Goal: Task Accomplishment & Management: Manage account settings

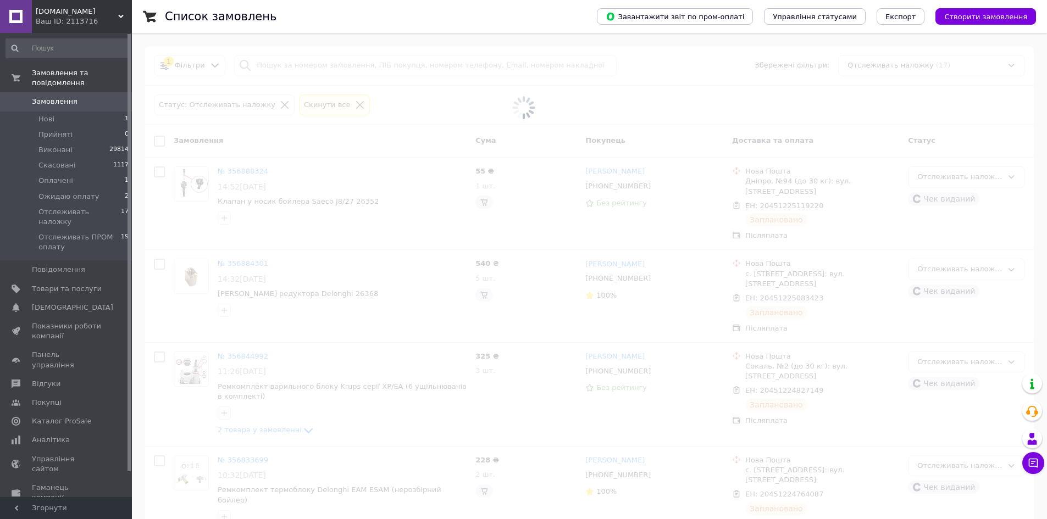
click at [1029, 457] on button "Чат з покупцем" at bounding box center [1033, 463] width 22 height 22
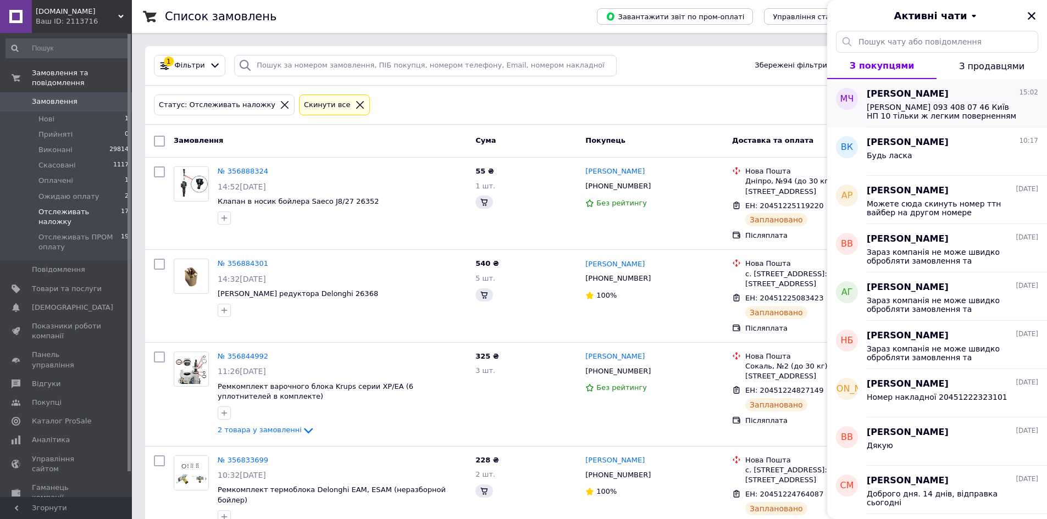
click at [994, 110] on span "Галак Ігор 093 408 07 46 Київ НП 10 тільки ж легким поверненням відправте назад" at bounding box center [945, 112] width 156 height 18
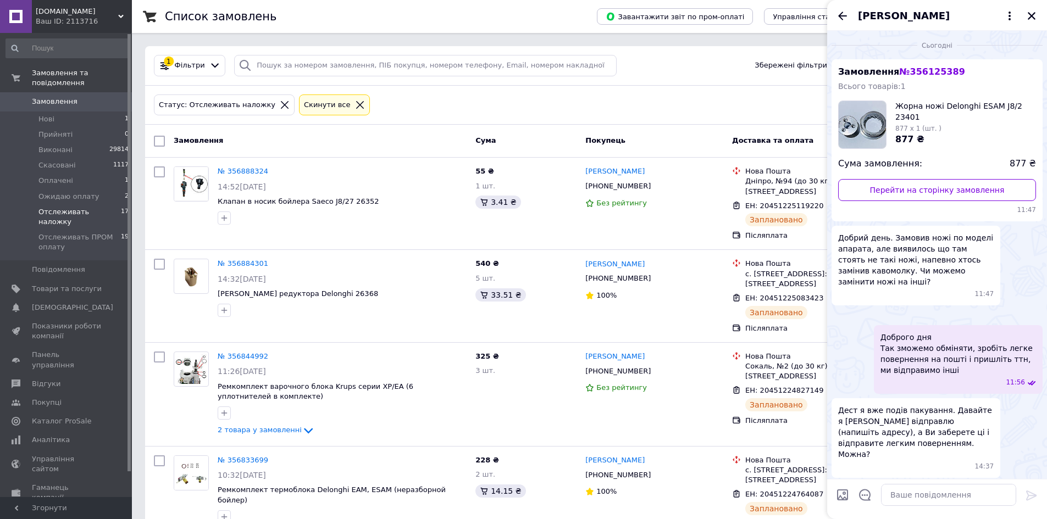
scroll to position [162, 0]
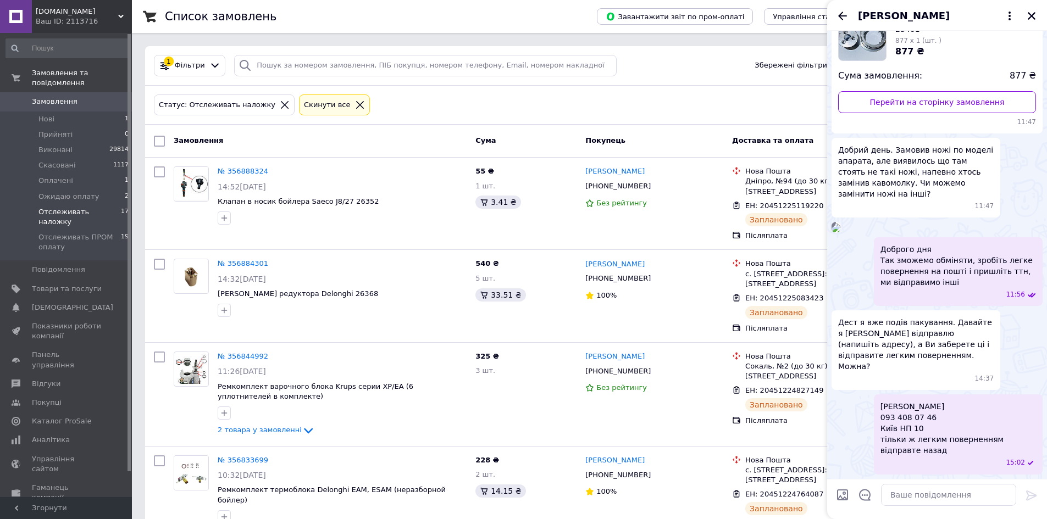
drag, startPoint x: 1032, startPoint y: 13, endPoint x: 1000, endPoint y: 145, distance: 135.8
click at [1011, 125] on div "Михайло Чернишов Сьогодні Замовлення № 356125389 Всього товарів: 1 Жорна ножі D…" at bounding box center [937, 259] width 220 height 519
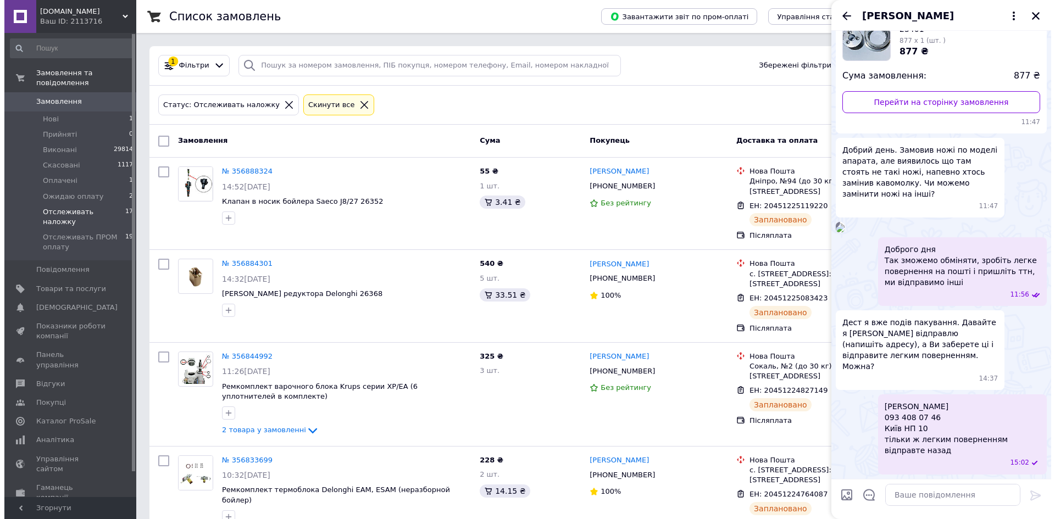
scroll to position [230, 0]
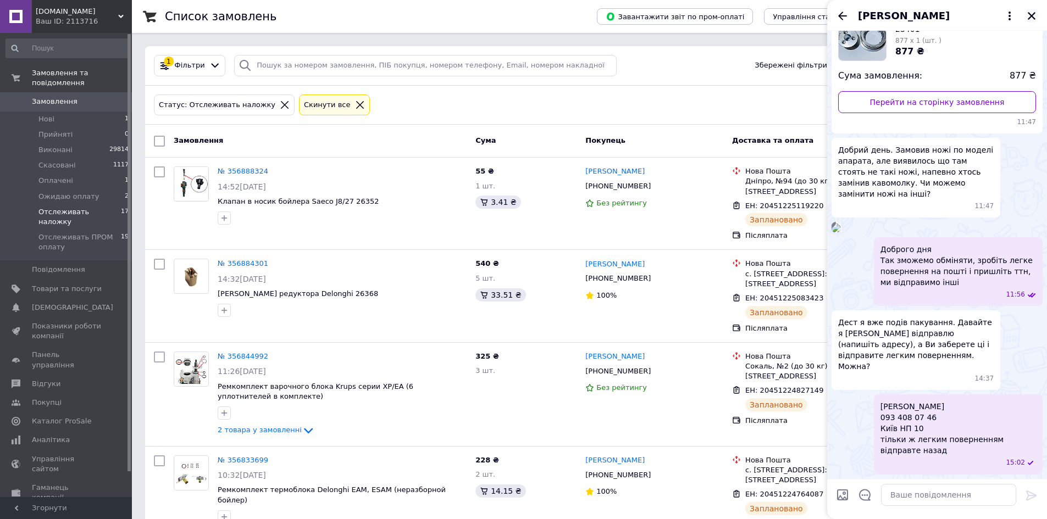
click at [1031, 12] on icon "Закрити" at bounding box center [1031, 16] width 10 height 10
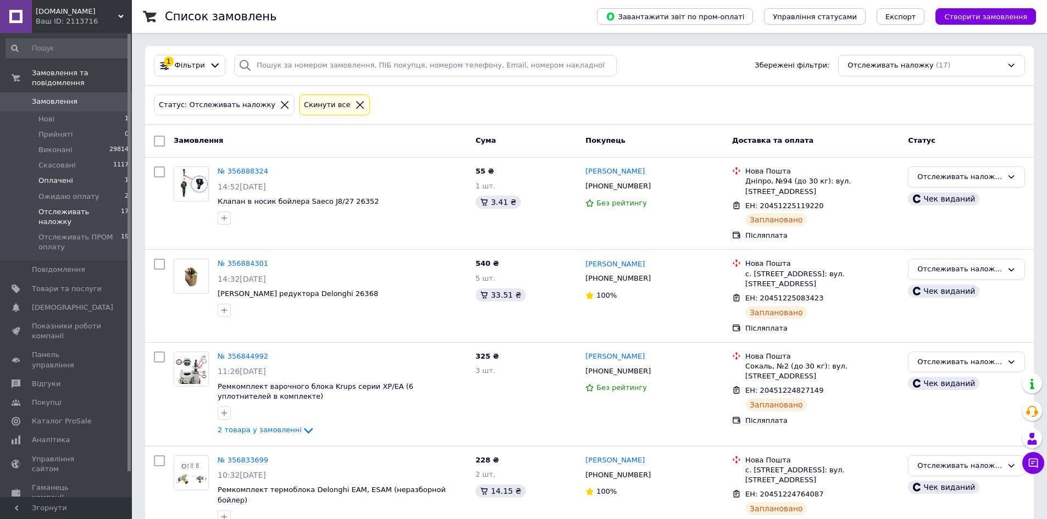
click at [112, 173] on li "Оплачені 1" at bounding box center [67, 180] width 135 height 15
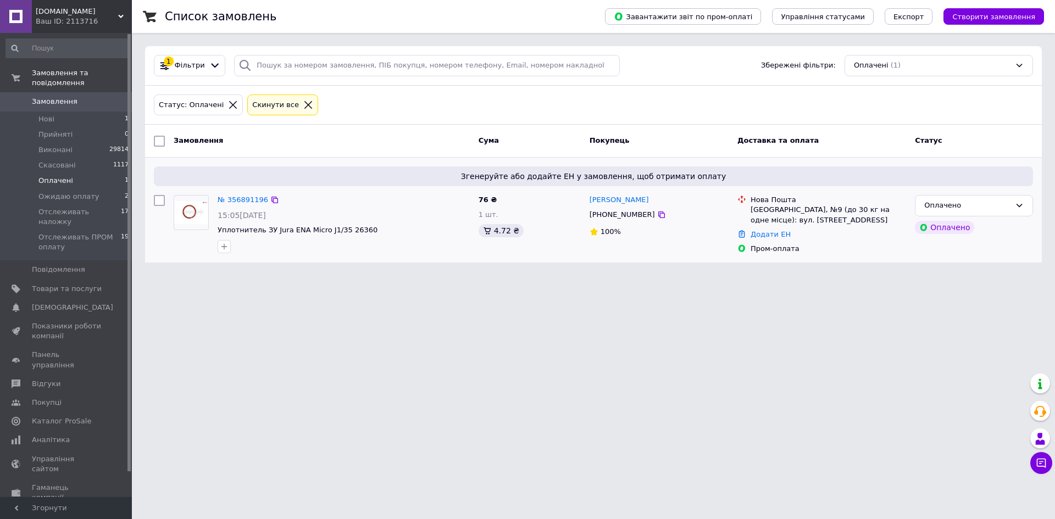
click at [184, 221] on img at bounding box center [191, 212] width 34 height 23
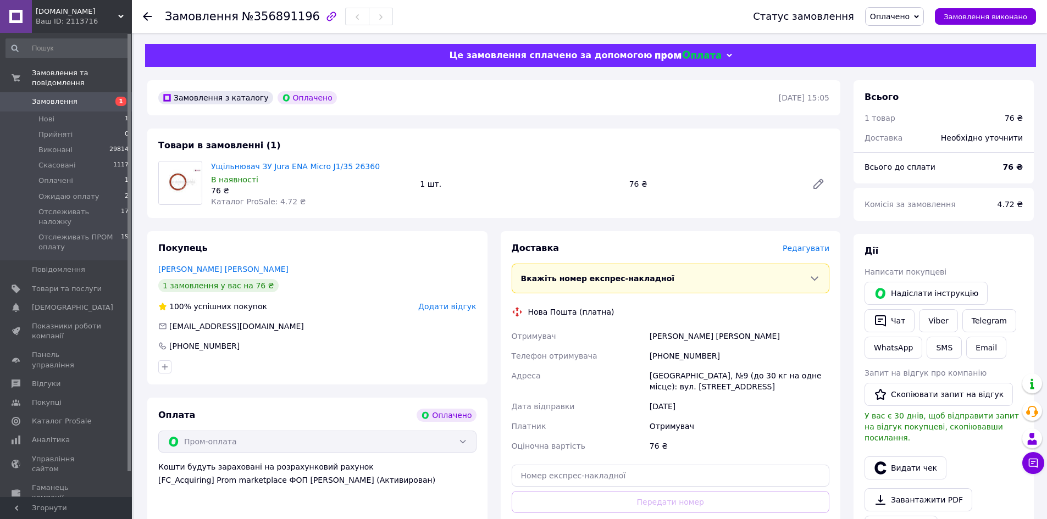
click at [807, 243] on div "Доставка Редагувати" at bounding box center [671, 248] width 318 height 13
click at [807, 246] on span "Редагувати" at bounding box center [805, 248] width 47 height 9
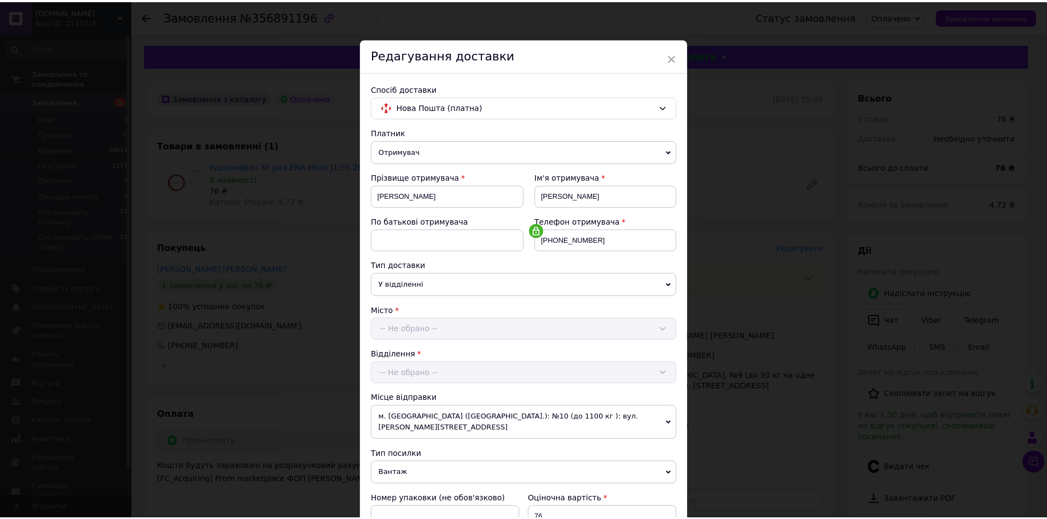
scroll to position [210, 0]
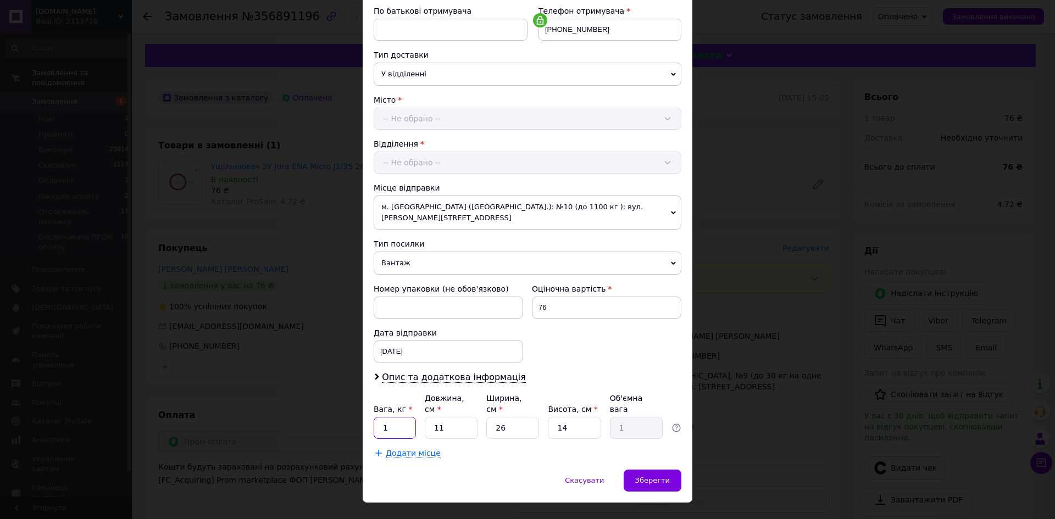
click at [408, 417] on input "1" at bounding box center [395, 428] width 42 height 22
type input "0.5"
click at [454, 417] on input "11" at bounding box center [451, 428] width 53 height 22
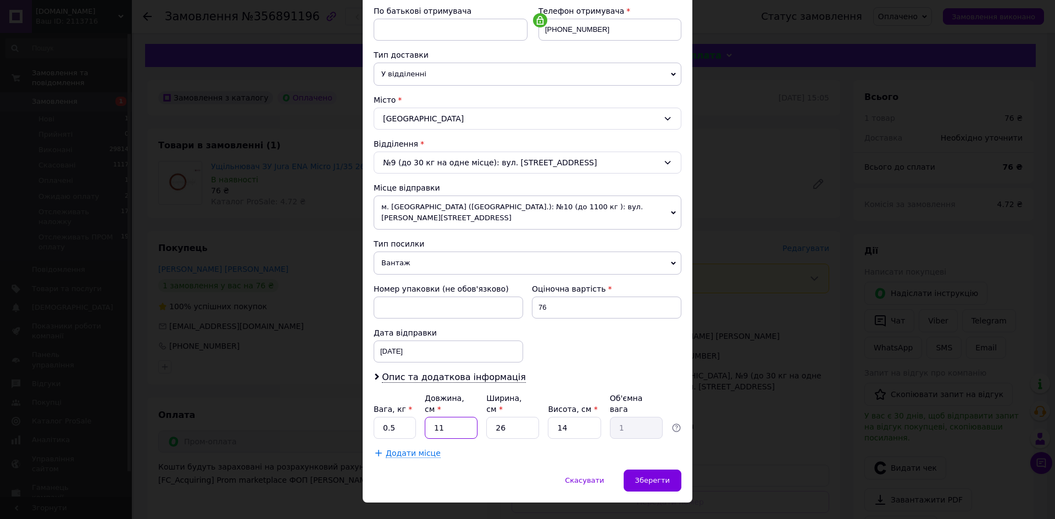
drag, startPoint x: 454, startPoint y: 395, endPoint x: 491, endPoint y: 401, distance: 36.8
click at [454, 417] on input "11" at bounding box center [451, 428] width 53 height 22
type input "1"
type input "0.1"
type input "10"
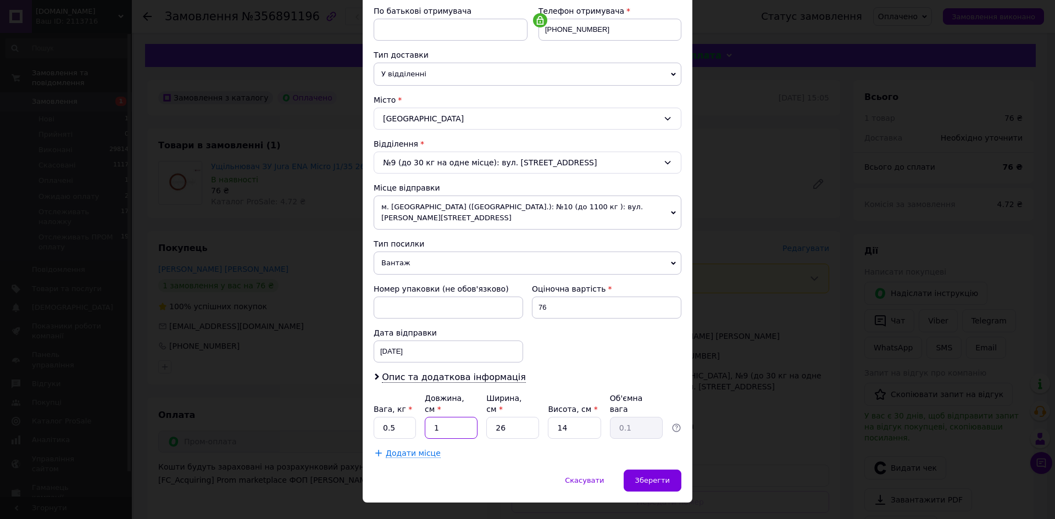
type input "0.91"
type input "10"
click at [499, 417] on input "26" at bounding box center [512, 428] width 53 height 22
drag, startPoint x: 499, startPoint y: 403, endPoint x: 506, endPoint y: 405, distance: 7.0
click at [499, 417] on input "26" at bounding box center [512, 428] width 53 height 22
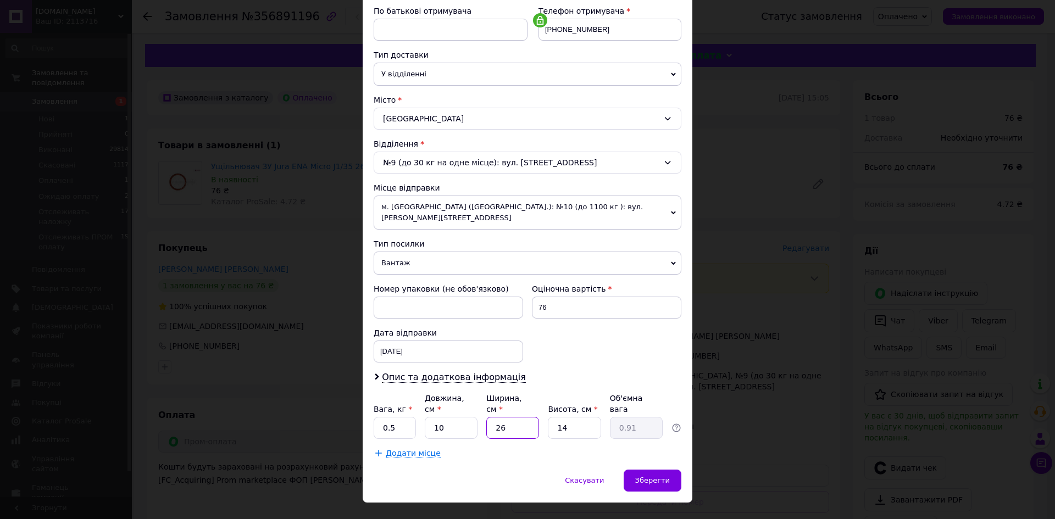
type input "1"
type input "0.1"
type input "10"
type input "0.35"
type input "10"
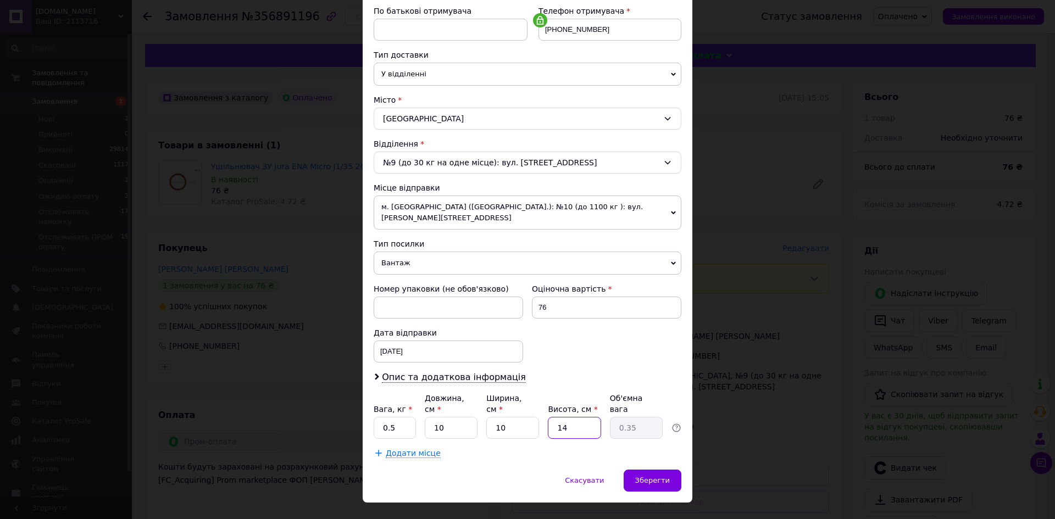
click at [586, 417] on input "14" at bounding box center [574, 428] width 53 height 22
type input "2"
type input "0.1"
type input "20"
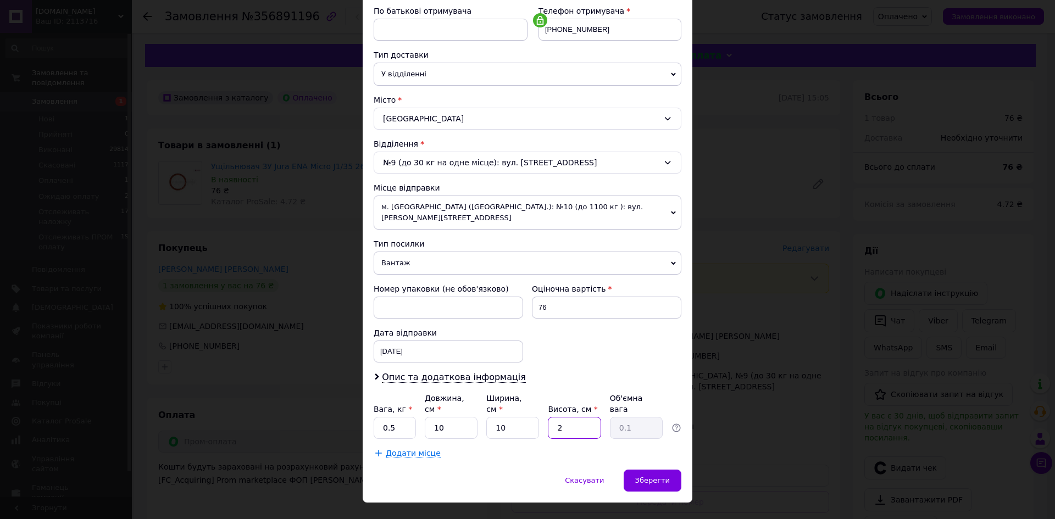
type input "0.5"
type input "20"
click at [660, 449] on div "× Редагування доставки Спосіб доставки Нова Пошта (платна) Платник Отримувач Ві…" at bounding box center [528, 165] width 330 height 675
click at [650, 476] on span "Зберегти" at bounding box center [652, 480] width 35 height 8
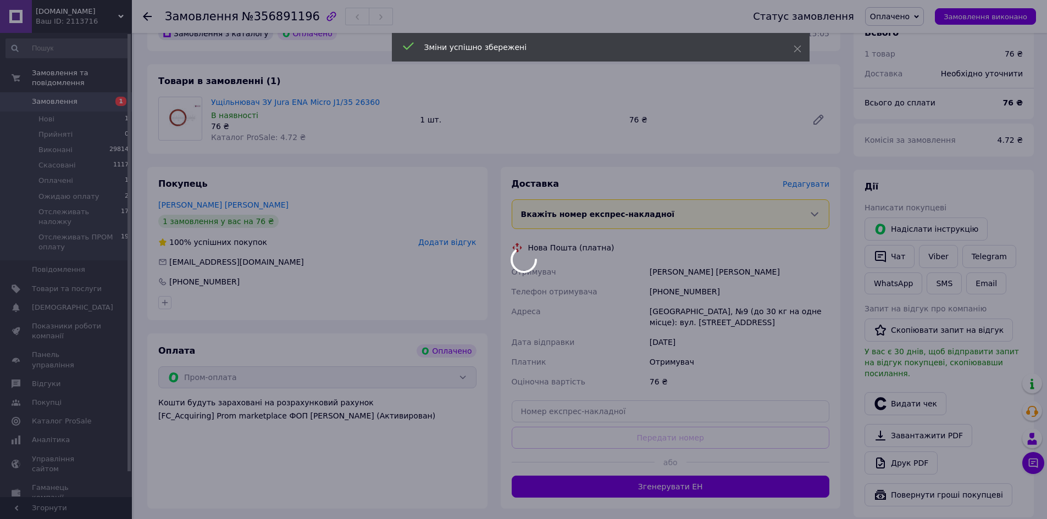
scroll to position [220, 0]
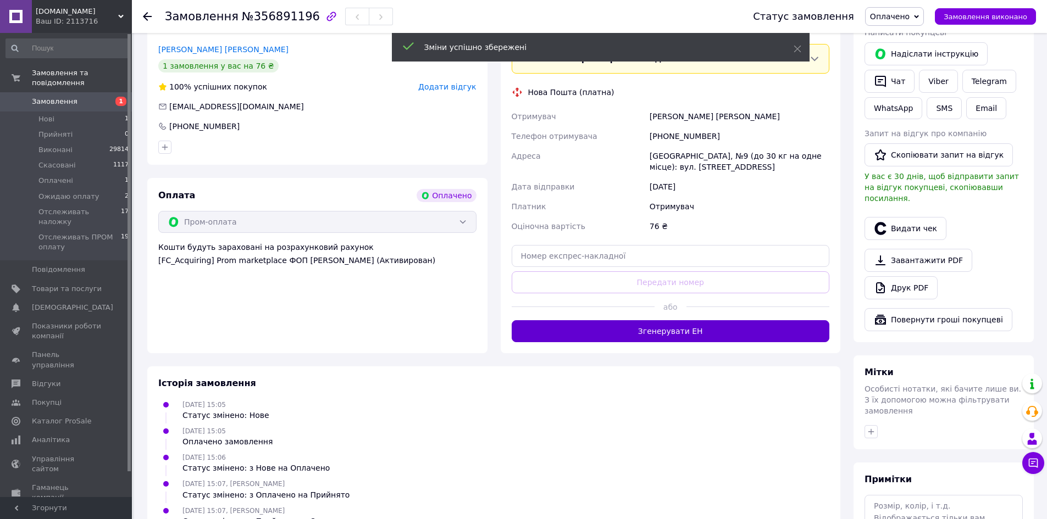
click at [736, 324] on button "Згенерувати ЕН" at bounding box center [671, 331] width 318 height 22
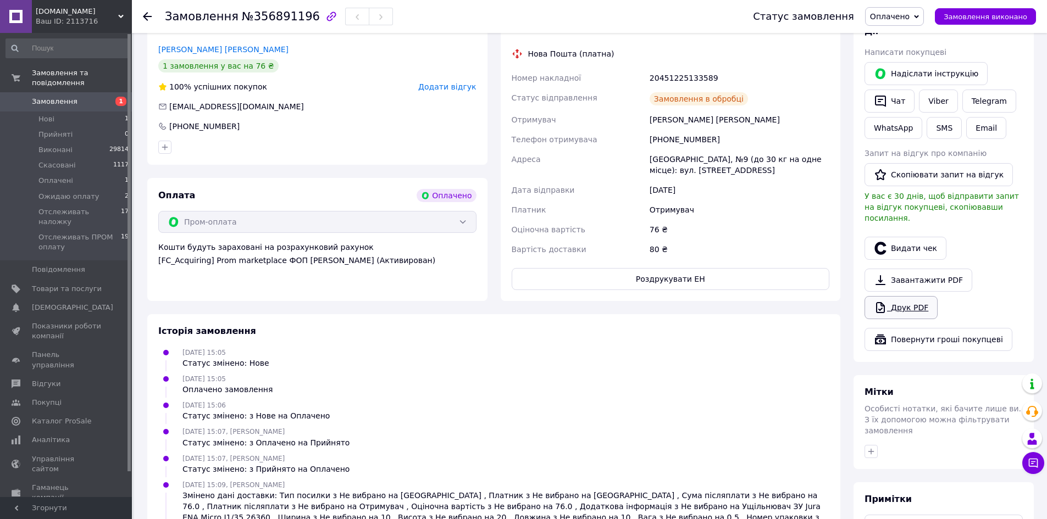
click at [912, 297] on link "Друк PDF" at bounding box center [900, 307] width 73 height 23
click at [909, 15] on span "Оплачено" at bounding box center [890, 16] width 40 height 9
click at [924, 119] on li "Отслеживать ПРОМ оплату" at bounding box center [922, 121] width 114 height 16
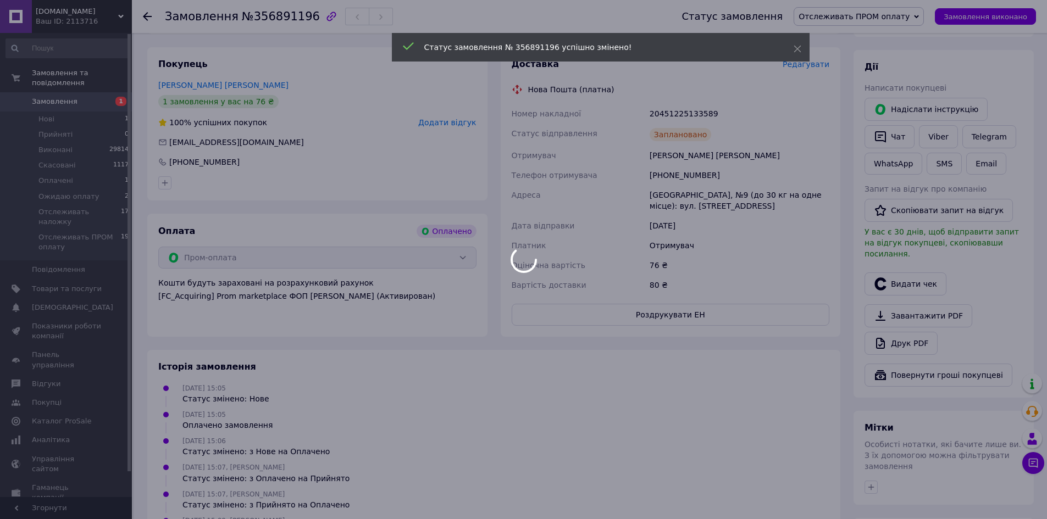
scroll to position [165, 0]
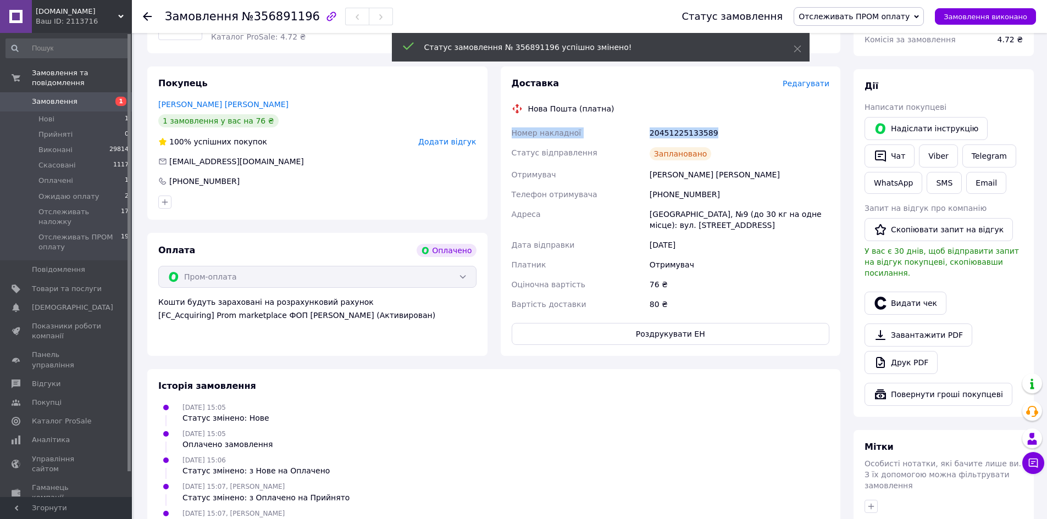
drag, startPoint x: 713, startPoint y: 127, endPoint x: 928, endPoint y: 197, distance: 226.4
click at [507, 125] on div "Доставка Редагувати Нова Пошта (платна) Номер накладної 20451225133589 Статус в…" at bounding box center [671, 211] width 340 height 290
copy div "Номер накладної 20451225133589"
click at [942, 153] on link "Viber" at bounding box center [938, 156] width 38 height 23
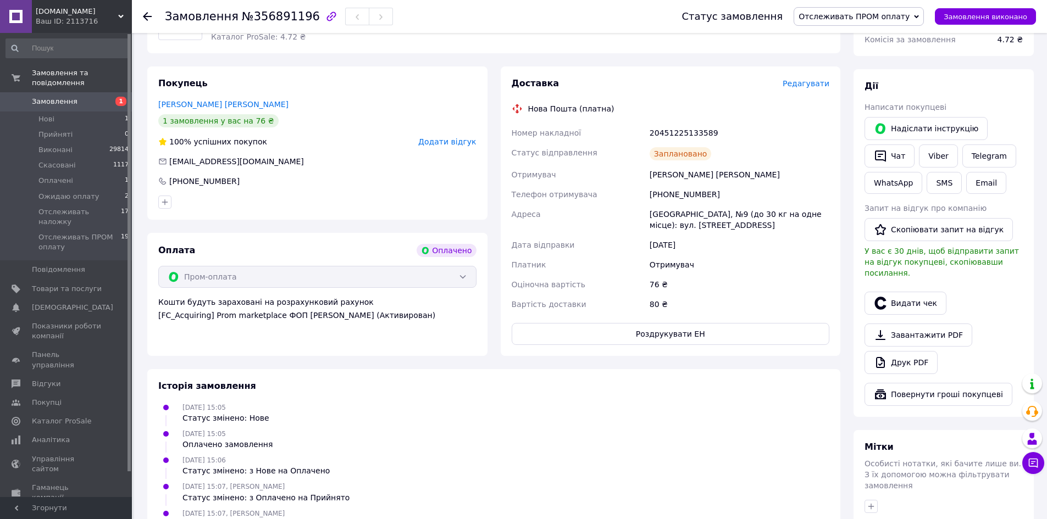
click at [246, 14] on span "№356891196" at bounding box center [281, 16] width 78 height 13
copy h1 "Замовлення №356891196"
click at [714, 340] on button "Роздрукувати ЕН" at bounding box center [671, 334] width 318 height 22
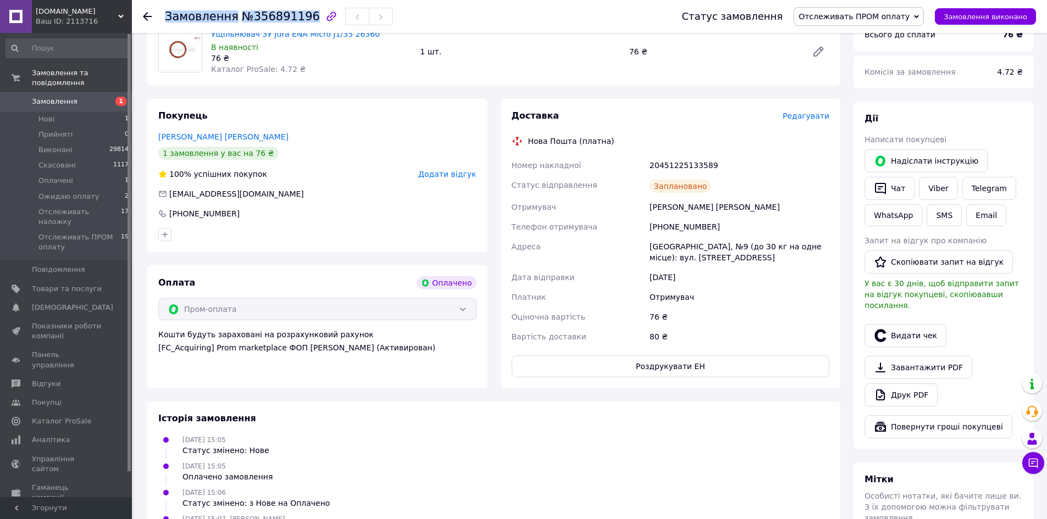
scroll to position [0, 0]
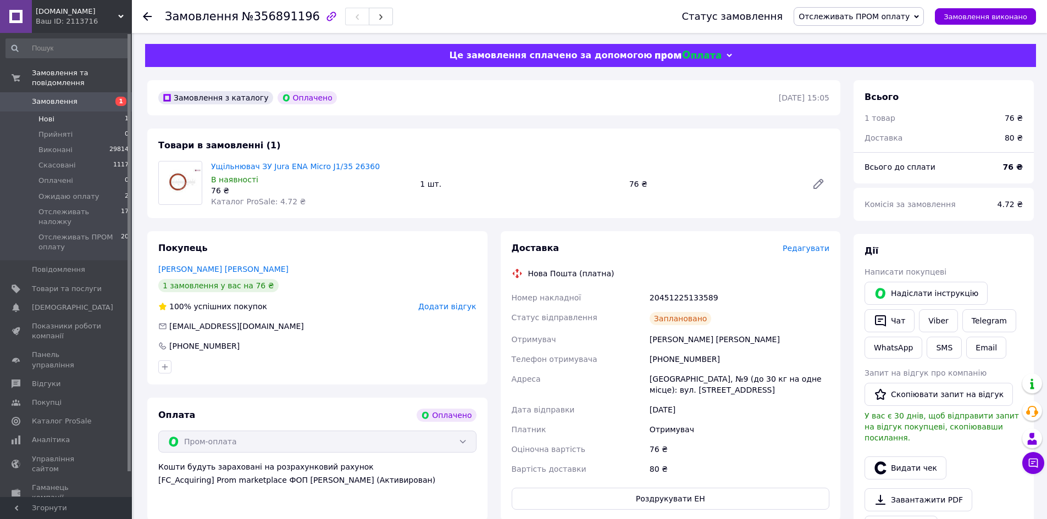
click at [59, 112] on li "Нові 1" at bounding box center [67, 119] width 135 height 15
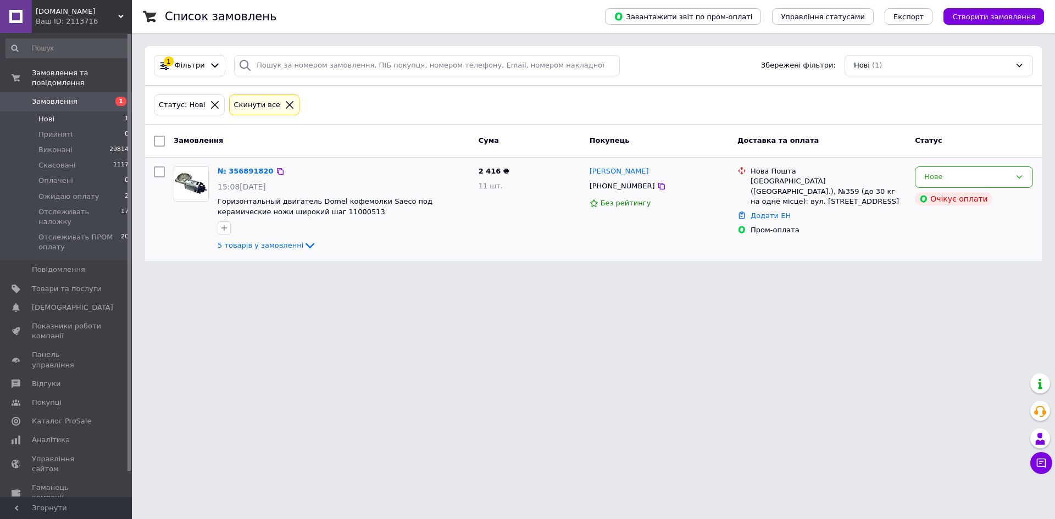
drag, startPoint x: 191, startPoint y: 179, endPoint x: 184, endPoint y: 177, distance: 8.0
click at [184, 177] on img at bounding box center [191, 184] width 34 height 34
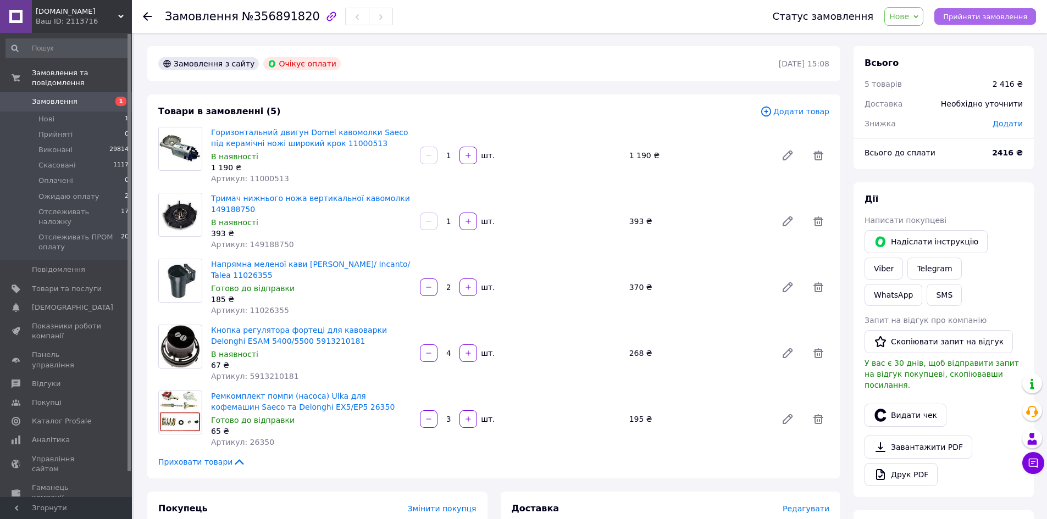
click at [994, 9] on button "Прийняти замовлення" at bounding box center [985, 16] width 102 height 16
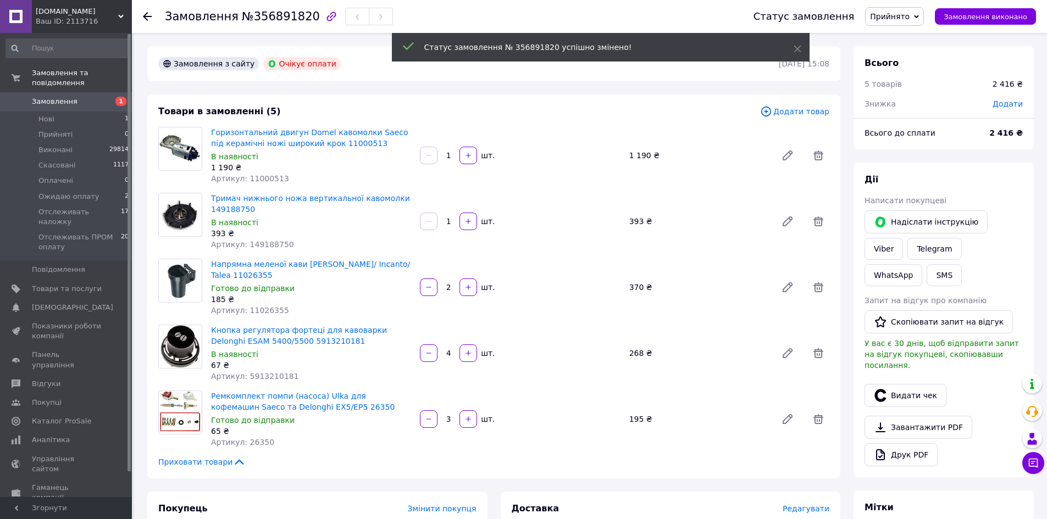
click at [998, 103] on span "Додати" at bounding box center [1007, 103] width 30 height 9
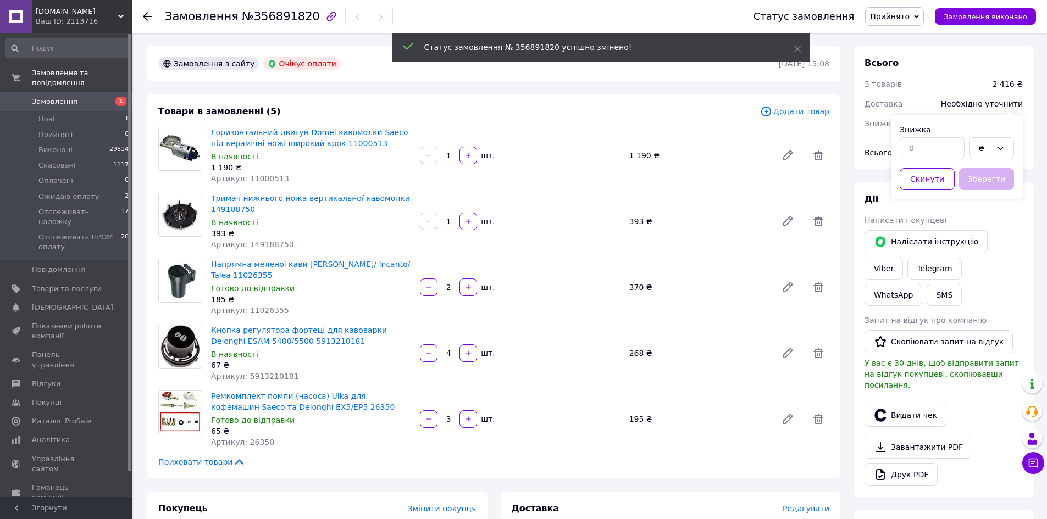
click at [919, 164] on div "Скинути Зберегти" at bounding box center [957, 179] width 114 height 31
click at [921, 149] on input "text" at bounding box center [932, 148] width 65 height 22
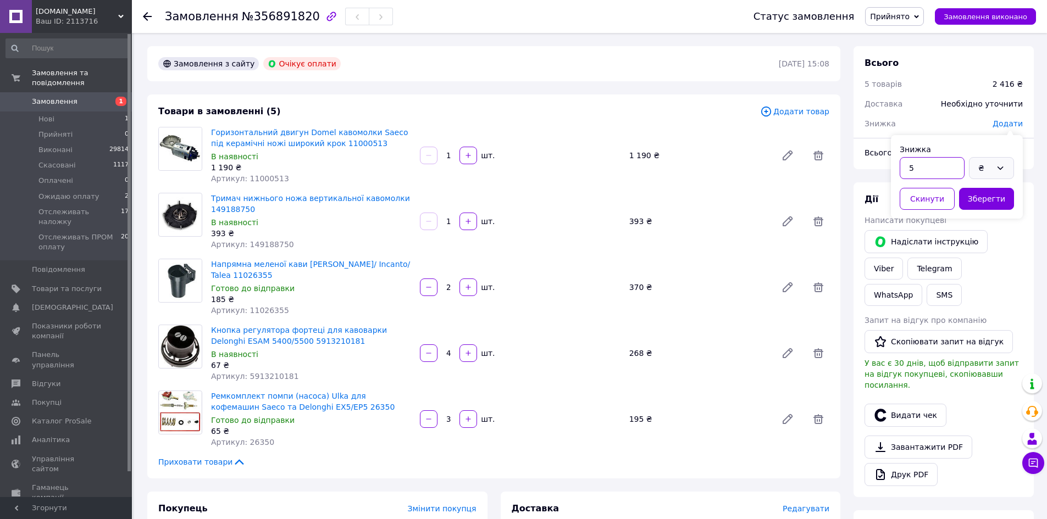
type input "5"
click at [982, 165] on div "₴" at bounding box center [984, 168] width 13 height 12
click at [989, 209] on li "%" at bounding box center [991, 212] width 44 height 21
click at [984, 203] on button "Зберегти" at bounding box center [986, 199] width 55 height 22
click at [903, 463] on link "Друк PDF" at bounding box center [900, 474] width 73 height 23
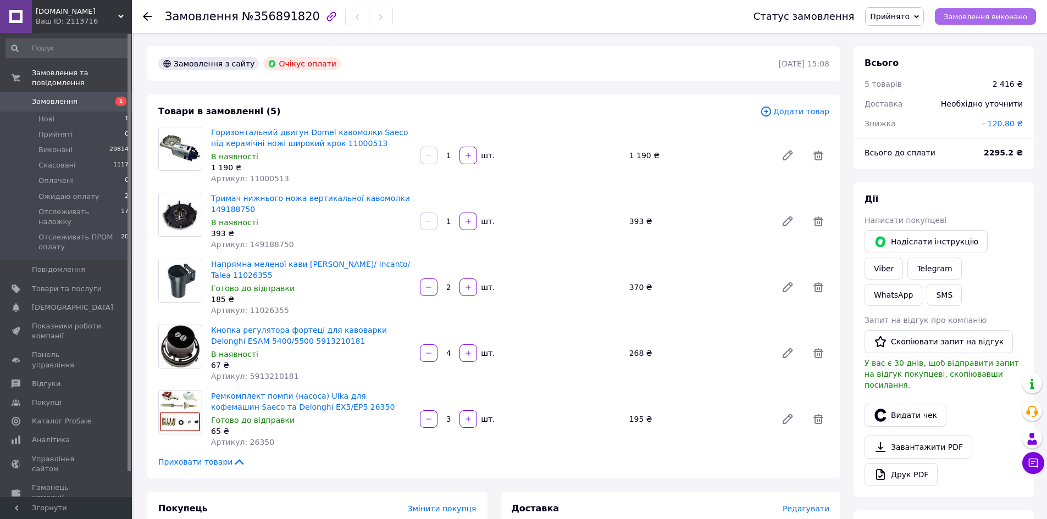
click at [1007, 15] on span "Замовлення виконано" at bounding box center [985, 17] width 84 height 8
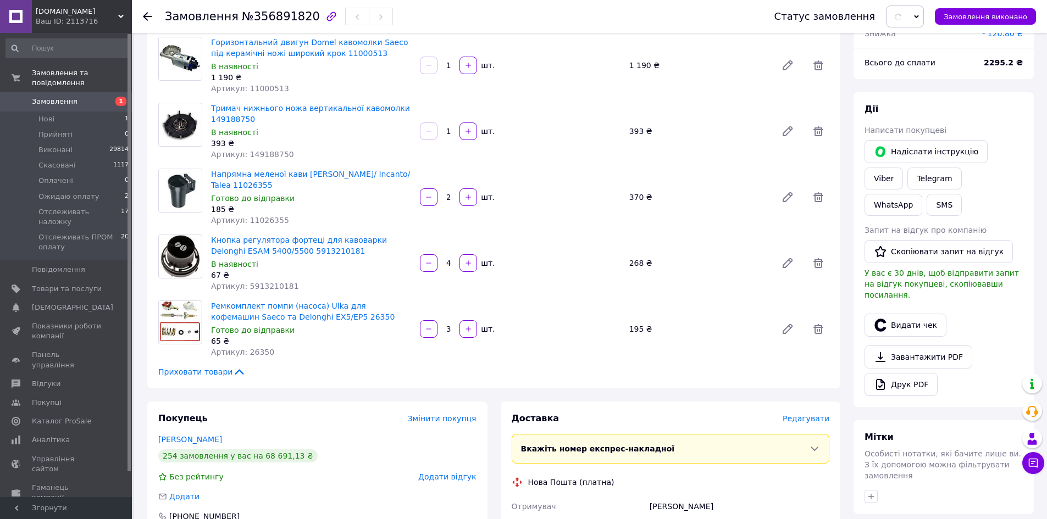
scroll to position [110, 0]
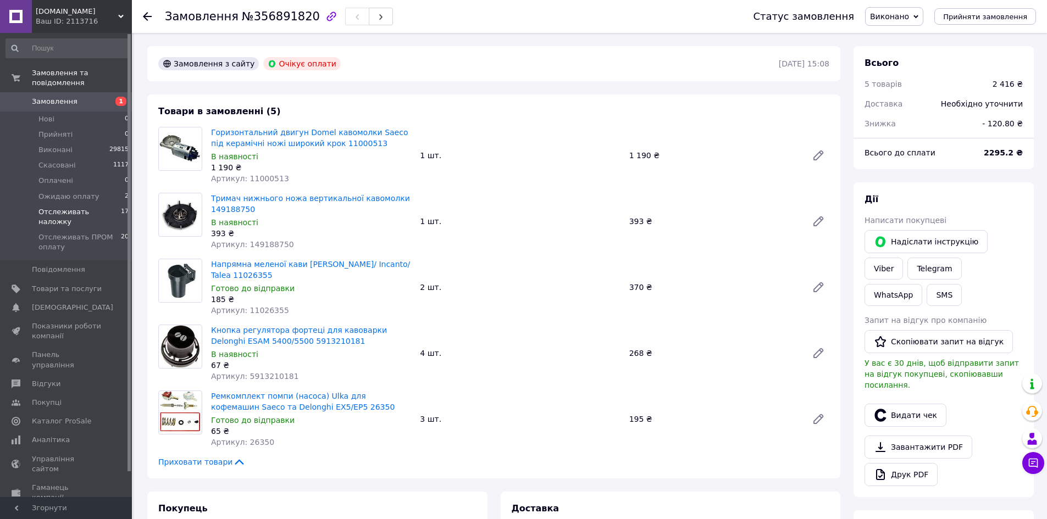
click at [113, 204] on li "Отслеживать наложку 17" at bounding box center [67, 216] width 135 height 25
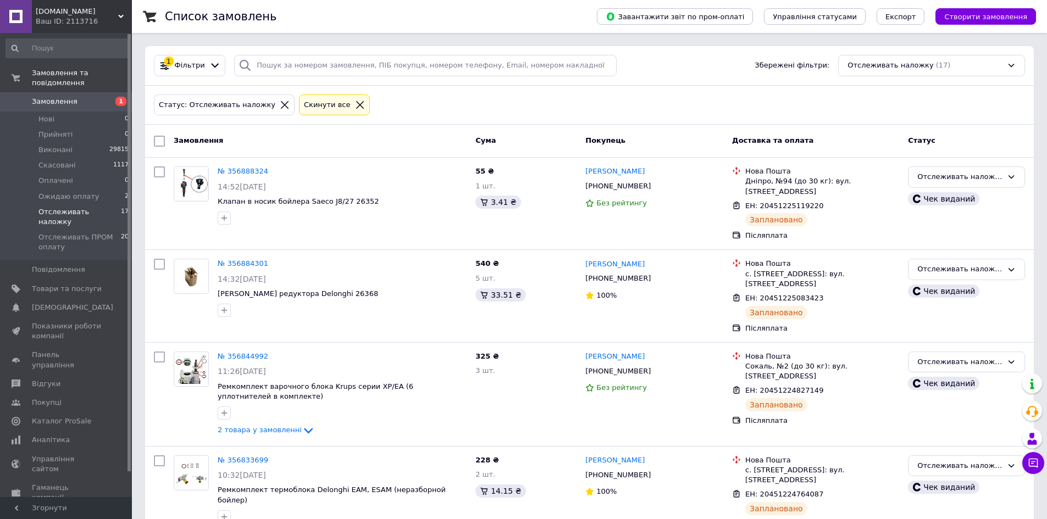
drag, startPoint x: 390, startPoint y: 103, endPoint x: 395, endPoint y: 107, distance: 5.9
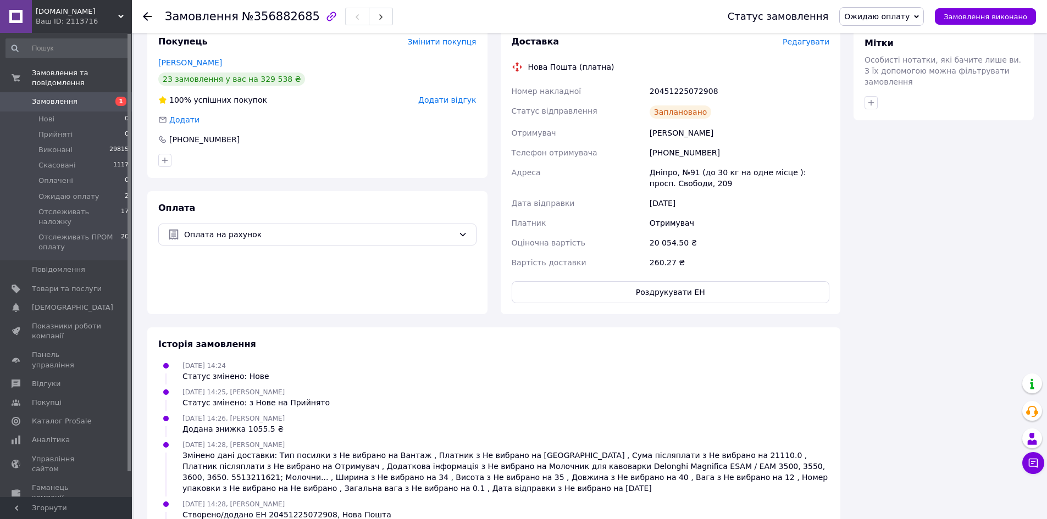
scroll to position [556, 0]
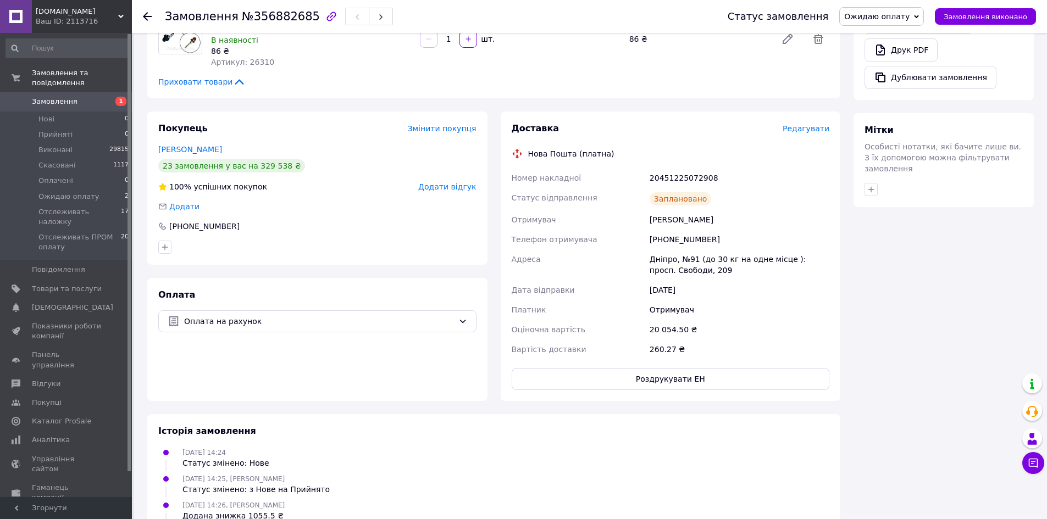
click at [676, 245] on div "[PHONE_NUMBER]" at bounding box center [739, 240] width 184 height 20
copy div "380663060913"
click at [669, 257] on div "Дніпро, №91 (до 30 кг на одне місце ): просп. Свободи, 209" at bounding box center [739, 264] width 184 height 31
click at [666, 257] on div "Дніпро, №91 (до 30 кг на одне місце ): просп. Свободи, 209" at bounding box center [739, 264] width 184 height 31
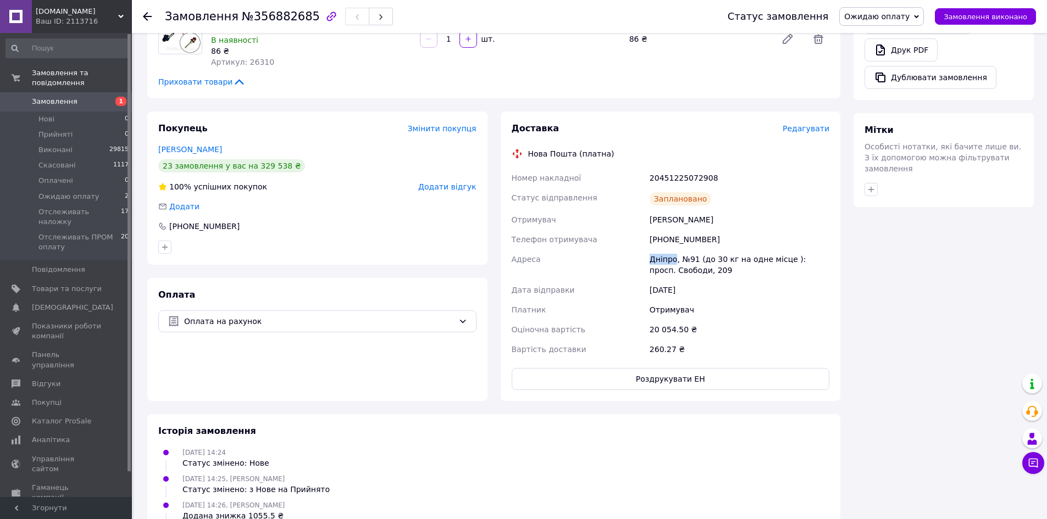
click at [666, 257] on div "Дніпро, №91 (до 30 кг на одне місце ): просп. Свободи, 209" at bounding box center [739, 264] width 184 height 31
copy div "Дніпро"
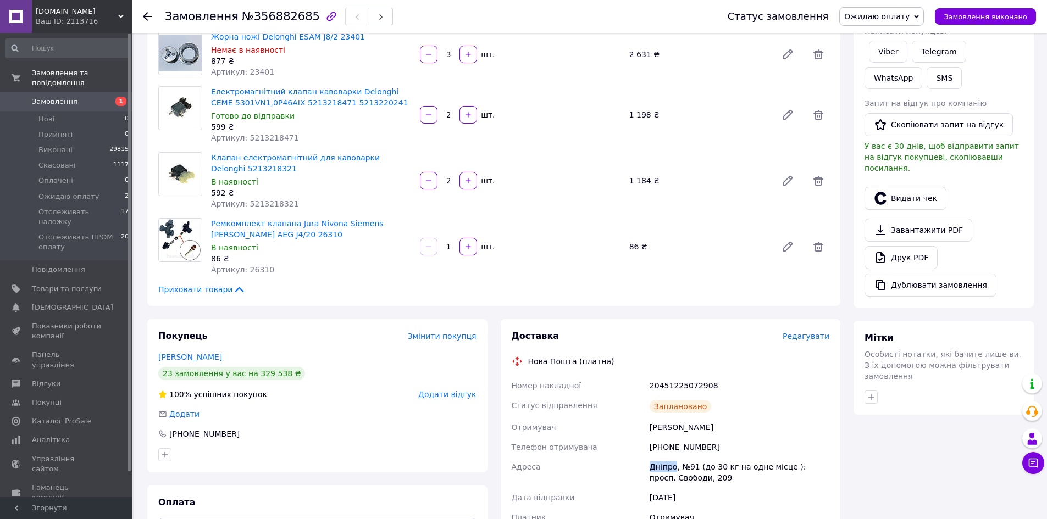
scroll to position [336, 0]
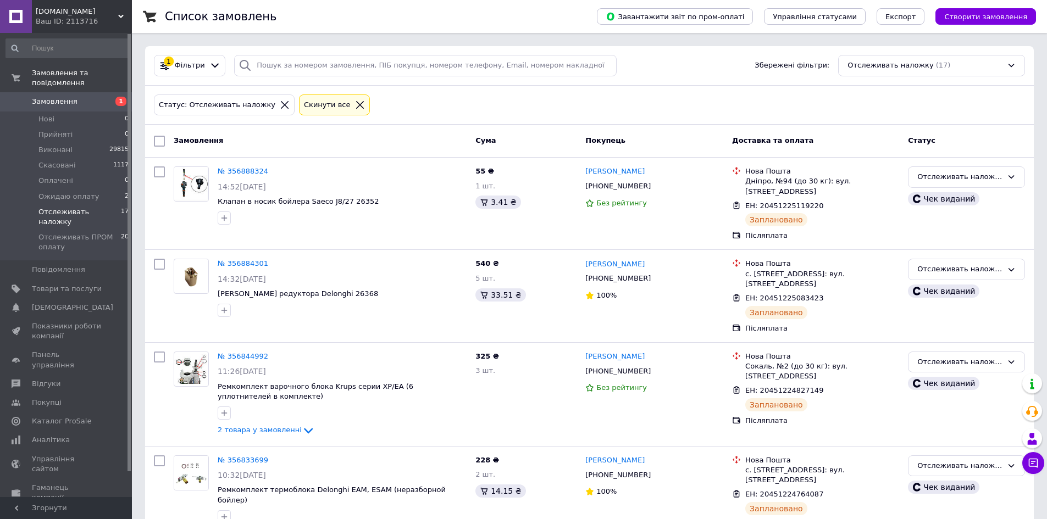
click at [97, 61] on div "Замовлення та повідомлення Замовлення 1 Нові 0 Прийняті 0 Виконані 29815 Скасов…" at bounding box center [67, 267] width 135 height 468
click at [103, 71] on span "Замовлення та повідомлення" at bounding box center [82, 78] width 100 height 20
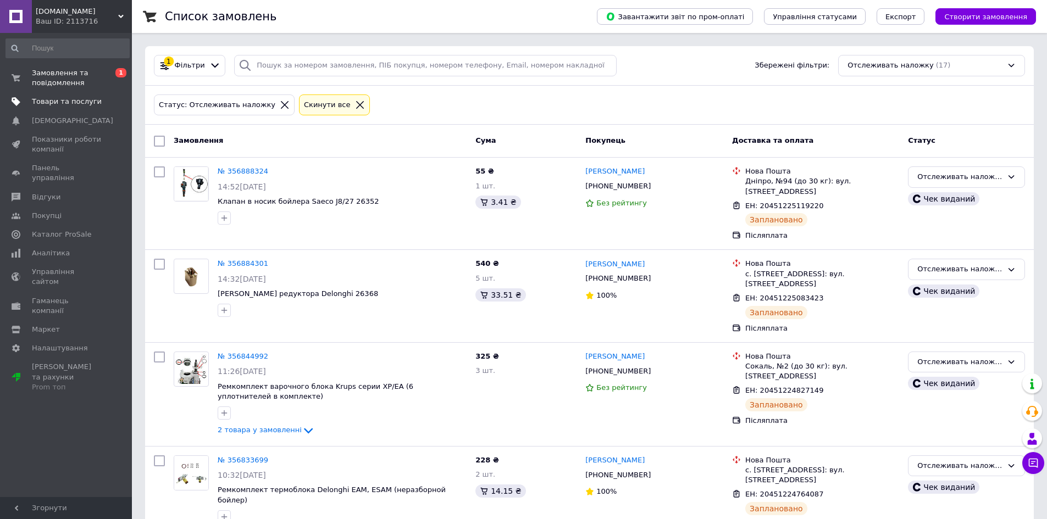
click at [109, 101] on span at bounding box center [117, 102] width 30 height 10
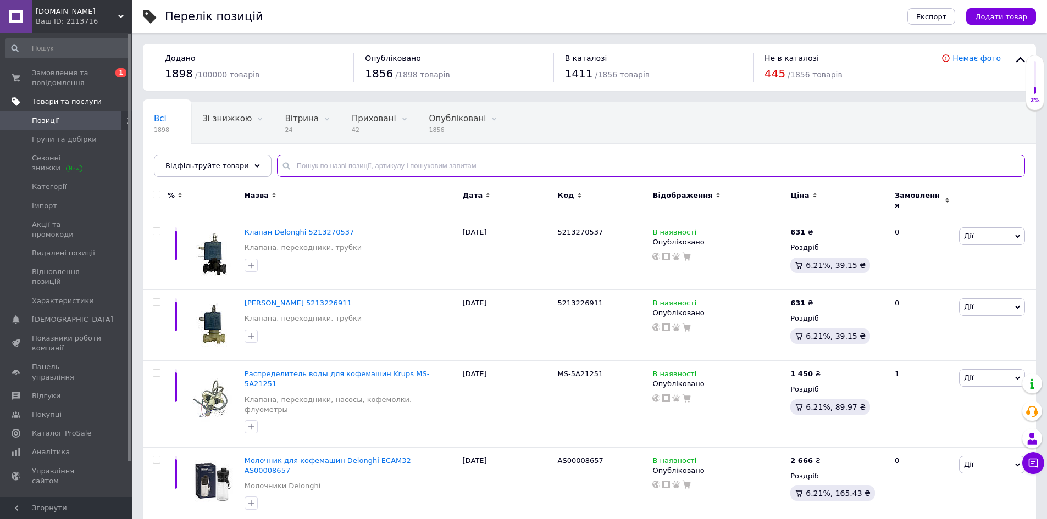
click at [413, 165] on input "text" at bounding box center [651, 166] width 748 height 22
paste input "9011.129"
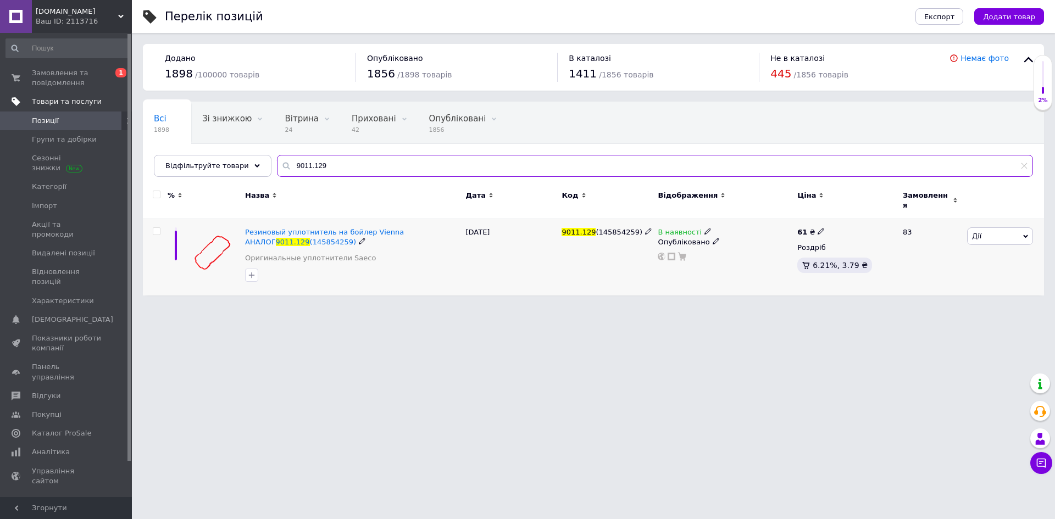
type input "9011.129"
click at [669, 228] on span "В наявності" at bounding box center [680, 234] width 44 height 12
click at [730, 237] on li "Немає в наявності" at bounding box center [767, 240] width 104 height 15
click at [561, 263] on div "9011.129 (145854259)" at bounding box center [607, 257] width 96 height 76
click at [76, 74] on span "Замовлення та повідомлення" at bounding box center [67, 78] width 70 height 20
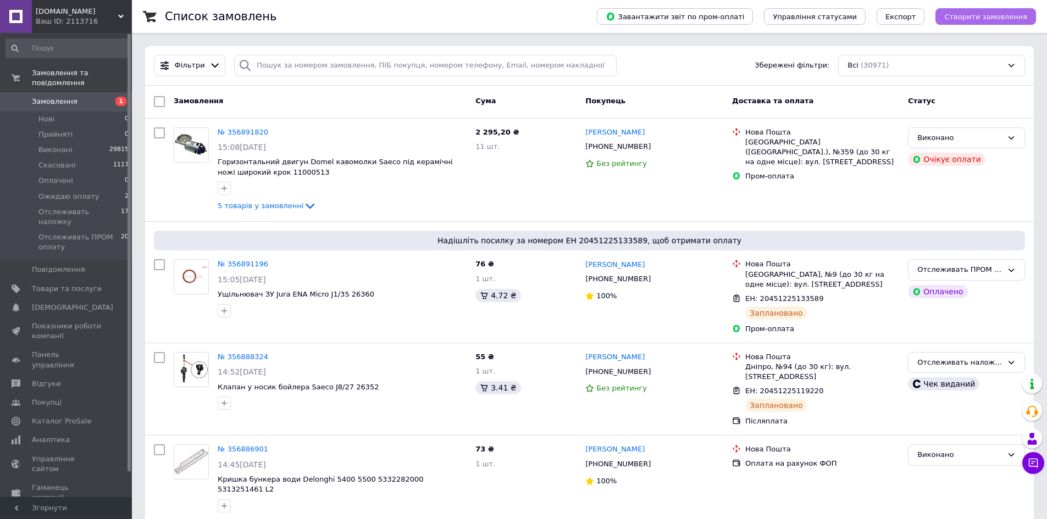
click at [978, 19] on span "Створити замовлення" at bounding box center [985, 17] width 83 height 8
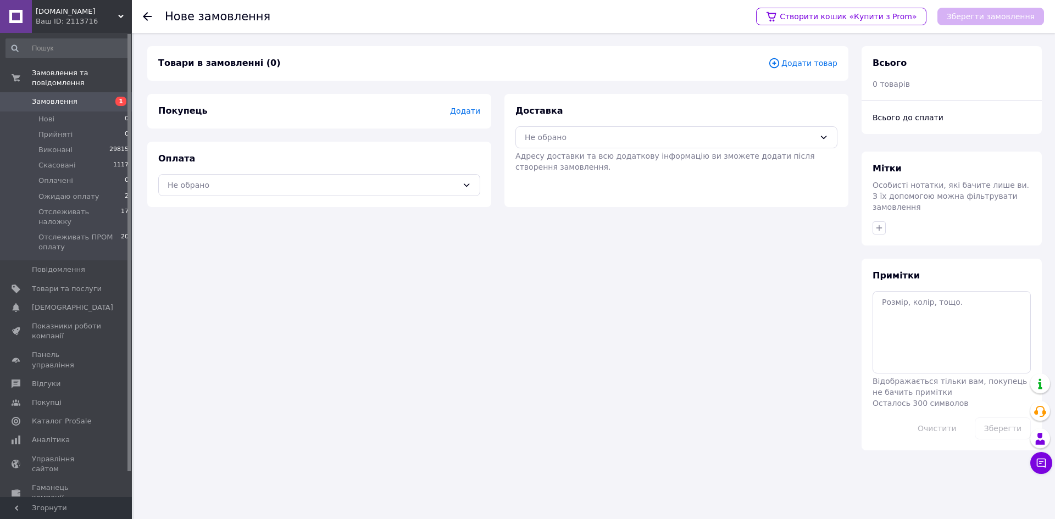
click at [797, 64] on span "Додати товар" at bounding box center [802, 63] width 69 height 12
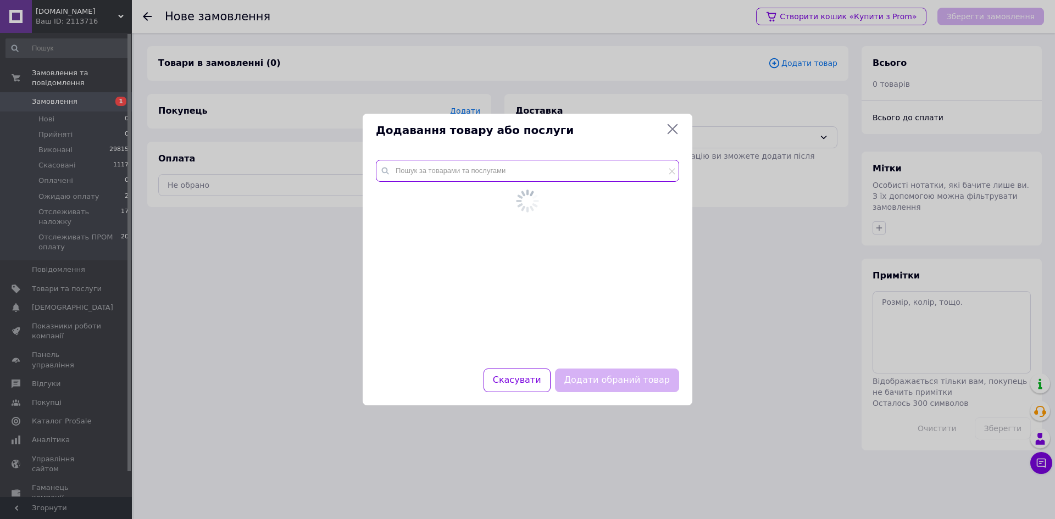
click at [568, 170] on input "text" at bounding box center [527, 171] width 303 height 22
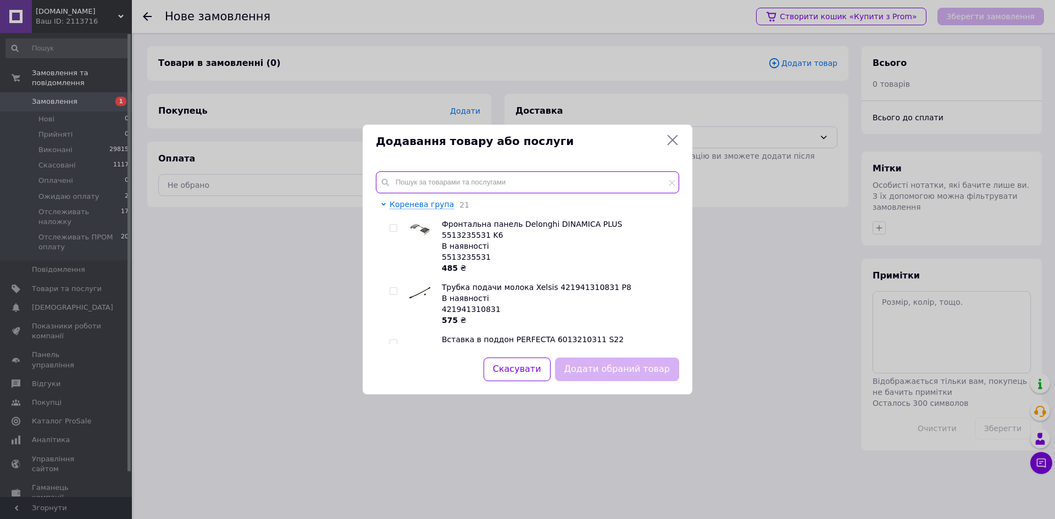
click at [543, 181] on input "text" at bounding box center [527, 182] width 303 height 22
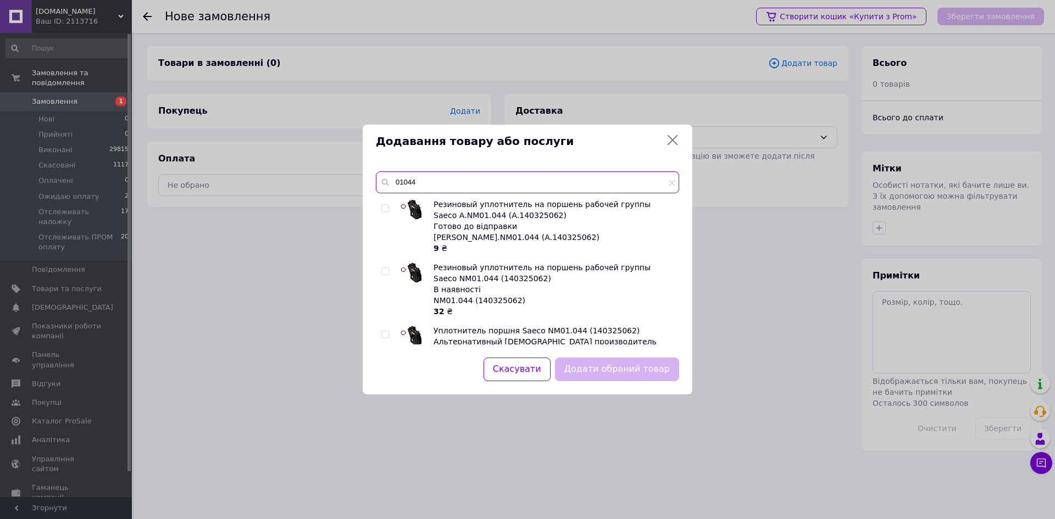
type input "01044"
click at [388, 209] on input "checkbox" at bounding box center [384, 208] width 7 height 7
checkbox input "true"
click at [587, 371] on button "Додати обраний товар" at bounding box center [617, 370] width 124 height 24
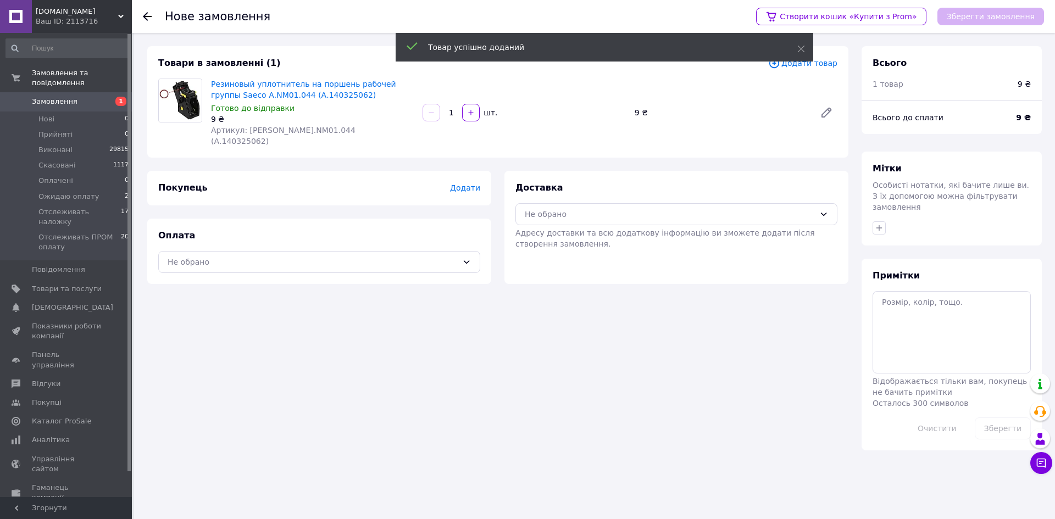
click at [452, 109] on input "1" at bounding box center [451, 113] width 18 height 8
type input "20"
click at [470, 184] on span "Додати" at bounding box center [465, 188] width 30 height 9
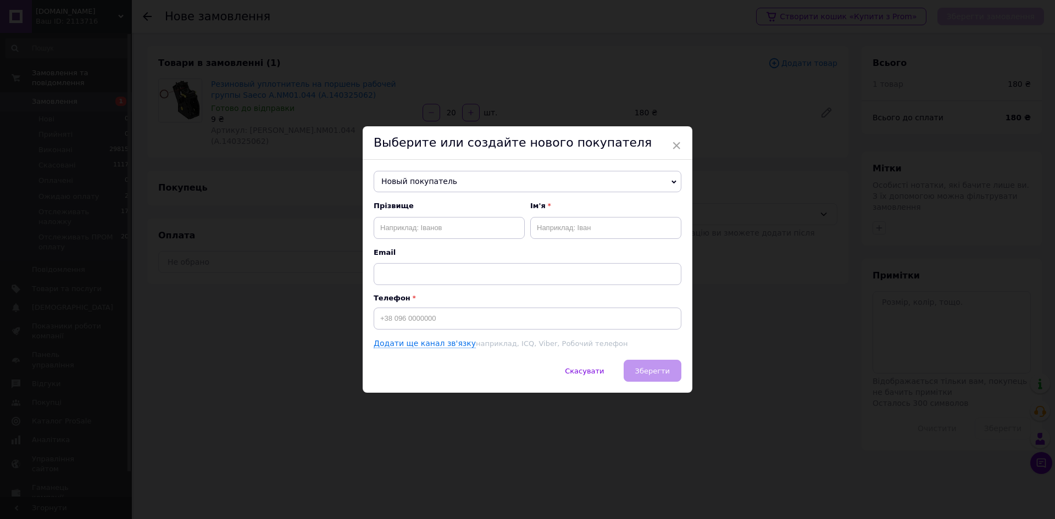
click at [470, 178] on span "Новый покупатель" at bounding box center [528, 182] width 308 height 22
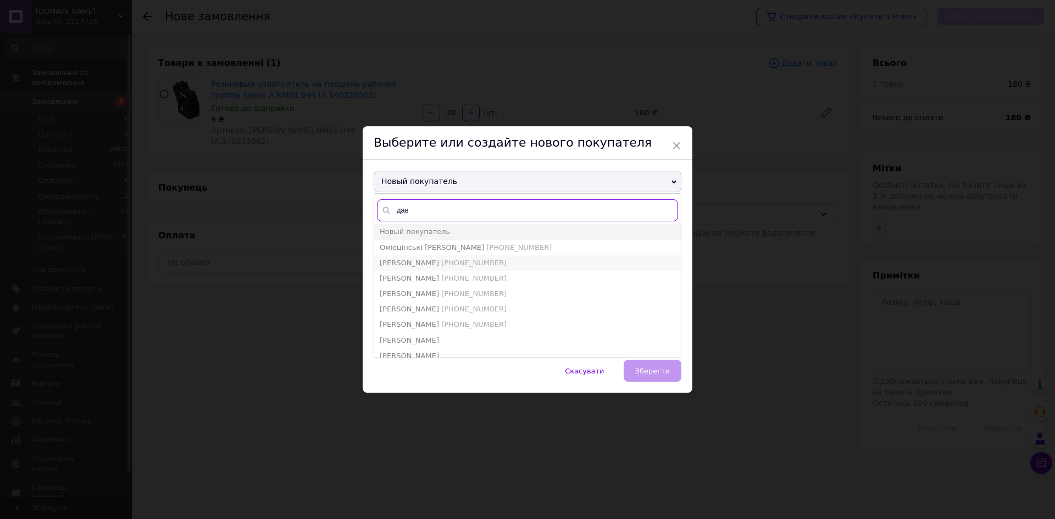
type input "дав"
drag, startPoint x: 426, startPoint y: 259, endPoint x: 541, endPoint y: 299, distance: 121.1
click at [427, 259] on span "Давиденко Денис" at bounding box center [409, 263] width 59 height 8
type input "Давиденко Денис"
type input "+380955123628"
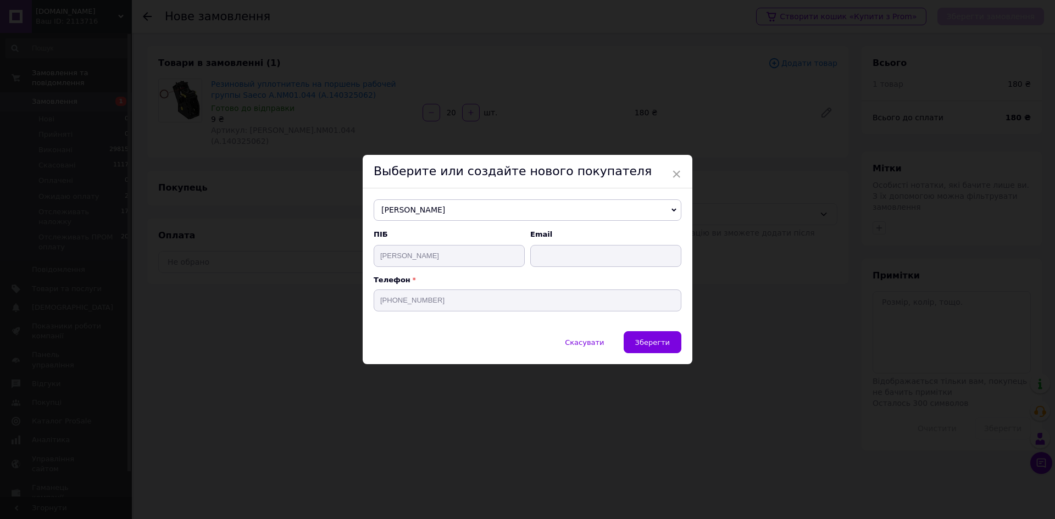
click at [647, 347] on button "Зберегти" at bounding box center [653, 342] width 58 height 22
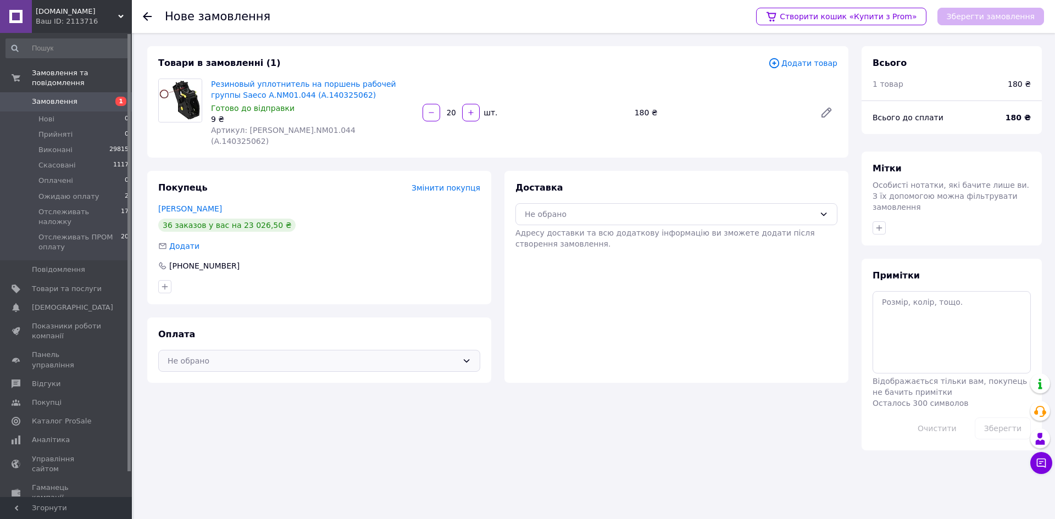
click at [434, 356] on div "Не обрано" at bounding box center [313, 361] width 290 height 12
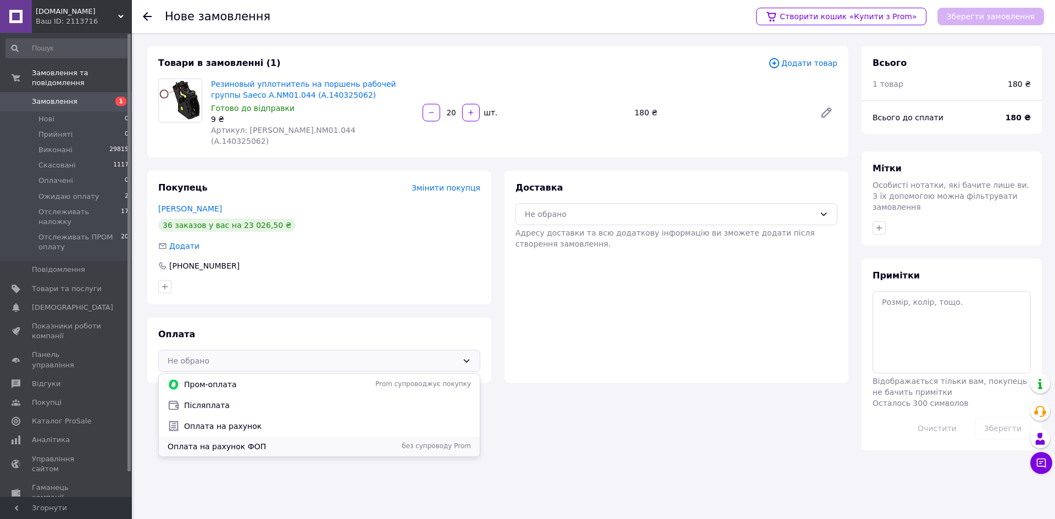
click at [445, 437] on div "Оплата на рахунок ФОП без супроводу Prom" at bounding box center [319, 447] width 321 height 20
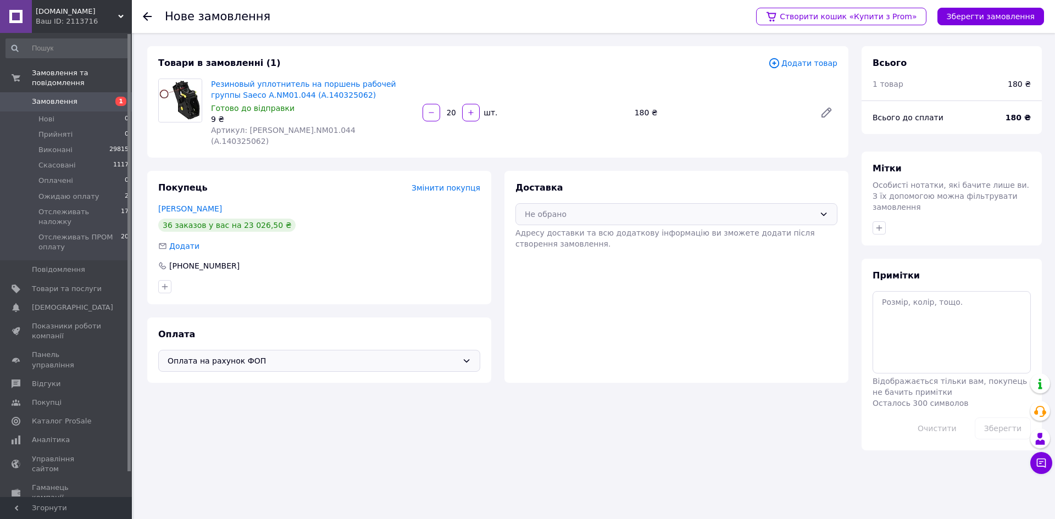
click at [575, 208] on div "Не обрано" at bounding box center [670, 214] width 290 height 12
click at [585, 232] on span "Нова Пошта (платна)" at bounding box center [684, 237] width 287 height 11
click at [995, 12] on button "Зберегти замовлення" at bounding box center [990, 17] width 107 height 18
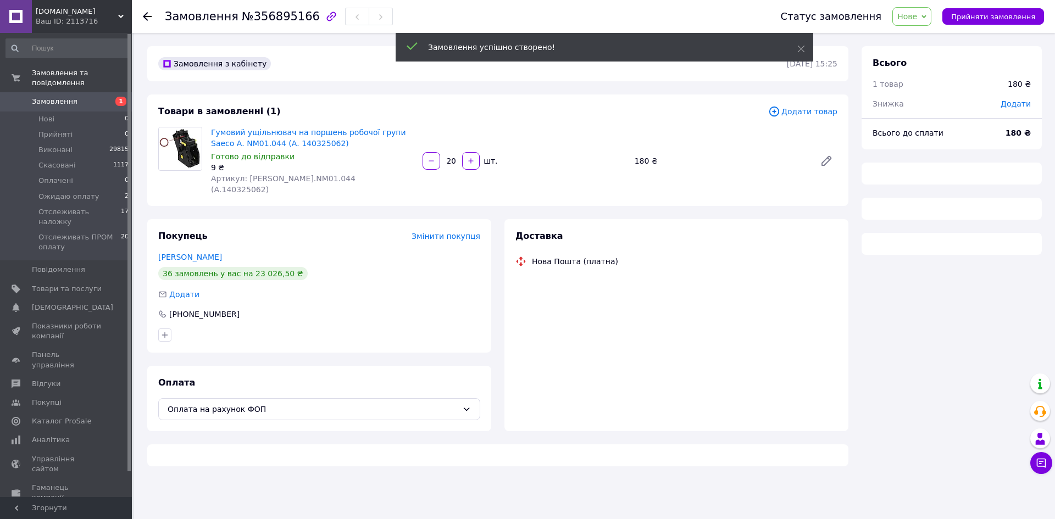
click at [969, 16] on span "Прийняти замовлення" at bounding box center [993, 17] width 84 height 8
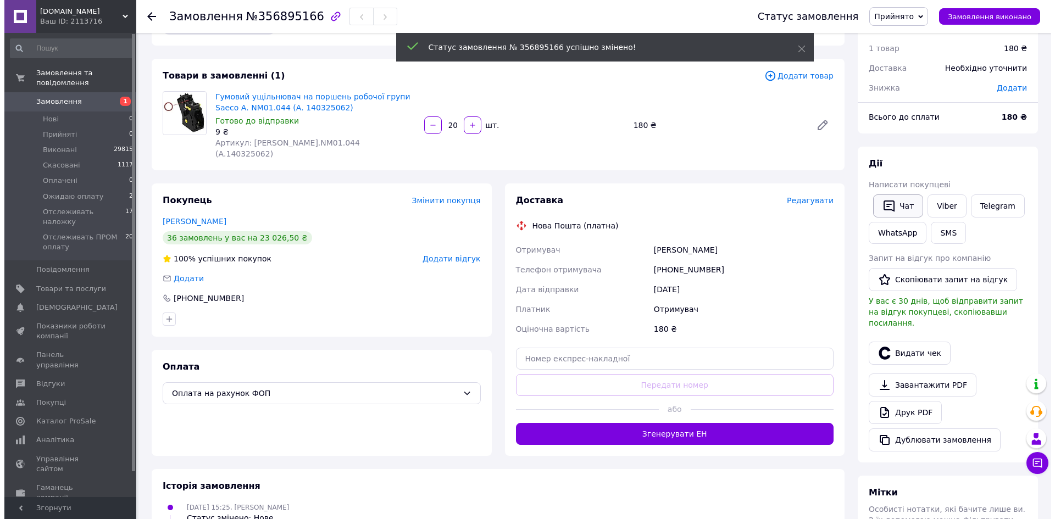
scroll to position [55, 0]
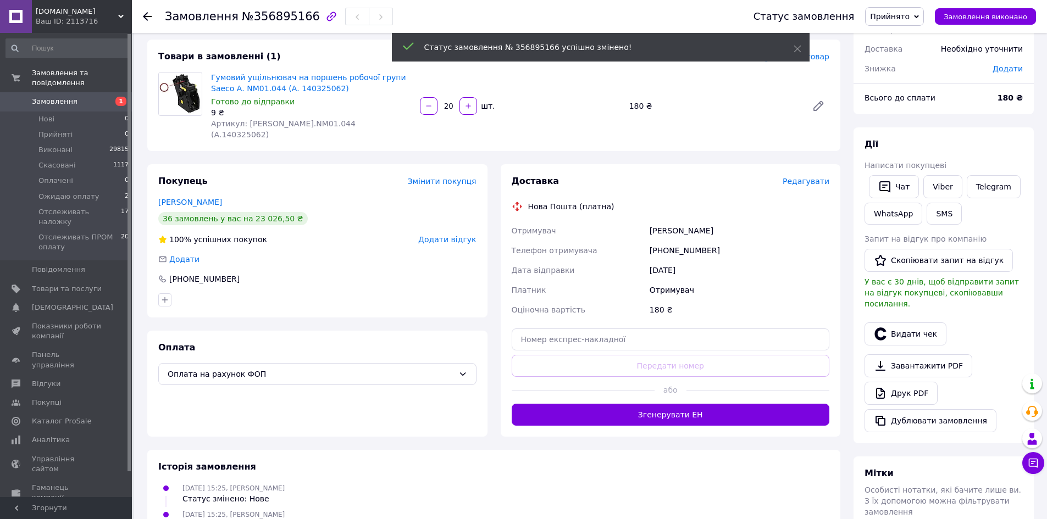
click at [825, 177] on span "Редагувати" at bounding box center [805, 181] width 47 height 9
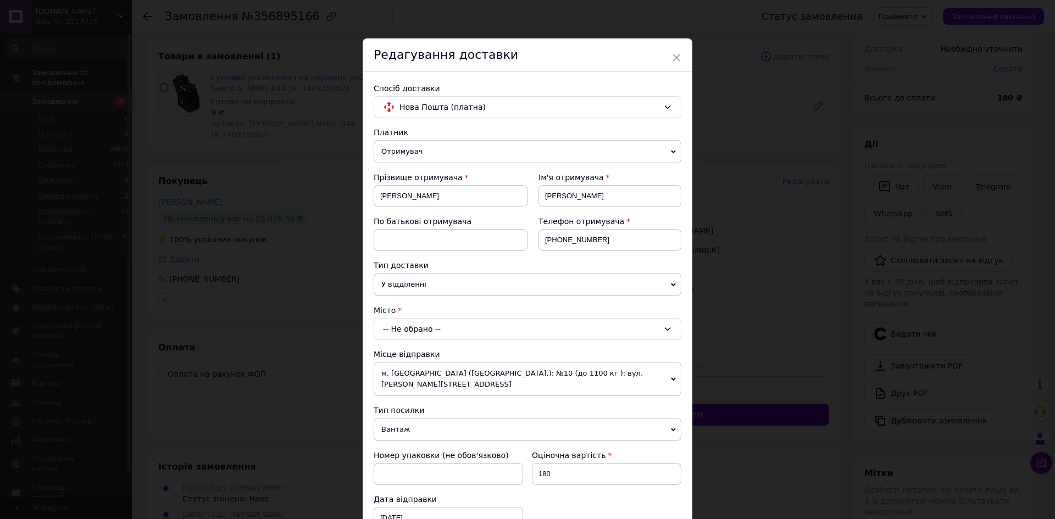
drag, startPoint x: 450, startPoint y: 330, endPoint x: 456, endPoint y: 324, distance: 8.5
click at [453, 330] on div "-- Не обрано --" at bounding box center [528, 329] width 308 height 22
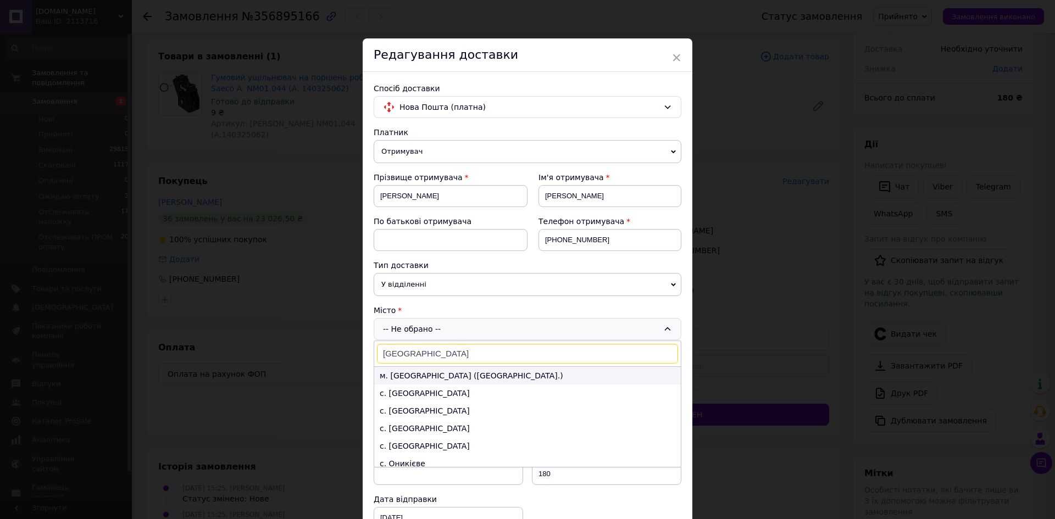
type input "киев"
click at [435, 376] on li "м. Київ (Київська обл.)" at bounding box center [527, 376] width 307 height 18
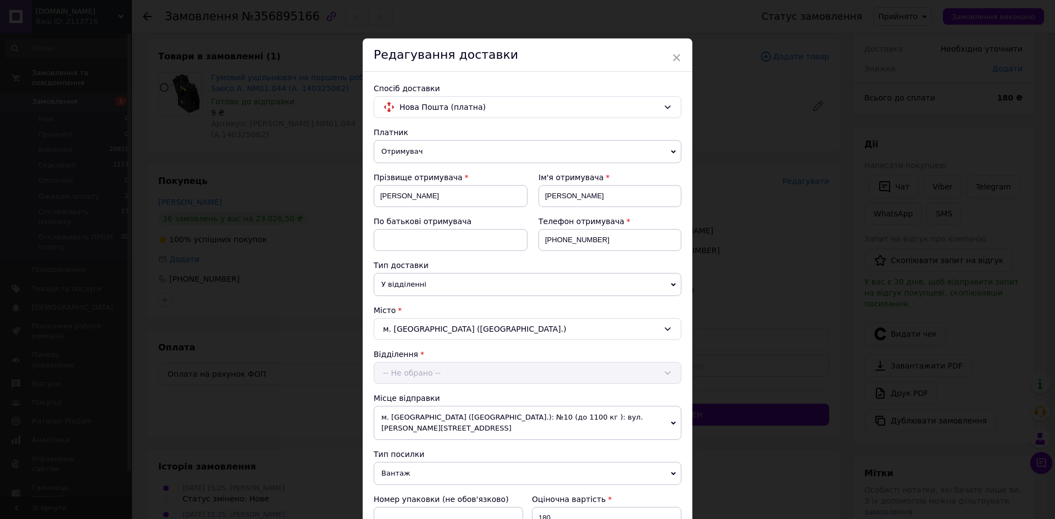
click at [434, 371] on div "Відділення -- Не обрано --" at bounding box center [528, 366] width 308 height 35
click at [437, 372] on div "-- Не обрано --" at bounding box center [528, 373] width 308 height 22
type input "372"
click at [409, 422] on li "№ 372 (до 30 кг на одне місце): вул. Вишняківська, 1" at bounding box center [527, 420] width 307 height 18
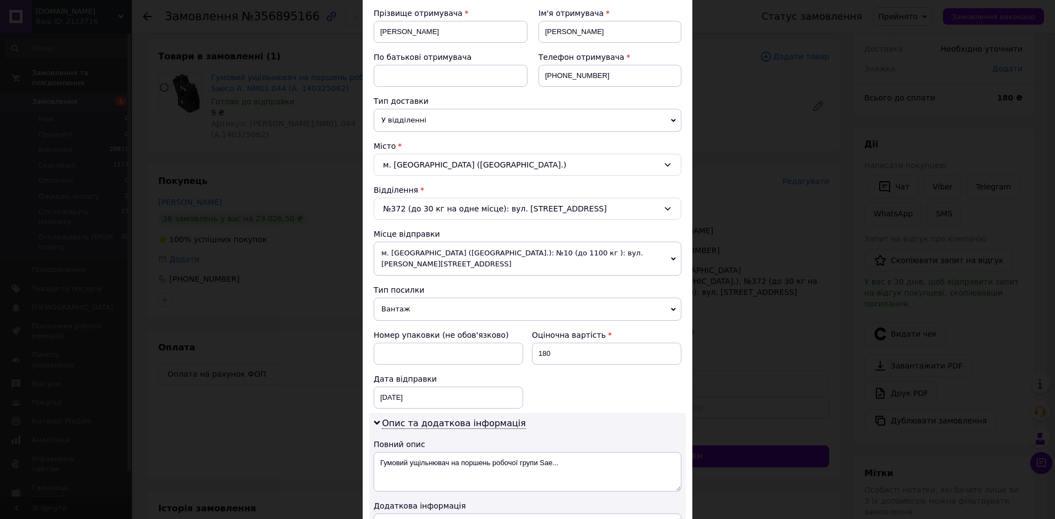
scroll to position [275, 0]
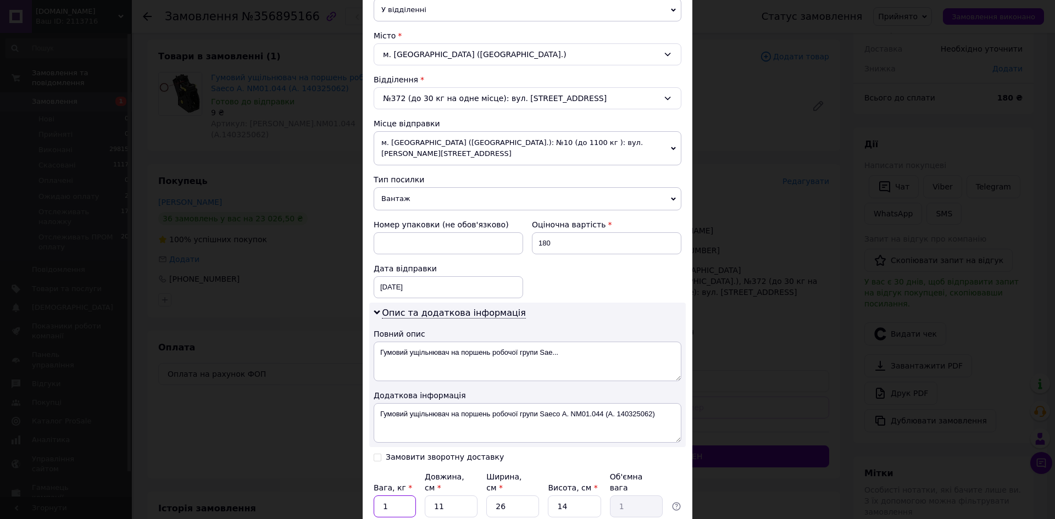
click at [398, 496] on input "1" at bounding box center [395, 507] width 42 height 22
click at [399, 496] on input "1" at bounding box center [395, 507] width 42 height 22
type input "0.5"
click at [447, 496] on input "11" at bounding box center [451, 507] width 53 height 22
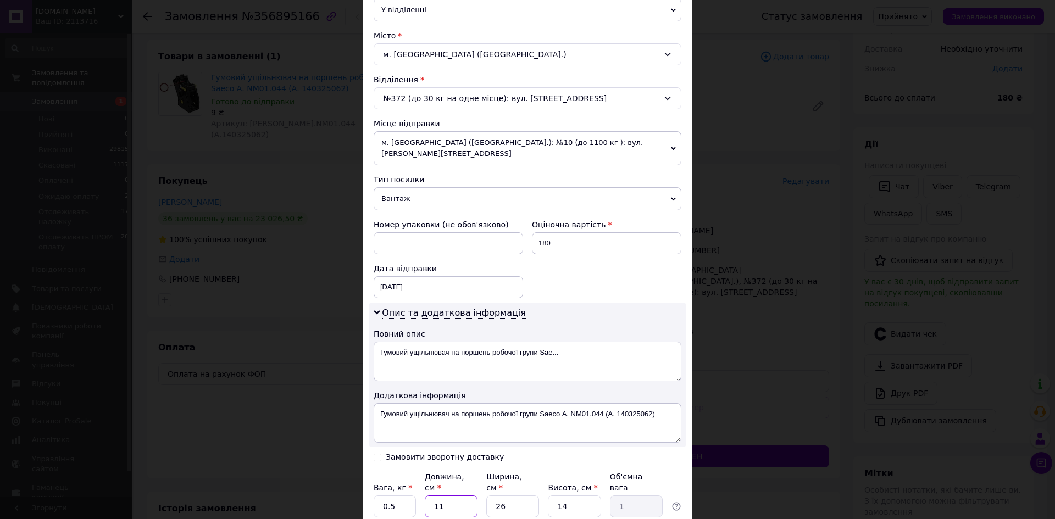
drag, startPoint x: 447, startPoint y: 484, endPoint x: 482, endPoint y: 485, distance: 34.6
click at [447, 496] on input "11" at bounding box center [451, 507] width 53 height 22
type input "1"
type input "0.1"
type input "10"
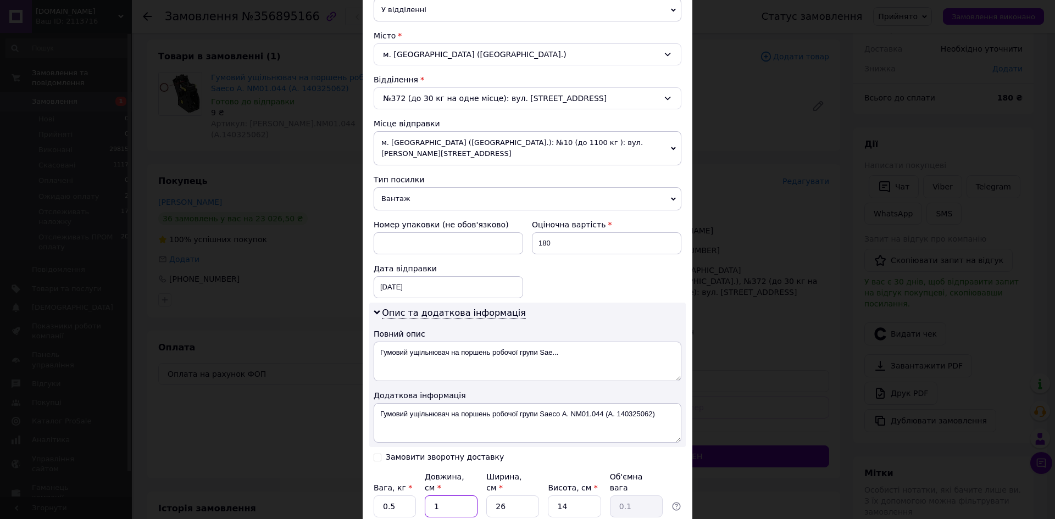
type input "0.91"
type input "10"
click at [506, 496] on input "26" at bounding box center [512, 507] width 53 height 22
drag, startPoint x: 506, startPoint y: 486, endPoint x: 513, endPoint y: 486, distance: 7.1
click at [506, 496] on input "26" at bounding box center [512, 507] width 53 height 22
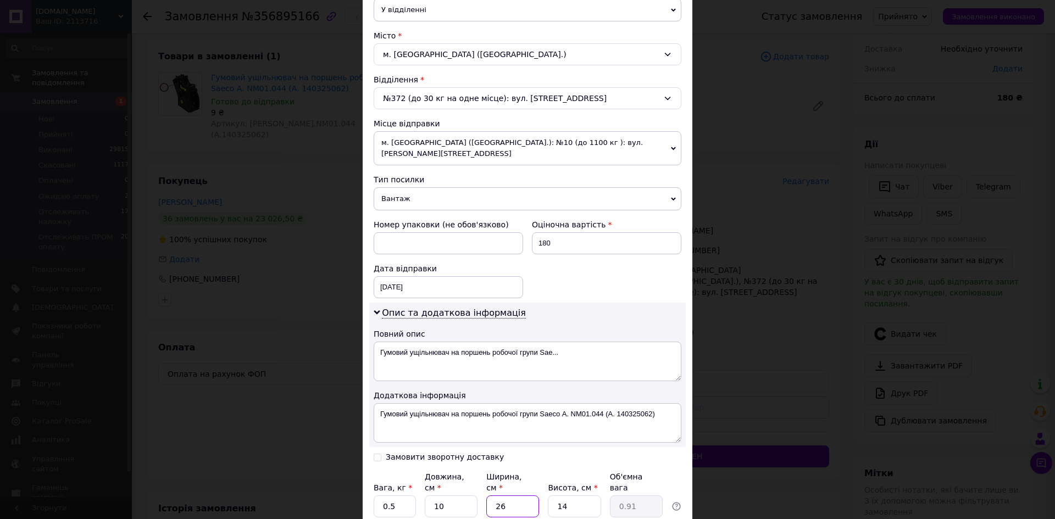
type input "1"
type input "0.1"
type input "10"
type input "0.35"
type input "10"
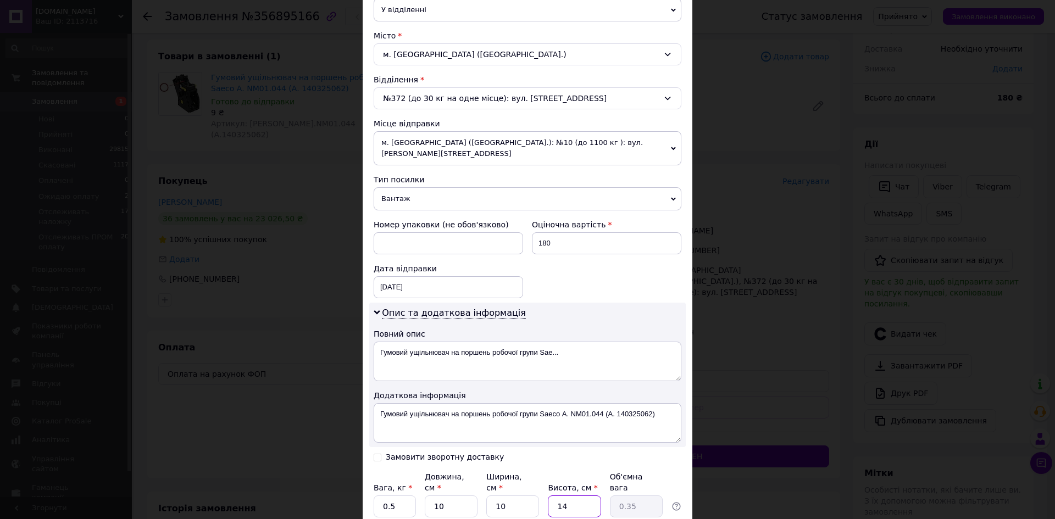
click at [574, 496] on input "14" at bounding box center [574, 507] width 53 height 22
type input "2"
type input "0.1"
type input "20"
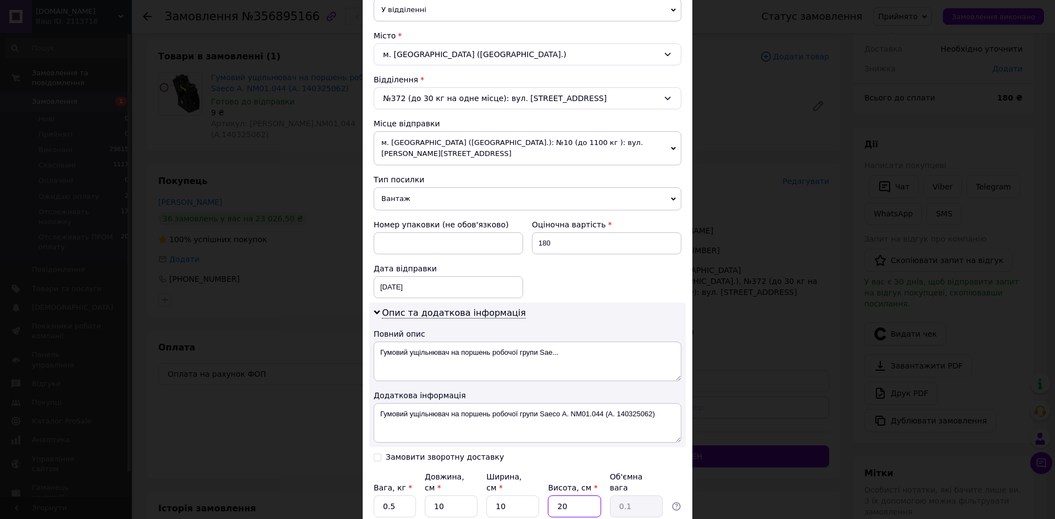
type input "0.5"
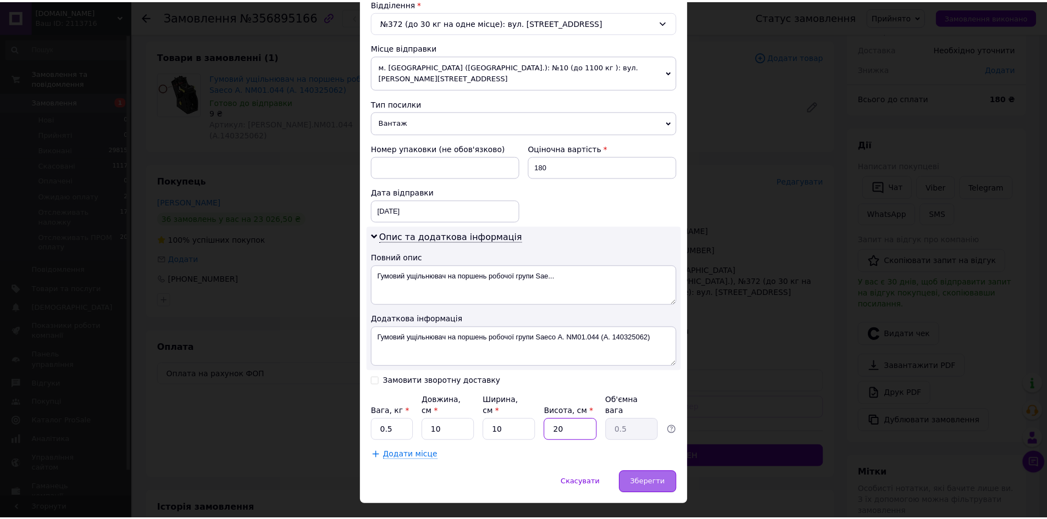
scroll to position [353, 0]
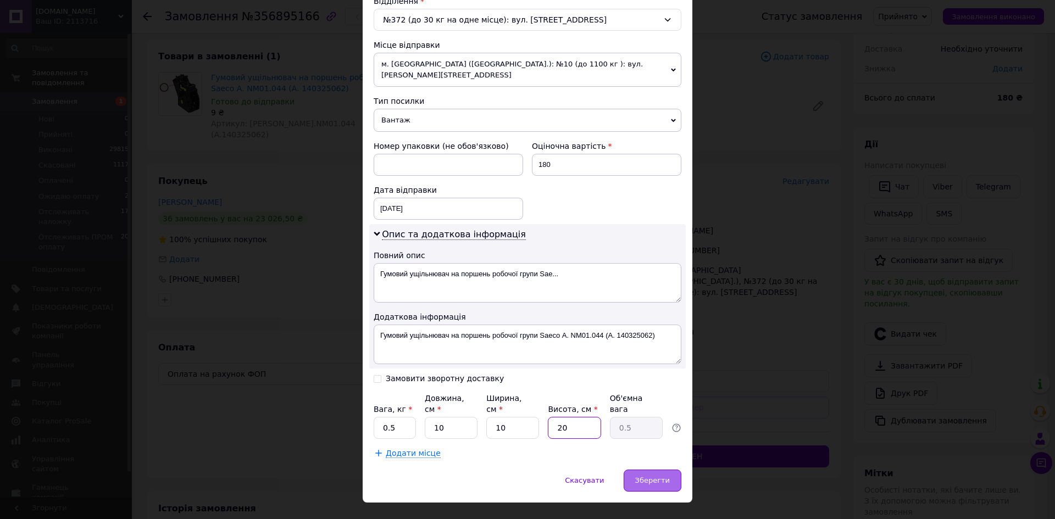
type input "20"
click at [666, 476] on span "Зберегти" at bounding box center [652, 480] width 35 height 8
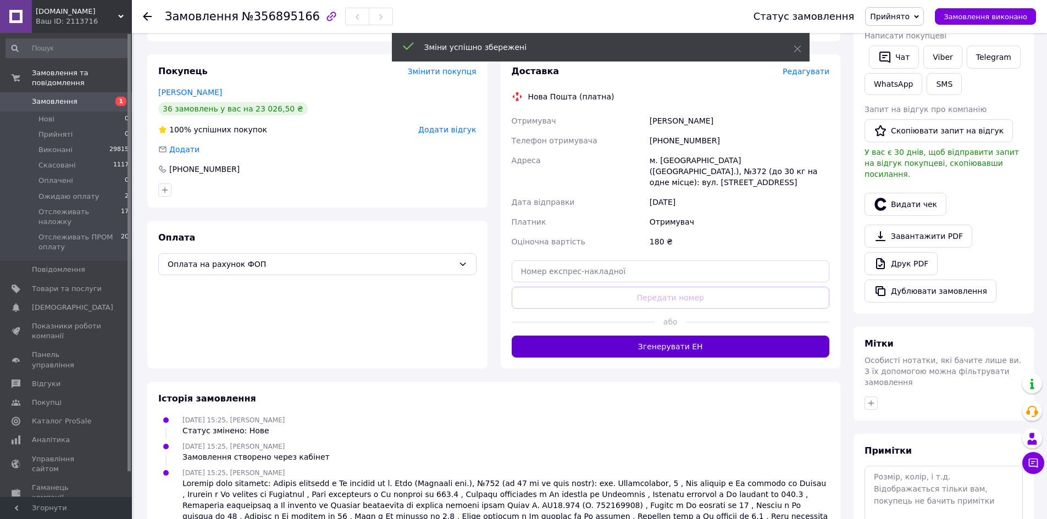
click at [782, 336] on button "Згенерувати ЕН" at bounding box center [671, 347] width 318 height 22
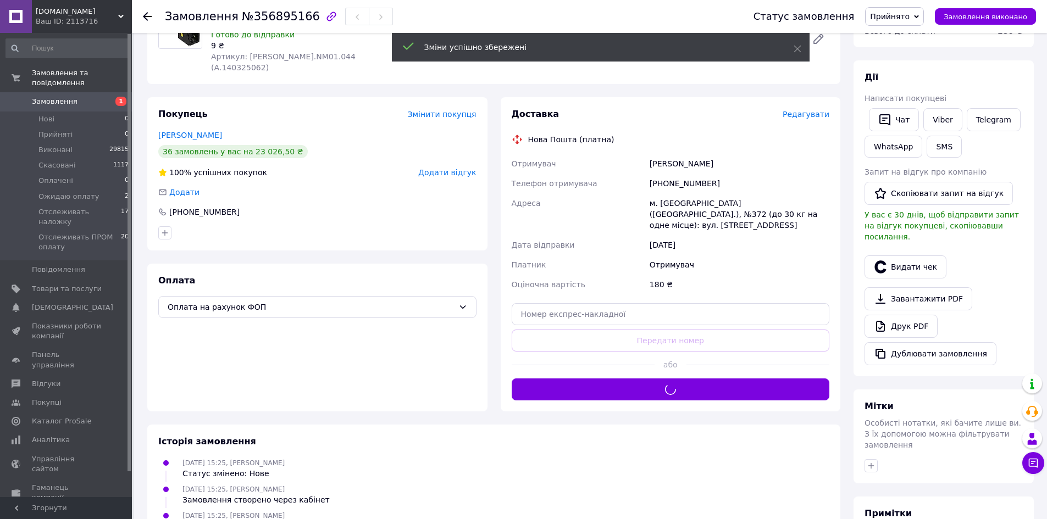
scroll to position [110, 0]
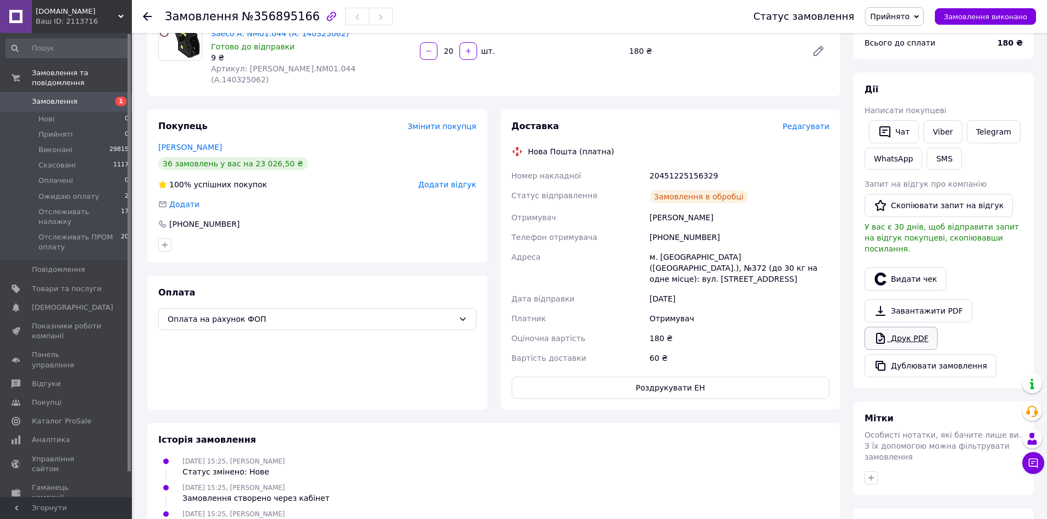
click at [904, 327] on link "Друк PDF" at bounding box center [900, 338] width 73 height 23
click at [919, 18] on icon at bounding box center [916, 16] width 5 height 5
click at [907, 40] on li "Виконано" at bounding box center [922, 38] width 114 height 16
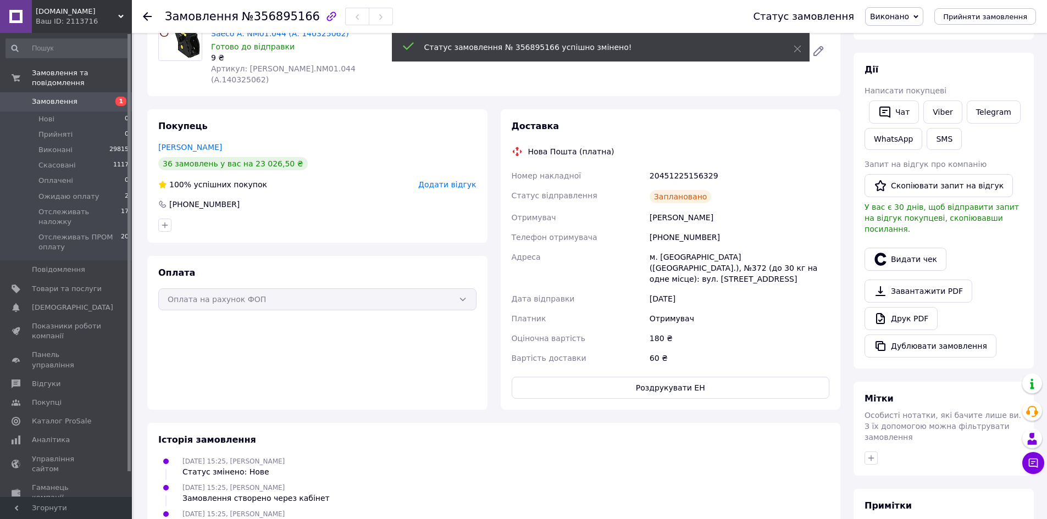
click at [757, 377] on button "Роздрукувати ЕН" at bounding box center [671, 388] width 318 height 22
click at [512, 377] on button "Роздрукувати ЕН" at bounding box center [671, 388] width 318 height 22
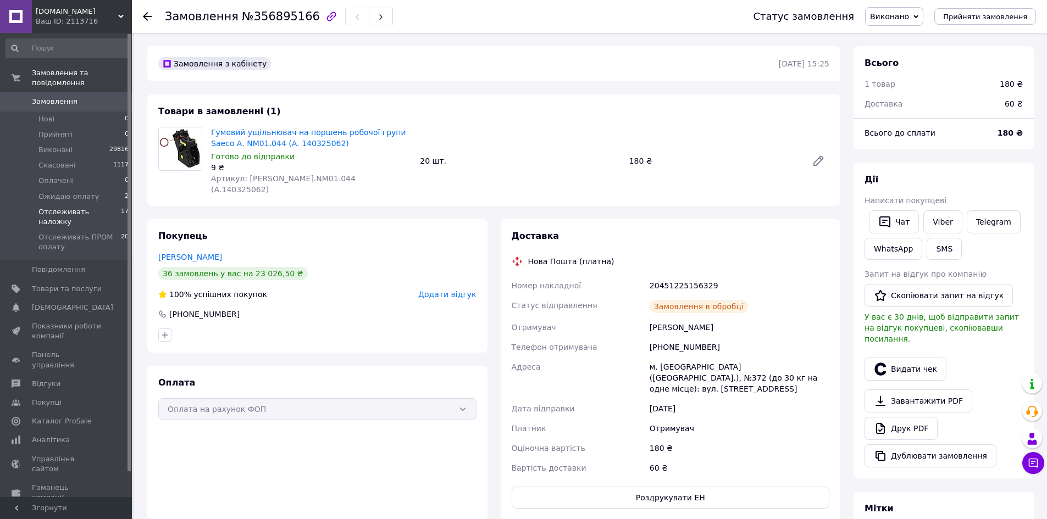
click at [113, 204] on li "Отслеживать наложку 17" at bounding box center [67, 216] width 135 height 25
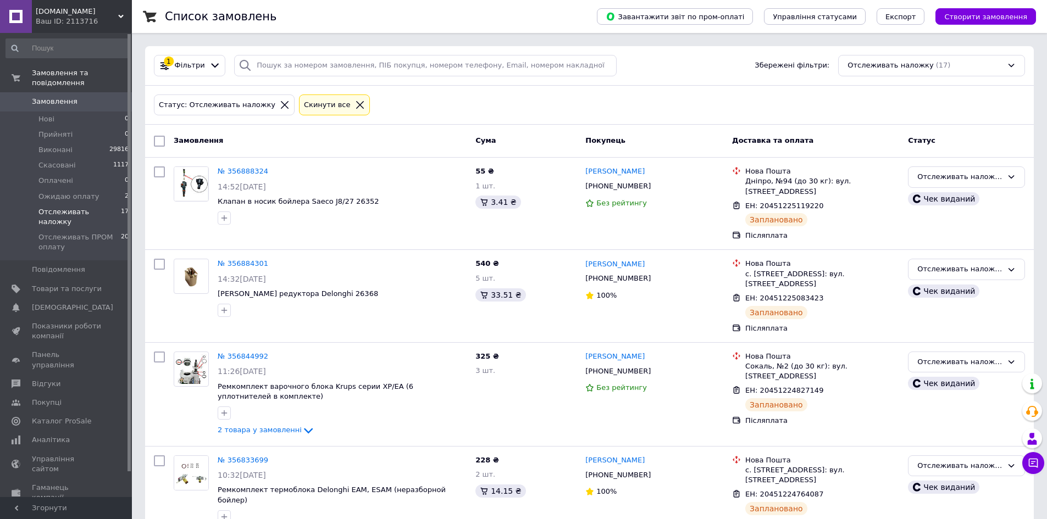
click at [127, 204] on li "Отслеживать наложку 17" at bounding box center [67, 216] width 135 height 25
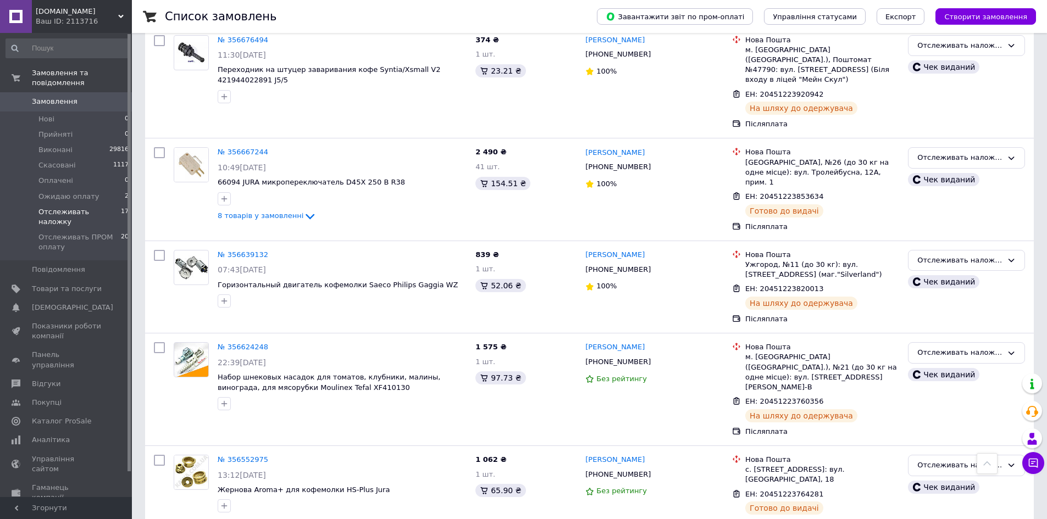
scroll to position [1212, 0]
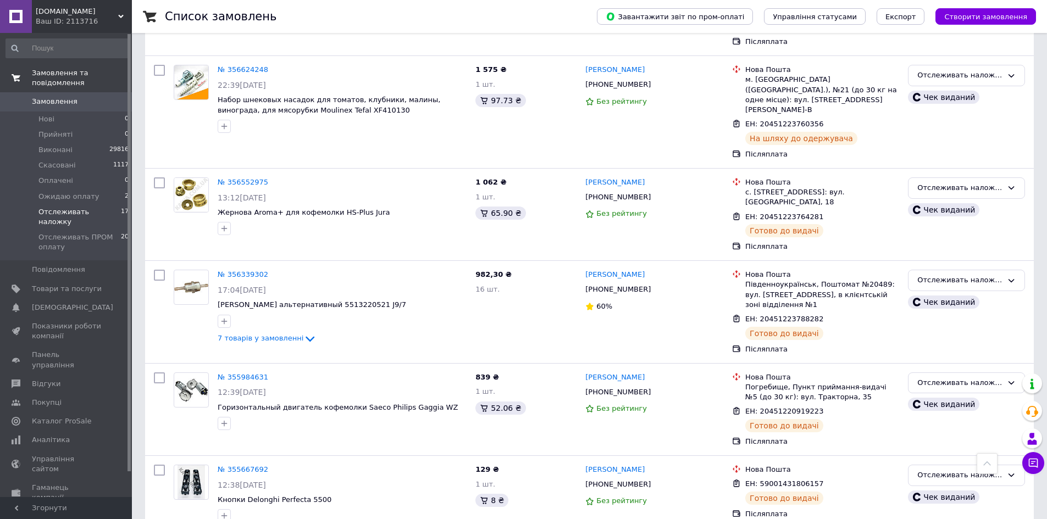
click at [96, 73] on span "Замовлення та повідомлення" at bounding box center [82, 78] width 100 height 20
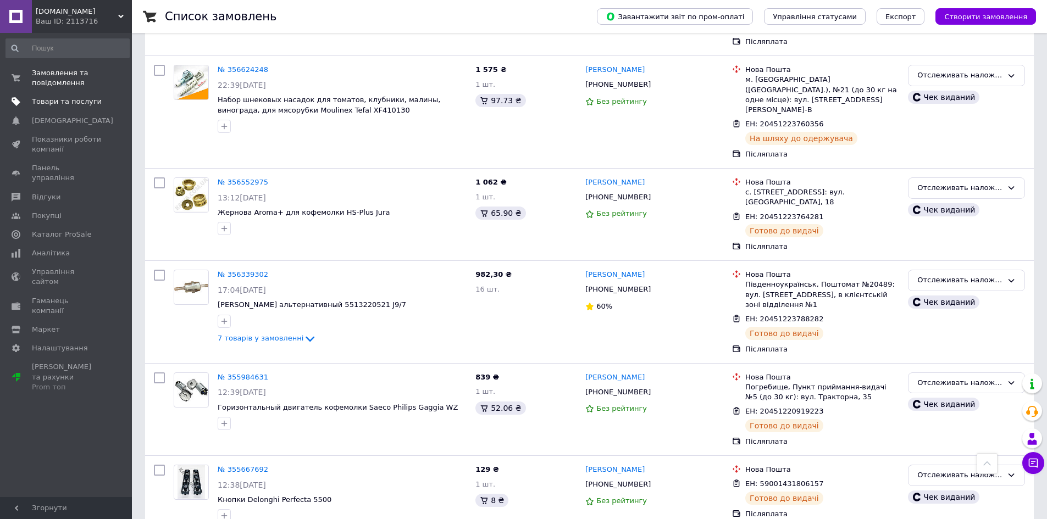
click at [101, 106] on span "Товари та послуги" at bounding box center [67, 102] width 70 height 10
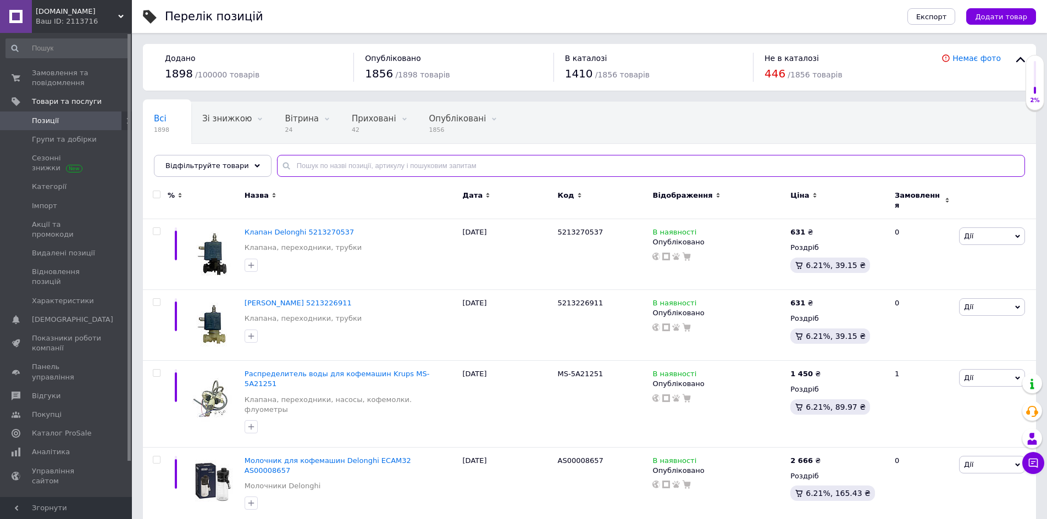
click at [413, 161] on input "text" at bounding box center [651, 166] width 748 height 22
paste input "5513222661"
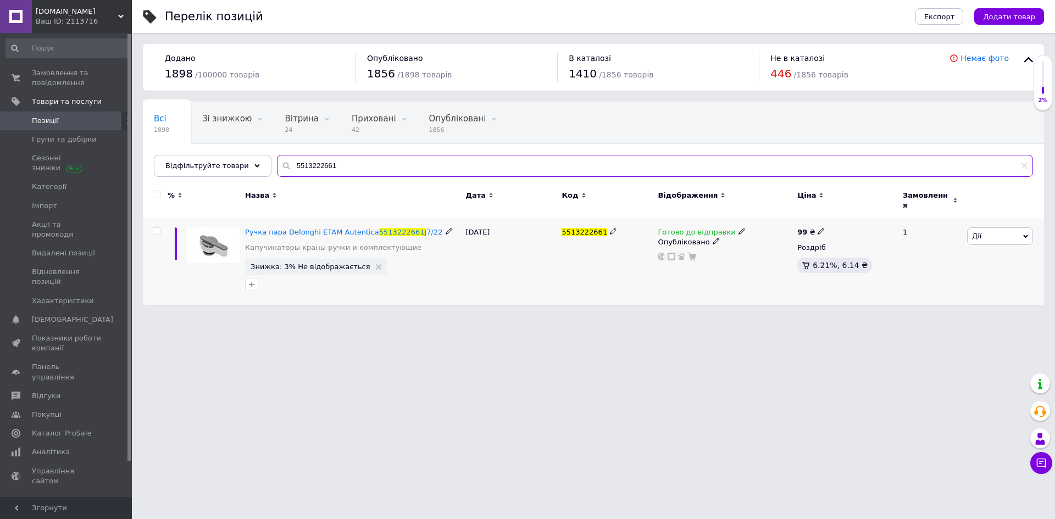
type input "5513222661"
click at [672, 228] on span "Готово до відправки" at bounding box center [696, 234] width 77 height 12
click at [779, 258] on li "Немає в наявності" at bounding box center [798, 265] width 104 height 15
click at [555, 267] on div "09.10.2023" at bounding box center [511, 262] width 96 height 86
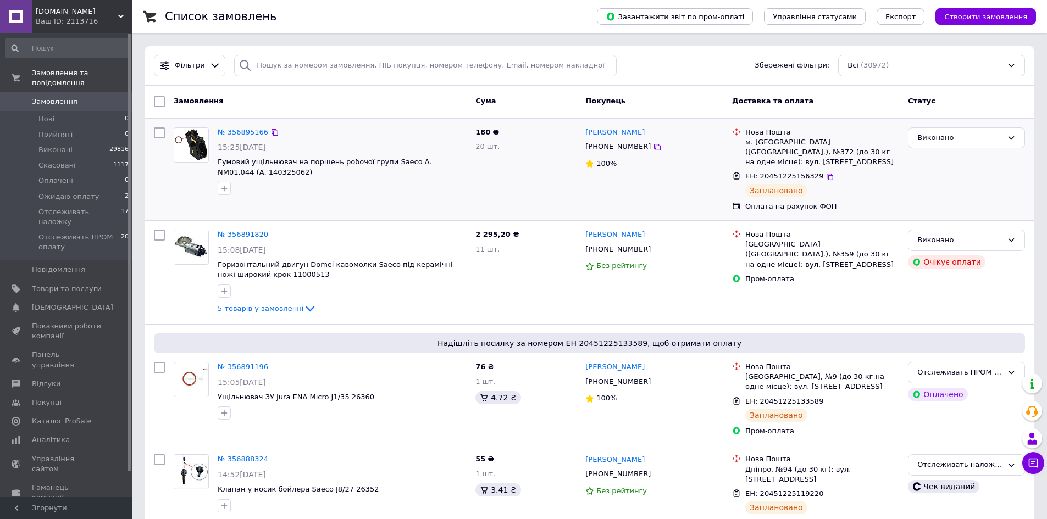
drag, startPoint x: 484, startPoint y: 149, endPoint x: 486, endPoint y: 154, distance: 5.7
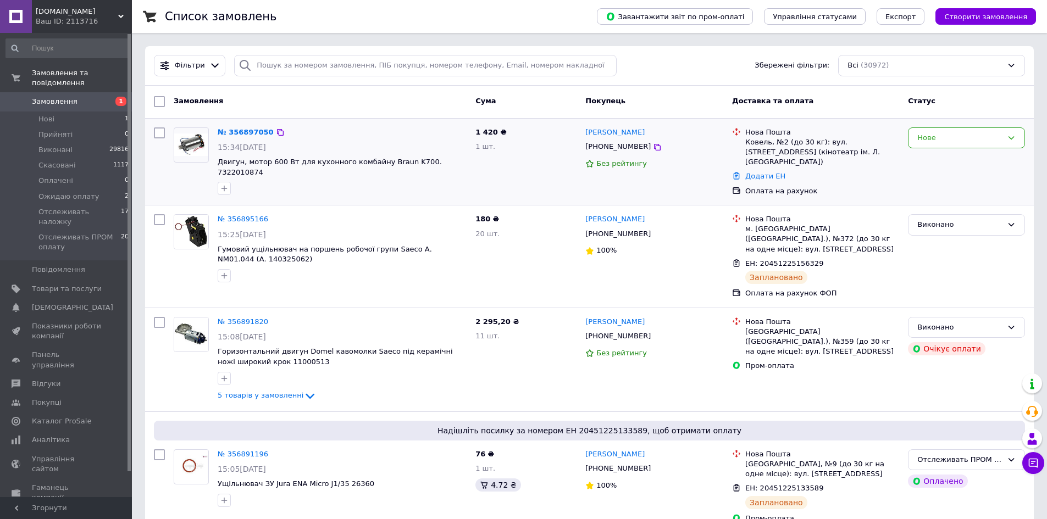
click at [194, 136] on img at bounding box center [191, 145] width 34 height 23
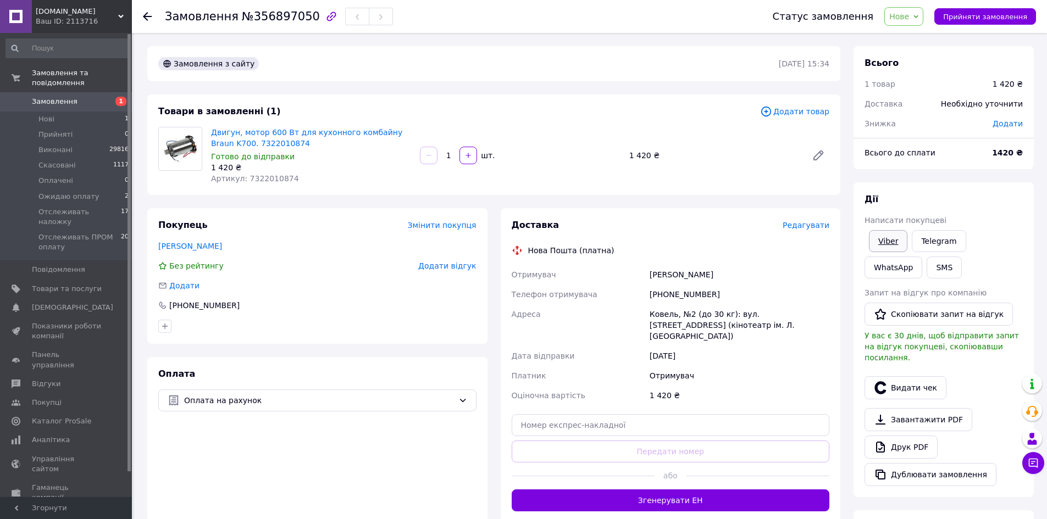
click at [900, 235] on link "Viber" at bounding box center [888, 241] width 38 height 22
click at [895, 241] on link "Viber" at bounding box center [888, 241] width 38 height 22
click at [984, 14] on span "Прийняти замовлення" at bounding box center [985, 17] width 84 height 8
click at [896, 24] on span "Прийнято" at bounding box center [894, 16] width 59 height 19
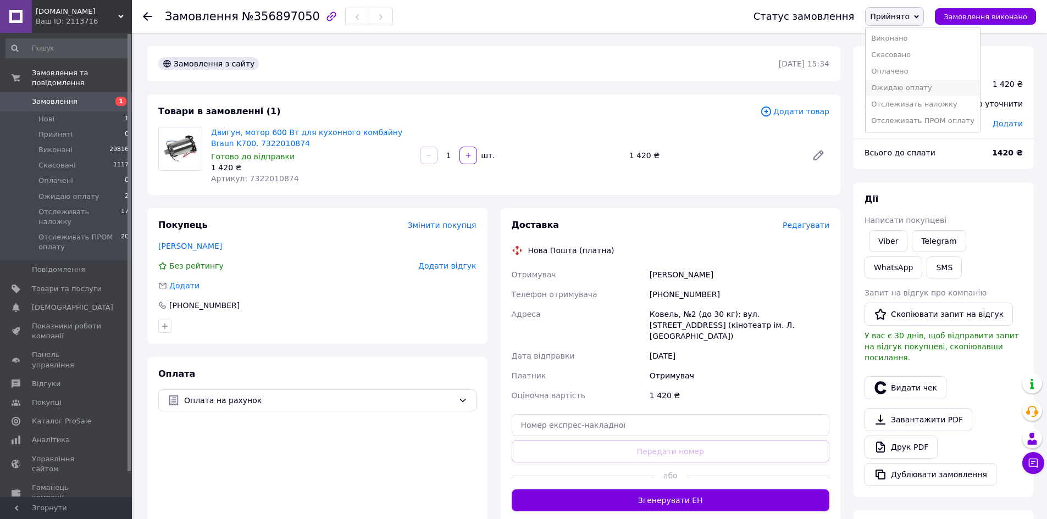
click at [922, 92] on li "Ожидаю оплату" at bounding box center [922, 88] width 114 height 16
drag, startPoint x: 501, startPoint y: 100, endPoint x: 504, endPoint y: 108, distance: 8.9
drag, startPoint x: 419, startPoint y: 104, endPoint x: 426, endPoint y: 107, distance: 7.4
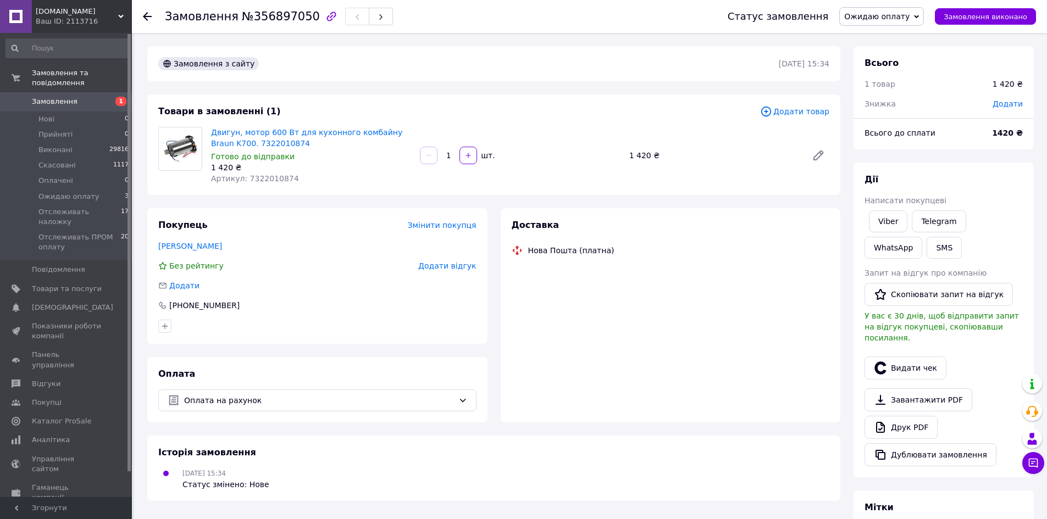
drag, startPoint x: 440, startPoint y: 86, endPoint x: 457, endPoint y: 96, distance: 20.0
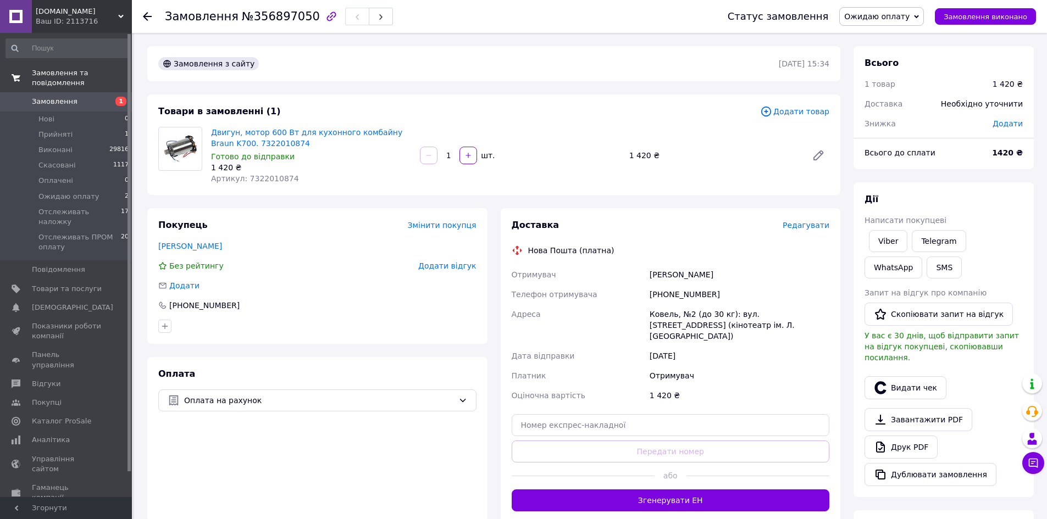
click at [92, 66] on div "Замовлення та повідомлення Замовлення 1 Нові 0 Прийняті 1 Виконані 29816 Скасов…" at bounding box center [67, 267] width 135 height 468
click at [98, 75] on span "Замовлення та повідомлення" at bounding box center [82, 78] width 100 height 20
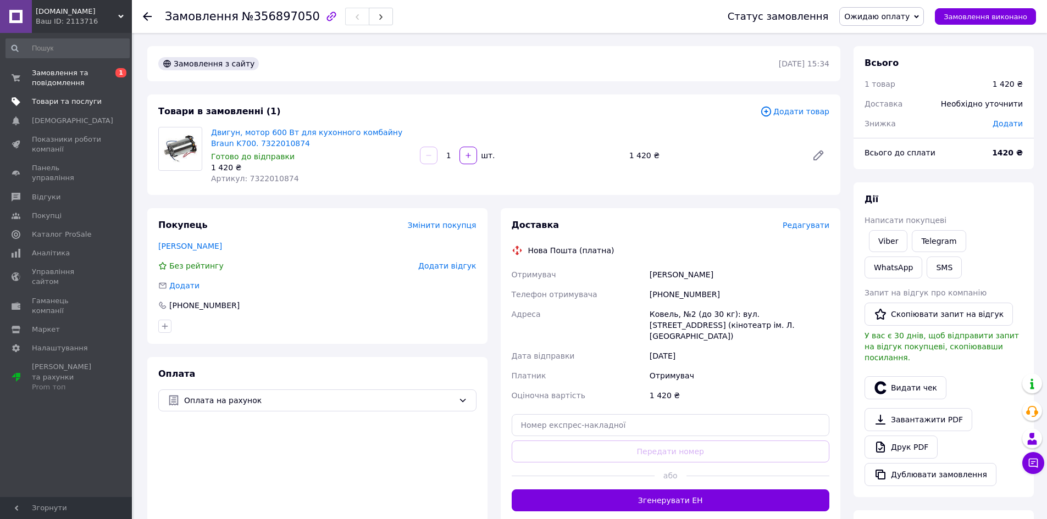
click at [101, 102] on span "Товари та послуги" at bounding box center [67, 102] width 70 height 10
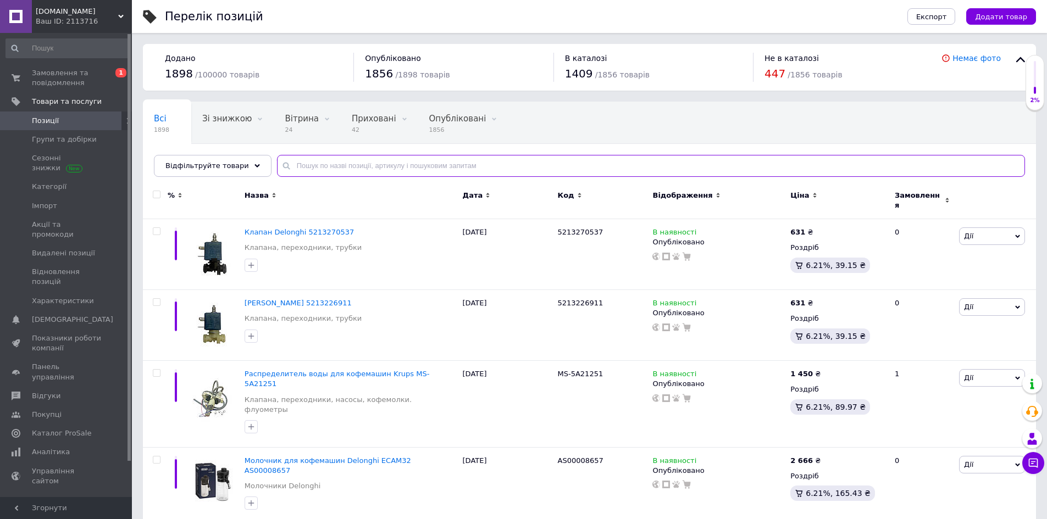
click at [407, 159] on input "text" at bounding box center [651, 166] width 748 height 22
paste input "AS00001508"
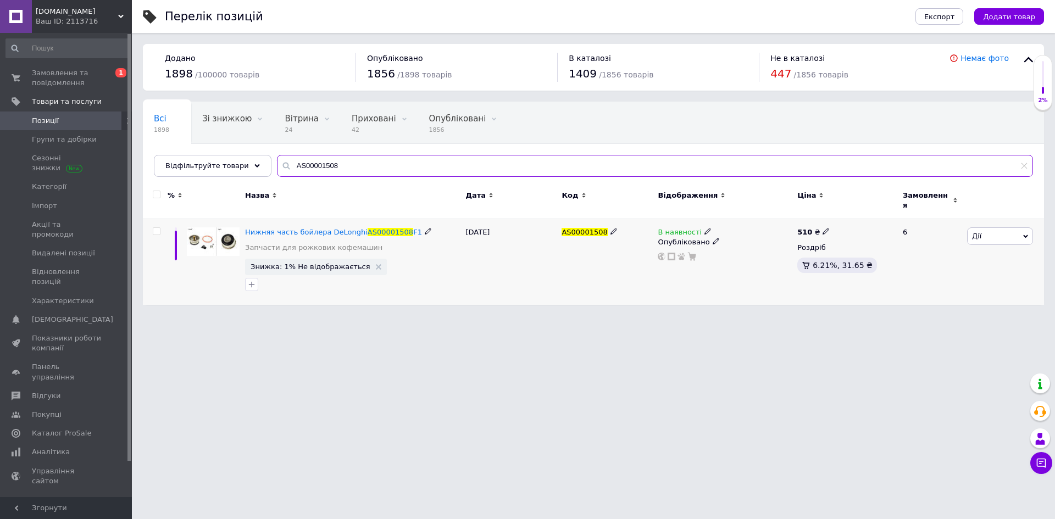
type input "AS00001508"
click at [671, 228] on span "В наявності" at bounding box center [680, 234] width 44 height 12
click at [726, 233] on li "Немає в наявності" at bounding box center [767, 240] width 104 height 15
click at [608, 254] on div "AS00001508" at bounding box center [607, 262] width 96 height 86
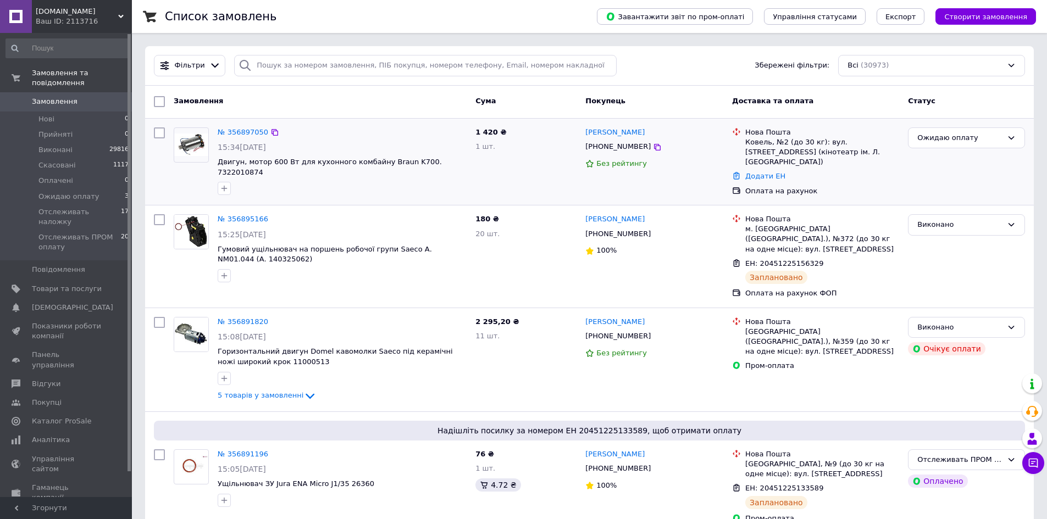
drag, startPoint x: 519, startPoint y: 123, endPoint x: 519, endPoint y: 130, distance: 6.6
click at [77, 207] on span "Отслеживать наложку" at bounding box center [79, 217] width 82 height 20
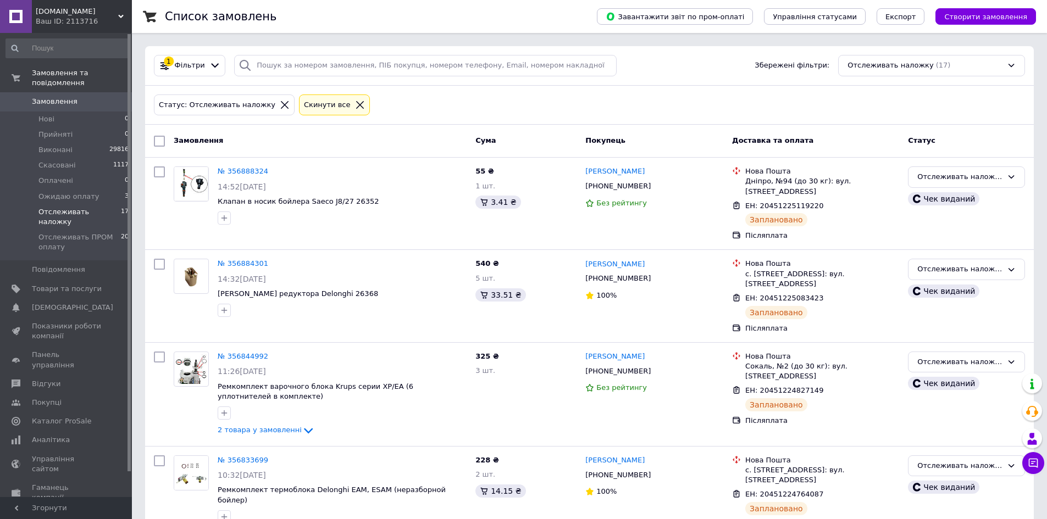
drag, startPoint x: 354, startPoint y: 57, endPoint x: 525, endPoint y: 107, distance: 178.2
click at [107, 303] on span "0 1" at bounding box center [117, 308] width 30 height 10
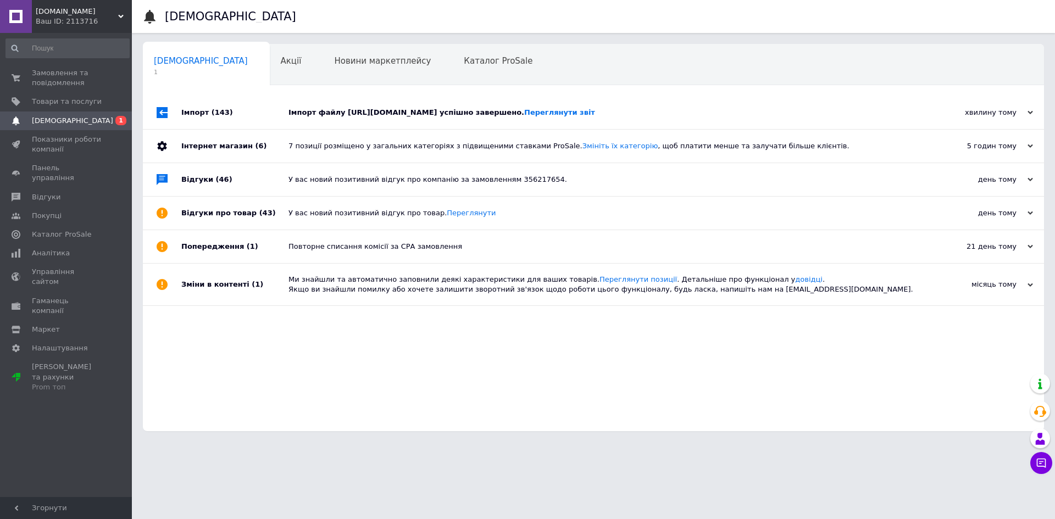
drag, startPoint x: 391, startPoint y: 121, endPoint x: 351, endPoint y: 113, distance: 40.3
click at [391, 118] on div "Імпорт файлу https://kawa.com.ua/products_feed.xml?hash_tag=4abc15587adc2293f09…" at bounding box center [605, 113] width 635 height 10
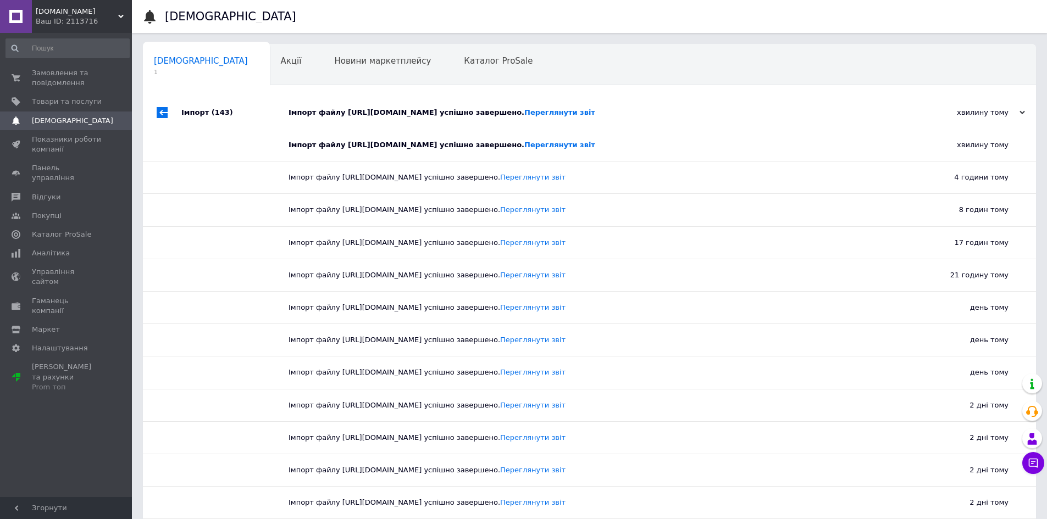
drag, startPoint x: 84, startPoint y: 80, endPoint x: 438, endPoint y: 259, distance: 397.1
click at [85, 80] on span "Замовлення та повідомлення" at bounding box center [67, 78] width 70 height 20
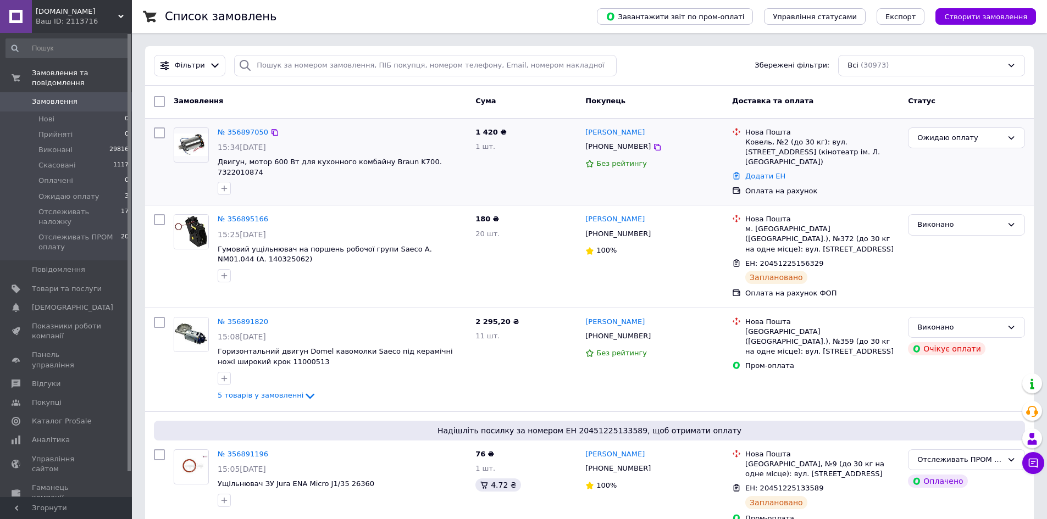
drag, startPoint x: 487, startPoint y: 142, endPoint x: 496, endPoint y: 154, distance: 15.3
drag, startPoint x: 507, startPoint y: 176, endPoint x: 485, endPoint y: 148, distance: 35.6
click at [1037, 468] on icon at bounding box center [1033, 463] width 9 height 9
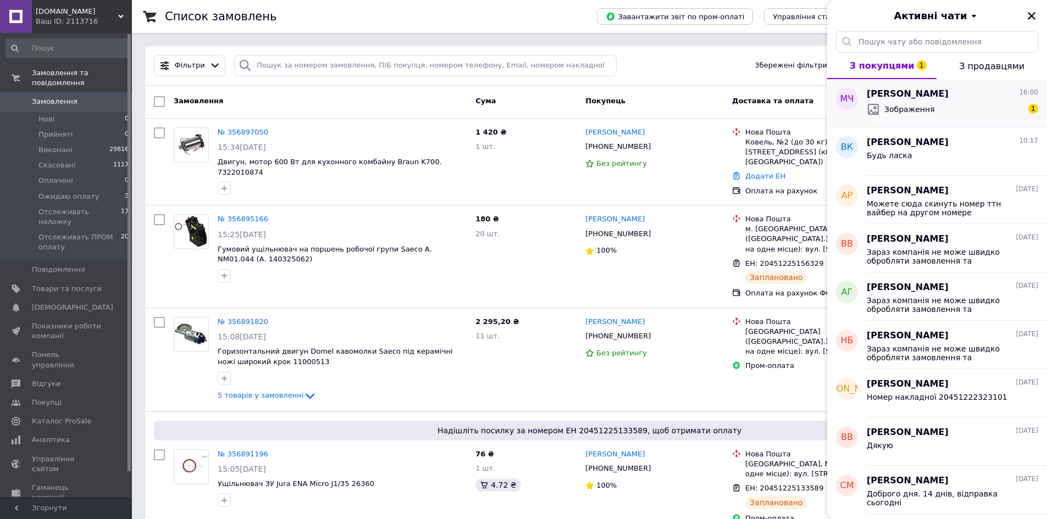
click at [968, 116] on div "Зображення 1" at bounding box center [952, 110] width 171 height 18
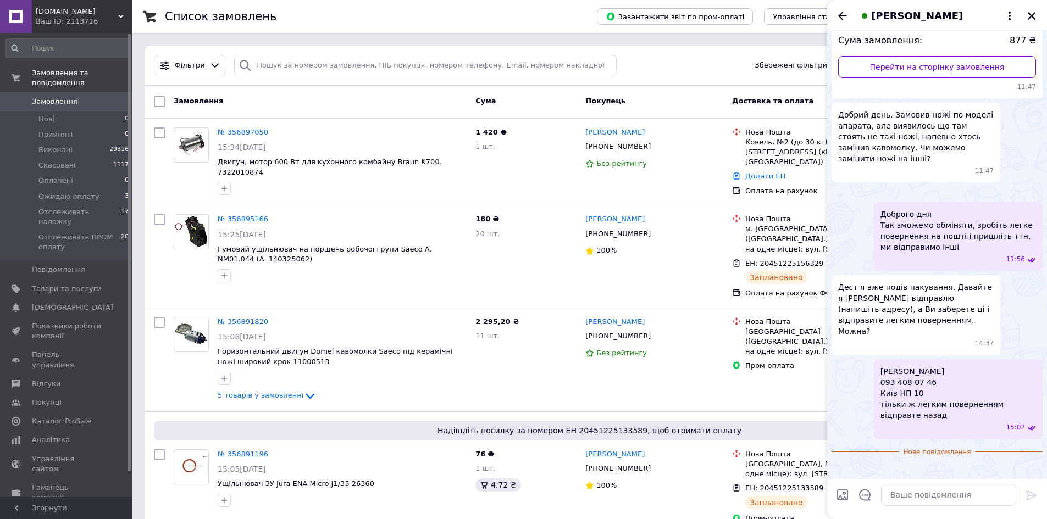
scroll to position [419, 0]
click at [840, 465] on img at bounding box center [835, 469] width 9 height 9
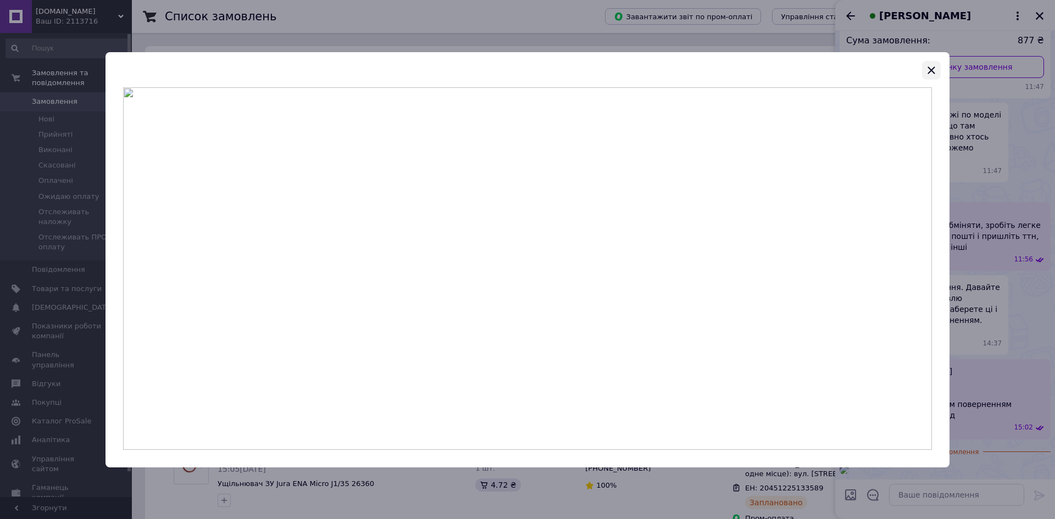
click at [926, 82] on header at bounding box center [528, 69] width 844 height 35
click at [931, 73] on icon "button" at bounding box center [931, 70] width 13 height 13
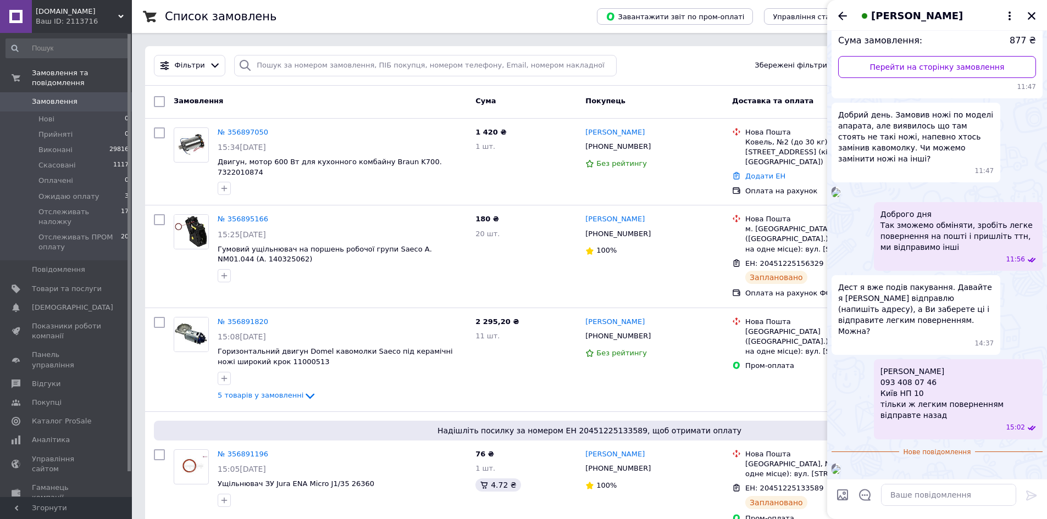
click at [909, 10] on span "Михайло Чернишов" at bounding box center [917, 16] width 92 height 14
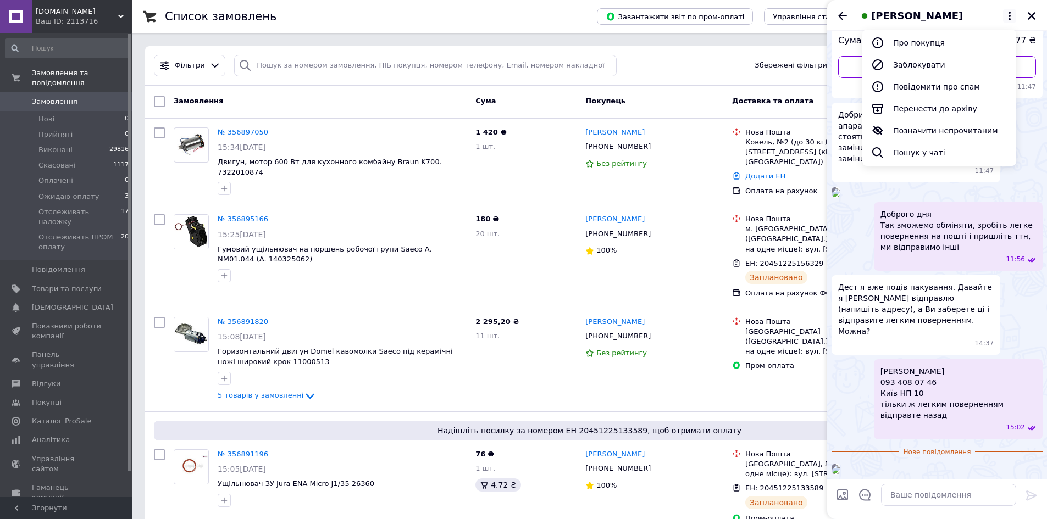
click at [939, 16] on span "Михайло Чернишов" at bounding box center [917, 16] width 92 height 14
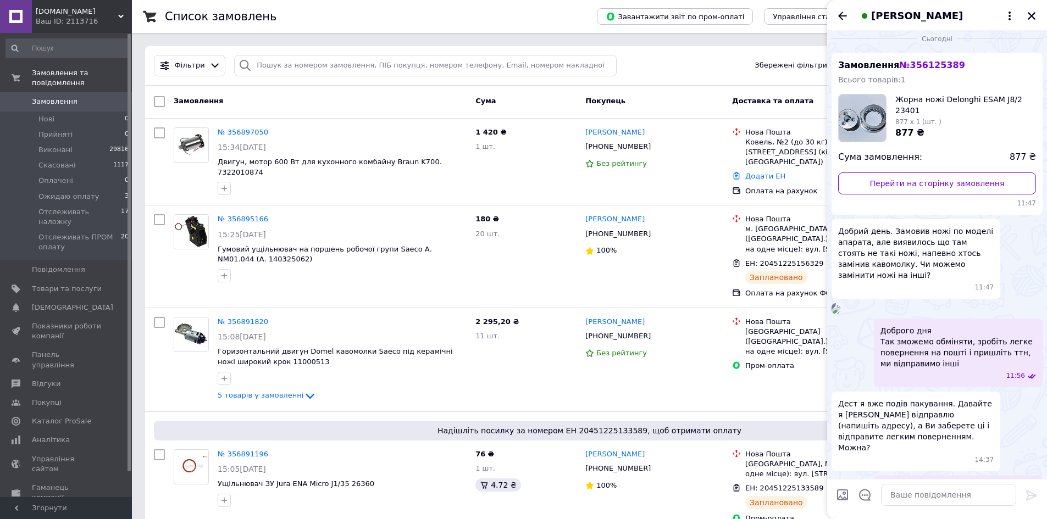
scroll to position [0, 0]
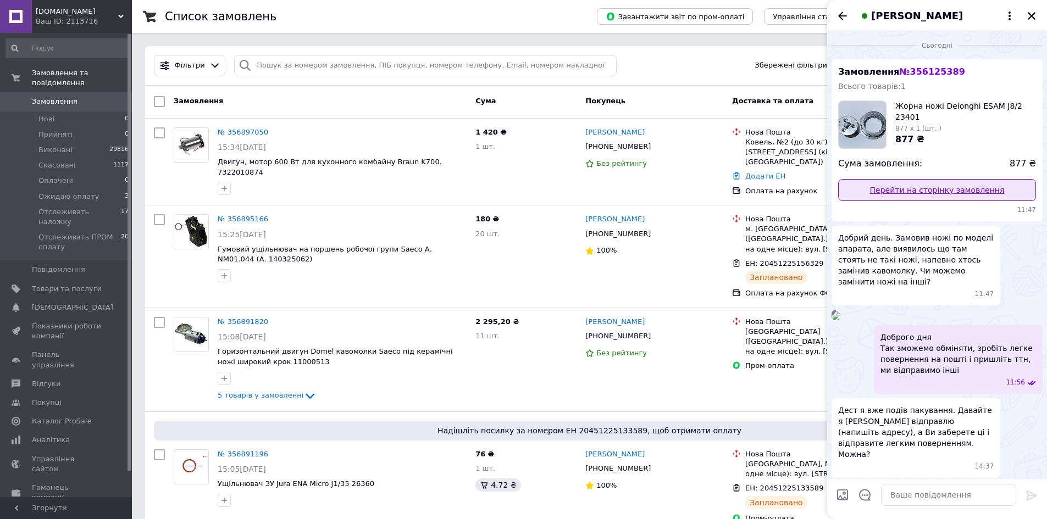
click at [930, 194] on link "Перейти на сторінку замовлення" at bounding box center [937, 190] width 198 height 22
click at [916, 195] on link "Перейти на сторінку замовлення" at bounding box center [937, 190] width 198 height 22
click at [901, 498] on textarea at bounding box center [948, 495] width 135 height 22
paste textarea "Номер накладної 20451225210904"
type textarea "Номер накладної 20451225210904"
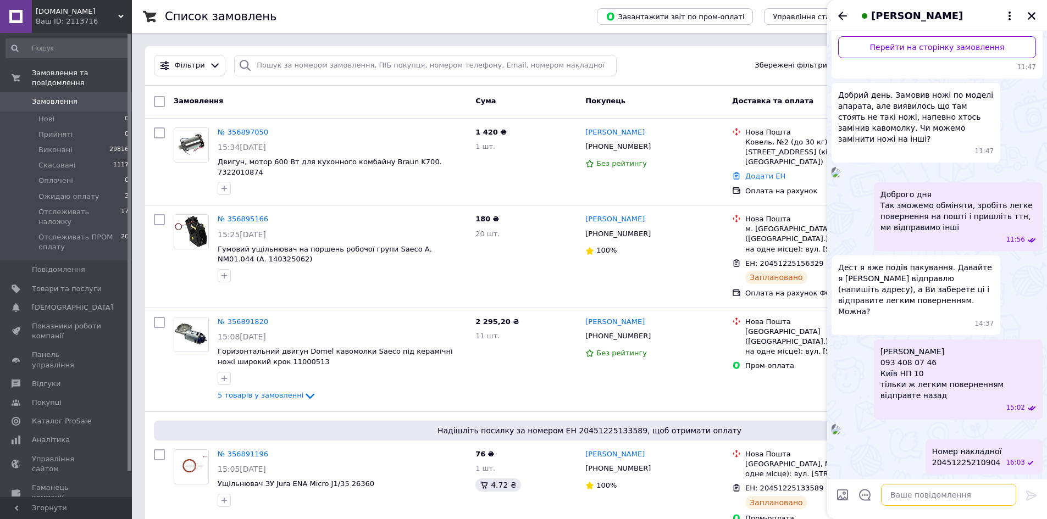
scroll to position [439, 0]
click at [1034, 15] on icon "Закрити" at bounding box center [1031, 16] width 10 height 10
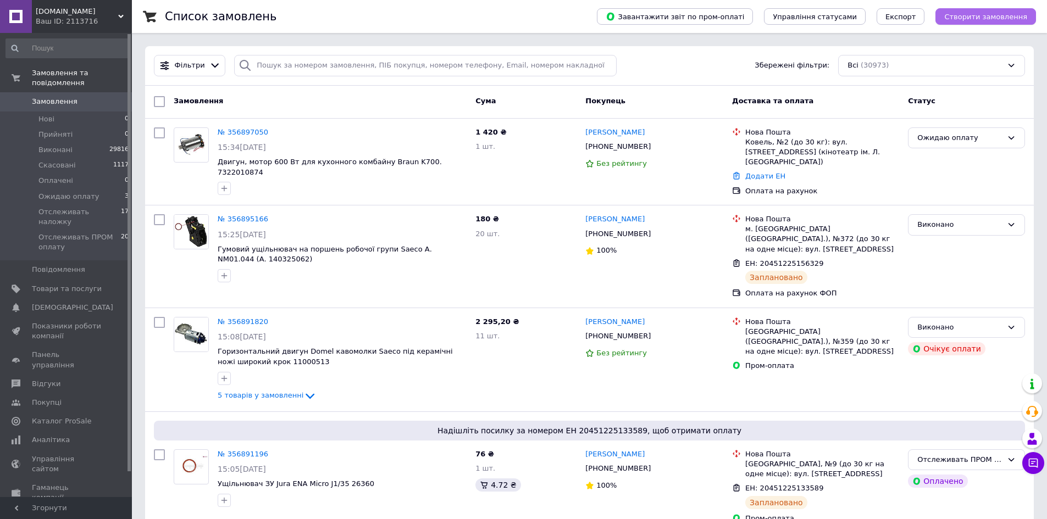
click at [979, 21] on button "Створити замовлення" at bounding box center [985, 16] width 101 height 16
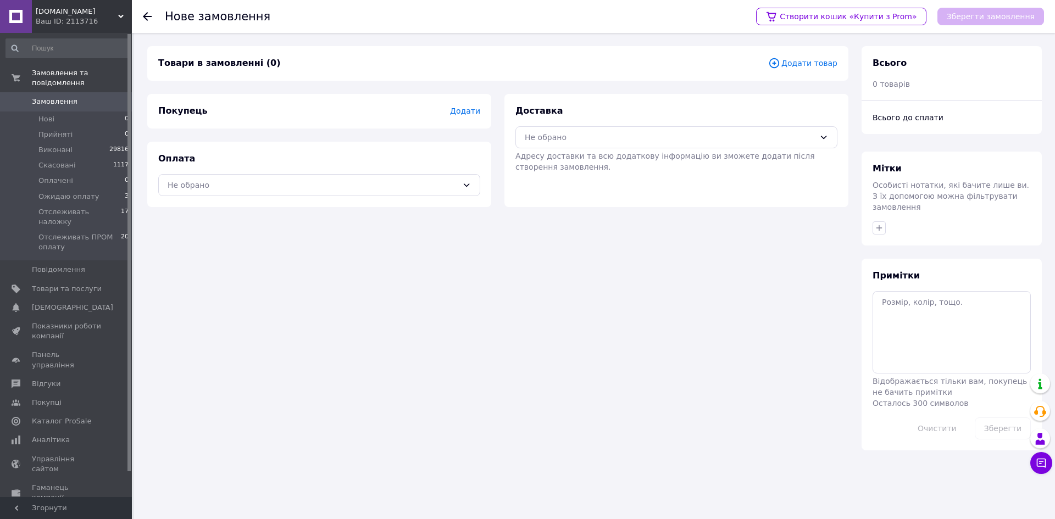
click at [826, 57] on div "Товари в замовленні (0) Додати товар" at bounding box center [497, 63] width 701 height 35
click at [797, 67] on span "Додати товар" at bounding box center [802, 63] width 69 height 12
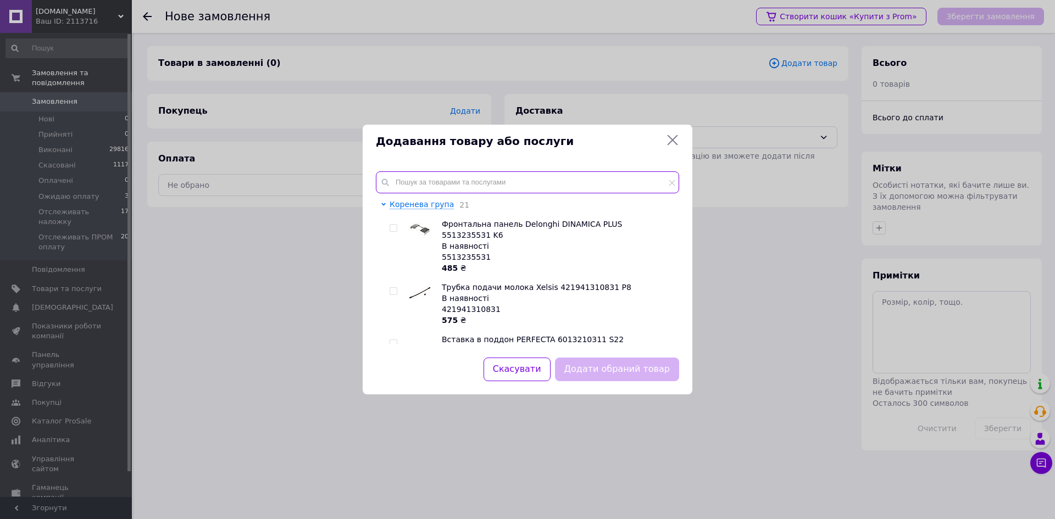
click at [574, 179] on input "text" at bounding box center [527, 182] width 303 height 22
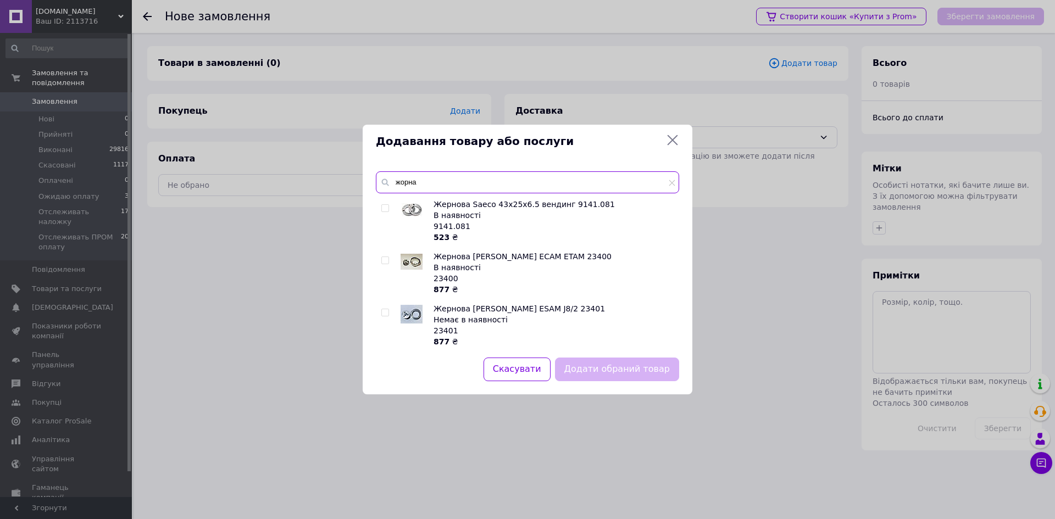
type input "жорна"
click at [384, 263] on input "checkbox" at bounding box center [384, 260] width 7 height 7
checkbox input "true"
click at [609, 369] on button "Додати обраний товар" at bounding box center [617, 370] width 124 height 24
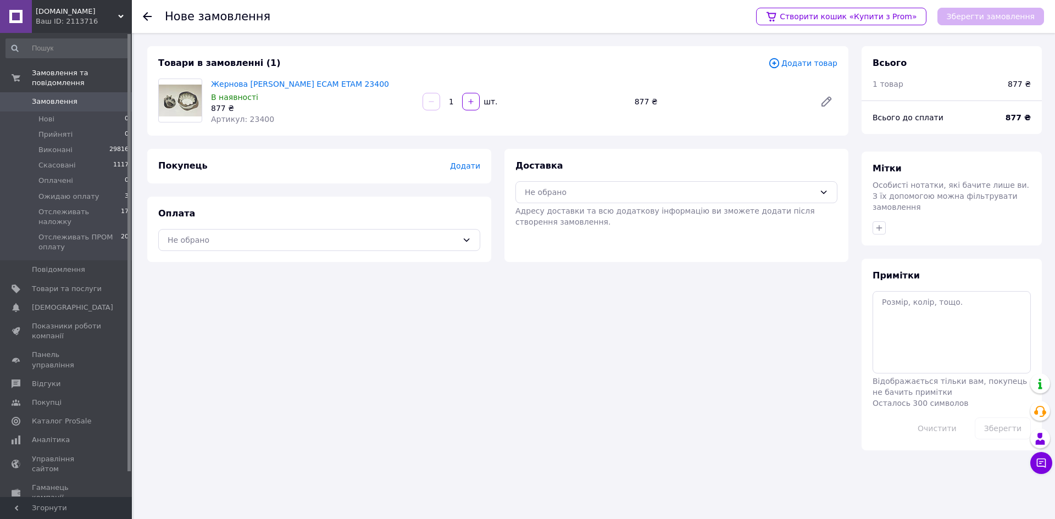
click at [469, 168] on span "Додати" at bounding box center [465, 166] width 30 height 9
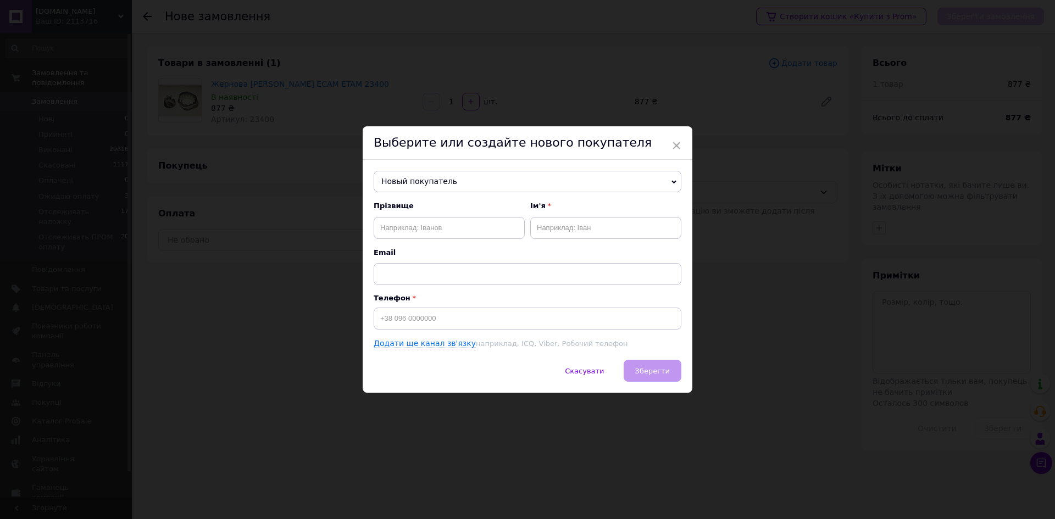
click at [447, 185] on span "Новый покупатель" at bounding box center [528, 182] width 308 height 22
paste input "380637225742"
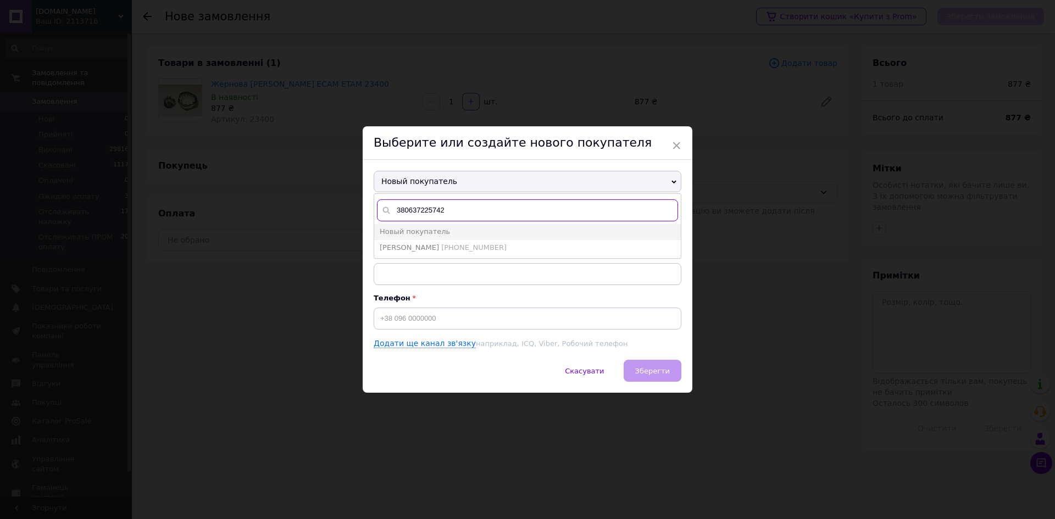
type input "380637225742"
click at [439, 245] on span "Чернишов Михайло" at bounding box center [409, 247] width 59 height 8
type input "Чернишов Михайло"
type input "+380637225742"
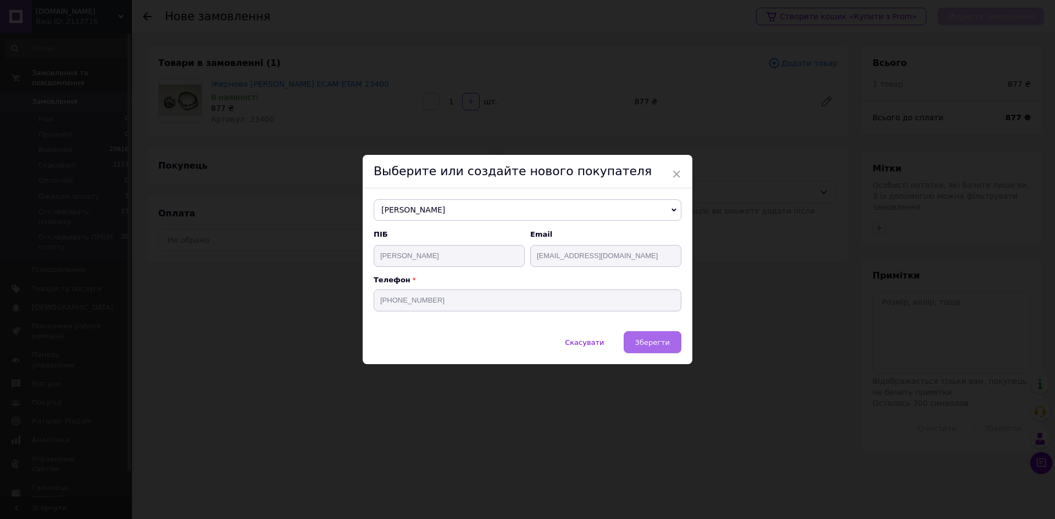
click at [647, 346] on span "Зберегти" at bounding box center [652, 342] width 35 height 8
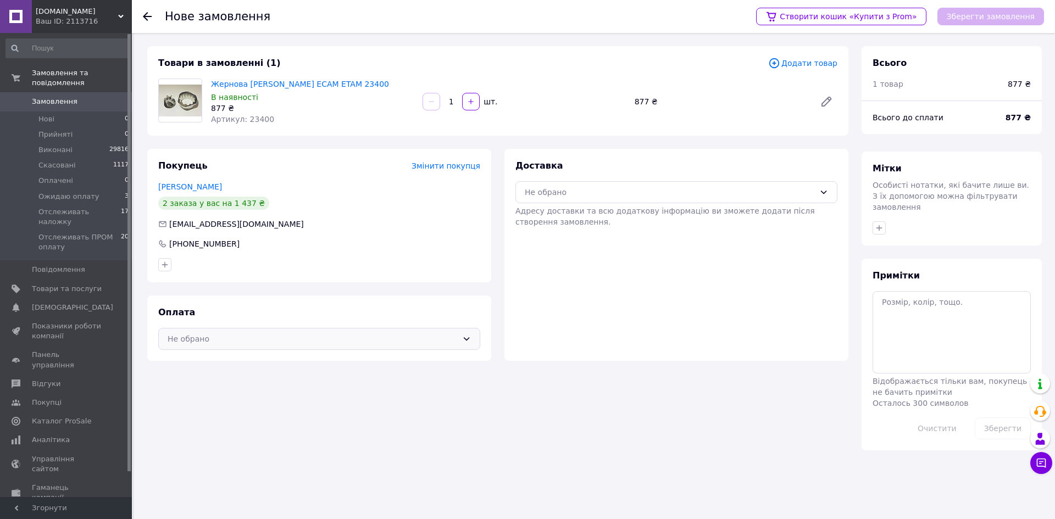
click at [437, 340] on div "Не обрано" at bounding box center [313, 339] width 290 height 12
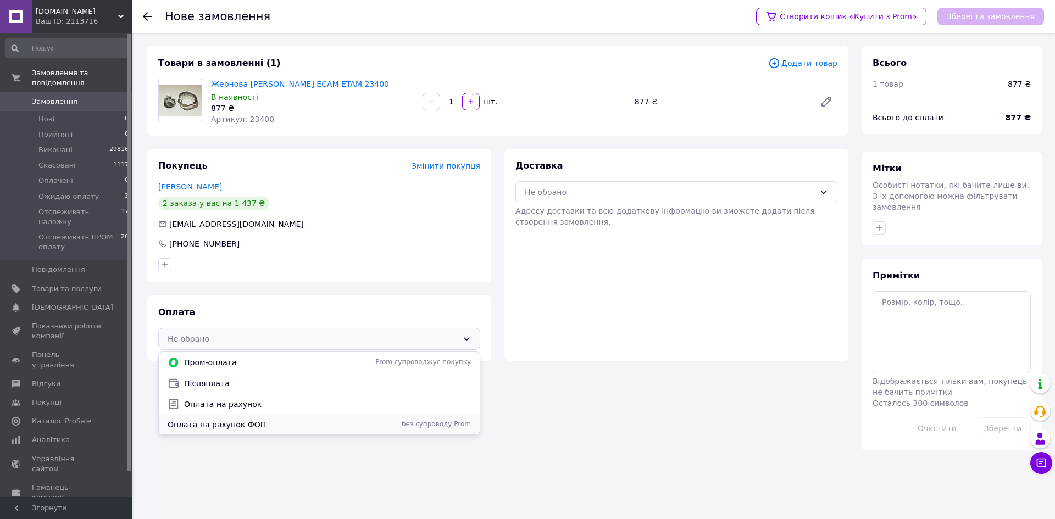
click at [444, 419] on div "Оплата на рахунок ФОП без супроводу Prom" at bounding box center [319, 424] width 308 height 11
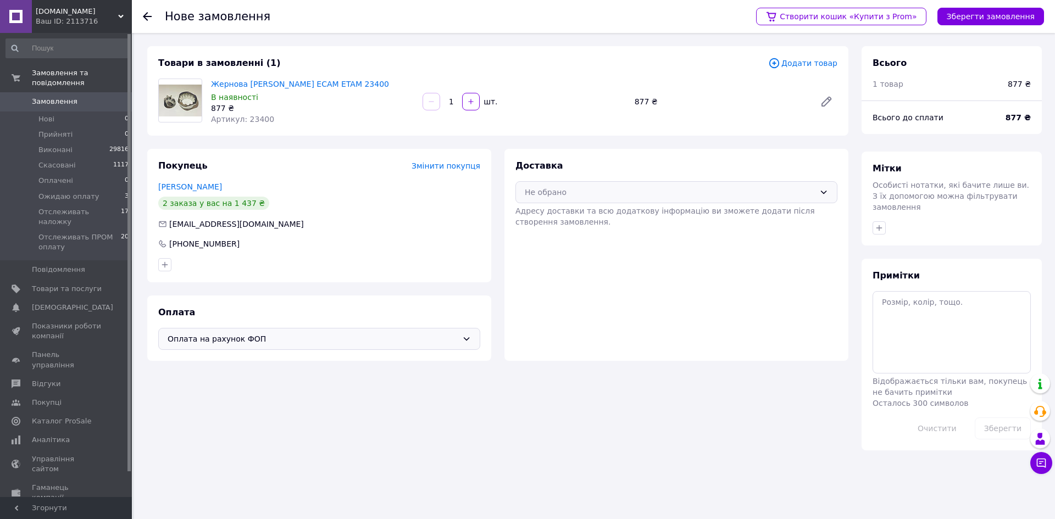
click at [601, 202] on div "Не обрано" at bounding box center [676, 192] width 322 height 22
click at [608, 216] on span "Нова Пошта (платна)" at bounding box center [684, 215] width 287 height 11
click at [1015, 21] on button "Зберегти замовлення" at bounding box center [990, 17] width 107 height 18
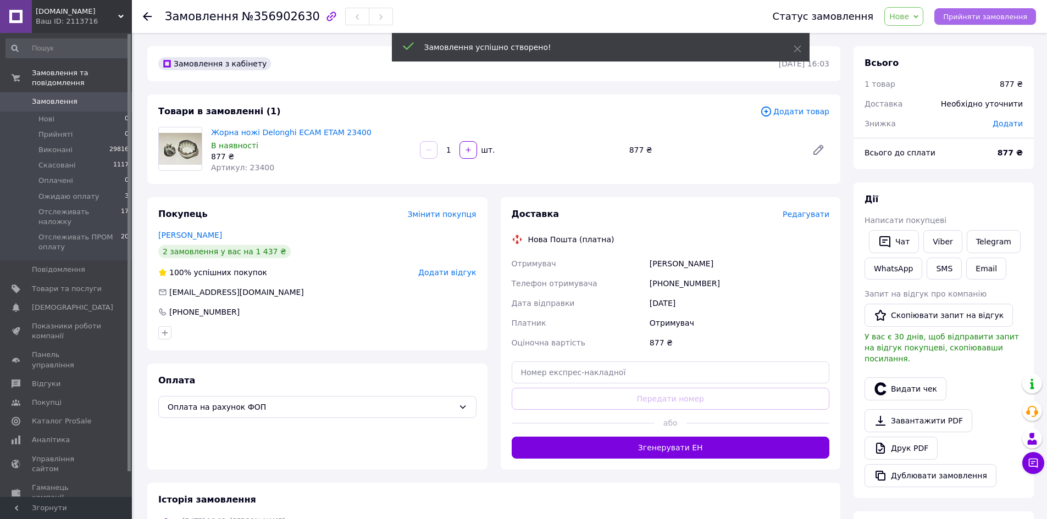
click at [979, 19] on span "Прийняти замовлення" at bounding box center [985, 17] width 84 height 8
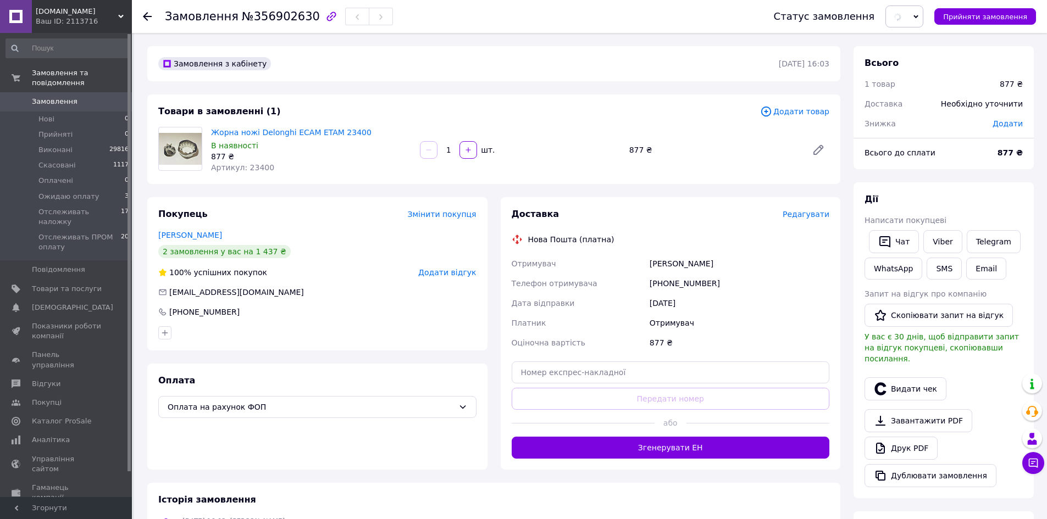
click at [811, 215] on span "Редагувати" at bounding box center [805, 214] width 47 height 9
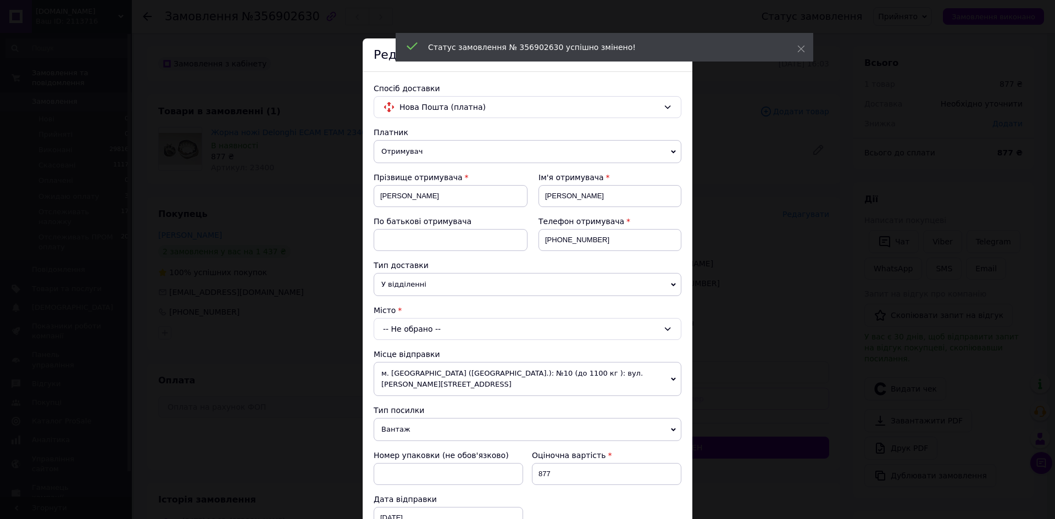
click at [508, 325] on div "-- Не обрано --" at bounding box center [528, 329] width 308 height 22
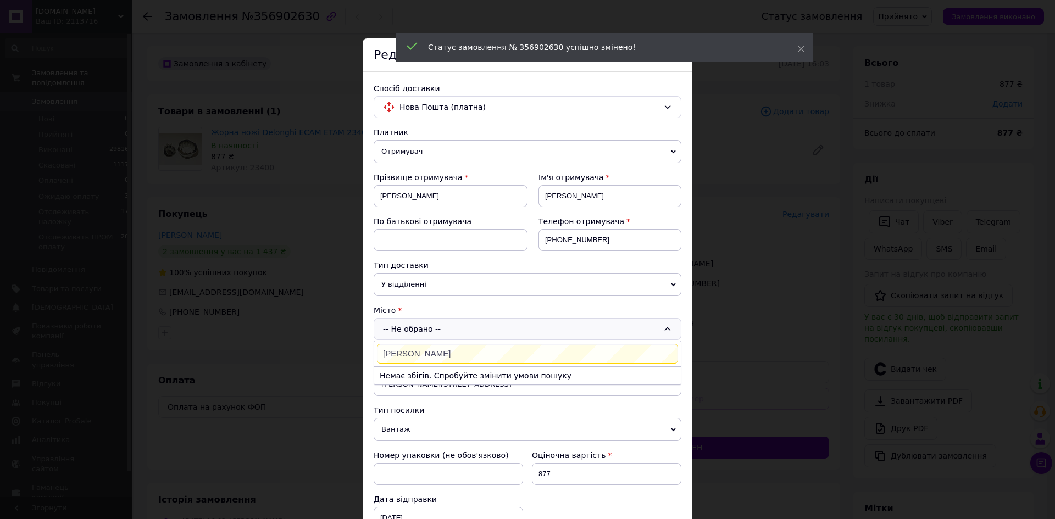
type input "Володимир"
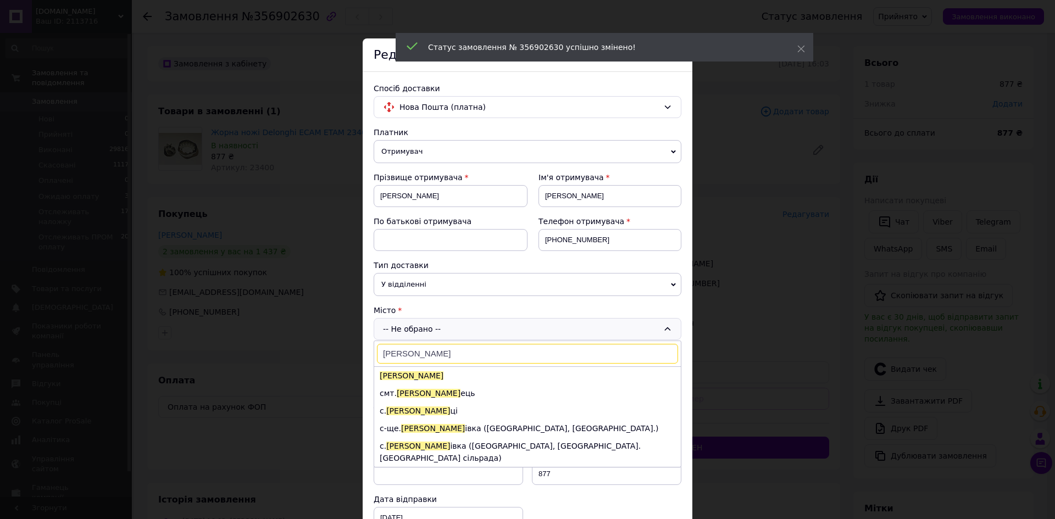
click at [440, 372] on li "Володимир" at bounding box center [527, 376] width 307 height 18
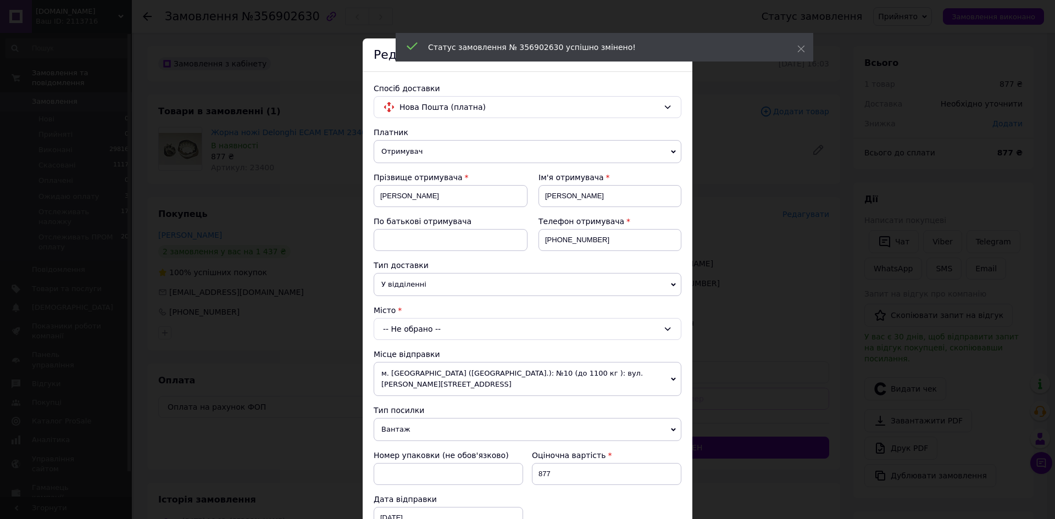
click at [435, 375] on span "м. Київ (Київська обл.): №10 (до 1100 кг ): вул. Василя Жуковського, 22А" at bounding box center [528, 379] width 308 height 34
click at [432, 334] on div "-- Не обрано --" at bounding box center [528, 329] width 308 height 22
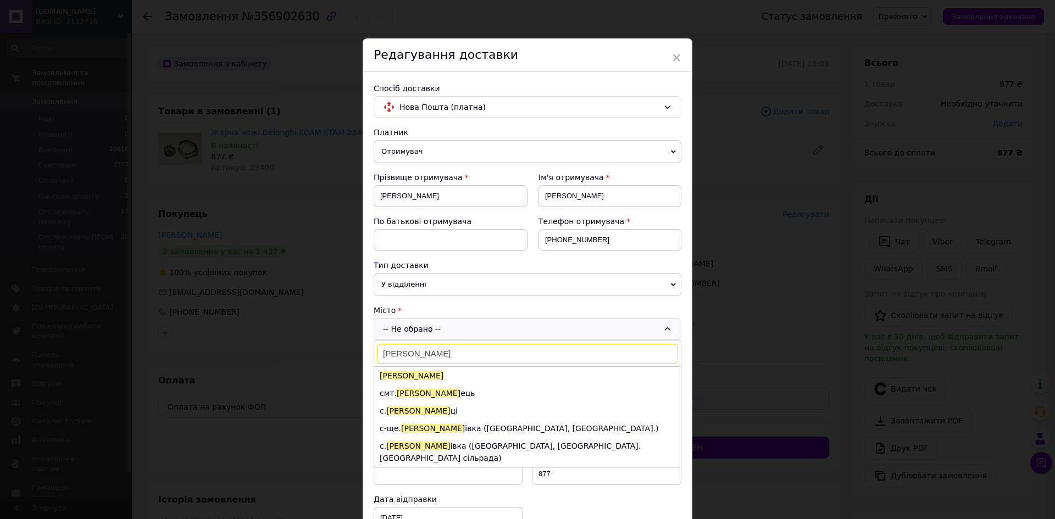
type input "Володимир"
click at [436, 373] on li "Володимир" at bounding box center [527, 376] width 307 height 18
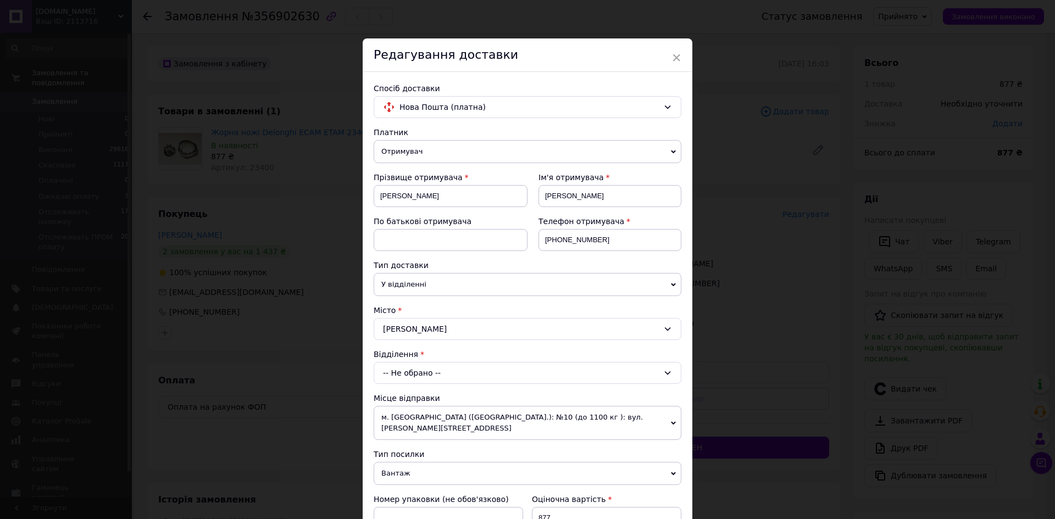
click at [434, 374] on div "-- Не обрано --" at bounding box center [528, 373] width 308 height 22
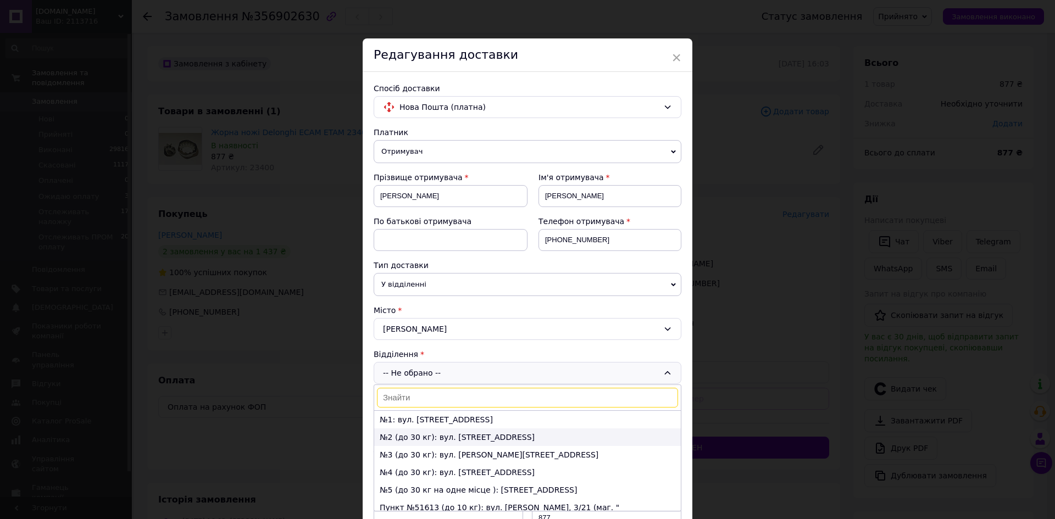
click at [432, 436] on li "№2 (до 30 кг): вул. Ковельська, 132/1" at bounding box center [527, 438] width 307 height 18
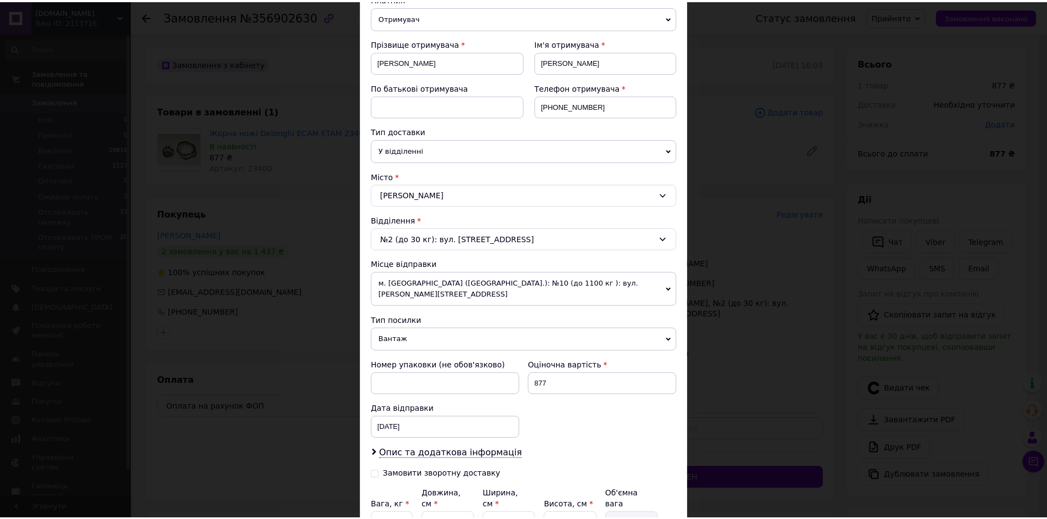
scroll to position [230, 0]
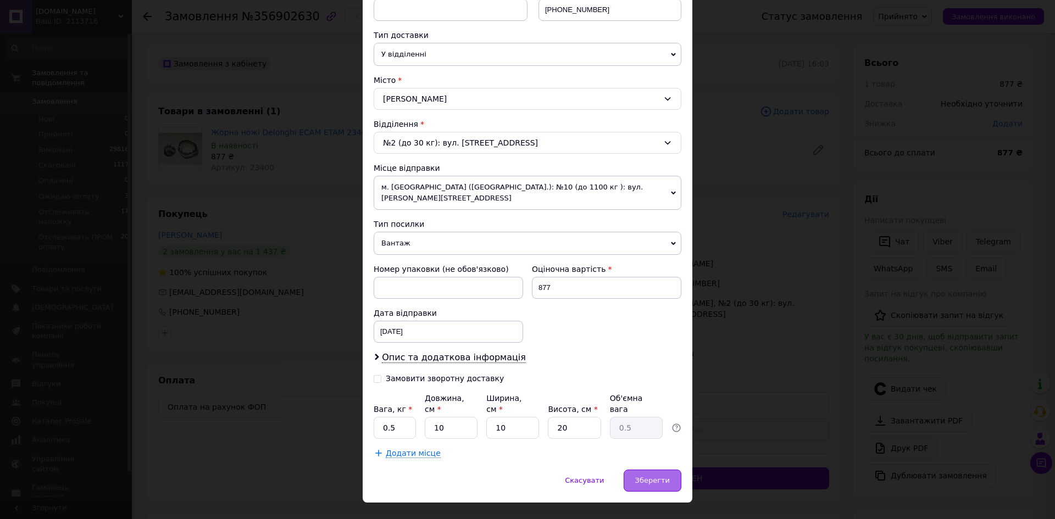
click at [651, 476] on span "Зберегти" at bounding box center [652, 480] width 35 height 8
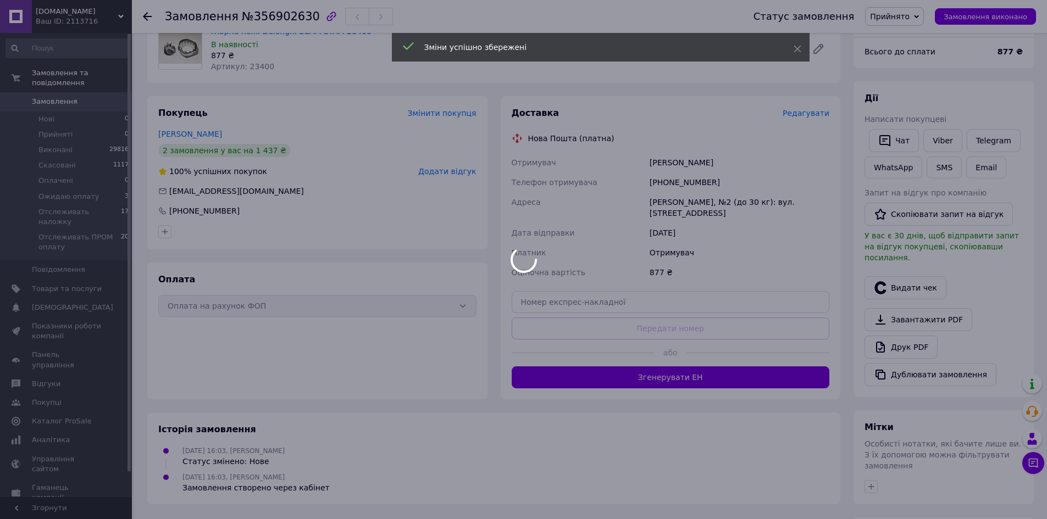
scroll to position [110, 0]
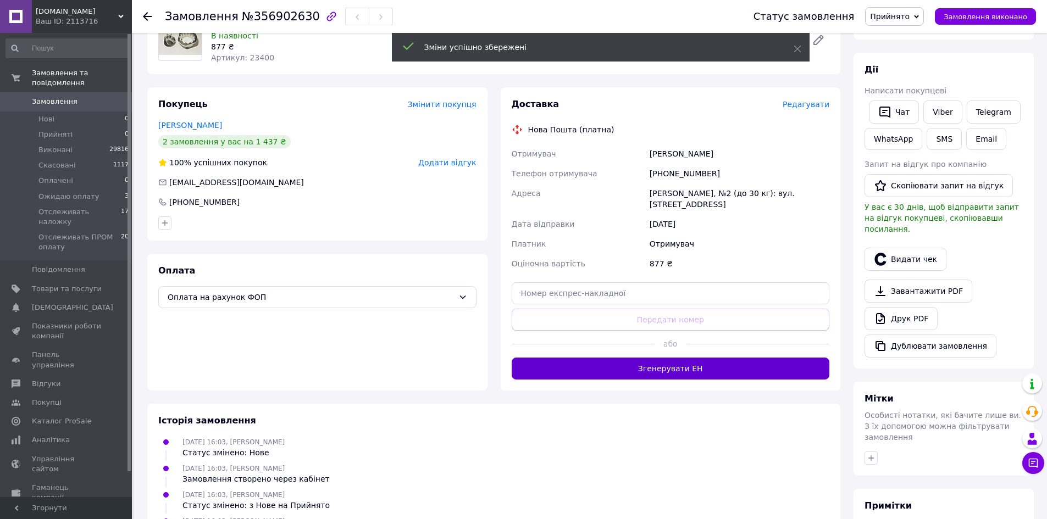
click at [789, 360] on button "Згенерувати ЕН" at bounding box center [671, 369] width 318 height 22
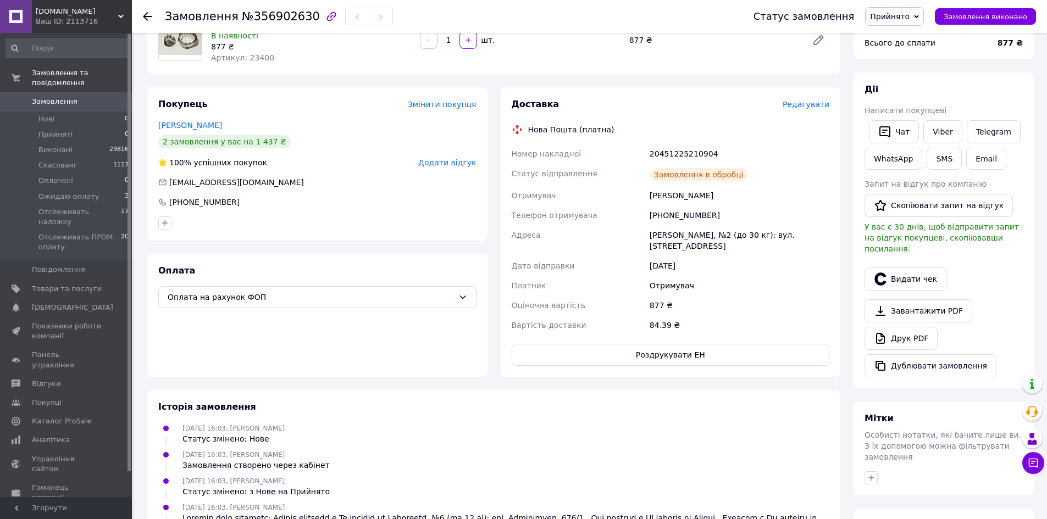
click at [925, 327] on link "Друк PDF" at bounding box center [900, 338] width 73 height 23
click at [993, 20] on span "Замовлення виконано" at bounding box center [985, 17] width 84 height 8
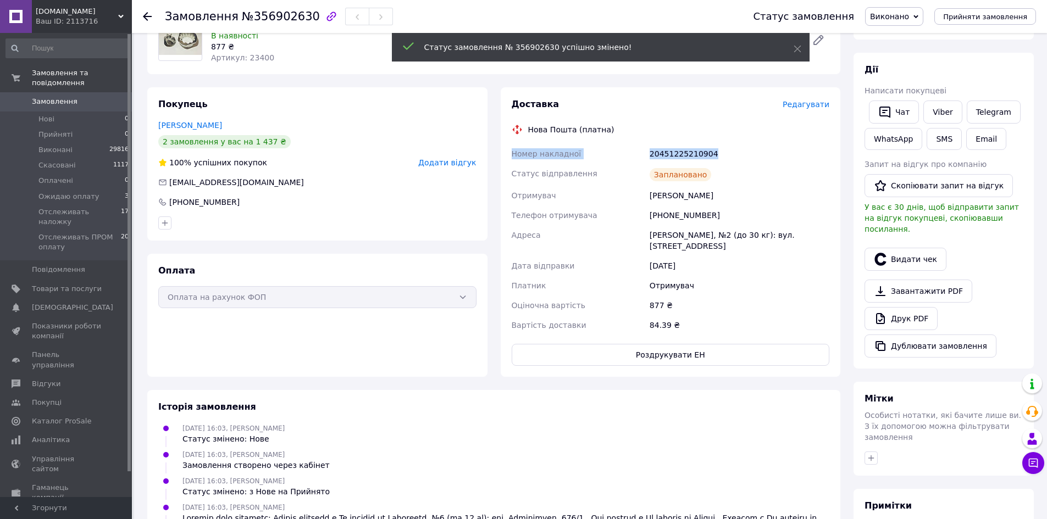
drag, startPoint x: 715, startPoint y: 151, endPoint x: 498, endPoint y: 135, distance: 217.6
click at [507, 140] on div "Доставка Редагувати Нова Пошта (платна) Номер накладної 20451225210904 Статус в…" at bounding box center [671, 232] width 340 height 290
copy div "Номер накладної 20451225210904"
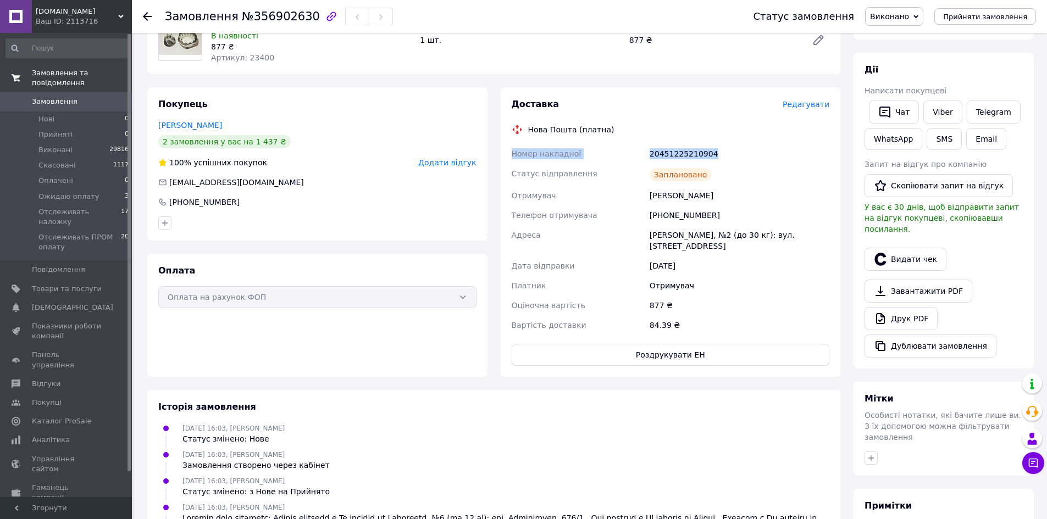
click at [95, 75] on span "Замовлення та повідомлення" at bounding box center [82, 78] width 100 height 20
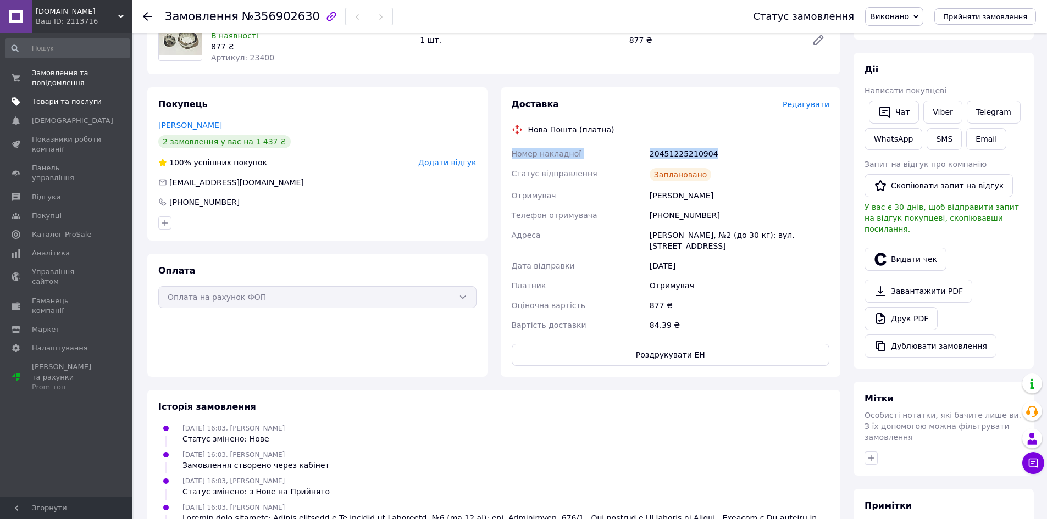
click at [97, 100] on span "Товари та послуги" at bounding box center [67, 102] width 70 height 10
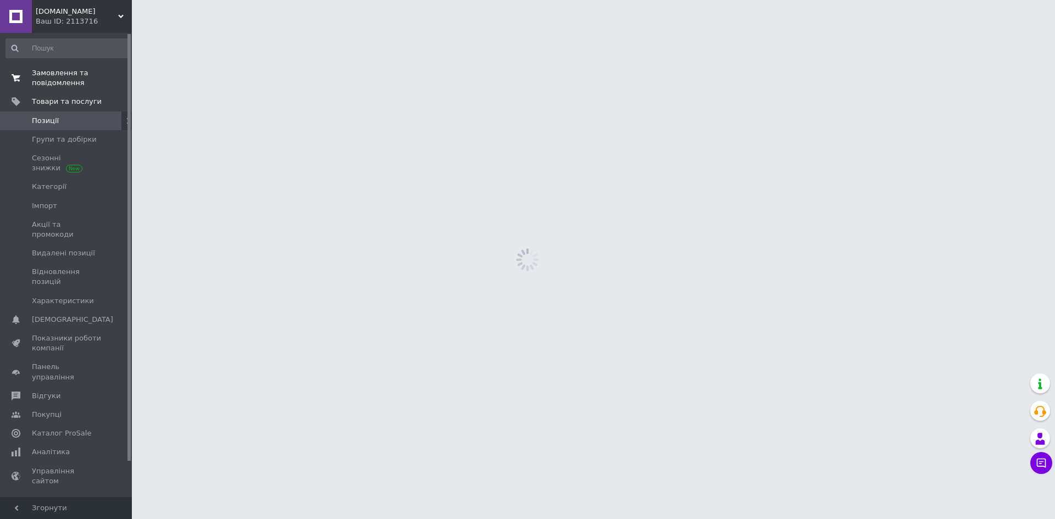
click at [91, 79] on span "Замовлення та повідомлення" at bounding box center [67, 78] width 70 height 20
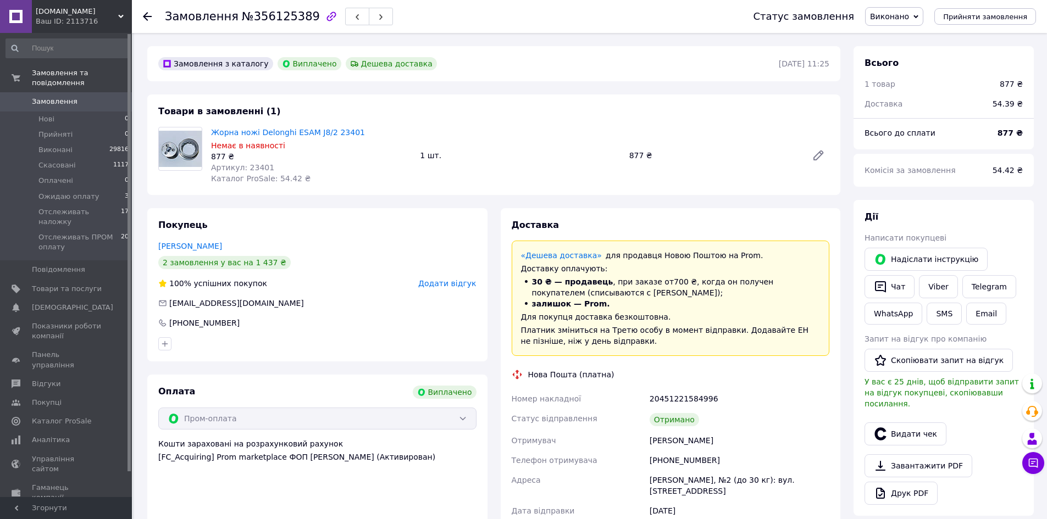
scroll to position [42, 0]
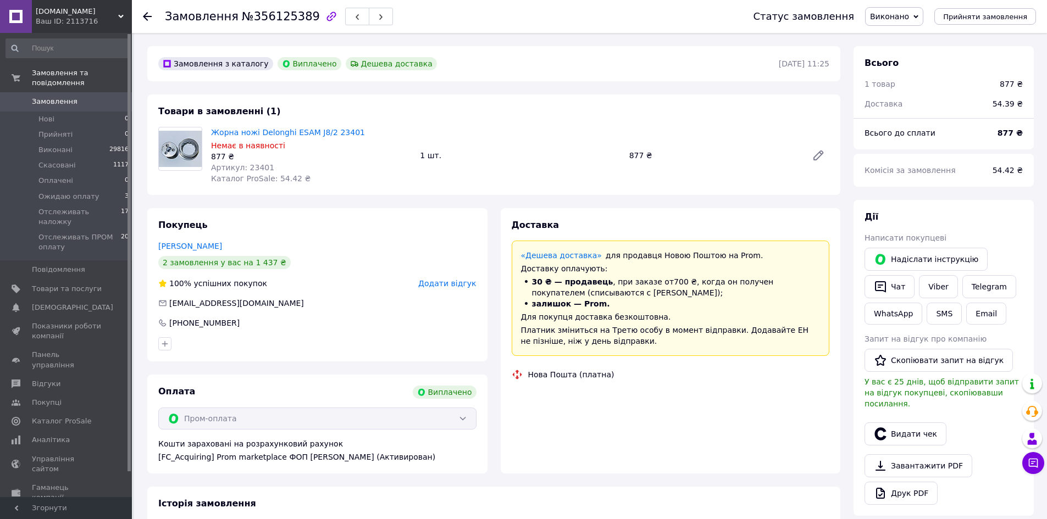
scroll to position [42, 0]
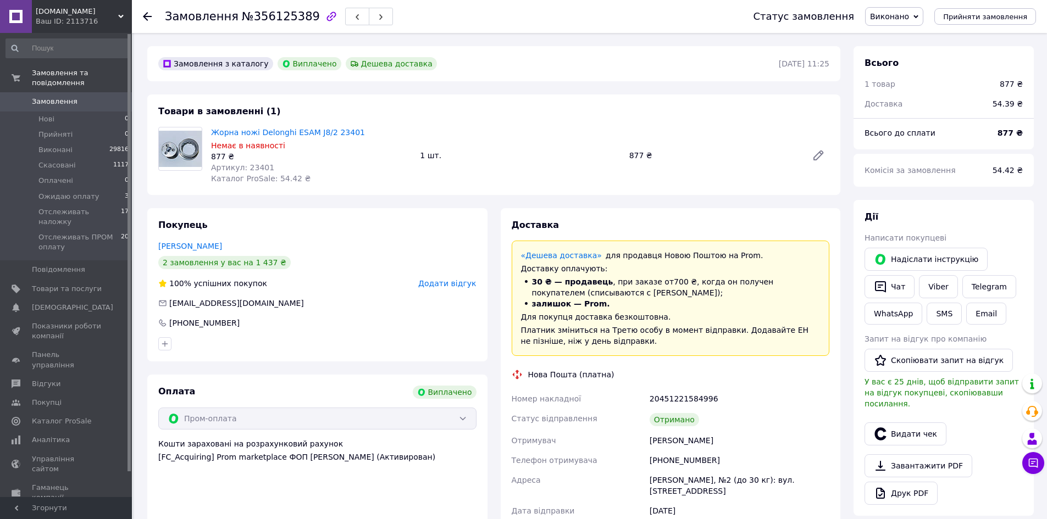
click at [676, 460] on div "+380637225742" at bounding box center [739, 461] width 184 height 20
click at [675, 459] on div "[PHONE_NUMBER]" at bounding box center [739, 461] width 184 height 20
copy div "380637225742"
click at [678, 482] on div "[PERSON_NAME], №2 (до 30 кг): вул. [STREET_ADDRESS]" at bounding box center [739, 485] width 184 height 31
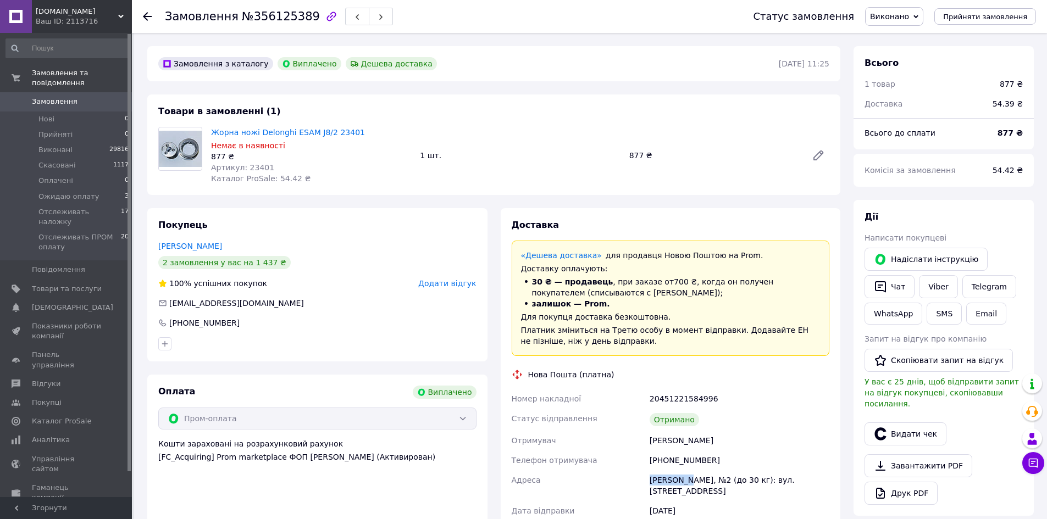
copy div "Володимир"
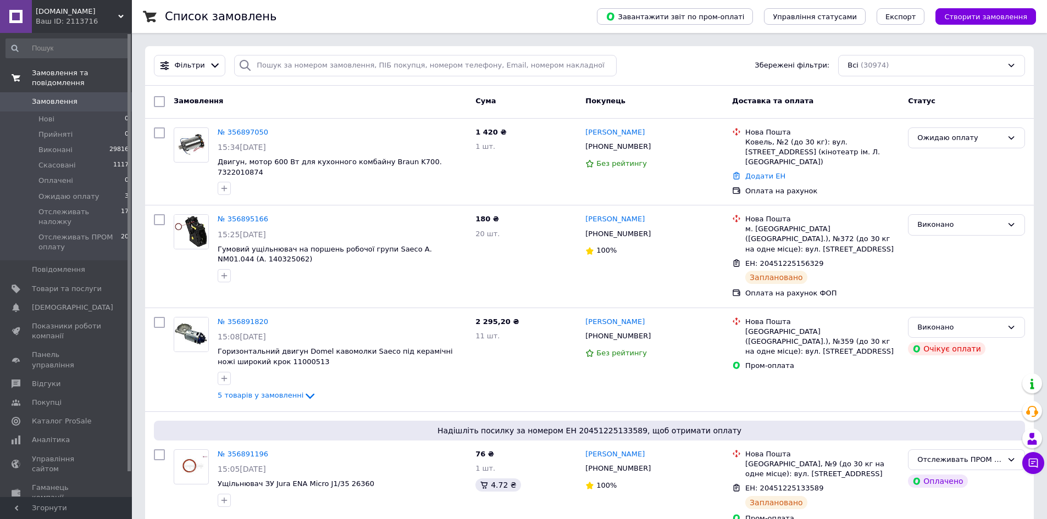
click at [105, 70] on span "Замовлення та повідомлення" at bounding box center [82, 78] width 100 height 20
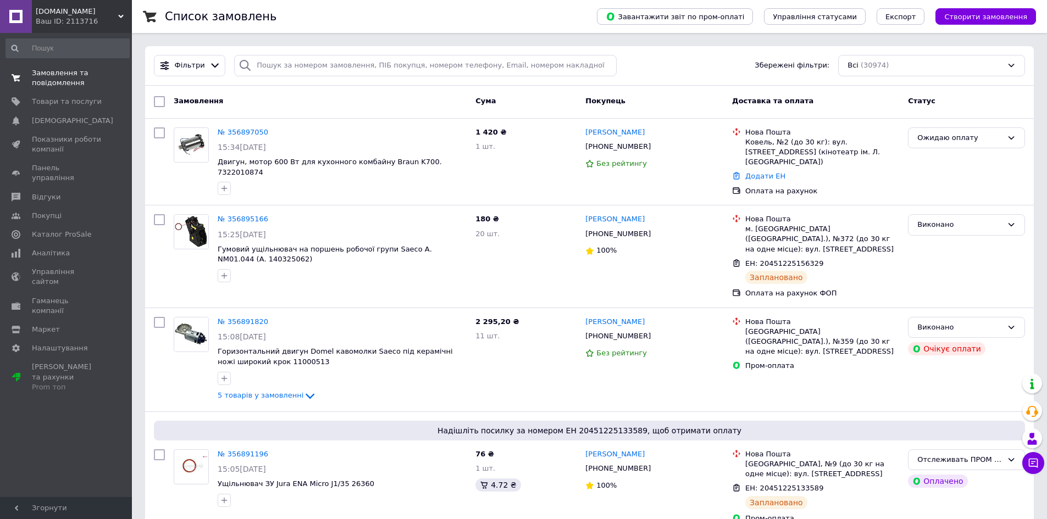
click at [92, 97] on span "Товари та послуги" at bounding box center [67, 102] width 70 height 10
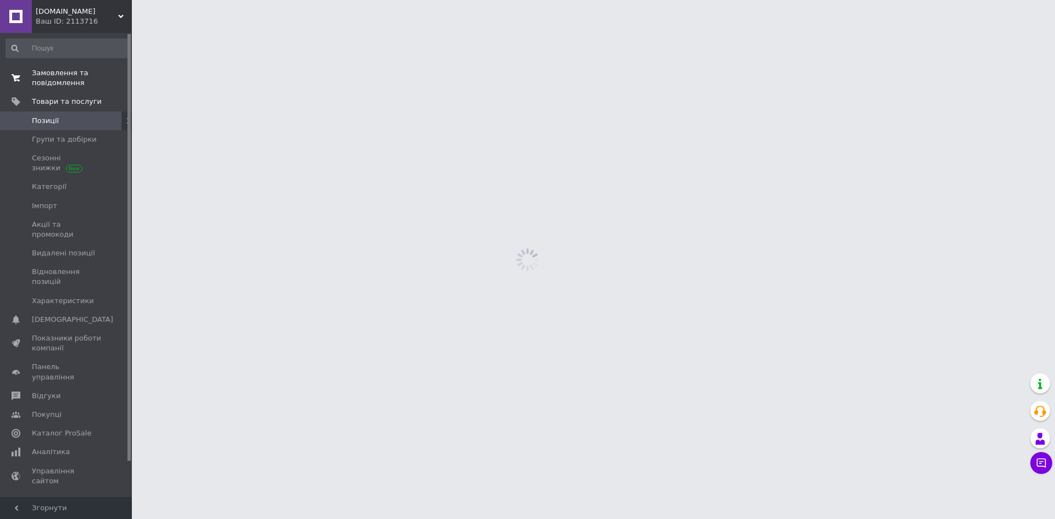
click at [97, 76] on span "Замовлення та повідомлення" at bounding box center [67, 78] width 70 height 20
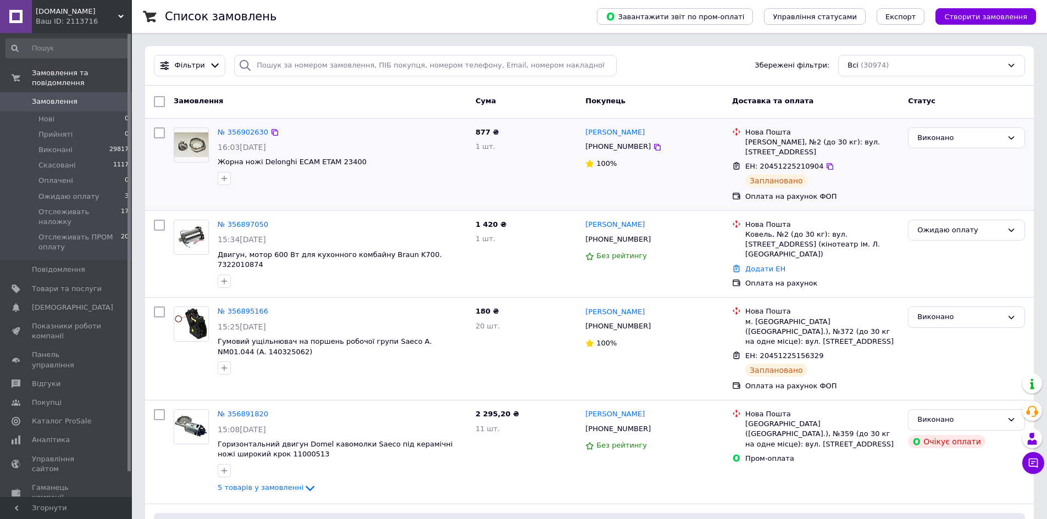
click at [199, 143] on img at bounding box center [191, 144] width 34 height 25
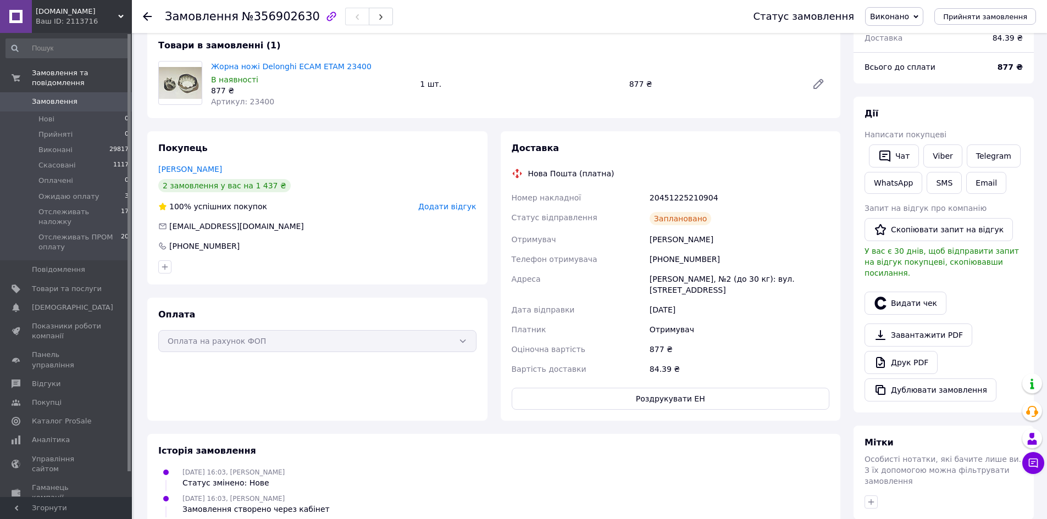
scroll to position [165, 0]
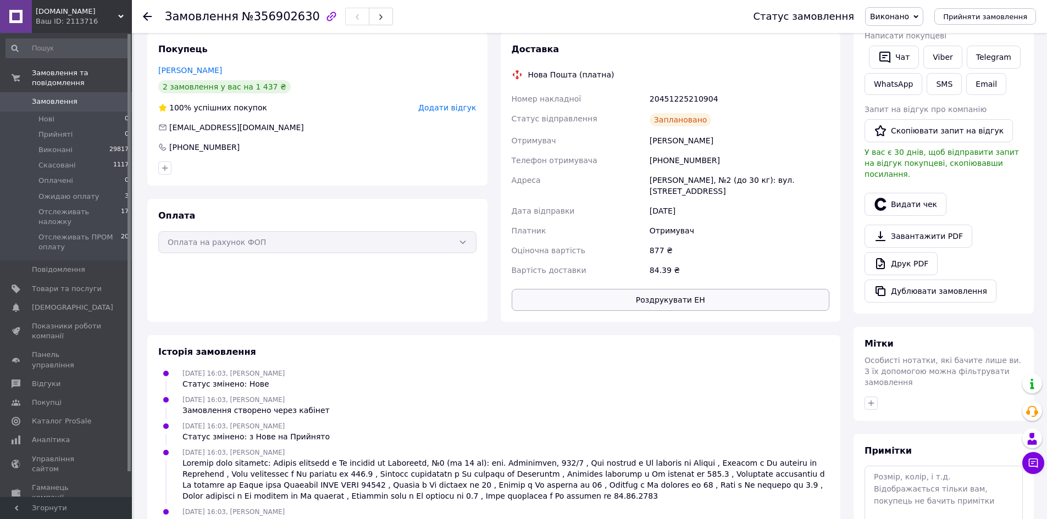
click at [754, 291] on button "Роздрукувати ЕН" at bounding box center [671, 300] width 318 height 22
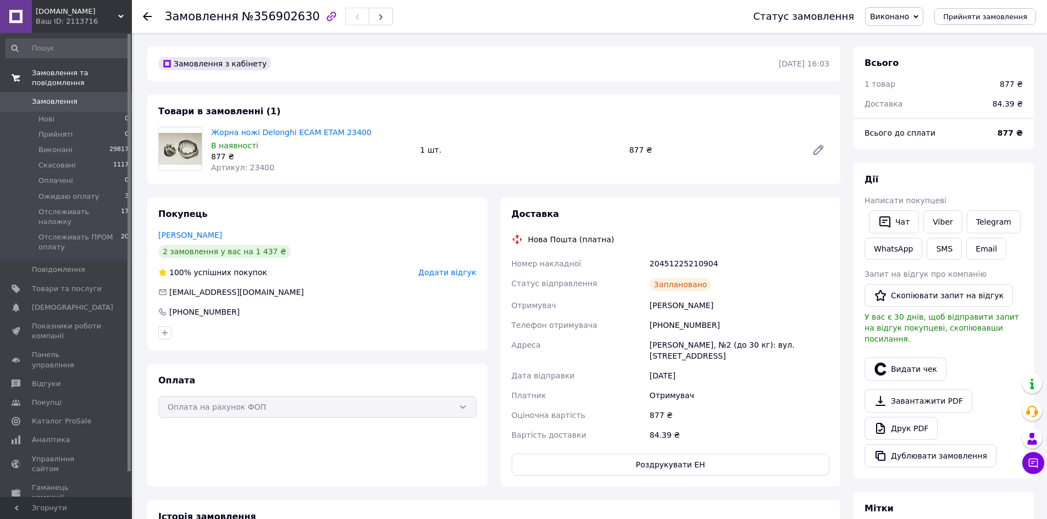
click at [107, 70] on span "Замовлення та повідомлення" at bounding box center [82, 78] width 100 height 20
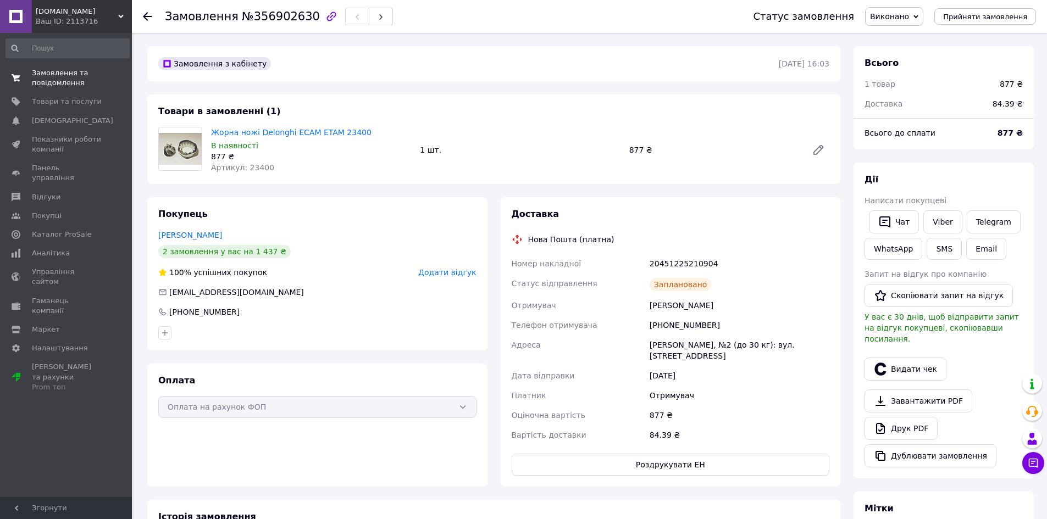
drag, startPoint x: 109, startPoint y: 104, endPoint x: 99, endPoint y: 81, distance: 24.6
click at [109, 103] on span at bounding box center [117, 102] width 30 height 10
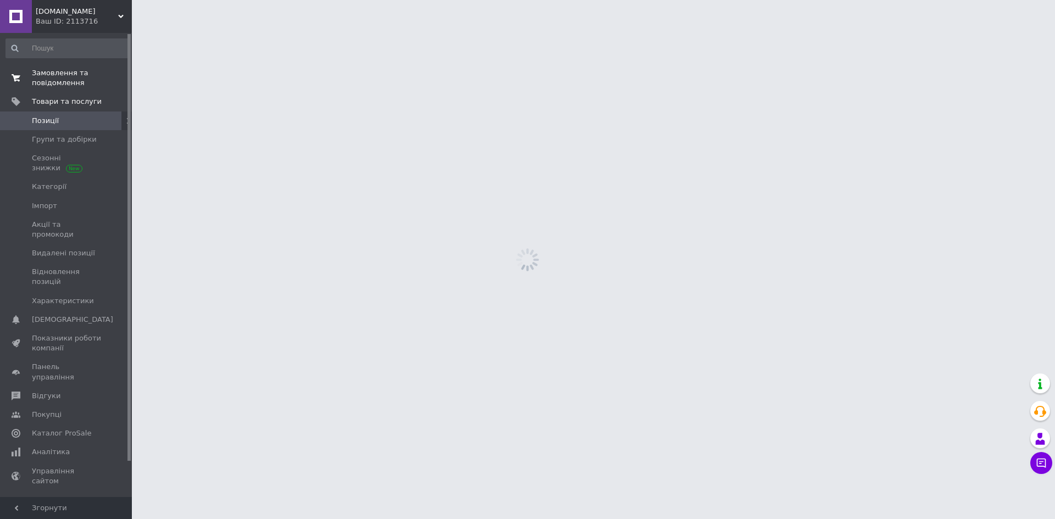
click at [97, 75] on span "Замовлення та повідомлення" at bounding box center [67, 78] width 70 height 20
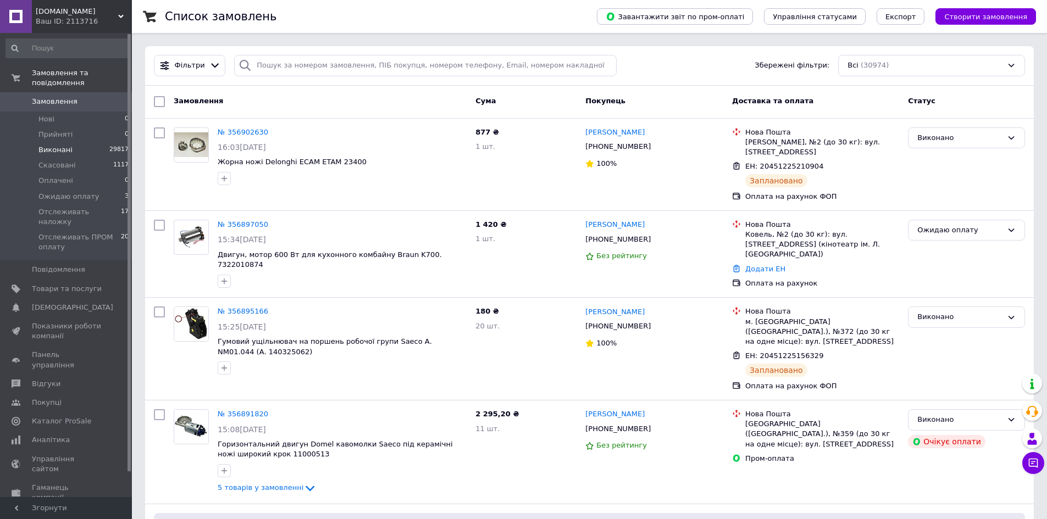
click at [63, 145] on span "Виконані" at bounding box center [55, 150] width 34 height 10
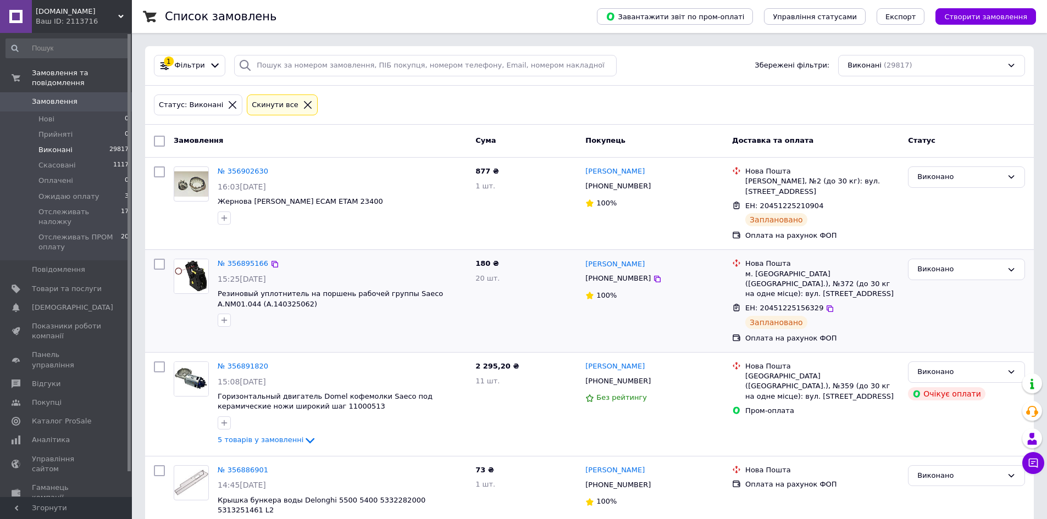
click at [191, 288] on img at bounding box center [191, 276] width 34 height 34
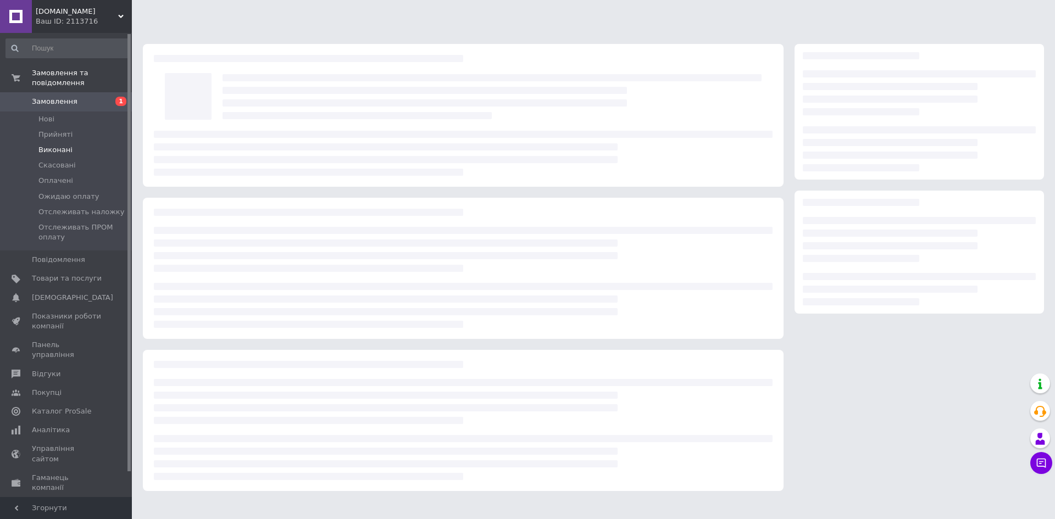
click at [106, 142] on li "Виконані" at bounding box center [67, 149] width 135 height 15
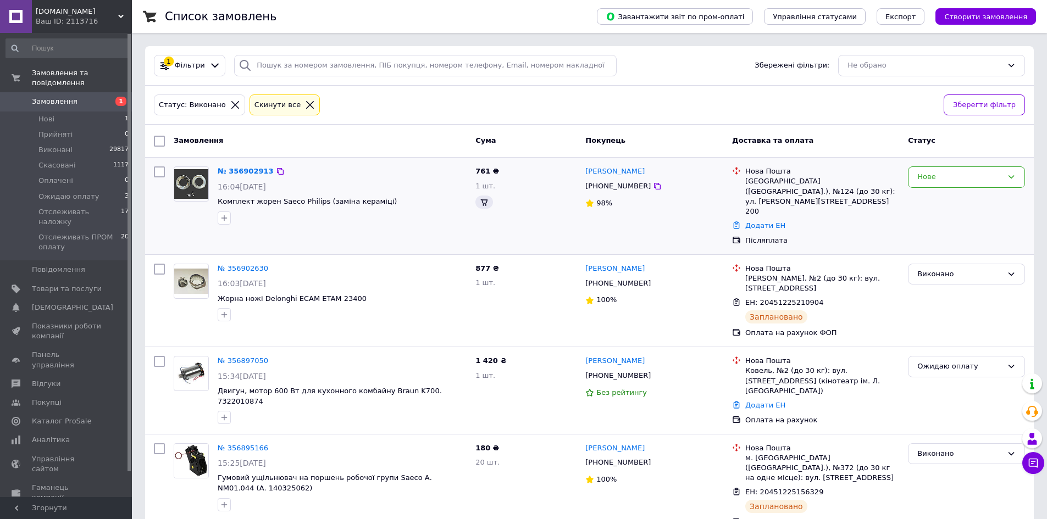
click at [187, 177] on img at bounding box center [191, 184] width 34 height 30
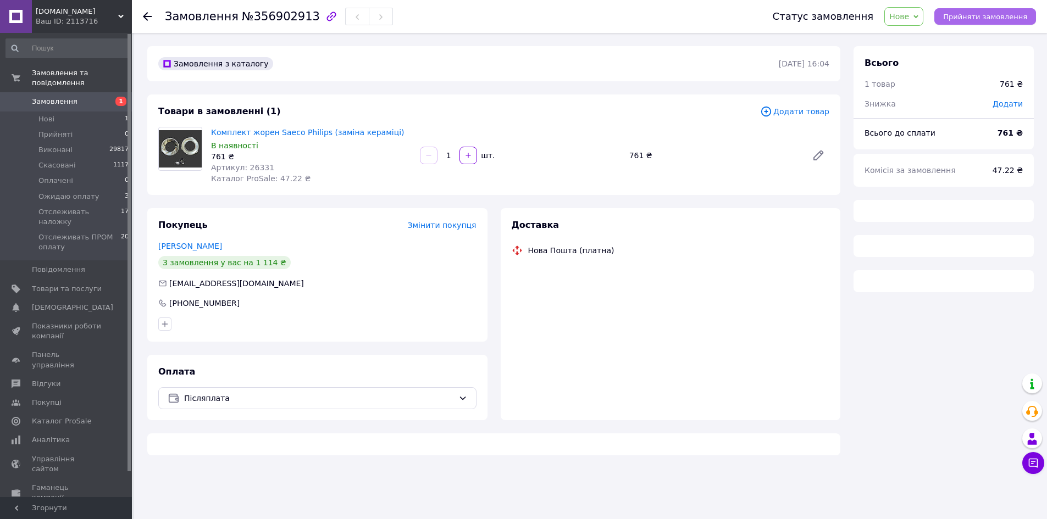
click at [993, 20] on span "Прийняти замовлення" at bounding box center [985, 17] width 84 height 8
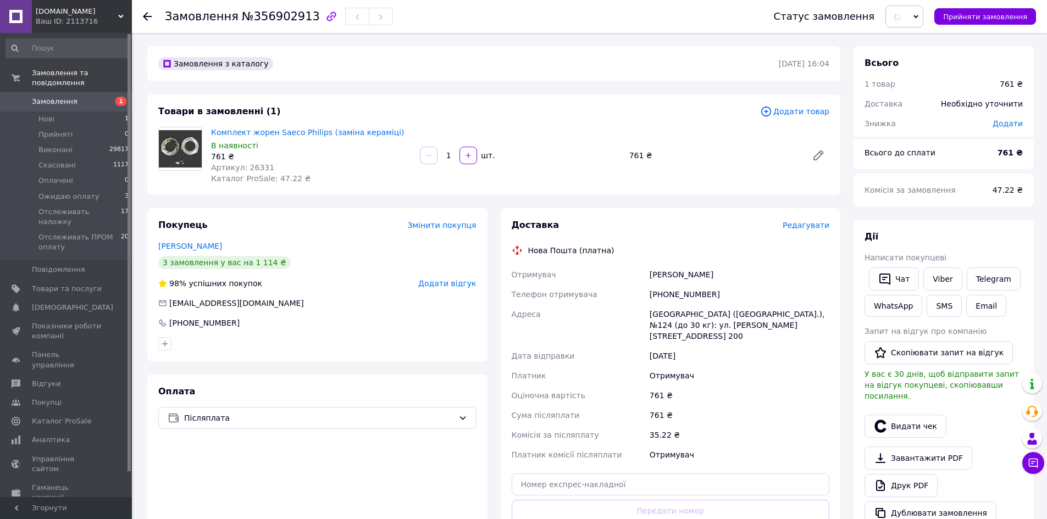
click at [804, 225] on span "Редагувати" at bounding box center [805, 225] width 47 height 9
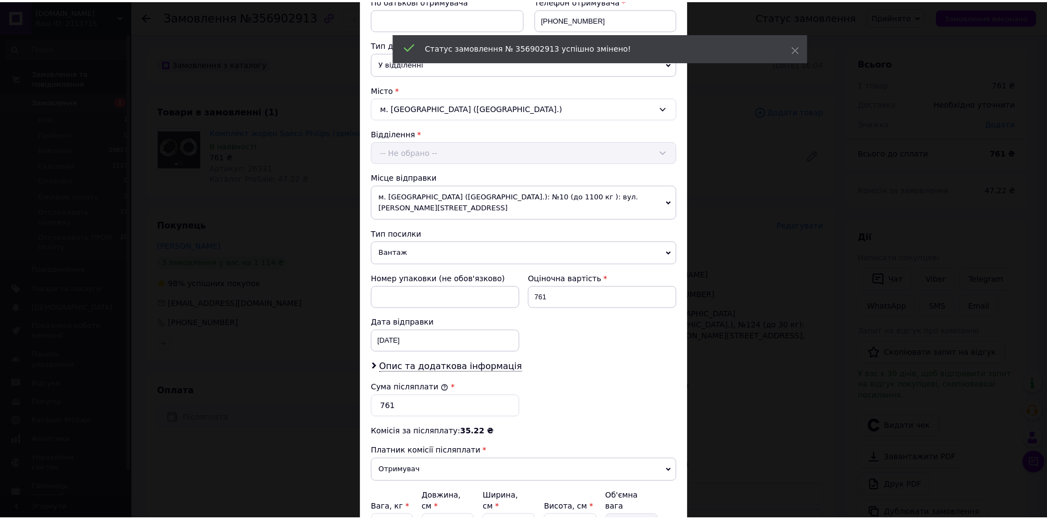
scroll to position [319, 0]
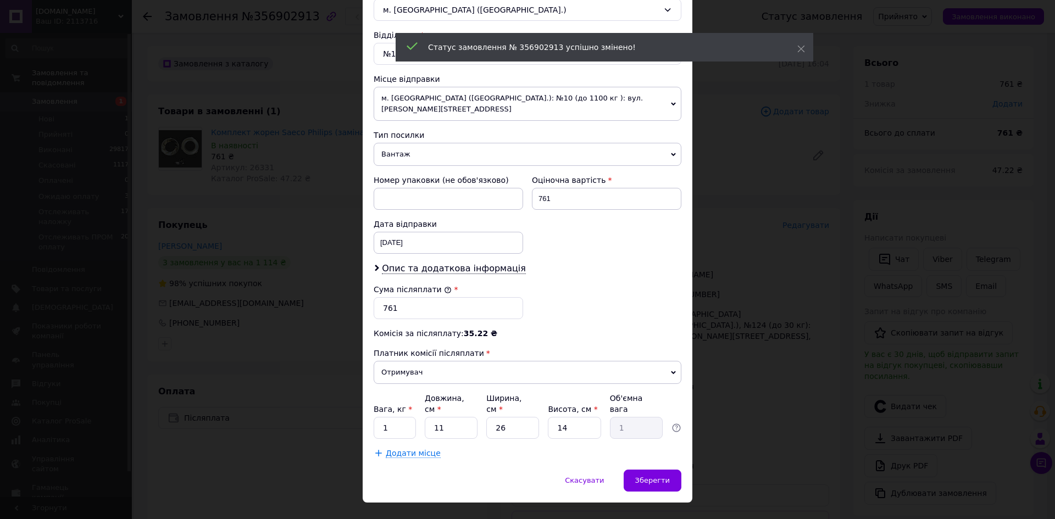
click at [415, 419] on div "Платник Отримувач Відправник Прізвище отримувача Пархацький Ім'я отримувача Арт…" at bounding box center [528, 133] width 308 height 651
click at [405, 417] on input "1" at bounding box center [395, 428] width 42 height 22
click at [404, 417] on input "1" at bounding box center [395, 428] width 42 height 22
click at [378, 417] on input "1.5" at bounding box center [395, 428] width 42 height 22
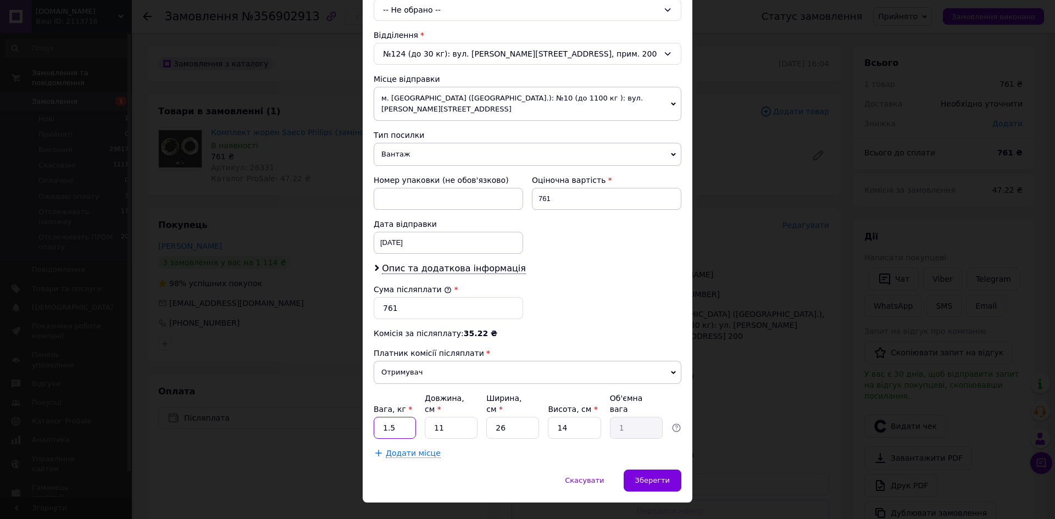
click at [378, 417] on input "1.5" at bounding box center [395, 428] width 42 height 22
type input "0.5"
click at [443, 417] on input "11" at bounding box center [451, 428] width 53 height 22
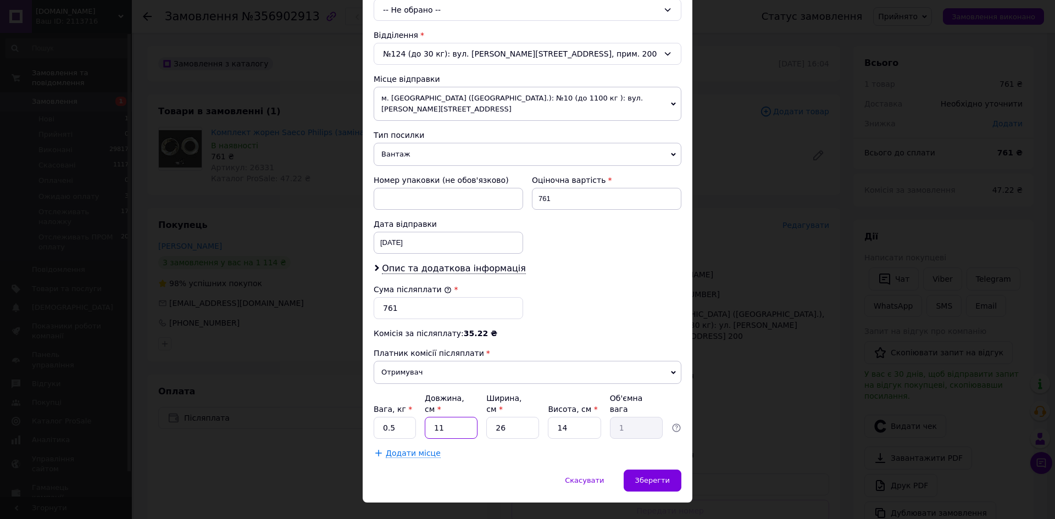
type input "1"
type input "0.1"
type input "10"
type input "0.91"
type input "10"
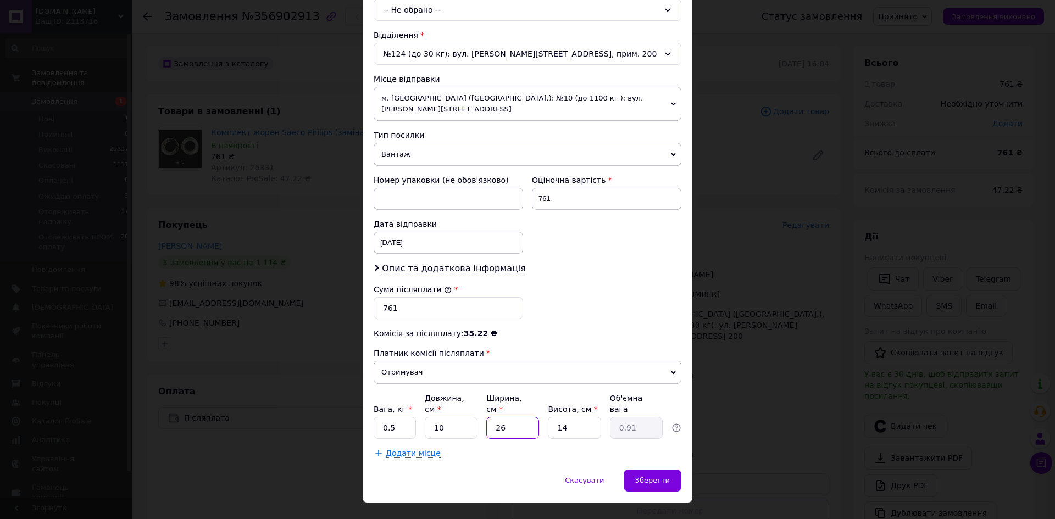
click at [537, 417] on input "26" at bounding box center [512, 428] width 53 height 22
drag, startPoint x: 537, startPoint y: 407, endPoint x: 579, endPoint y: 413, distance: 42.7
click at [537, 417] on input "26" at bounding box center [512, 428] width 53 height 22
type input "1"
type input "0.1"
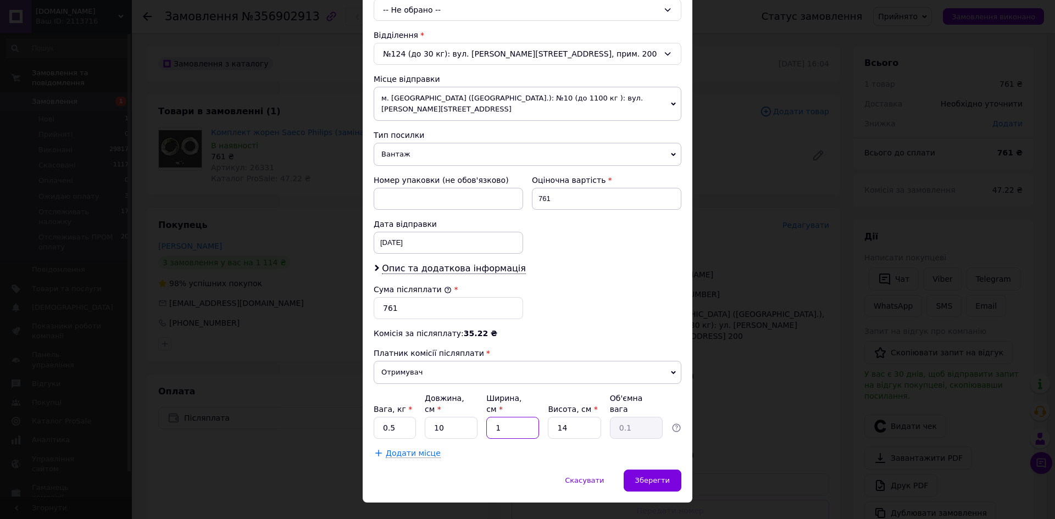
type input "10"
type input "0.35"
type input "10"
click at [590, 417] on input "14" at bounding box center [574, 428] width 53 height 22
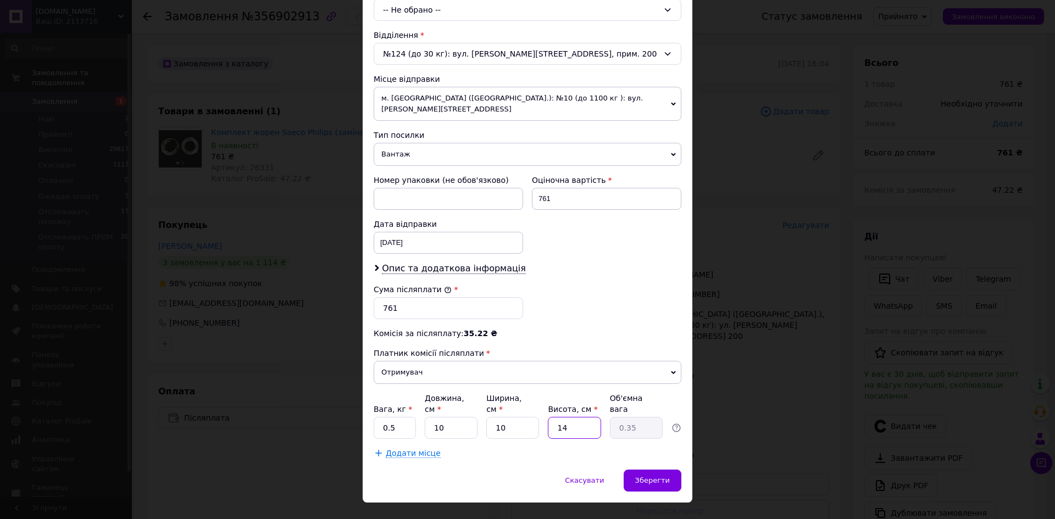
type input "2"
type input "0.1"
type input "20"
type input "0.5"
type input "20"
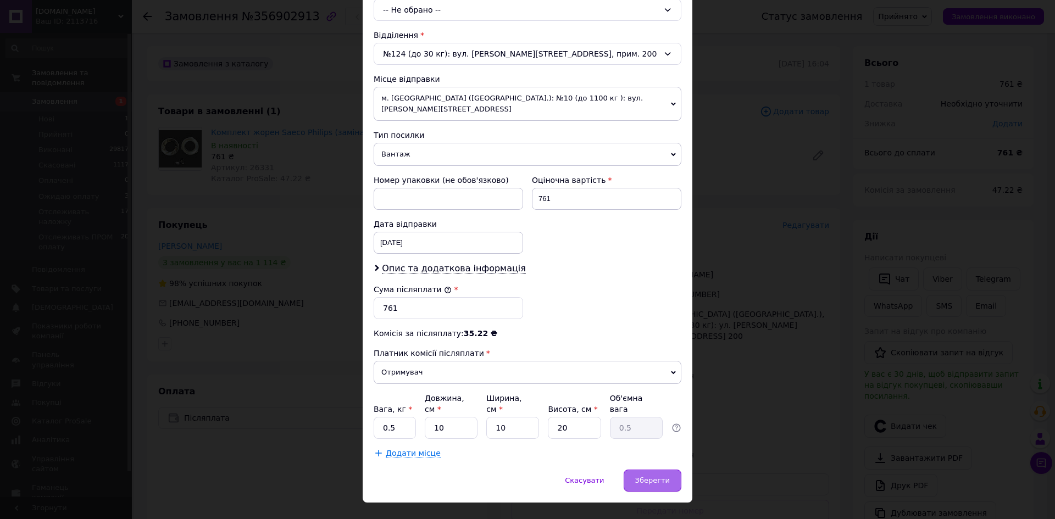
click at [656, 476] on span "Зберегти" at bounding box center [652, 480] width 35 height 8
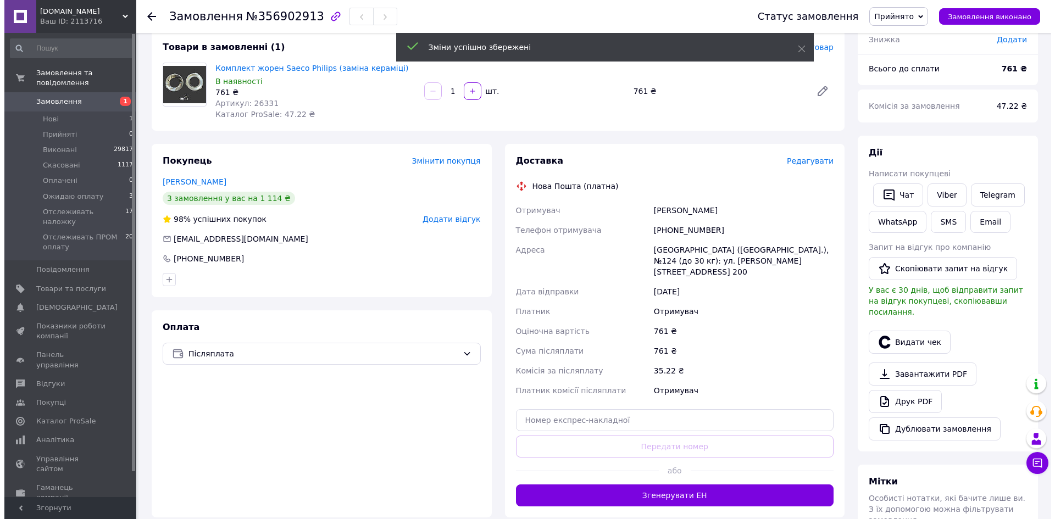
scroll to position [110, 0]
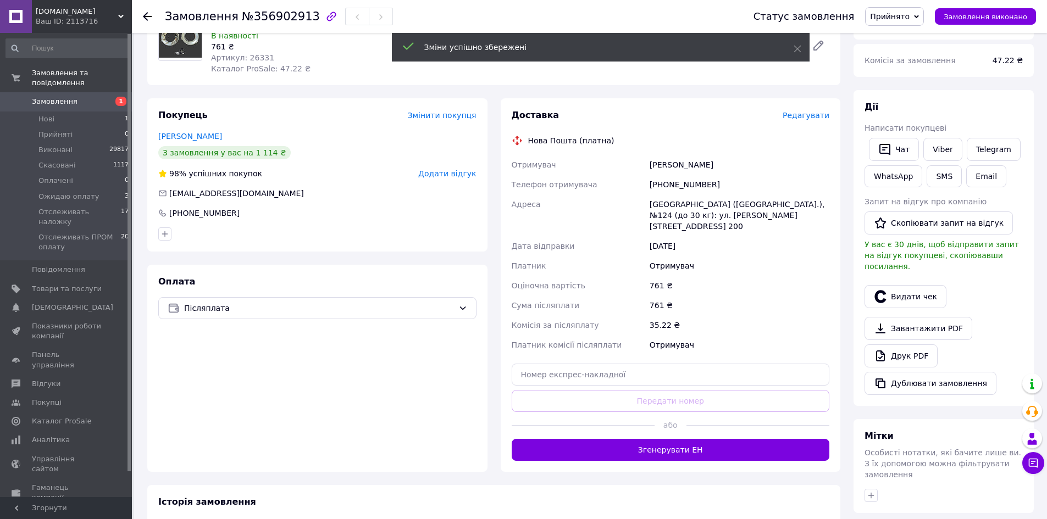
click at [803, 442] on button "Згенерувати ЕН" at bounding box center [671, 450] width 318 height 22
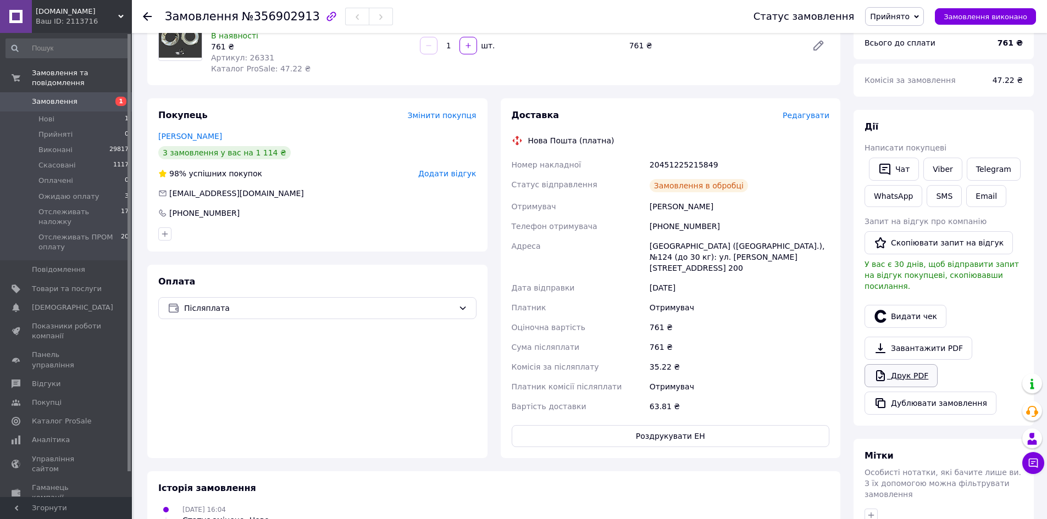
click at [893, 368] on link "Друк PDF" at bounding box center [900, 375] width 73 height 23
click at [909, 19] on span "Прийнято" at bounding box center [890, 16] width 40 height 9
click at [941, 98] on li "Отслеживать наложку" at bounding box center [922, 104] width 114 height 16
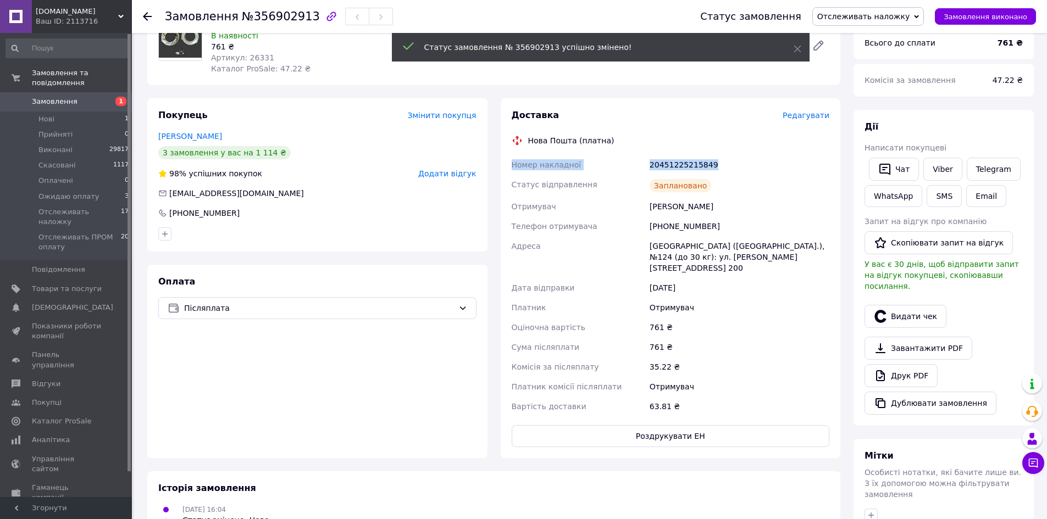
drag, startPoint x: 715, startPoint y: 158, endPoint x: 501, endPoint y: 167, distance: 215.0
click at [501, 167] on div "Доставка Редагувати Нова Пошта (платна) Номер накладної 20451225215849 Статус в…" at bounding box center [671, 278] width 340 height 360
copy div "Номер накладної 20451225215849"
click at [936, 163] on link "Viber" at bounding box center [942, 169] width 38 height 23
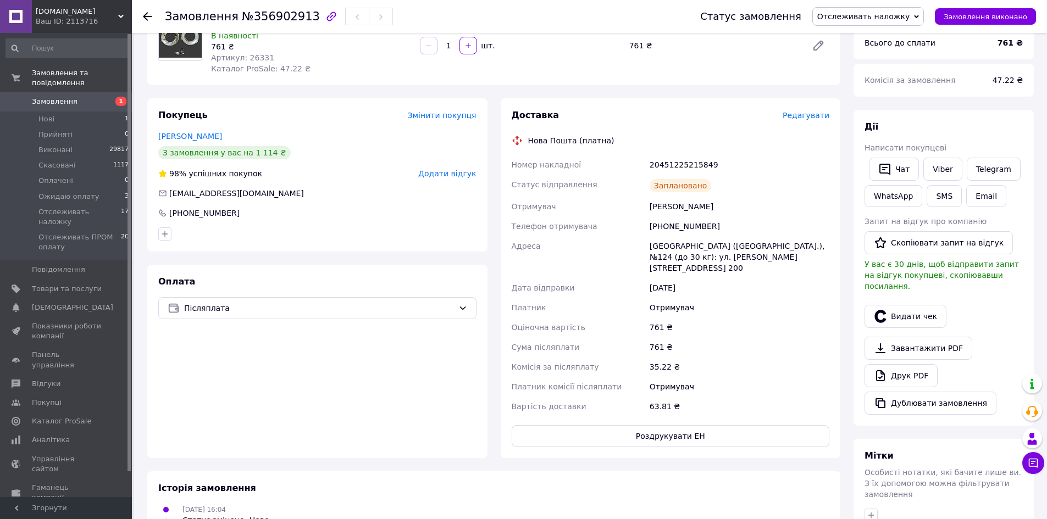
click at [257, 4] on div "Замовлення №356902913" at bounding box center [421, 16] width 513 height 33
click at [259, 6] on div "Замовлення №356902913" at bounding box center [421, 16] width 513 height 33
click at [261, 19] on span "№356902913" at bounding box center [281, 16] width 78 height 13
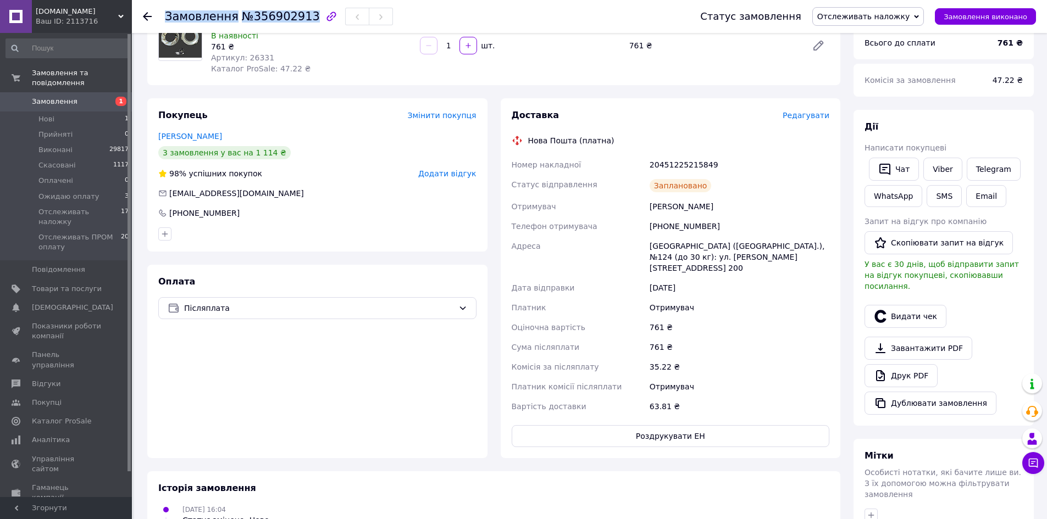
click at [261, 19] on span "№356902913" at bounding box center [281, 16] width 78 height 13
copy h1 "Замовлення №356902913"
click at [926, 309] on button "Видати чек" at bounding box center [905, 316] width 82 height 23
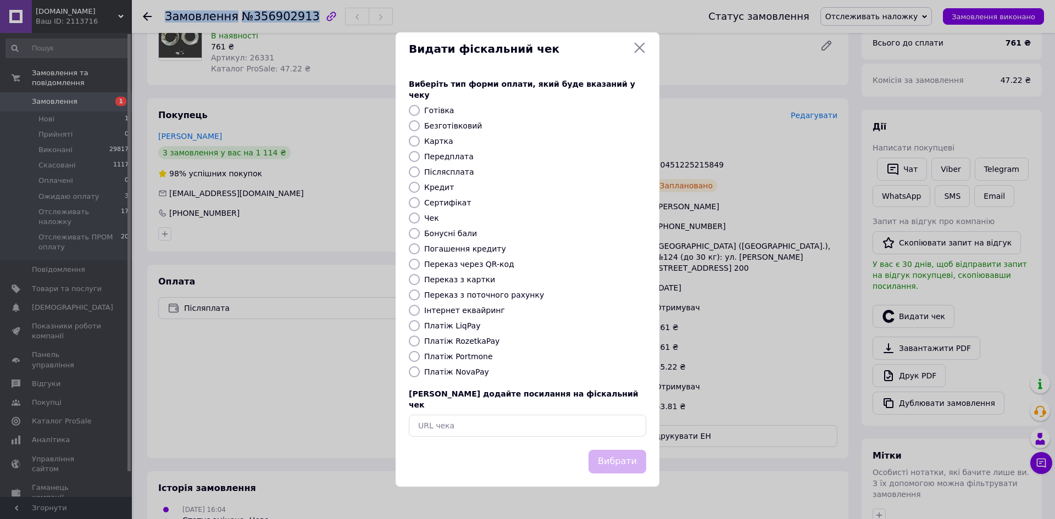
click at [418, 169] on input "Післясплата" at bounding box center [414, 171] width 11 height 11
radio input "true"
click at [619, 450] on button "Вибрати" at bounding box center [618, 462] width 58 height 24
click at [609, 450] on button "Вибрати" at bounding box center [618, 462] width 58 height 24
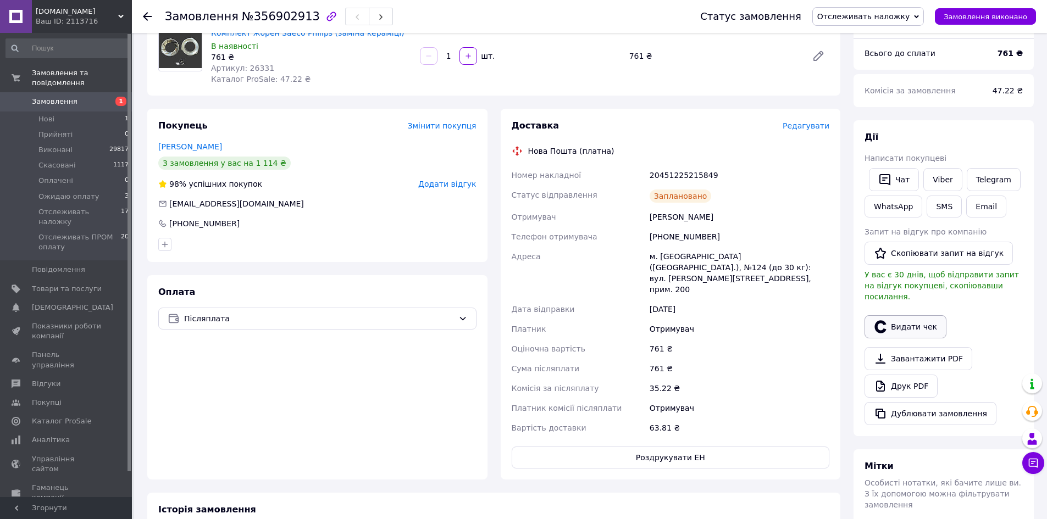
scroll to position [110, 0]
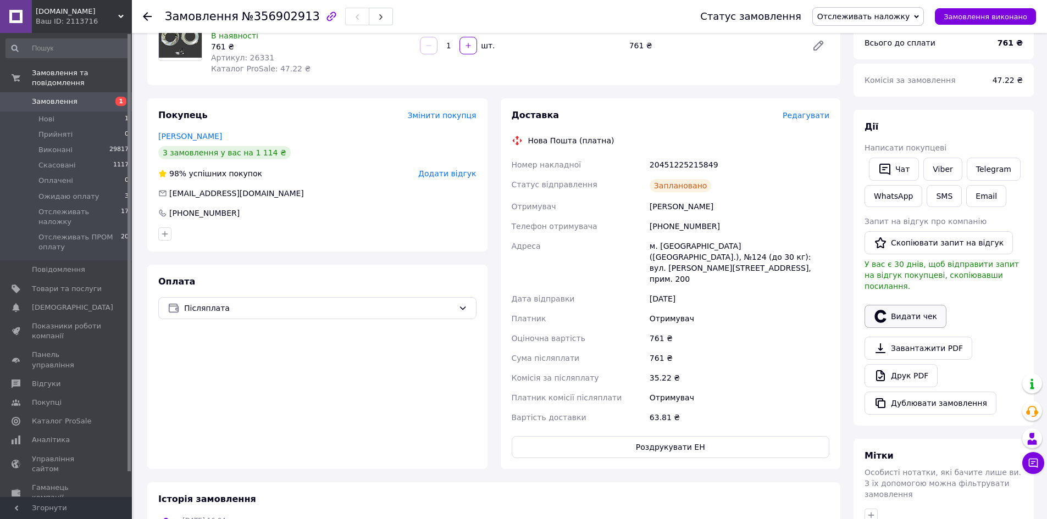
click at [907, 312] on button "Видати чек" at bounding box center [905, 316] width 82 height 23
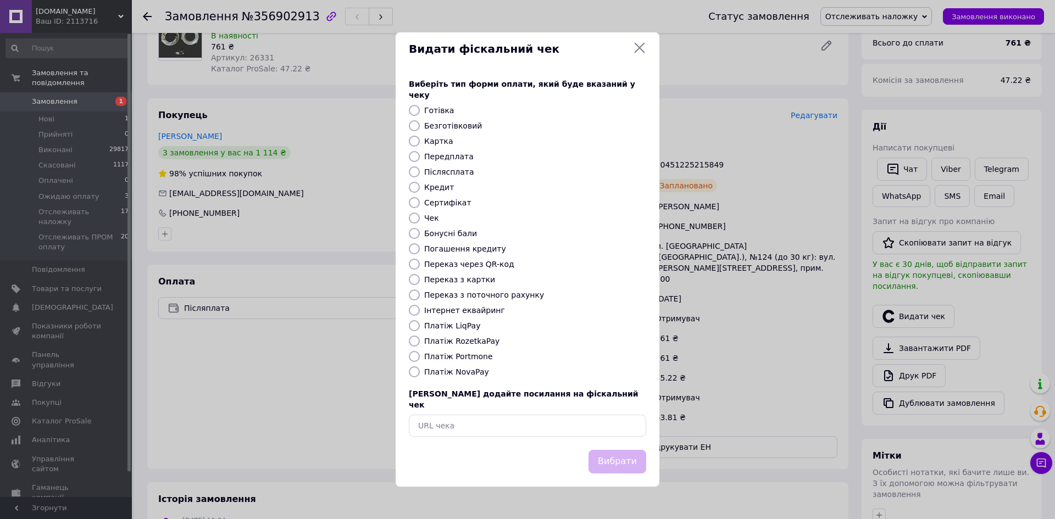
click at [414, 170] on input "Післясплата" at bounding box center [414, 171] width 11 height 11
radio input "true"
click at [624, 452] on button "Вибрати" at bounding box center [618, 462] width 58 height 24
click at [736, 94] on div "Видати фіскальний чек Виберіть тип форми оплати, який буде вказаний у чеку Готі…" at bounding box center [527, 259] width 1055 height 519
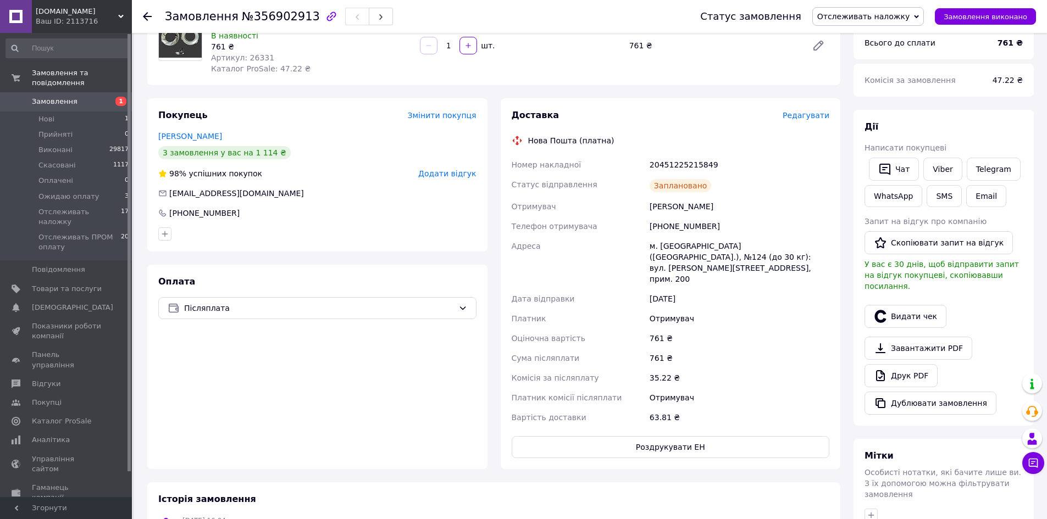
click at [745, 437] on div "Доставка Редагувати Нова Пошта (платна) Номер накладної 20451225215849 Статус в…" at bounding box center [671, 283] width 340 height 371
click at [745, 436] on button "Роздрукувати ЕН" at bounding box center [671, 447] width 318 height 22
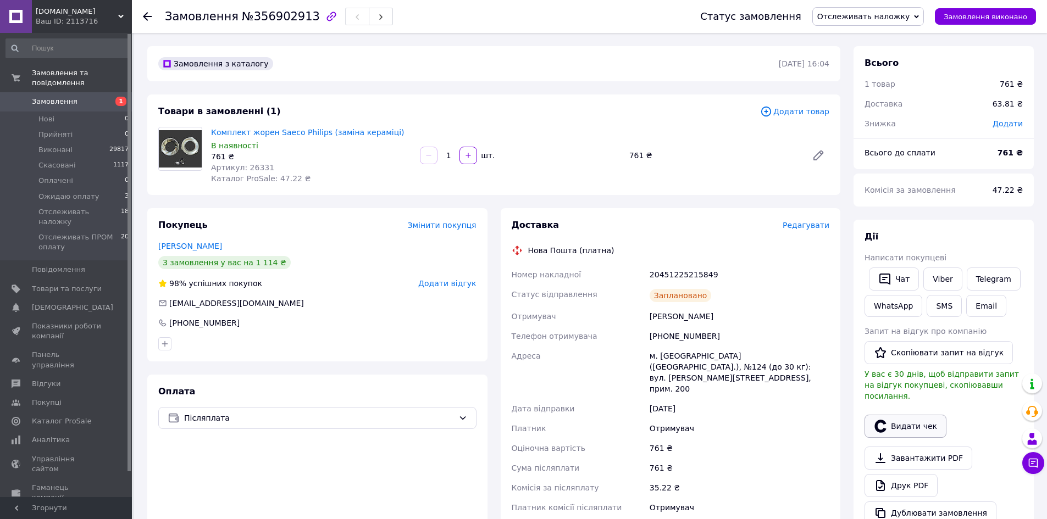
click at [464, 271] on button "Видати чек" at bounding box center [905, 426] width 82 height 23
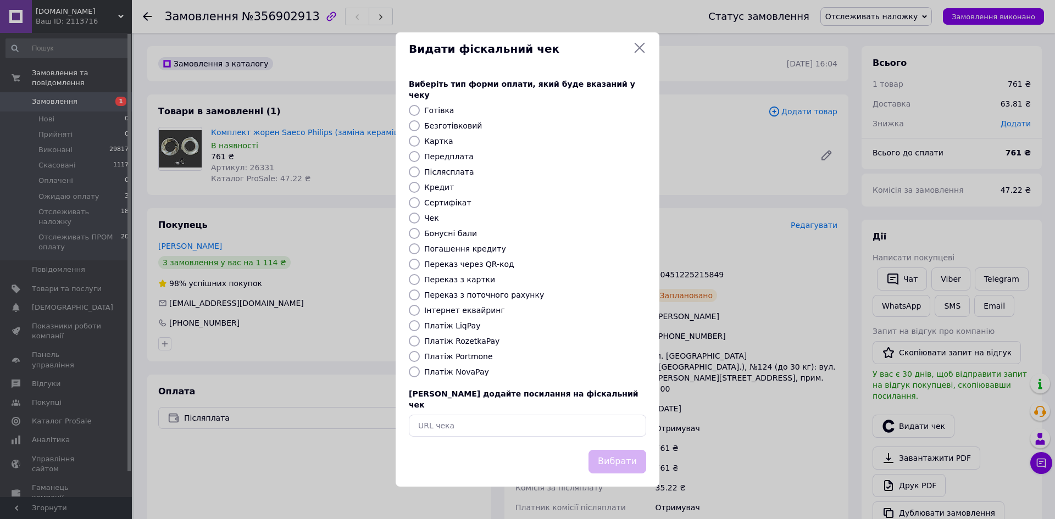
click at [414, 167] on input "Післясплата" at bounding box center [414, 171] width 11 height 11
radio input "true"
click at [464, 271] on button "Вибрати" at bounding box center [618, 462] width 58 height 24
click at [464, 54] on icon at bounding box center [639, 47] width 13 height 13
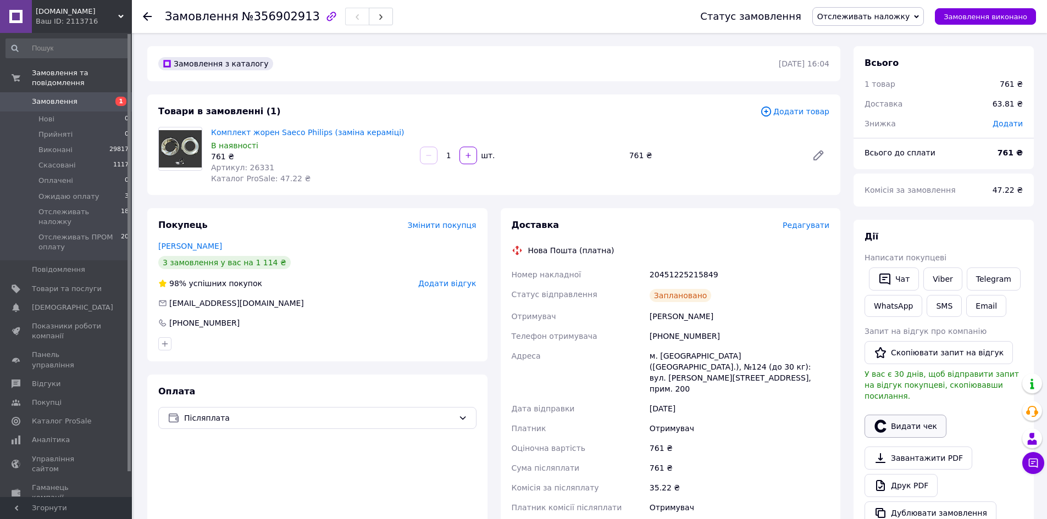
click at [913, 423] on button "Видати чек" at bounding box center [905, 426] width 82 height 23
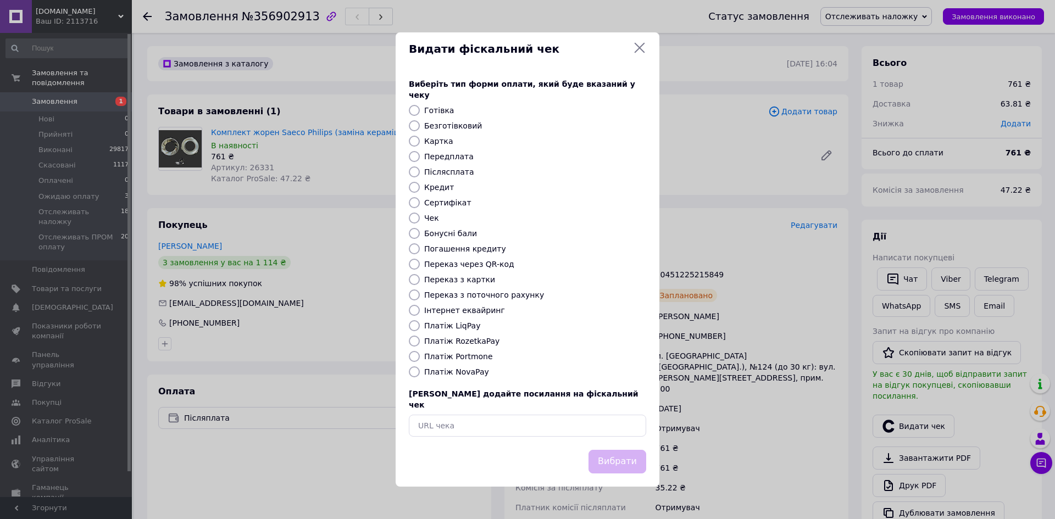
click at [414, 175] on input "Післясплата" at bounding box center [414, 171] width 11 height 11
radio input "true"
click at [621, 450] on button "Вибрати" at bounding box center [618, 462] width 58 height 24
click at [644, 52] on icon at bounding box center [639, 47] width 13 height 13
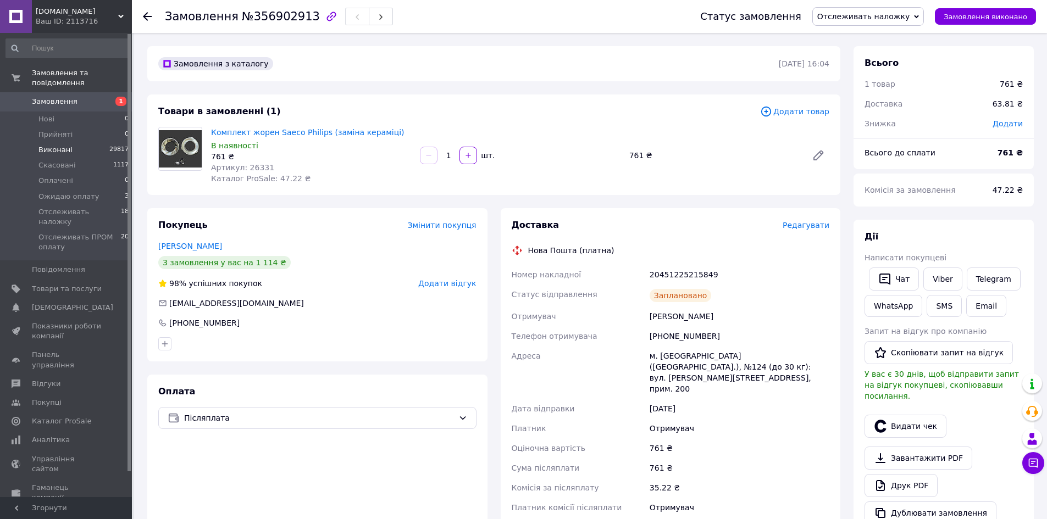
click at [87, 144] on li "Виконані 29817" at bounding box center [67, 149] width 135 height 15
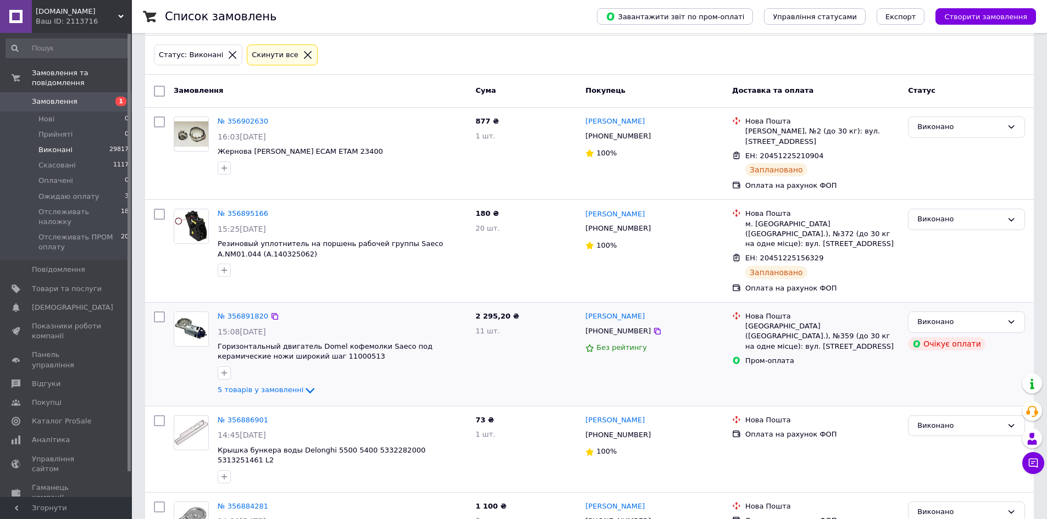
scroll to position [110, 0]
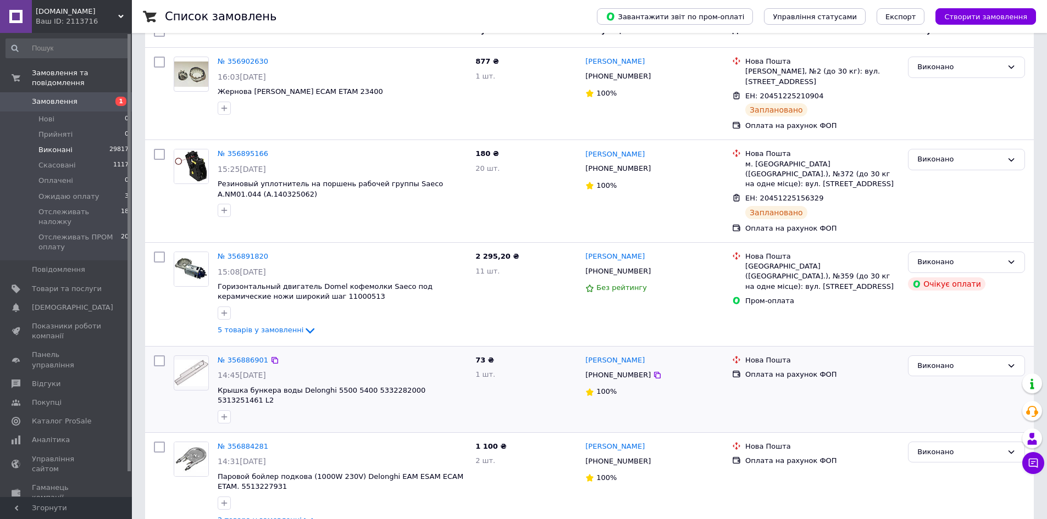
click at [198, 369] on img at bounding box center [191, 373] width 34 height 26
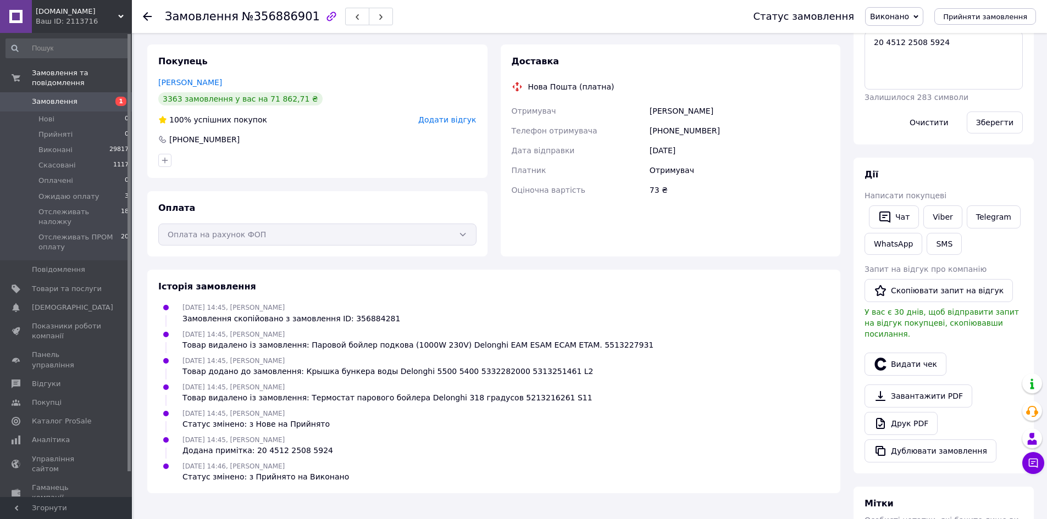
scroll to position [165, 0]
click at [913, 438] on button "Дублювати замовлення" at bounding box center [930, 449] width 132 height 23
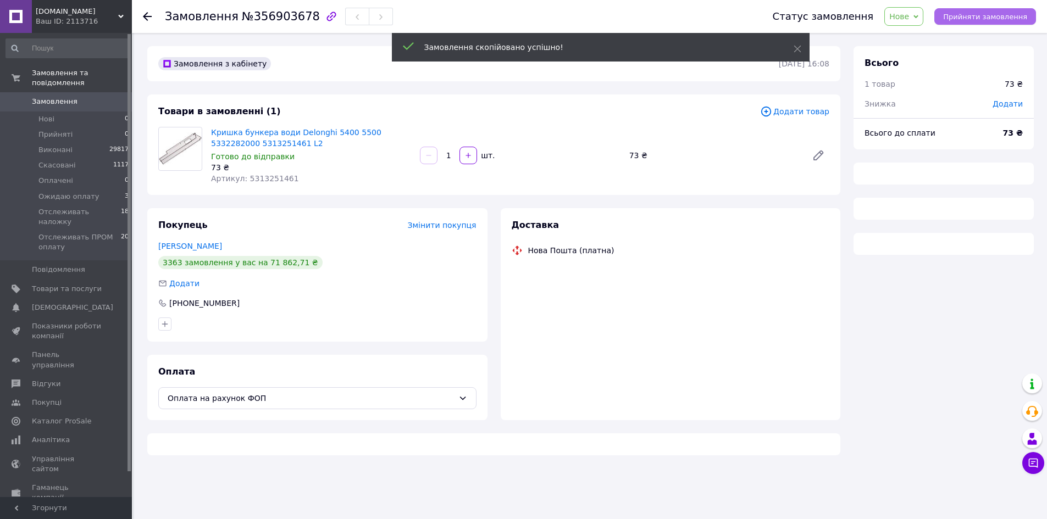
click at [998, 21] on button "Прийняти замовлення" at bounding box center [985, 16] width 102 height 16
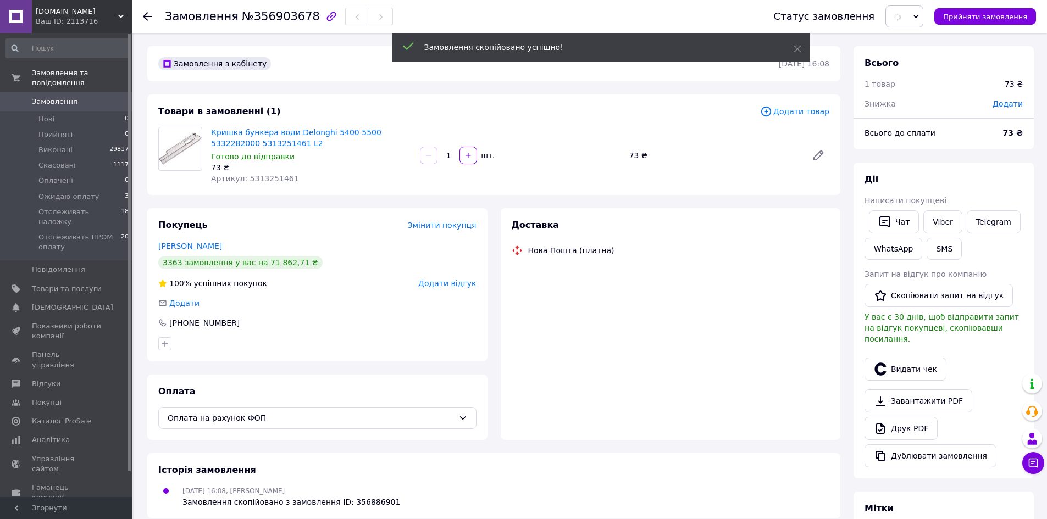
click at [789, 112] on span "Додати товар" at bounding box center [794, 112] width 69 height 12
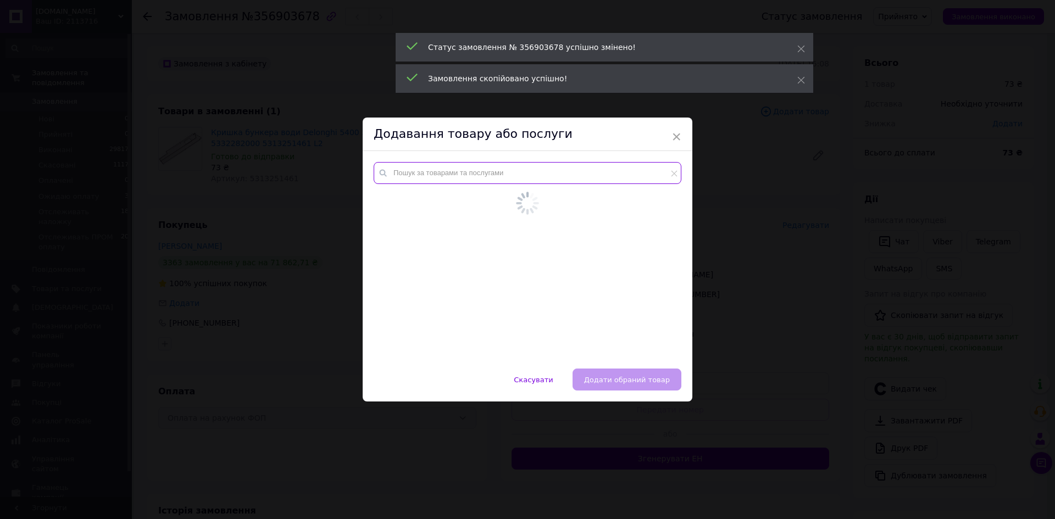
click at [470, 171] on input "text" at bounding box center [528, 173] width 308 height 22
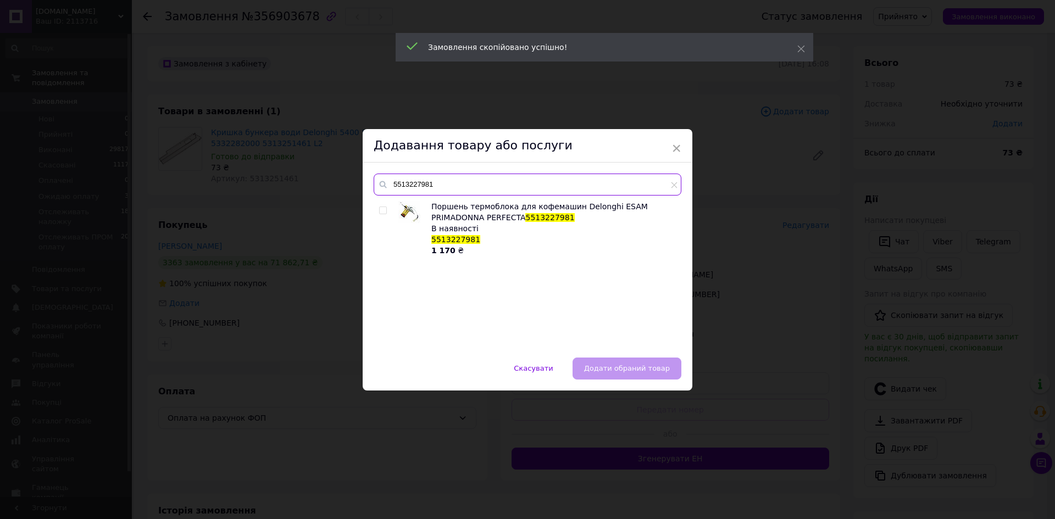
type input "5513227981"
click at [380, 212] on input "checkbox" at bounding box center [382, 210] width 7 height 7
checkbox input "true"
click at [621, 371] on span "Додати обраний товар" at bounding box center [627, 368] width 86 height 8
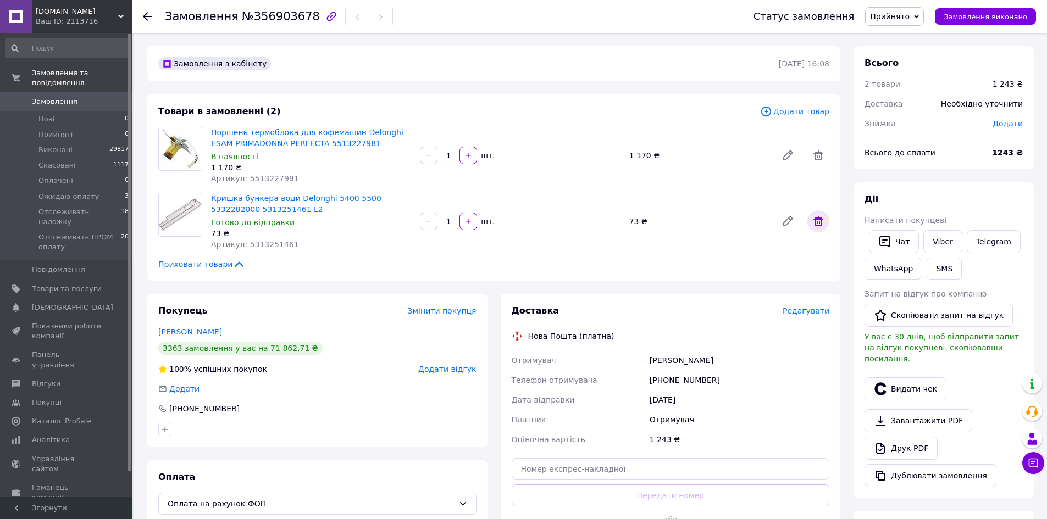
click at [825, 213] on span at bounding box center [818, 221] width 22 height 22
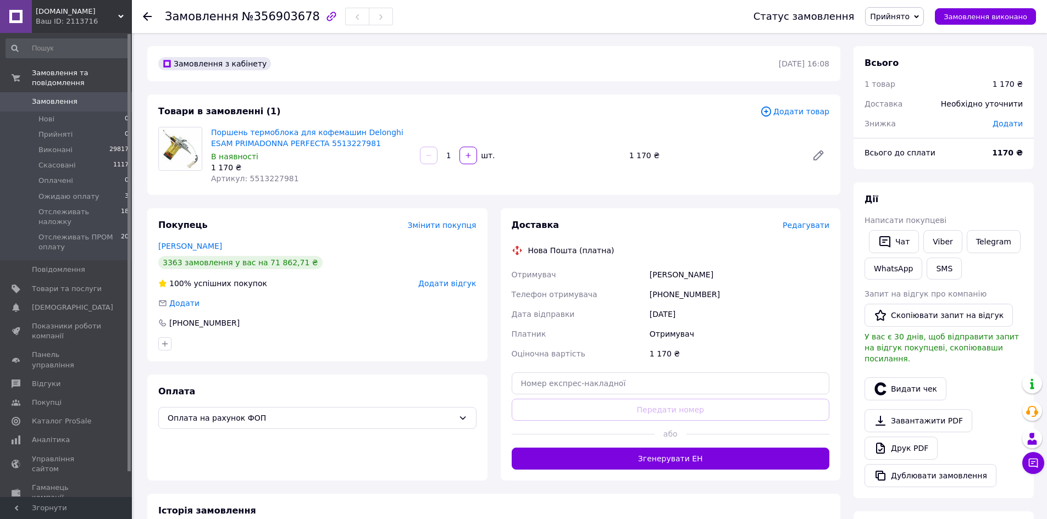
click at [1011, 129] on div "Додати" at bounding box center [1007, 124] width 43 height 24
click at [1008, 126] on span "Додати" at bounding box center [1007, 123] width 30 height 9
click at [921, 179] on div at bounding box center [931, 168] width 69 height 26
click at [922, 173] on input "text" at bounding box center [932, 168] width 65 height 22
type input "70"
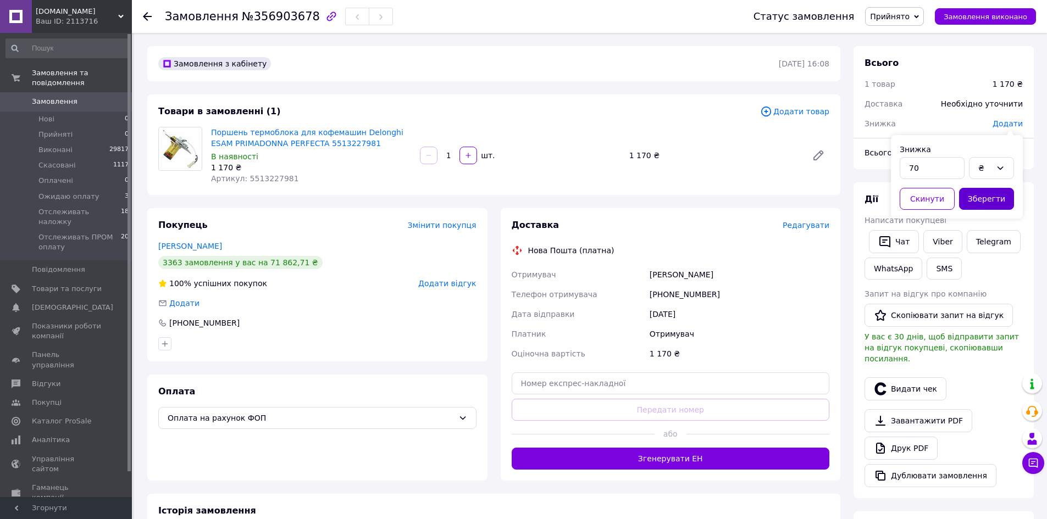
click at [979, 203] on button "Зберегти" at bounding box center [986, 199] width 55 height 22
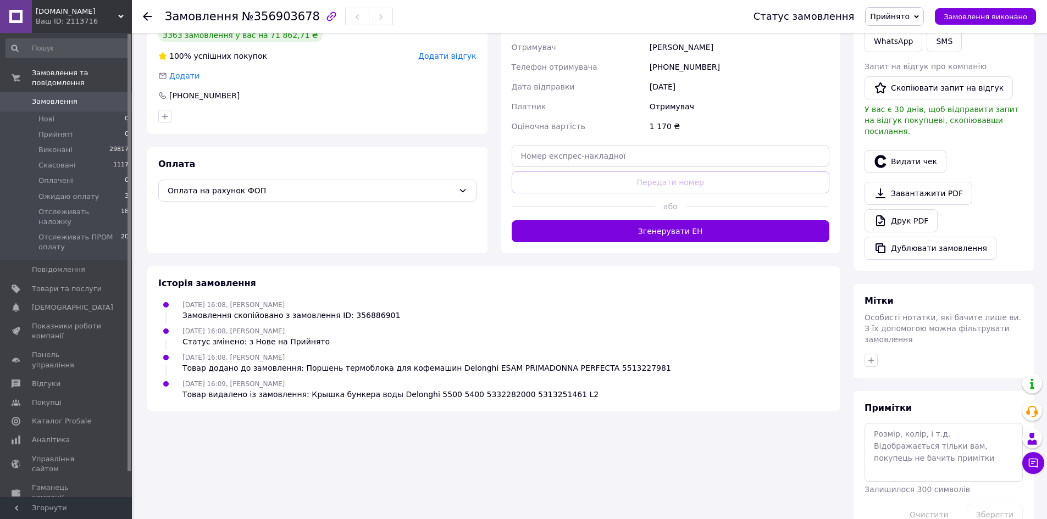
scroll to position [236, 0]
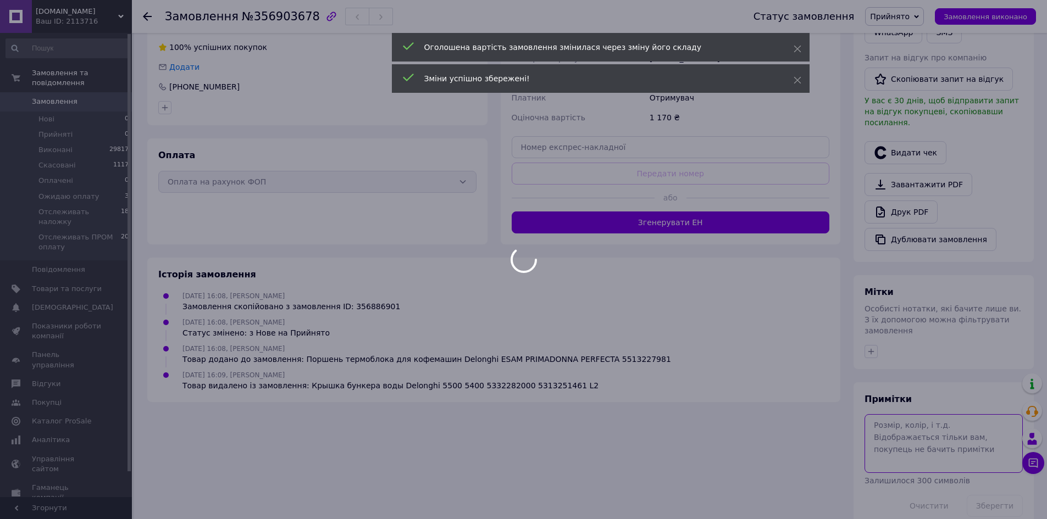
click at [913, 431] on textarea at bounding box center [943, 443] width 158 height 58
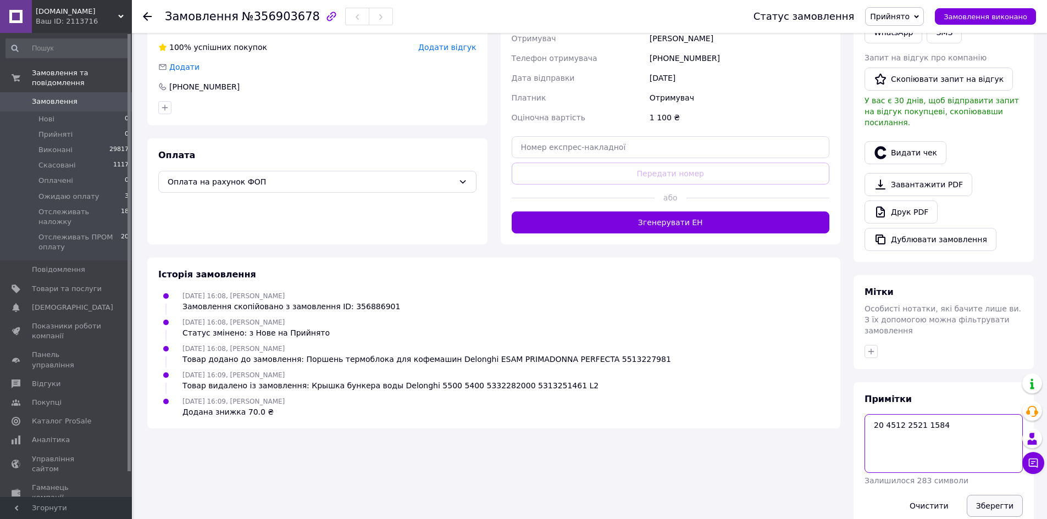
type textarea "20 4512 2521 1584"
click at [982, 495] on button "Зберегти" at bounding box center [995, 506] width 56 height 22
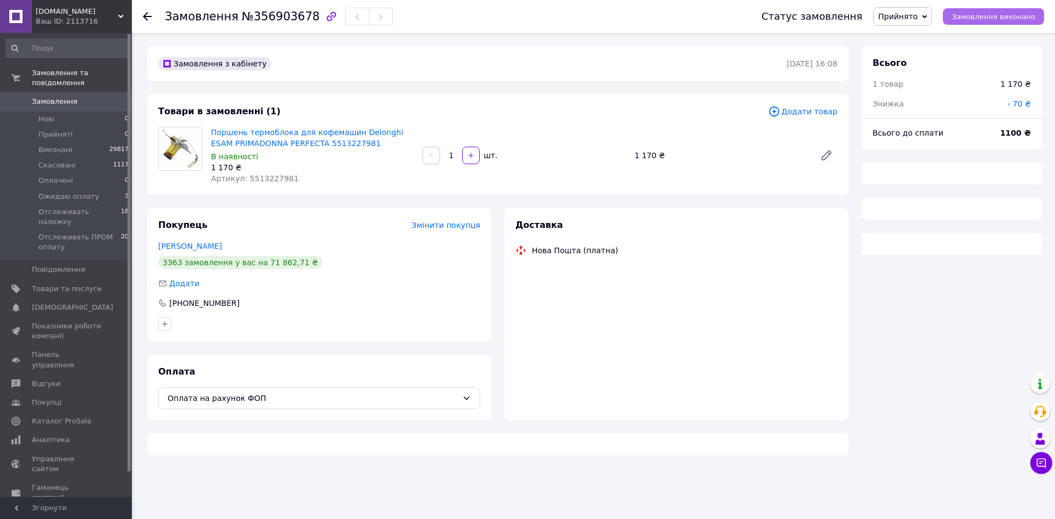
click at [979, 17] on span "Замовлення виконано" at bounding box center [994, 17] width 84 height 8
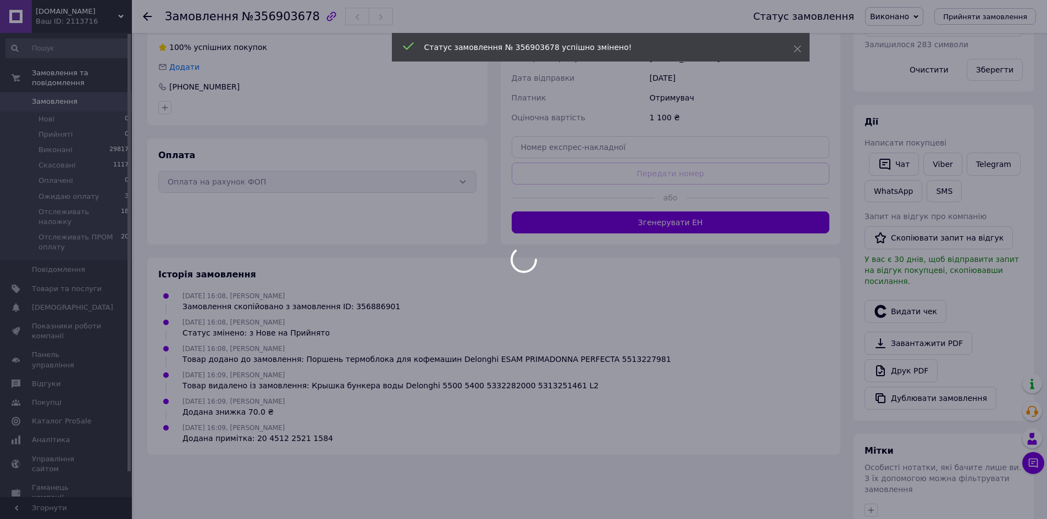
scroll to position [217, 0]
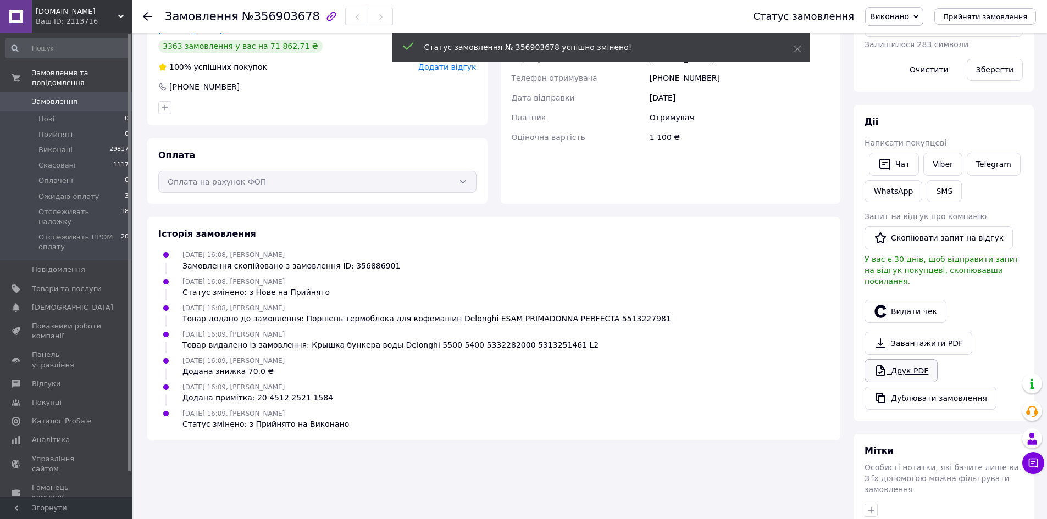
click at [918, 359] on link "Друк PDF" at bounding box center [900, 370] width 73 height 23
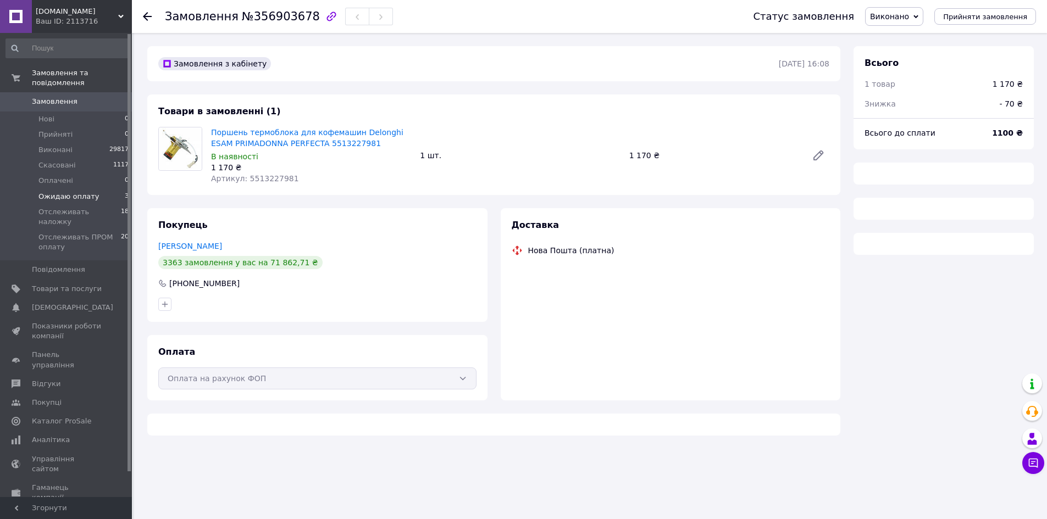
click at [118, 189] on li "Ожидаю оплату 3" at bounding box center [67, 196] width 135 height 15
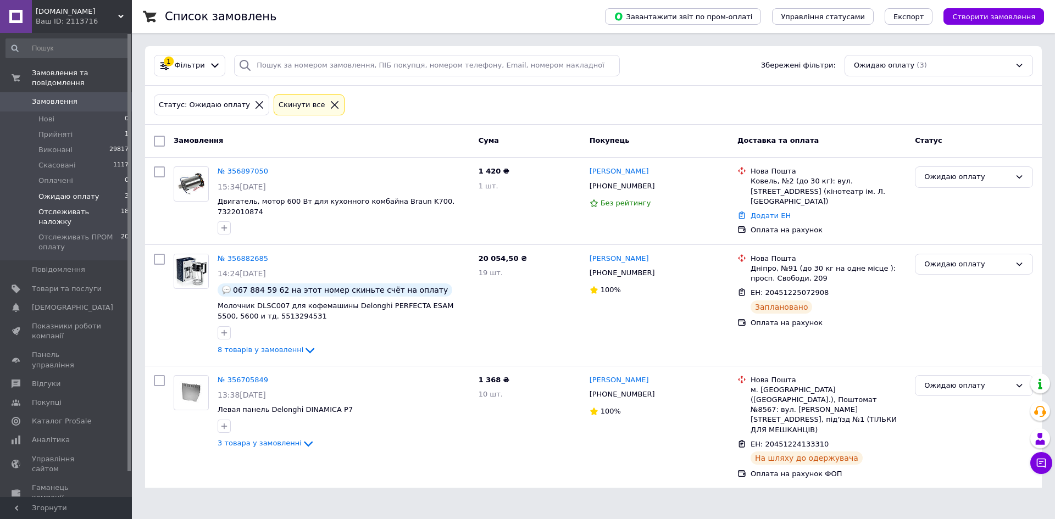
click at [114, 204] on li "Отслеживать наложку 18" at bounding box center [67, 216] width 135 height 25
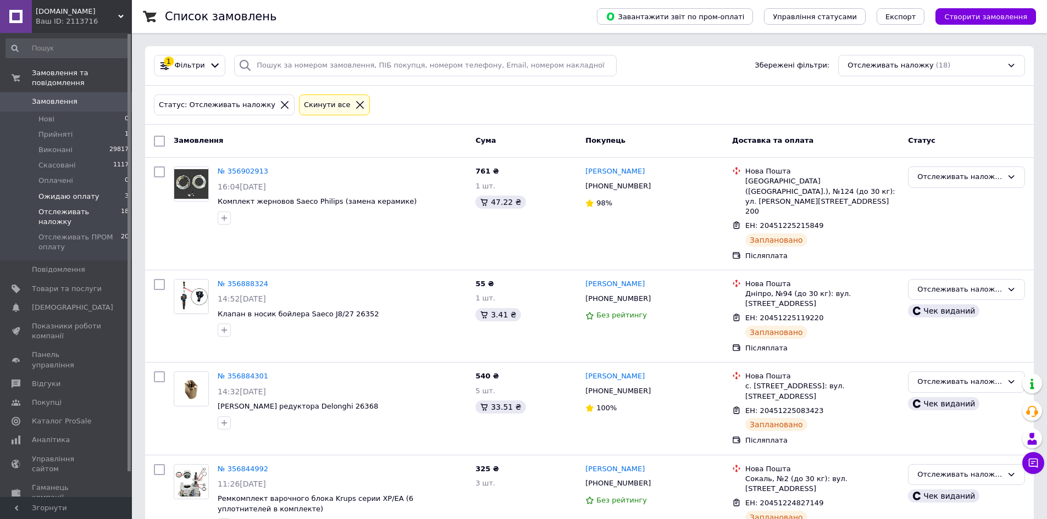
click at [107, 189] on li "Ожидаю оплату 3" at bounding box center [67, 196] width 135 height 15
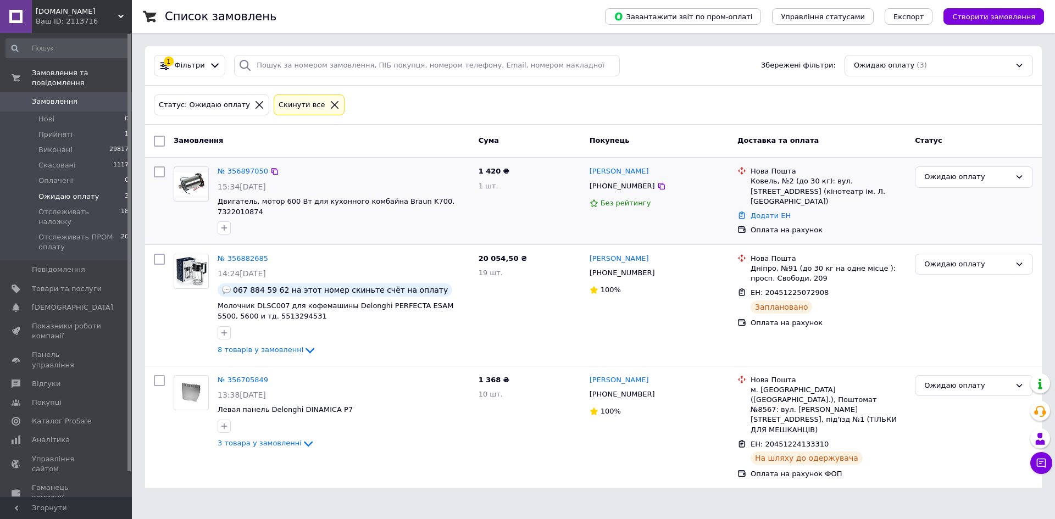
click at [198, 197] on picture at bounding box center [191, 183] width 35 height 35
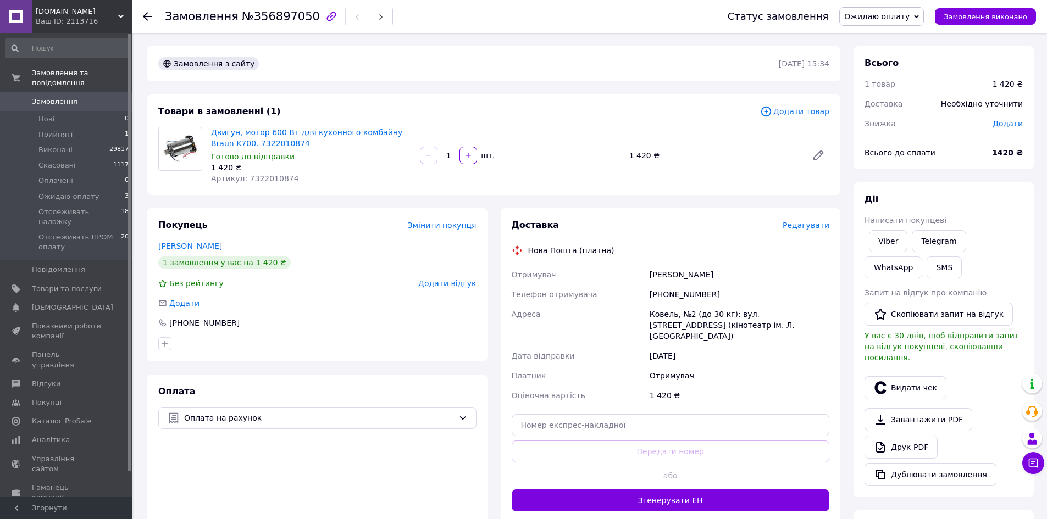
click at [802, 226] on span "Редагувати" at bounding box center [805, 225] width 47 height 9
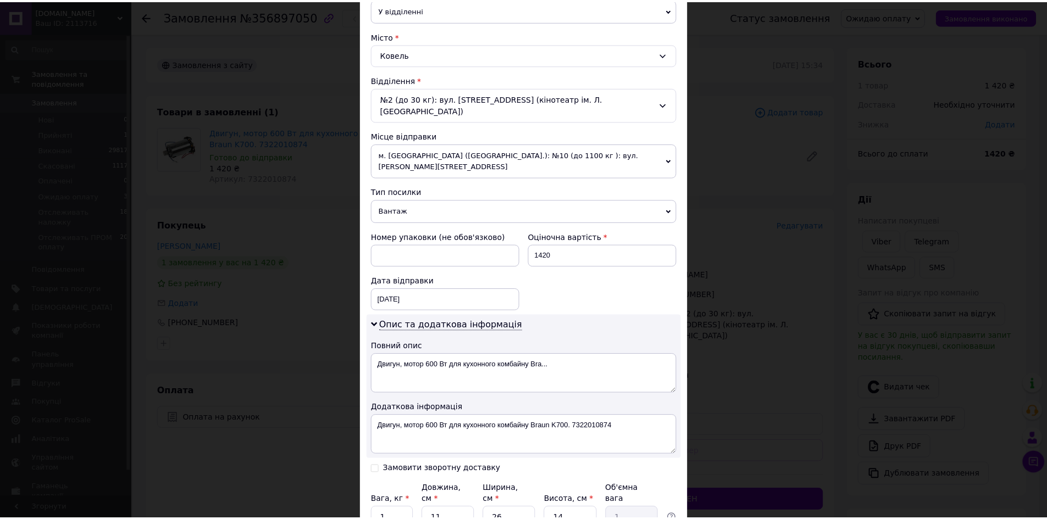
scroll to position [353, 0]
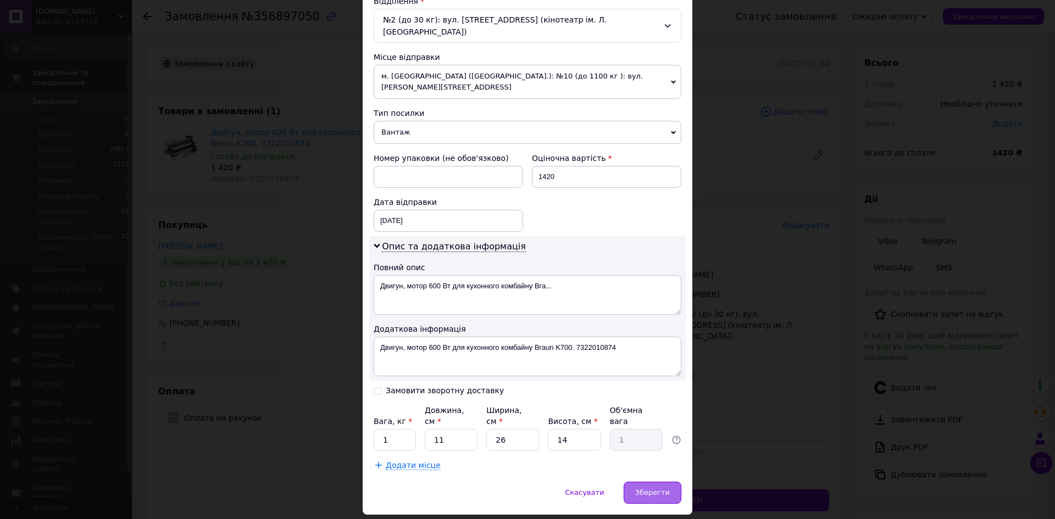
click at [664, 447] on div "× Редагування доставки Спосіб доставки Нова Пошта (платна) Платник Отримувач Ві…" at bounding box center [528, 100] width 330 height 830
click at [667, 482] on div "Зберегти" at bounding box center [653, 493] width 58 height 22
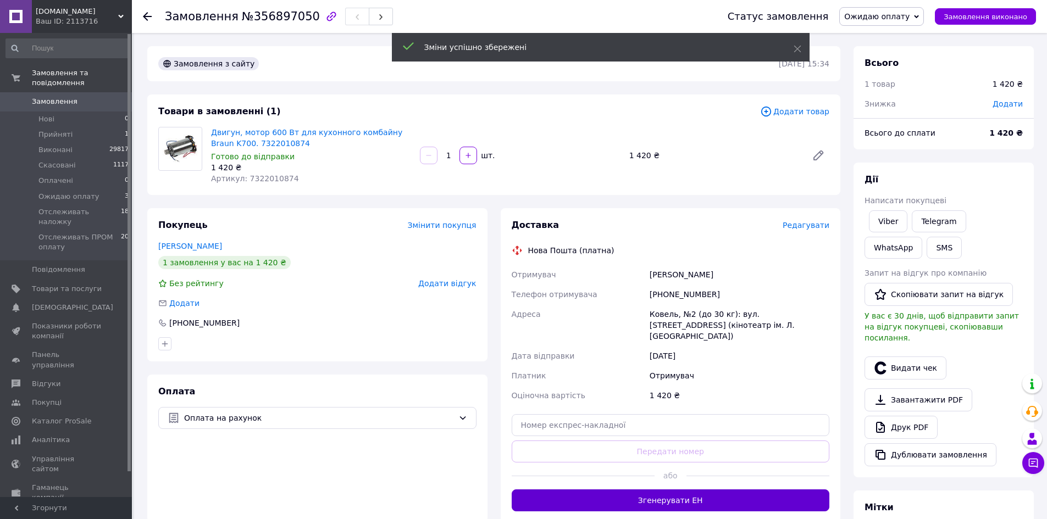
click at [806, 490] on button "Згенерувати ЕН" at bounding box center [671, 501] width 318 height 22
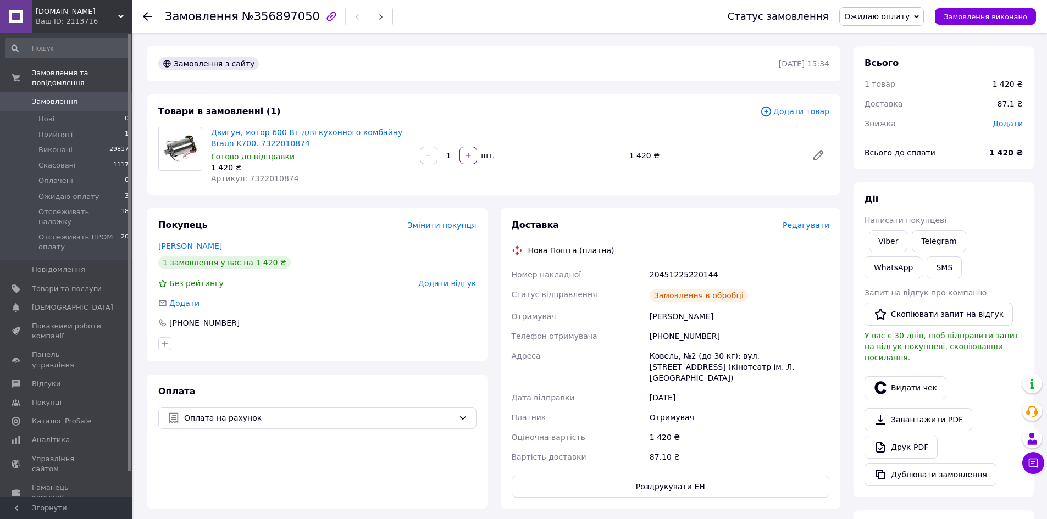
click at [886, 441] on icon at bounding box center [880, 447] width 13 height 13
click at [954, 19] on span "Замовлення виконано" at bounding box center [985, 17] width 84 height 8
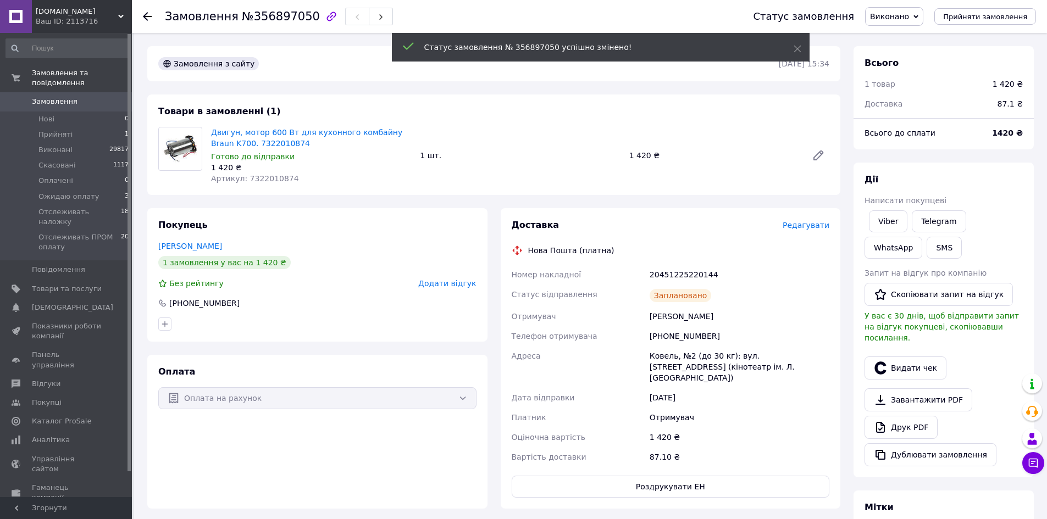
drag, startPoint x: 458, startPoint y: 73, endPoint x: 467, endPoint y: 90, distance: 19.2
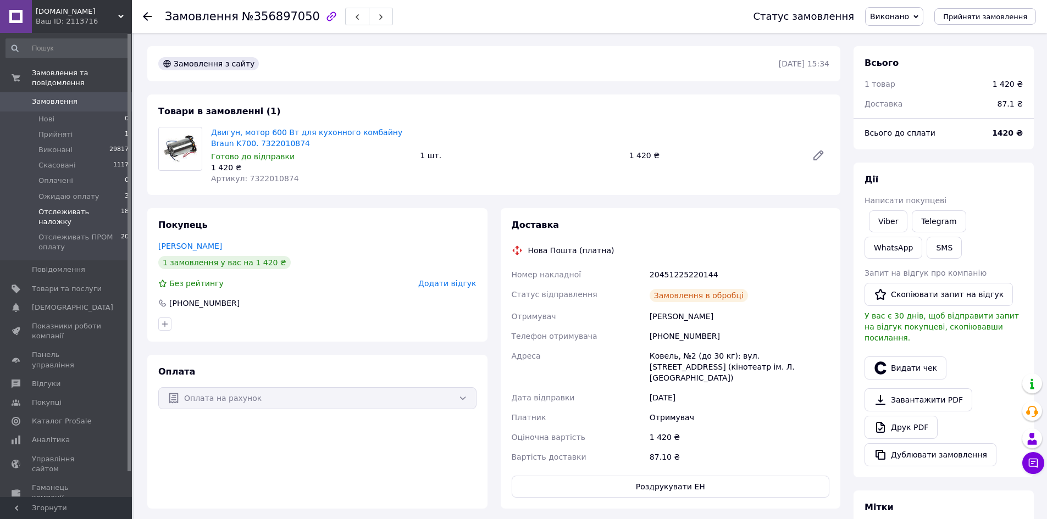
click at [104, 207] on span "Отслеживать наложку" at bounding box center [79, 217] width 82 height 20
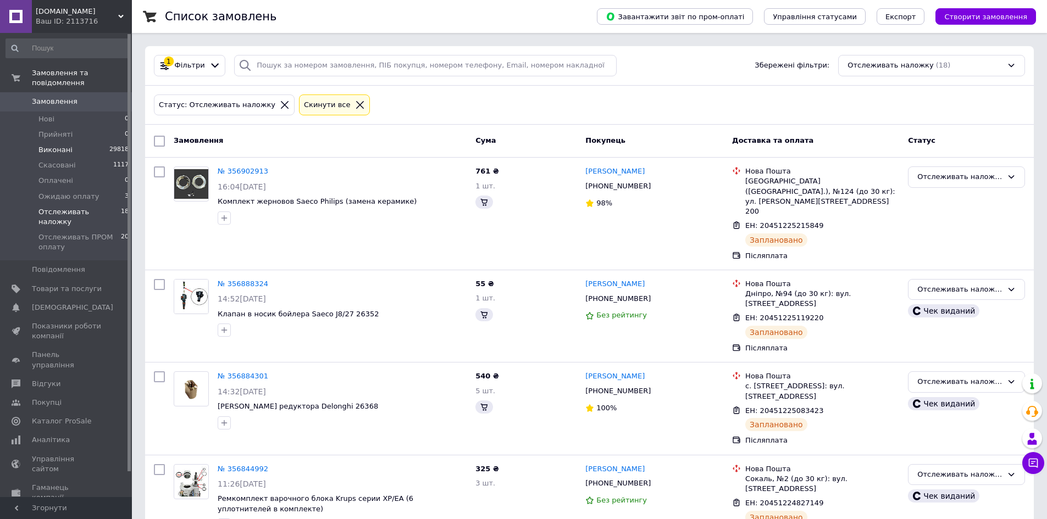
click at [82, 142] on li "Виконані 29818" at bounding box center [67, 149] width 135 height 15
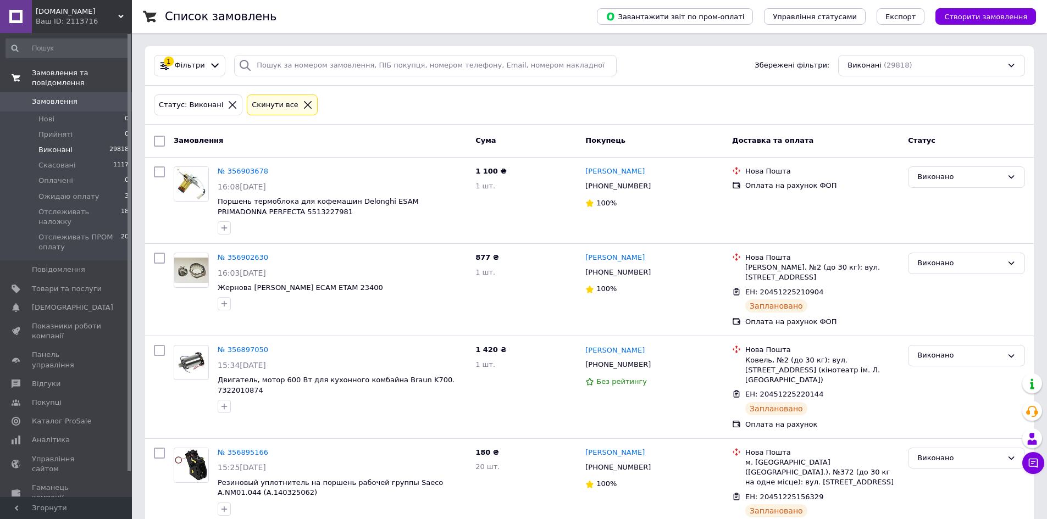
click at [108, 75] on span "Замовлення та повідомлення" at bounding box center [82, 78] width 100 height 20
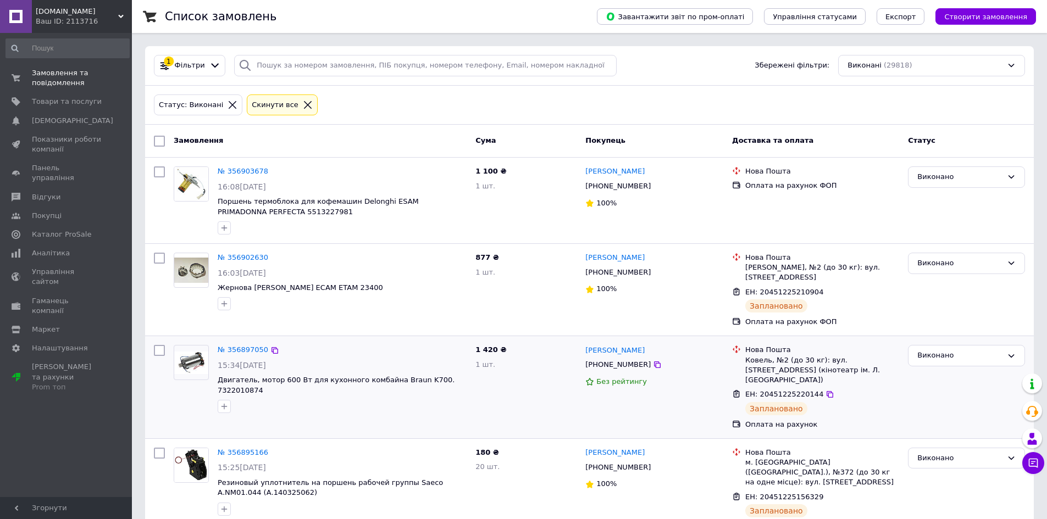
click at [195, 350] on picture at bounding box center [191, 362] width 35 height 35
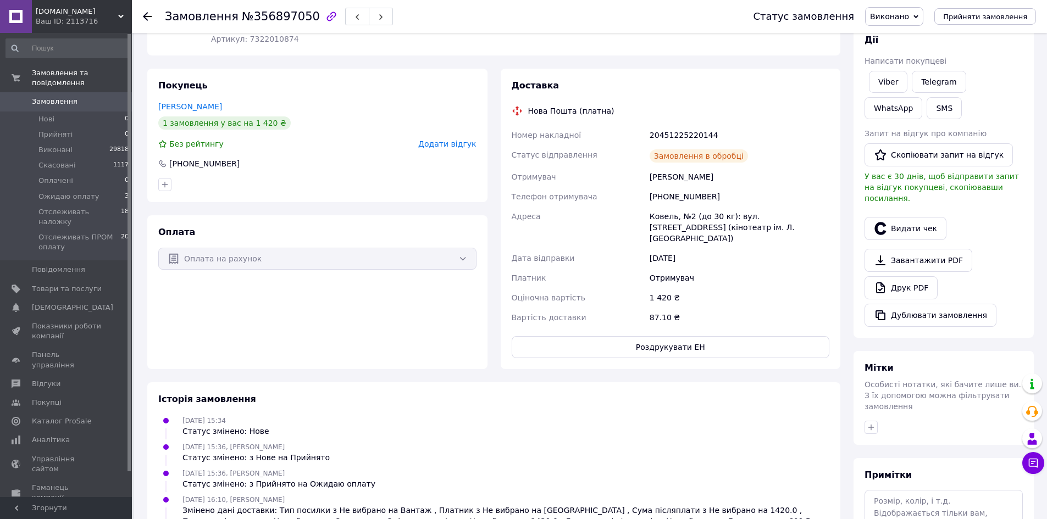
scroll to position [220, 0]
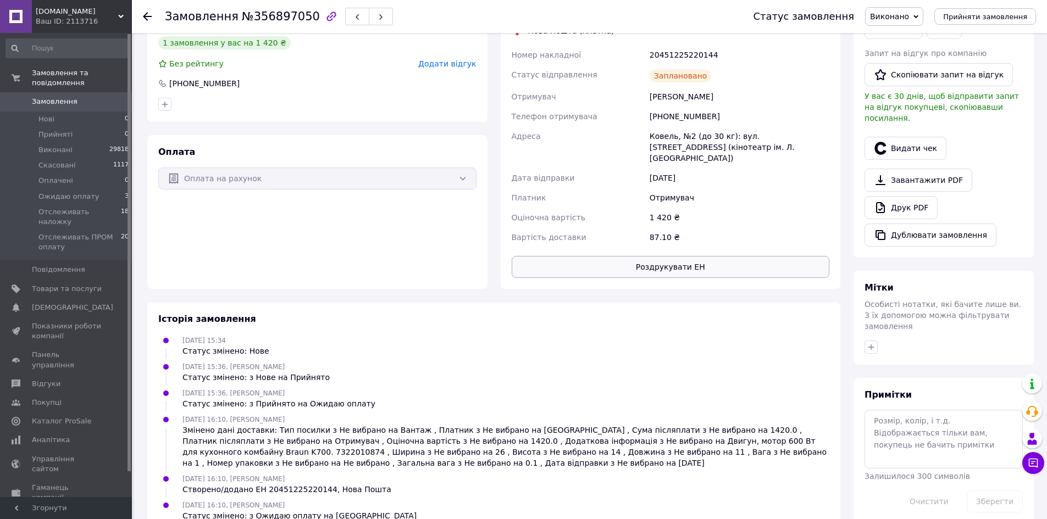
click at [717, 256] on button "Роздрукувати ЕН" at bounding box center [671, 267] width 318 height 22
click at [113, 204] on li "Отслеживать наложку 18" at bounding box center [67, 216] width 135 height 25
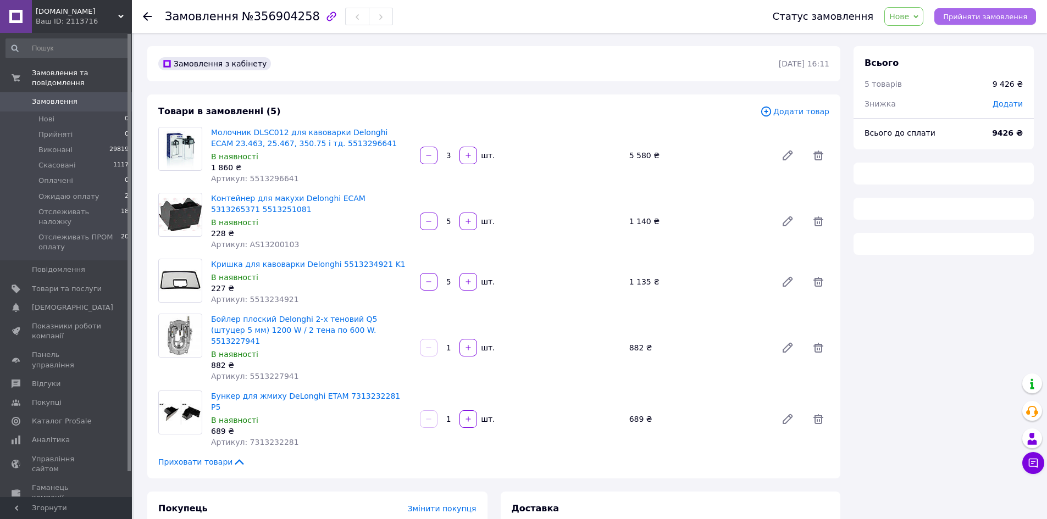
click at [993, 14] on span "Прийняти замовлення" at bounding box center [985, 17] width 84 height 8
click at [1006, 101] on span "Додати" at bounding box center [1007, 103] width 30 height 9
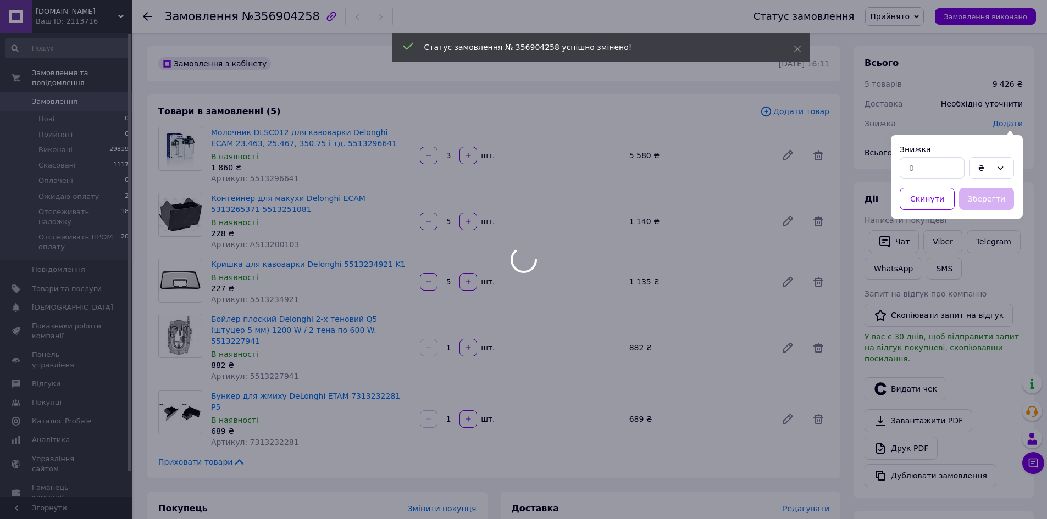
click at [935, 181] on div at bounding box center [931, 168] width 69 height 26
click at [938, 163] on input "text" at bounding box center [932, 168] width 65 height 22
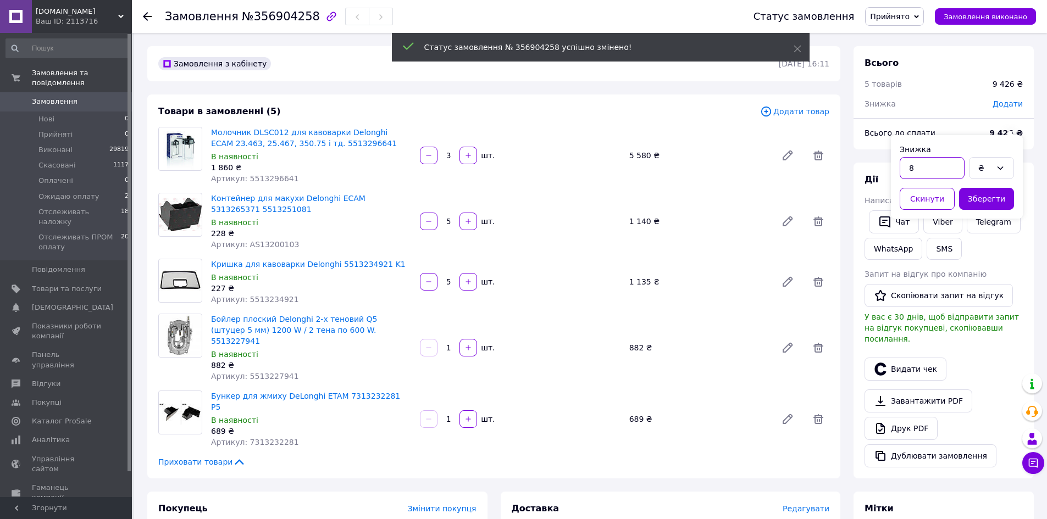
click at [935, 165] on input "8" at bounding box center [932, 168] width 65 height 22
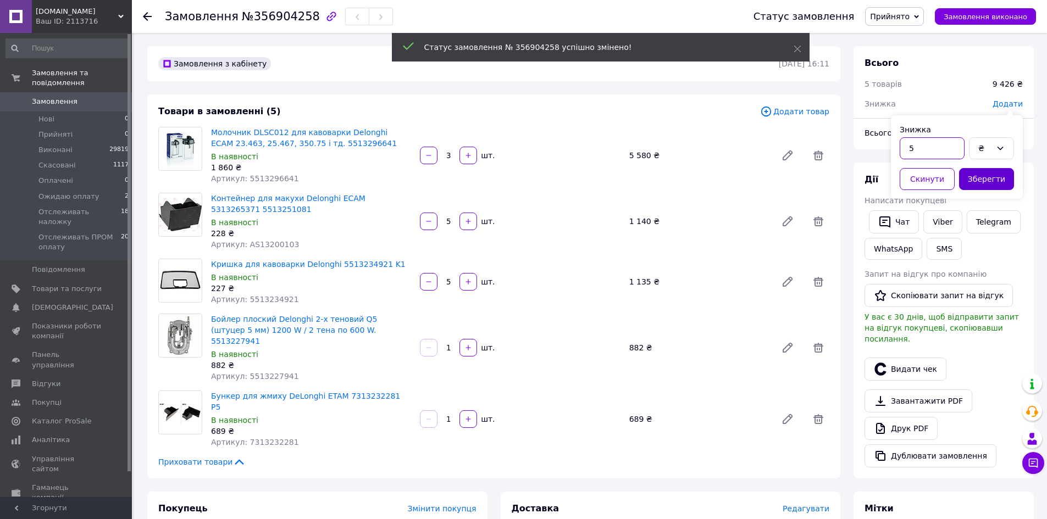
type input "5"
click at [975, 169] on button "Зберегти" at bounding box center [986, 179] width 55 height 22
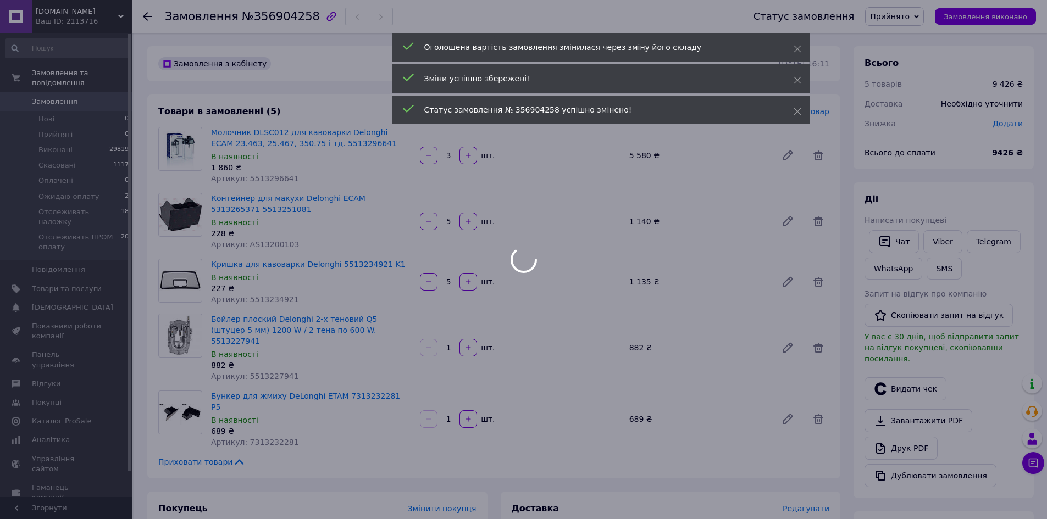
click at [1008, 125] on span "Додати" at bounding box center [1007, 123] width 30 height 9
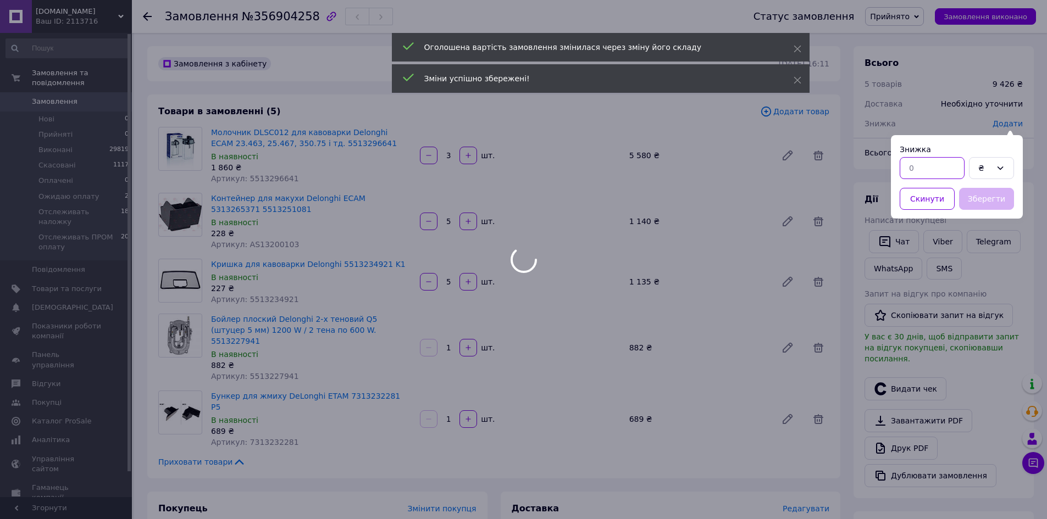
click at [927, 168] on input "text" at bounding box center [932, 168] width 65 height 22
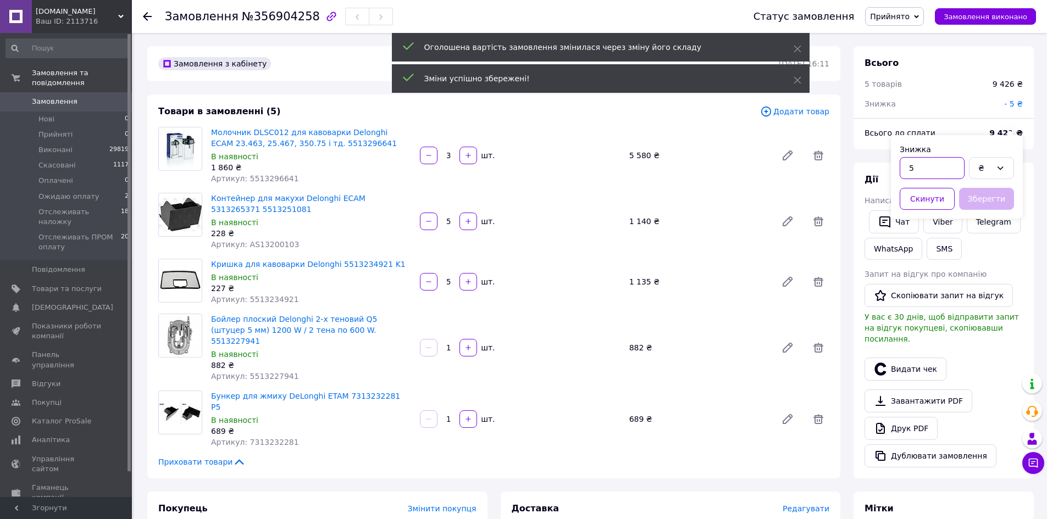
type input "5"
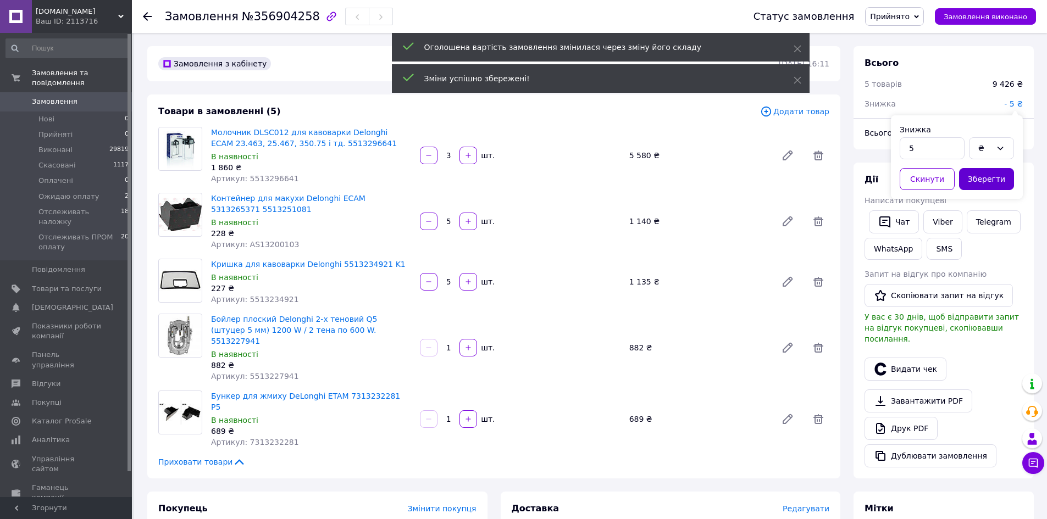
click at [980, 170] on button "Зберегти" at bounding box center [986, 179] width 55 height 22
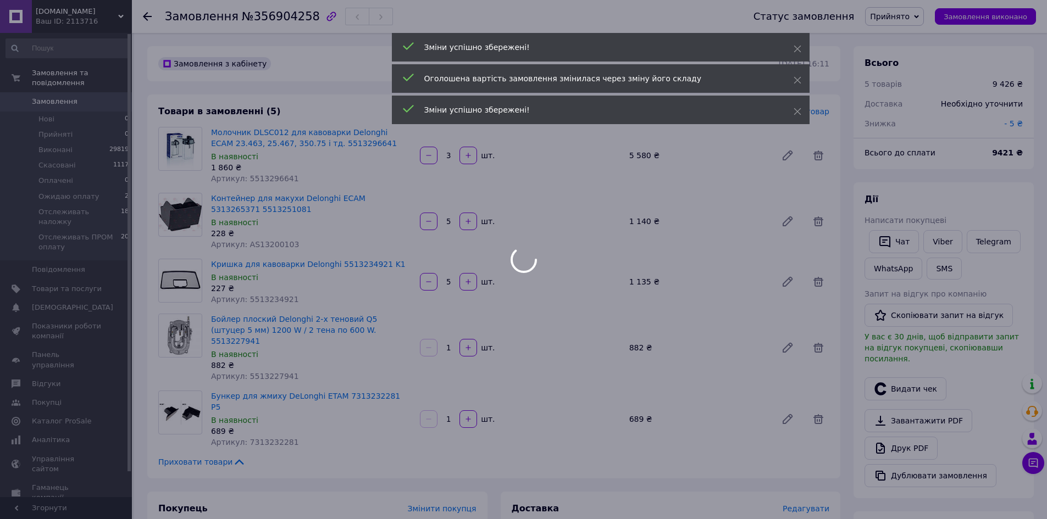
click at [1014, 101] on div at bounding box center [523, 259] width 1047 height 519
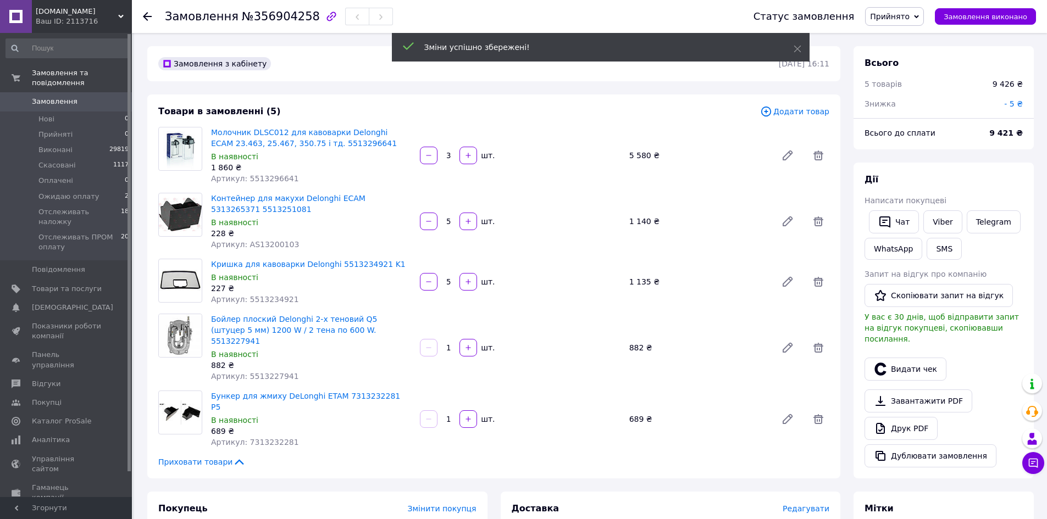
click at [1015, 101] on span "- 5 ₴" at bounding box center [1013, 103] width 19 height 9
click at [926, 148] on input "5" at bounding box center [932, 148] width 65 height 22
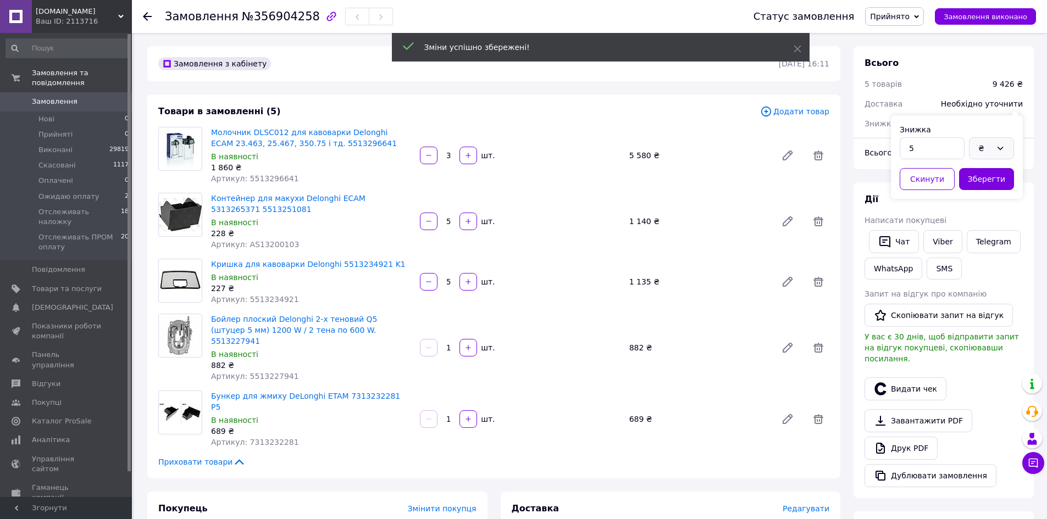
click at [975, 150] on div "₴" at bounding box center [991, 148] width 45 height 22
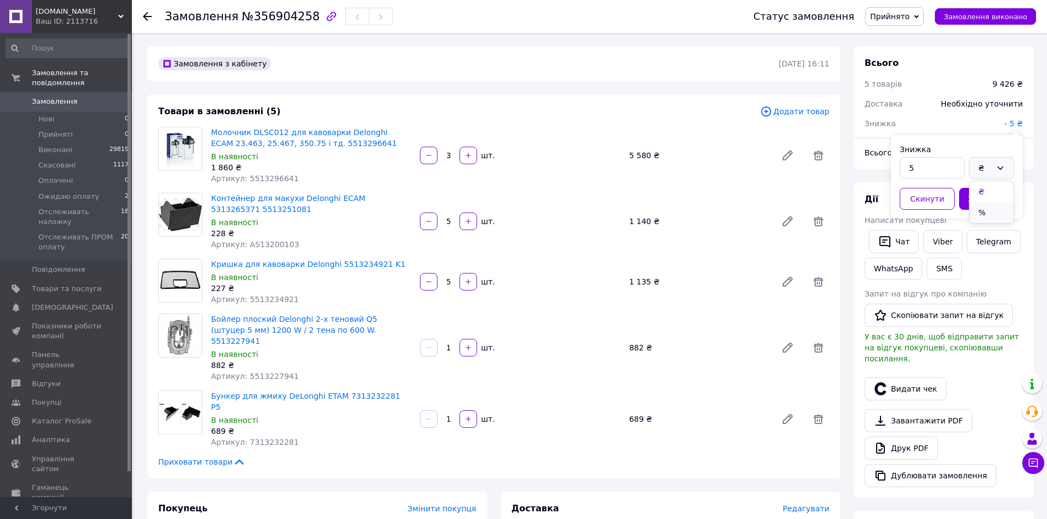
click at [991, 207] on li "%" at bounding box center [991, 212] width 44 height 21
click at [988, 200] on button "Зберегти" at bounding box center [986, 199] width 55 height 22
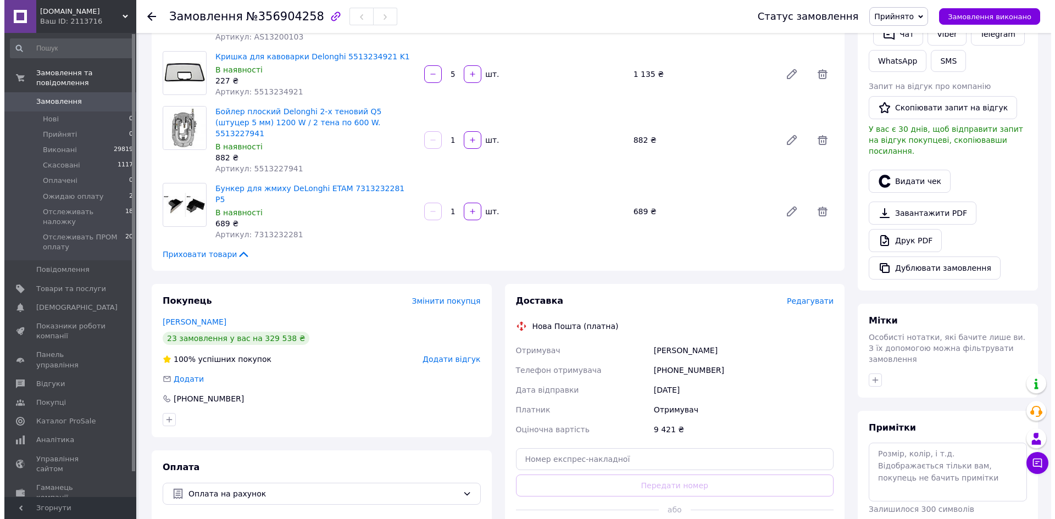
scroll to position [330, 0]
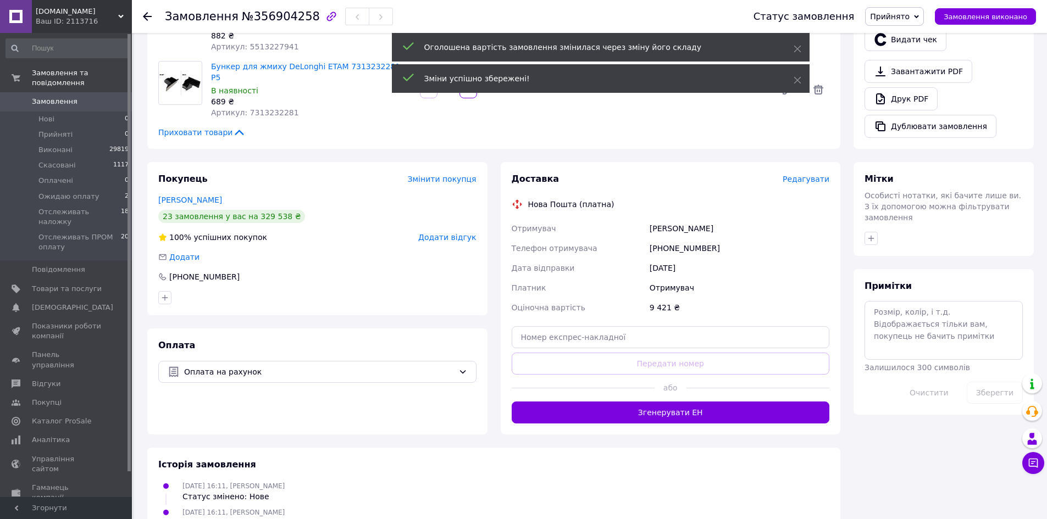
click at [814, 175] on span "Редагувати" at bounding box center [805, 179] width 47 height 9
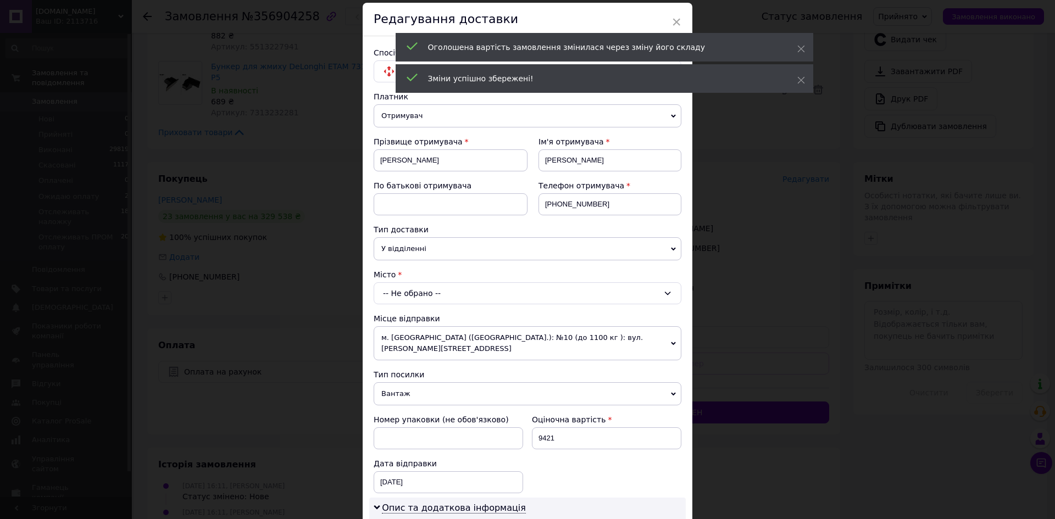
scroll to position [110, 0]
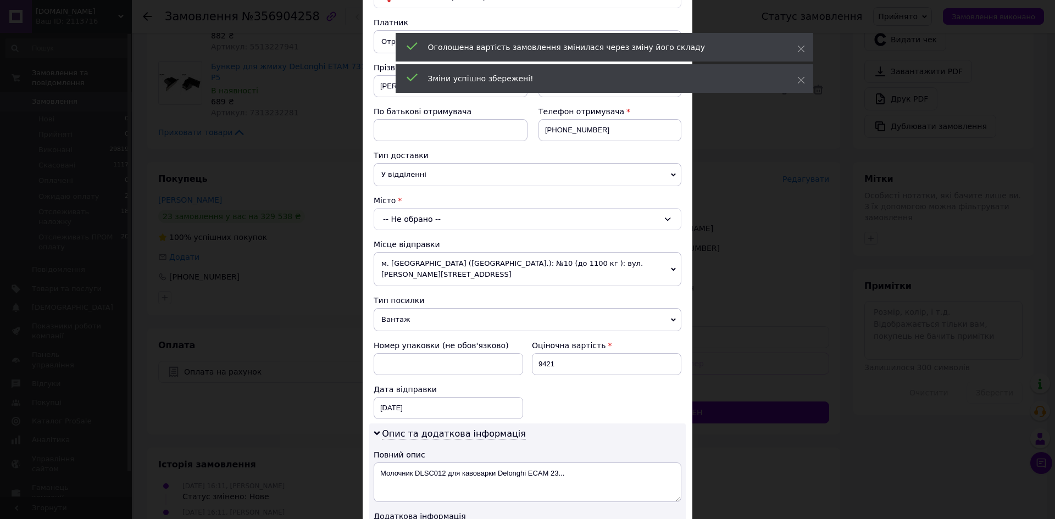
click at [399, 212] on div "-- Не обрано --" at bounding box center [528, 219] width 308 height 22
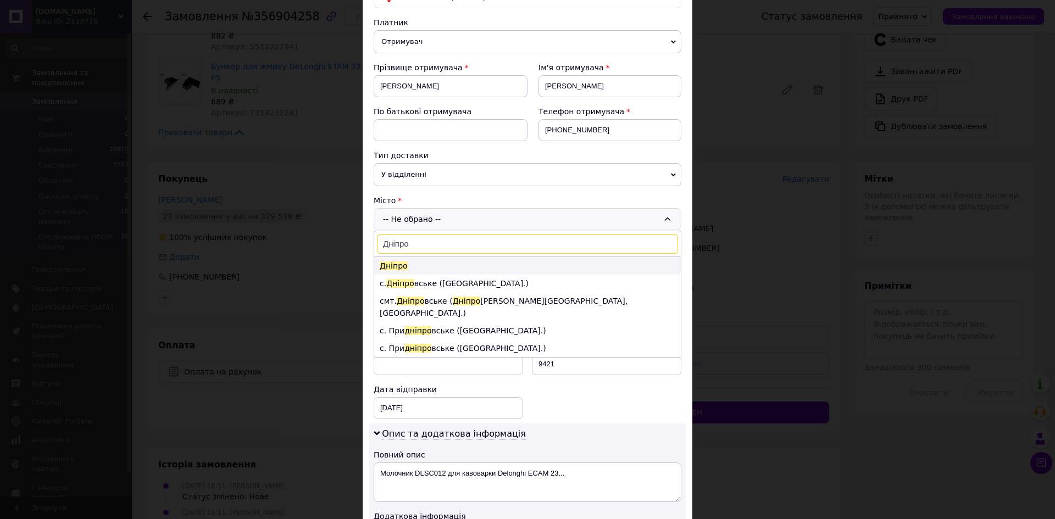
type input "Дніпро"
click at [416, 269] on li "Дніпро" at bounding box center [527, 266] width 307 height 18
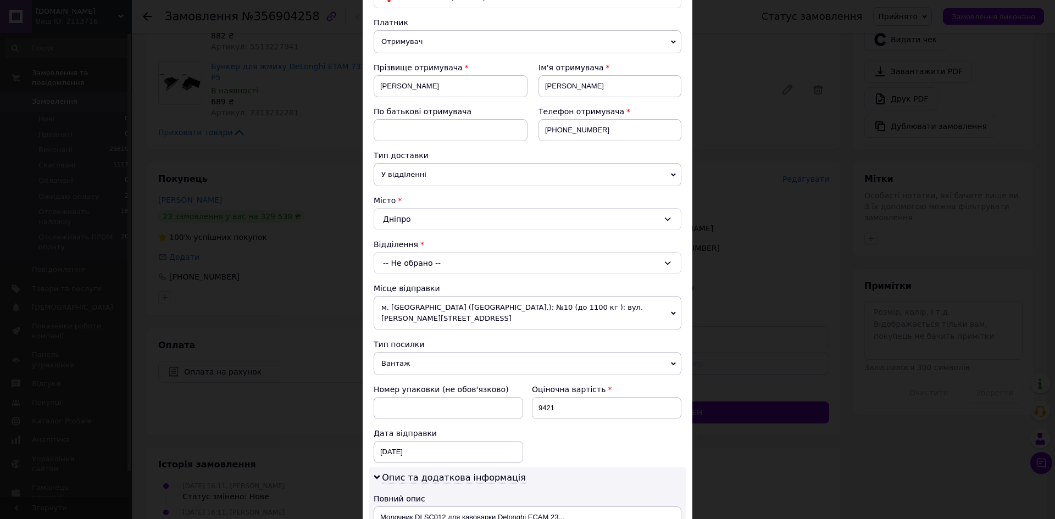
click at [420, 260] on div "-- Не обрано --" at bounding box center [528, 263] width 308 height 22
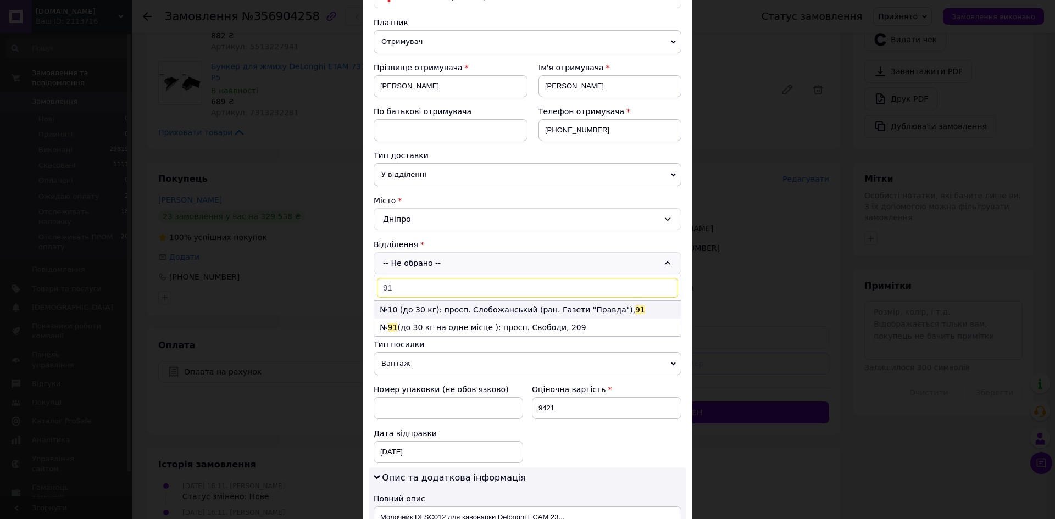
type input "91"
click at [413, 307] on li "№10 (до 30 кг): просп. Слобожанський (ран. Газети "Правда"), 91" at bounding box center [527, 310] width 307 height 18
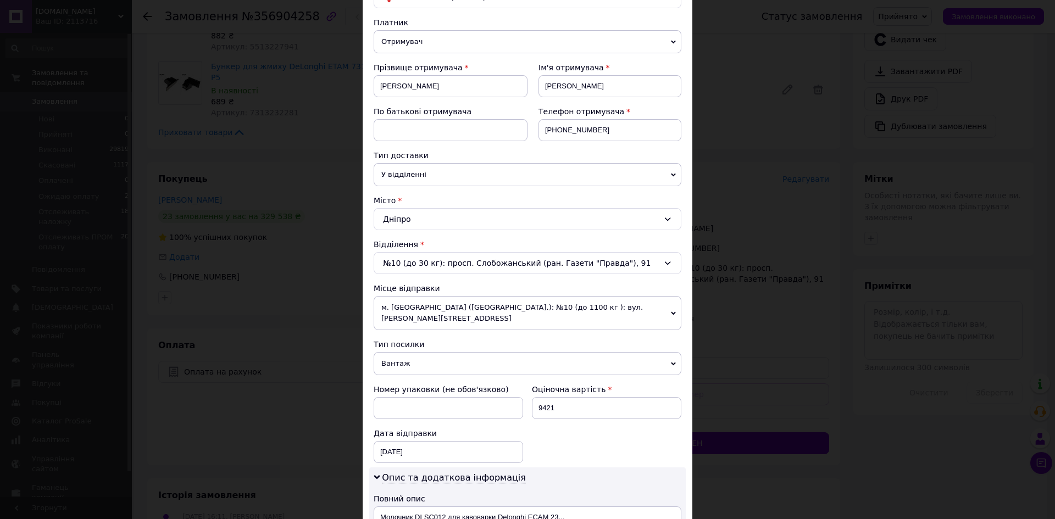
click at [409, 256] on div "№10 (до 30 кг): просп. Слобожанський (ран. Газети "Правда"), 91" at bounding box center [528, 263] width 308 height 22
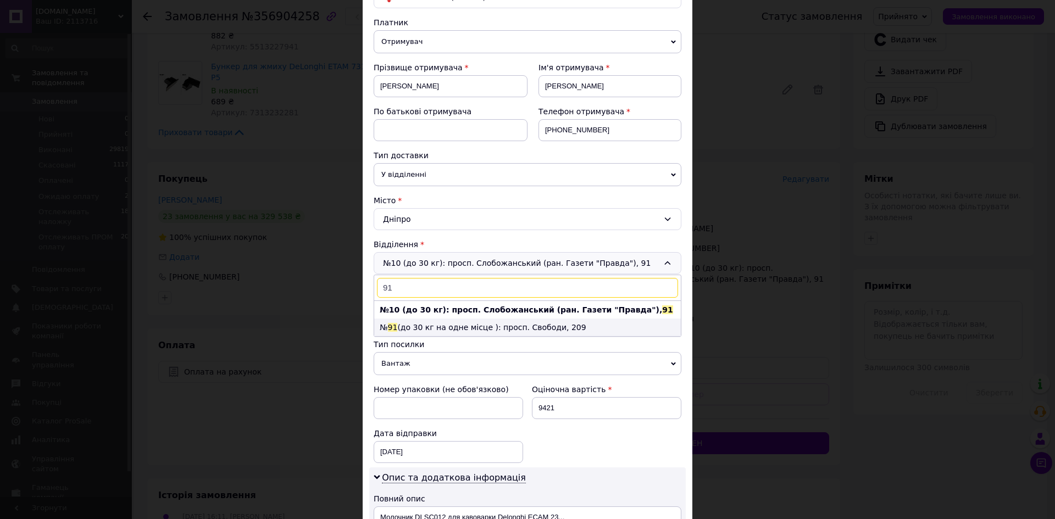
scroll to position [0, 0]
type input "91"
drag, startPoint x: 419, startPoint y: 319, endPoint x: 423, endPoint y: 324, distance: 5.8
click at [420, 320] on li "№ 91 (до 30 кг на одне місце ): просп. Свободи, 209" at bounding box center [527, 328] width 307 height 18
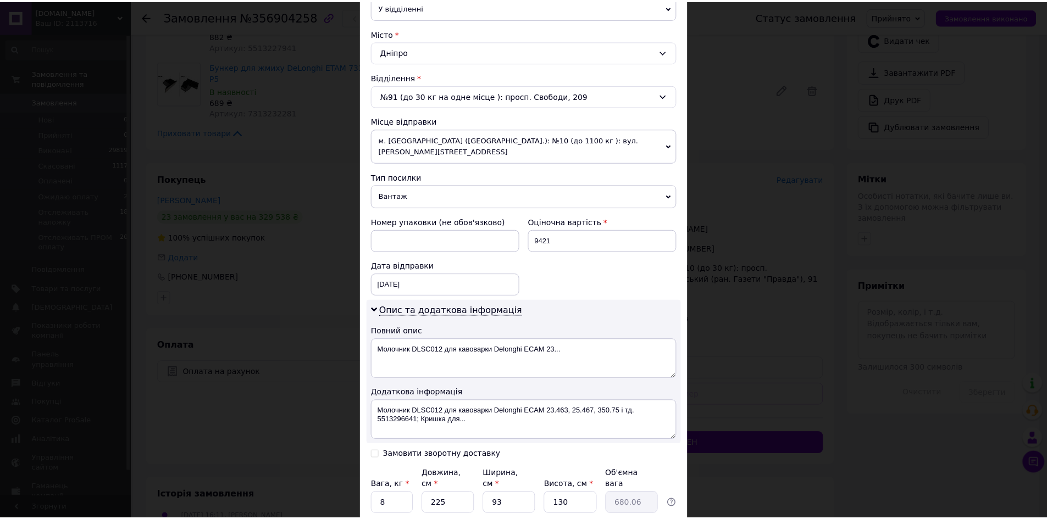
scroll to position [353, 0]
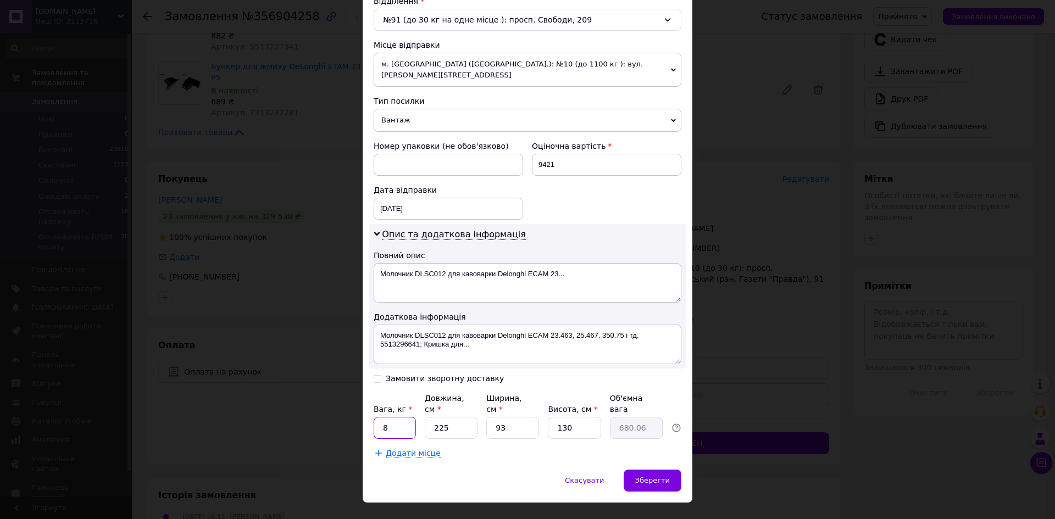
click at [401, 417] on input "8" at bounding box center [395, 428] width 42 height 22
type input "10"
click at [471, 417] on input "225" at bounding box center [451, 428] width 53 height 22
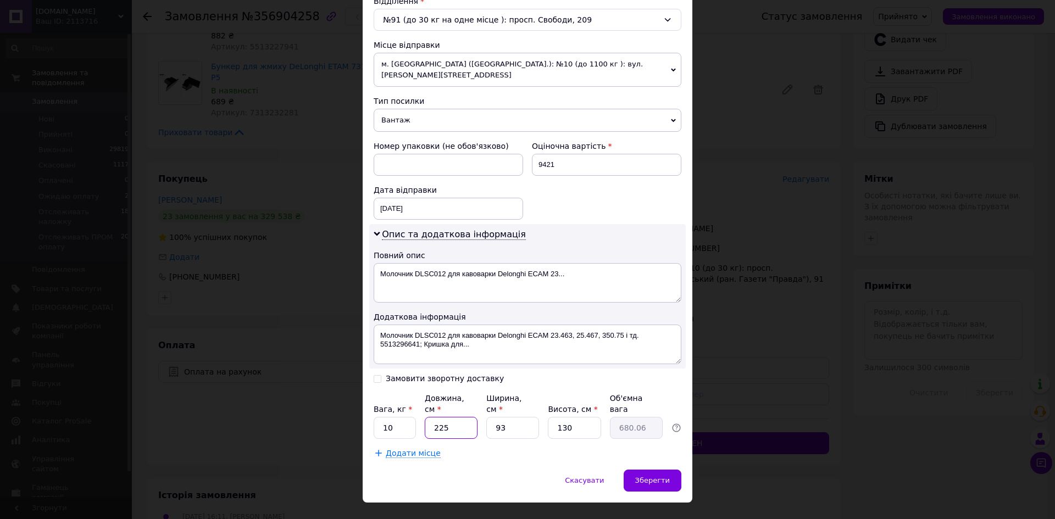
type input "2251"
type input "6803.65"
type input "22510"
type input "68036.48"
click at [441, 417] on input "22510" at bounding box center [451, 428] width 53 height 22
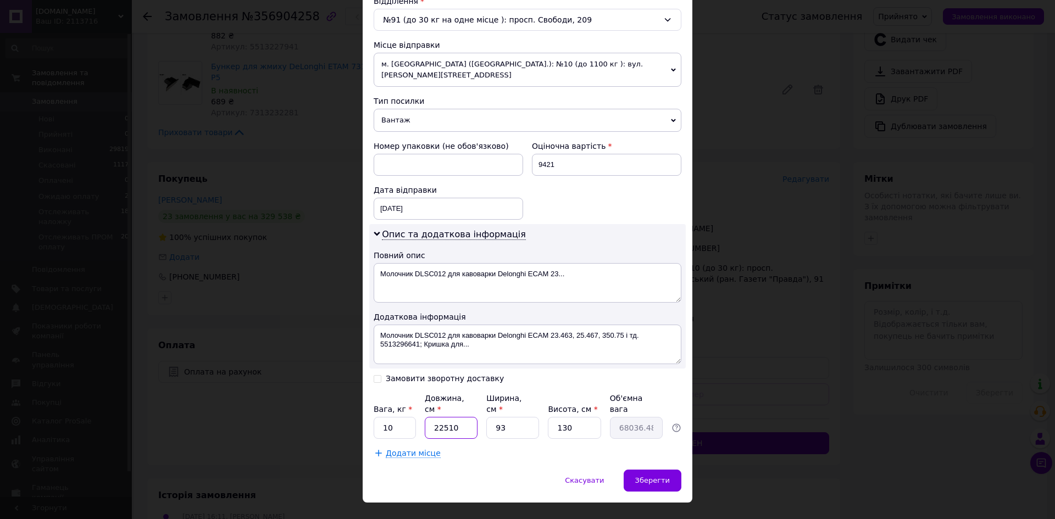
click at [441, 417] on input "22510" at bounding box center [451, 428] width 53 height 22
type input "2"
type input "6.05"
type input "25"
type input "75.56"
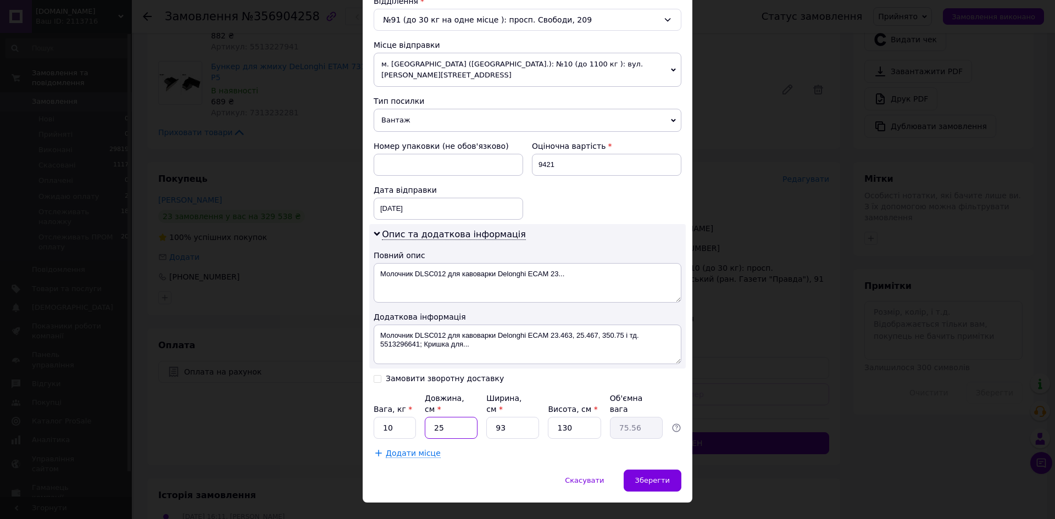
click at [465, 417] on input "25" at bounding box center [451, 428] width 53 height 22
type input "3"
type input "9.07"
type input "30"
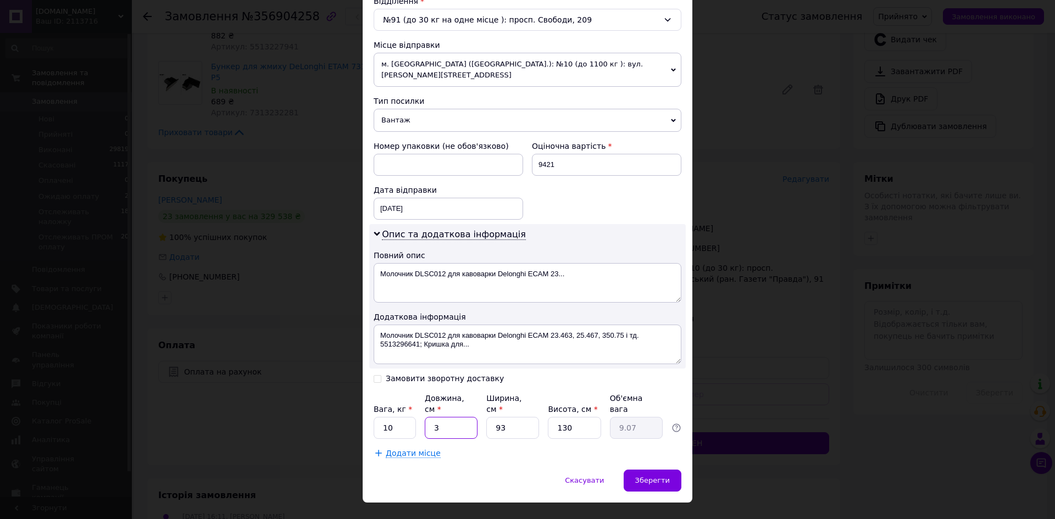
type input "90.68"
type input "30"
click at [529, 417] on input "93" at bounding box center [512, 428] width 53 height 22
type input "3"
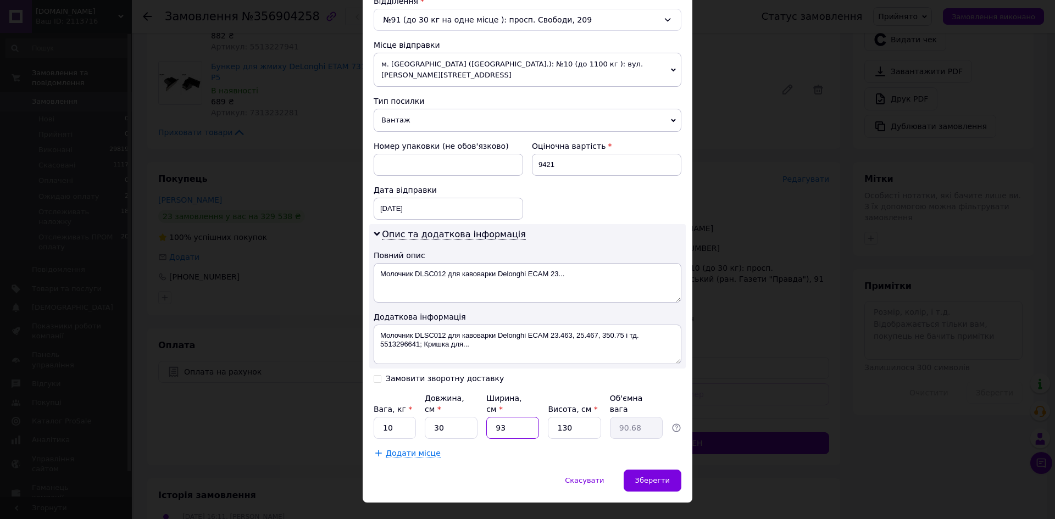
type input "2.93"
type input "30"
type input "29.25"
type input "30"
click at [581, 417] on input "130" at bounding box center [574, 428] width 53 height 22
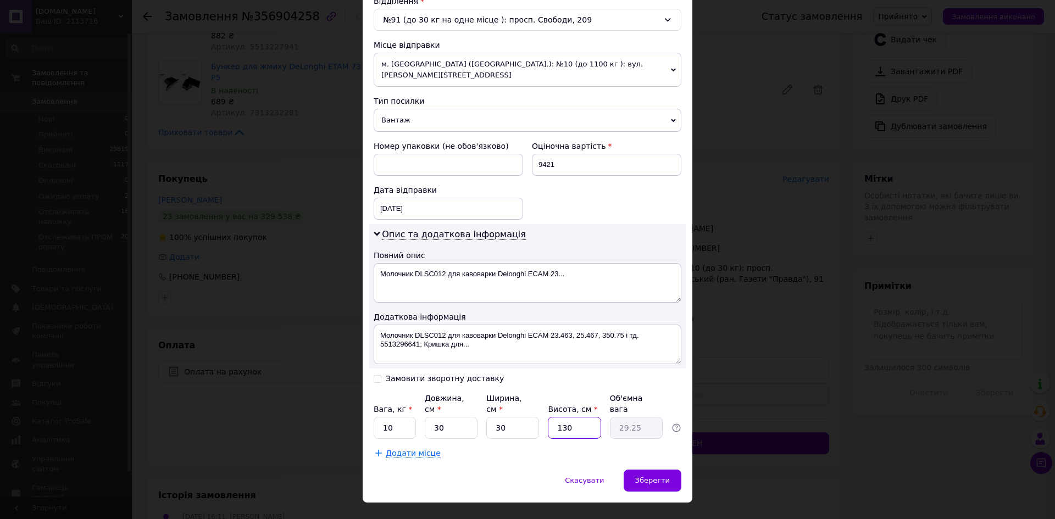
click at [581, 417] on input "130" at bounding box center [574, 428] width 53 height 22
type input "3"
type input "0.68"
type input "35"
type input "7.88"
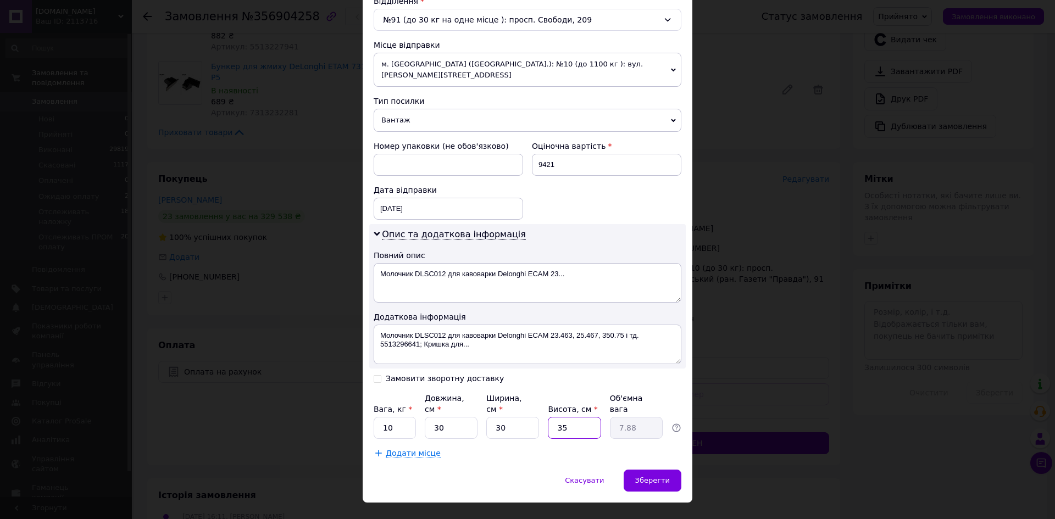
click at [564, 417] on input "35" at bounding box center [574, 428] width 53 height 22
type input "4"
type input "0.9"
type input "40"
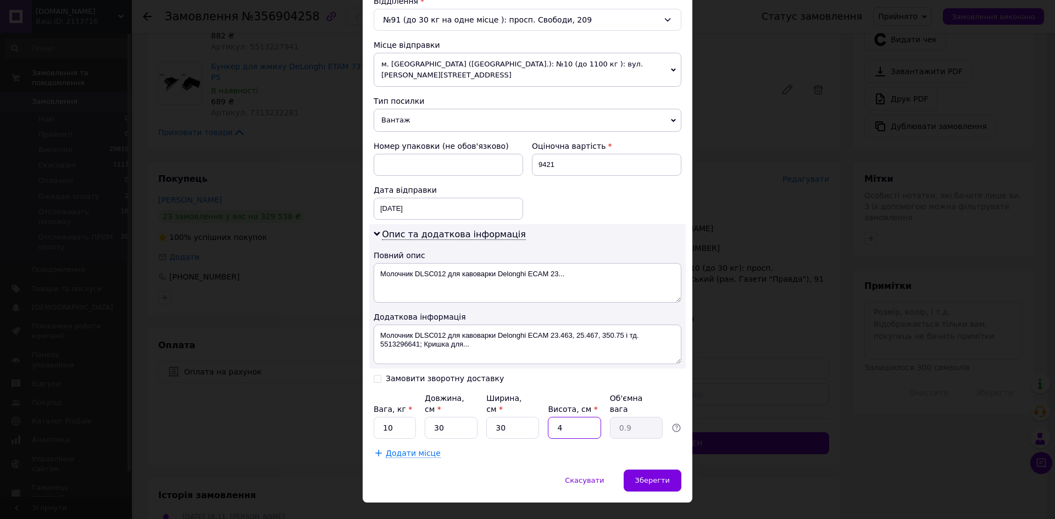
type input "9"
type input "40"
click at [516, 417] on input "30" at bounding box center [512, 428] width 53 height 22
type input "4"
type input "1.2"
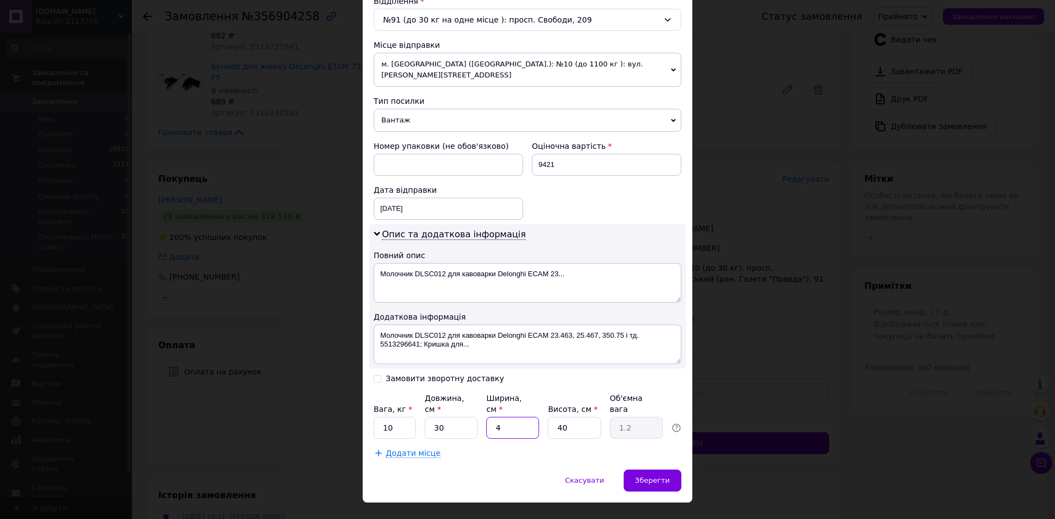
click at [516, 417] on input "4" at bounding box center [512, 428] width 53 height 22
type input "40"
type input "12"
click at [515, 417] on input "40" at bounding box center [512, 428] width 53 height 22
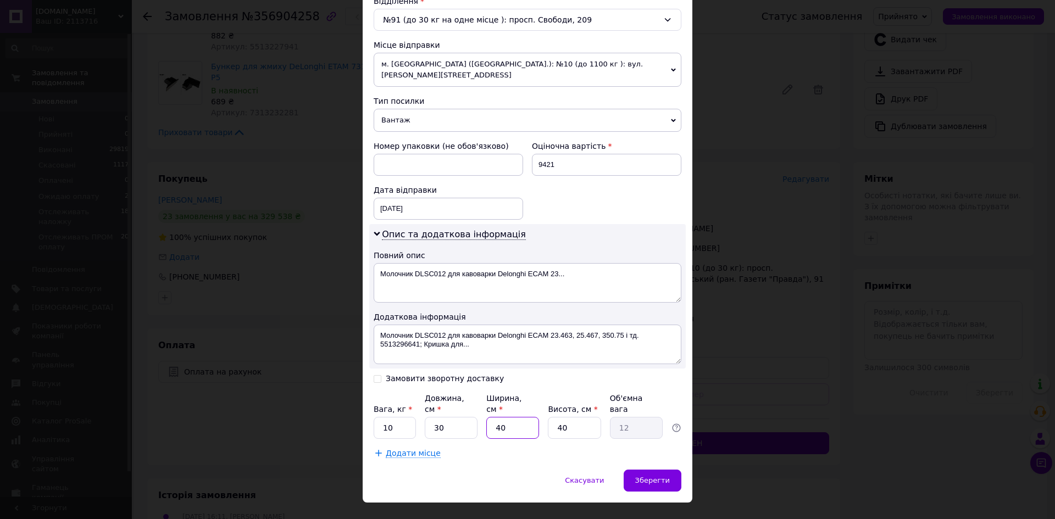
type input "40"
click at [452, 417] on input "30" at bounding box center [451, 428] width 53 height 22
drag, startPoint x: 452, startPoint y: 407, endPoint x: 406, endPoint y: 406, distance: 46.7
click at [449, 417] on input "30" at bounding box center [451, 428] width 53 height 22
click at [403, 417] on input "10" at bounding box center [395, 428] width 42 height 22
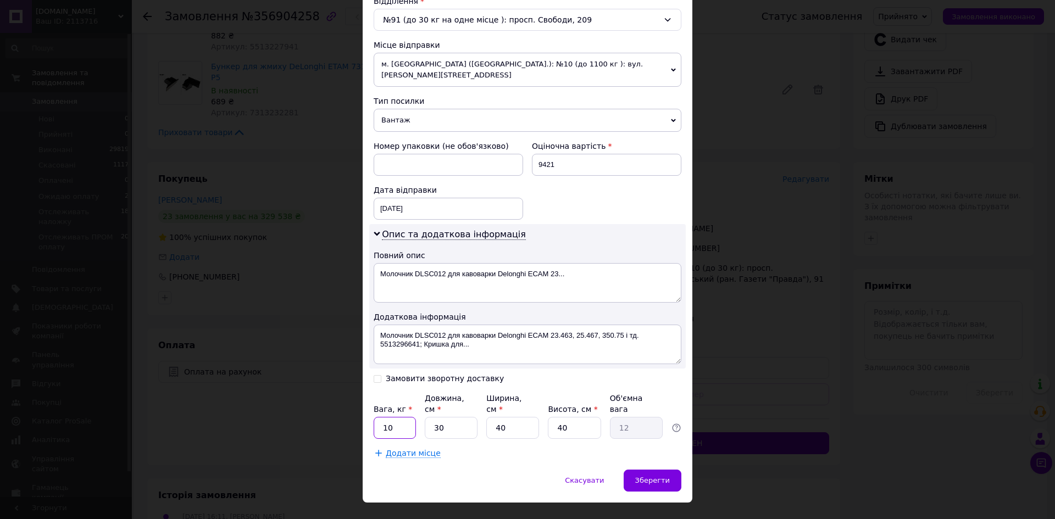
click at [403, 417] on input "10" at bounding box center [395, 428] width 42 height 22
type input "12"
click at [660, 470] on div "Зберегти" at bounding box center [653, 481] width 58 height 22
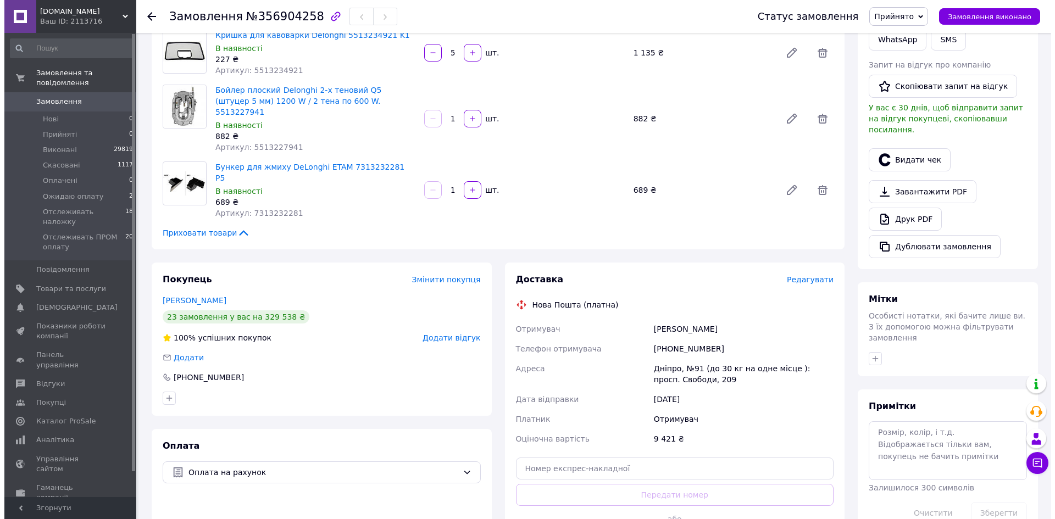
scroll to position [330, 0]
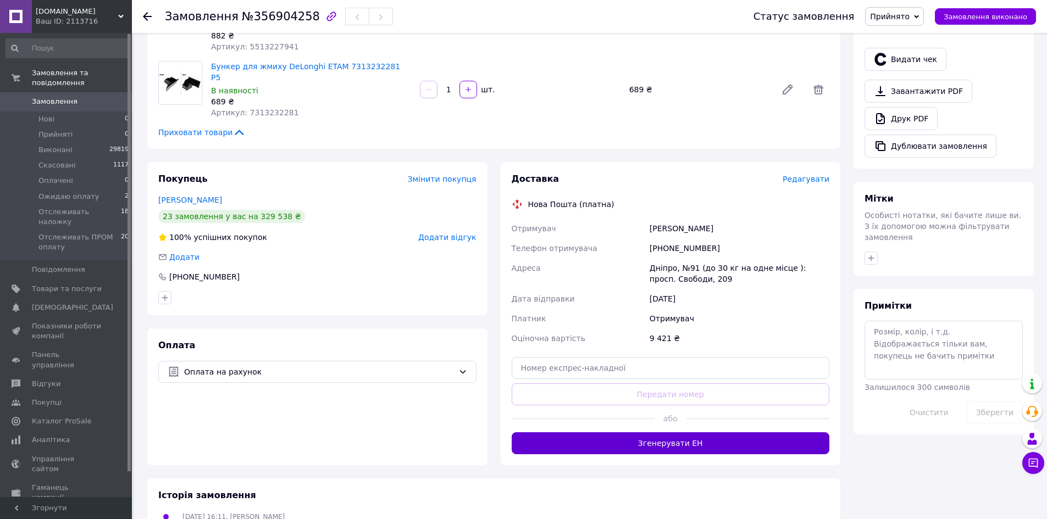
click at [784, 432] on button "Згенерувати ЕН" at bounding box center [671, 443] width 318 height 22
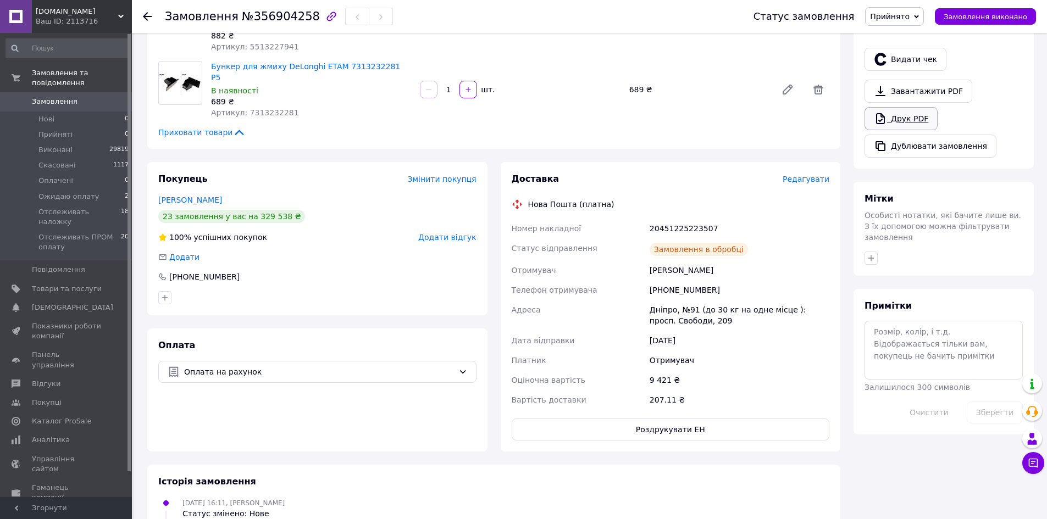
click at [898, 114] on link "Друк PDF" at bounding box center [900, 118] width 73 height 23
drag, startPoint x: 806, startPoint y: 151, endPoint x: 808, endPoint y: 157, distance: 6.8
click at [806, 173] on div "Доставка Редагувати" at bounding box center [671, 179] width 318 height 13
click at [808, 175] on span "Редагувати" at bounding box center [805, 179] width 47 height 9
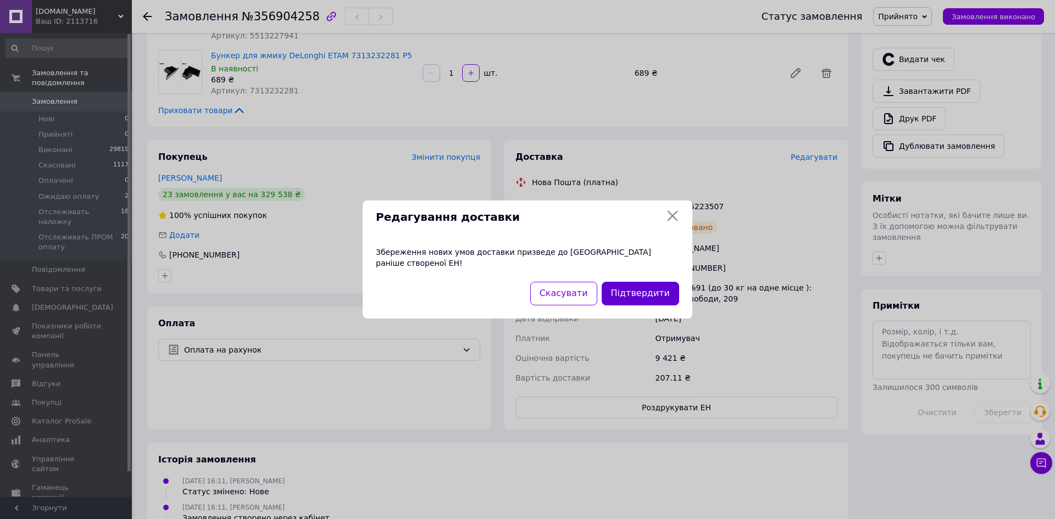
click at [645, 292] on button "Підтвердити" at bounding box center [640, 294] width 77 height 24
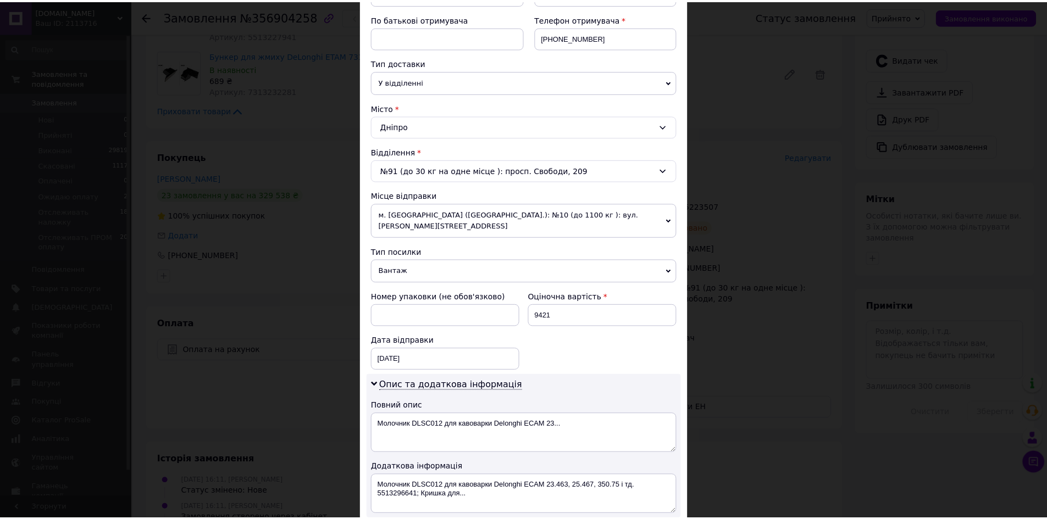
scroll to position [353, 0]
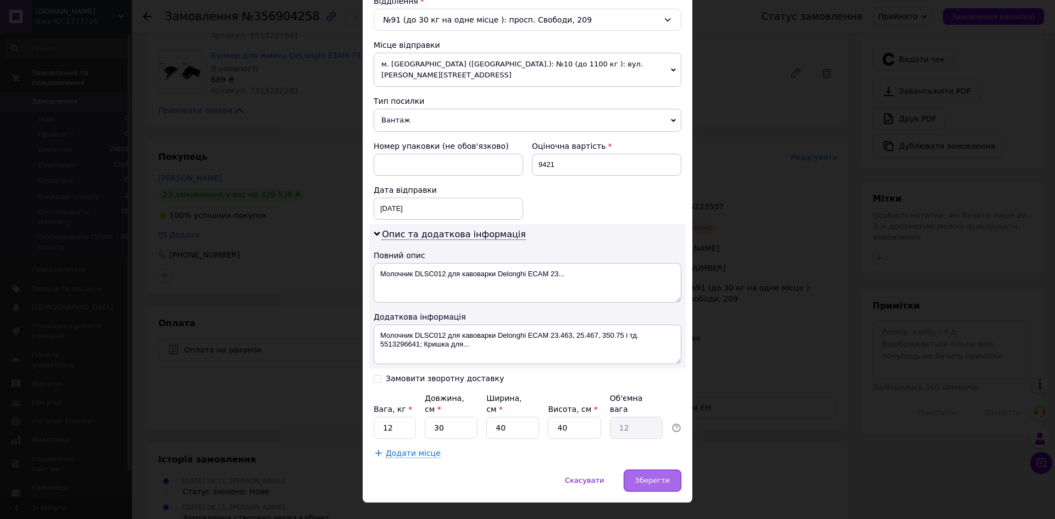
click at [659, 470] on div "Зберегти" at bounding box center [653, 481] width 58 height 22
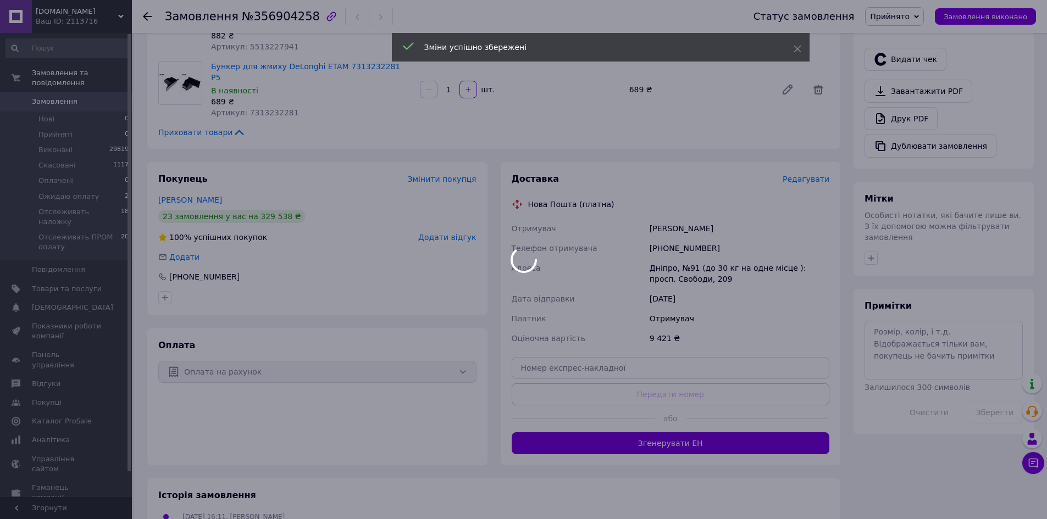
scroll to position [275, 0]
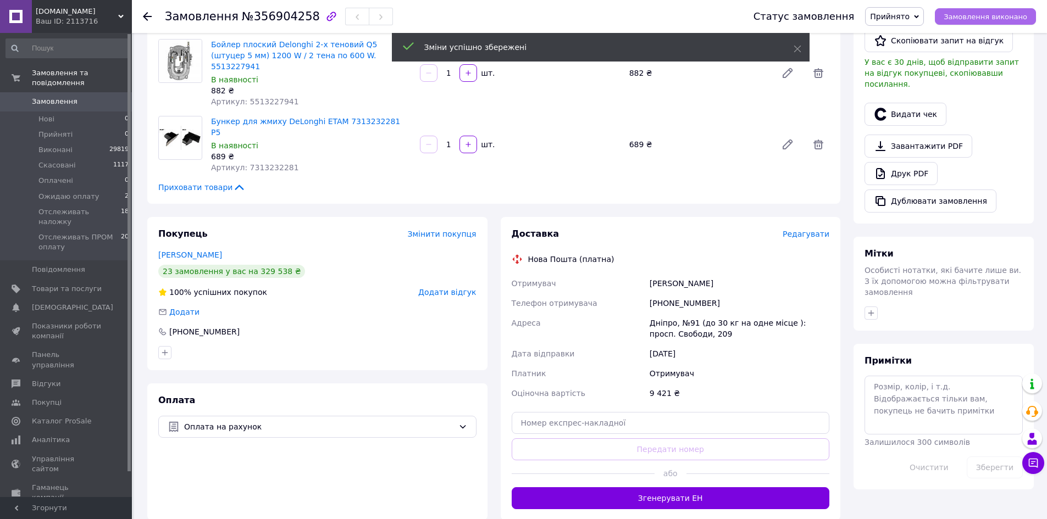
click at [989, 9] on button "Замовлення виконано" at bounding box center [985, 16] width 101 height 16
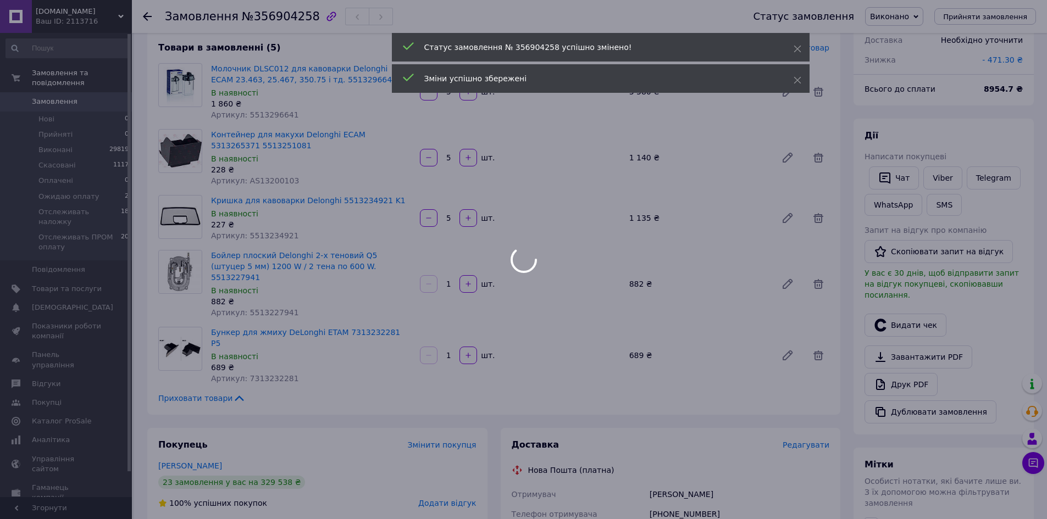
scroll to position [0, 0]
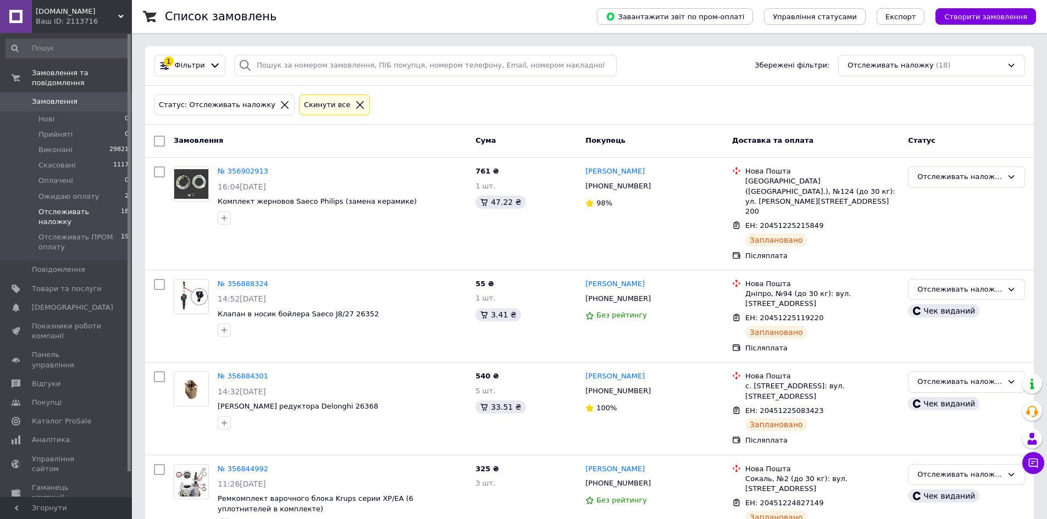
click at [101, 207] on span "Отслеживать наложку" at bounding box center [79, 217] width 82 height 20
click at [191, 178] on img at bounding box center [191, 184] width 34 height 30
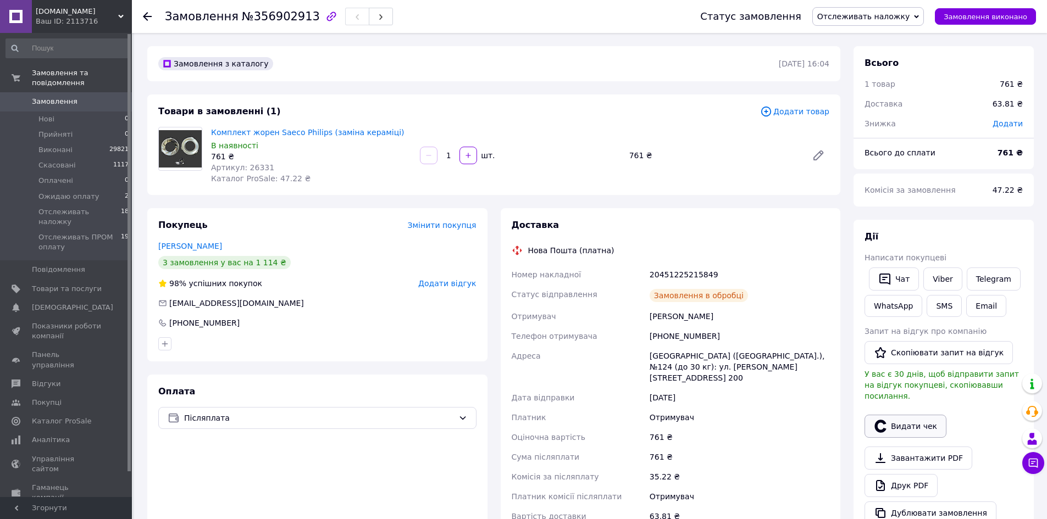
click at [904, 418] on button "Видати чек" at bounding box center [905, 426] width 82 height 23
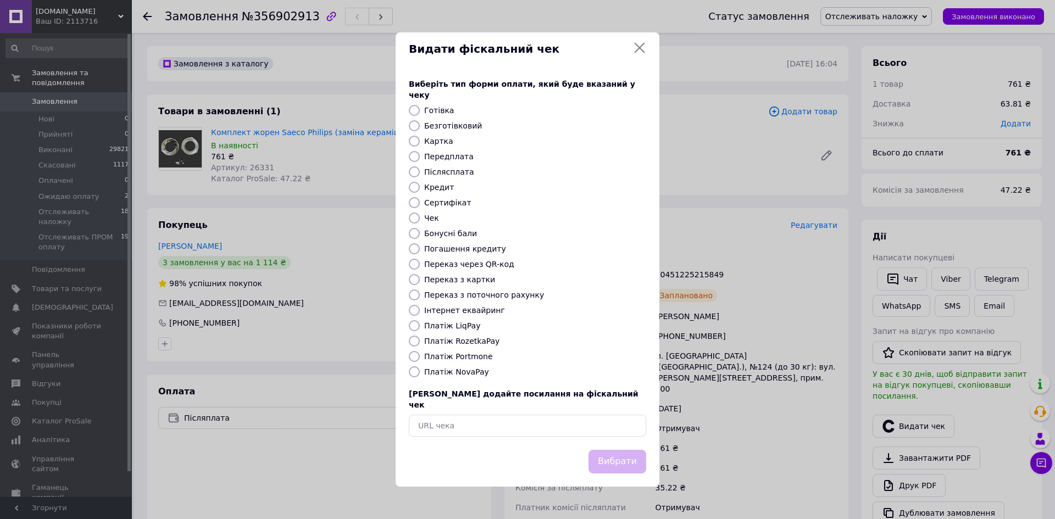
click at [419, 168] on input "Післясплата" at bounding box center [414, 171] width 11 height 11
radio input "true"
click at [610, 458] on button "Вибрати" at bounding box center [618, 462] width 58 height 24
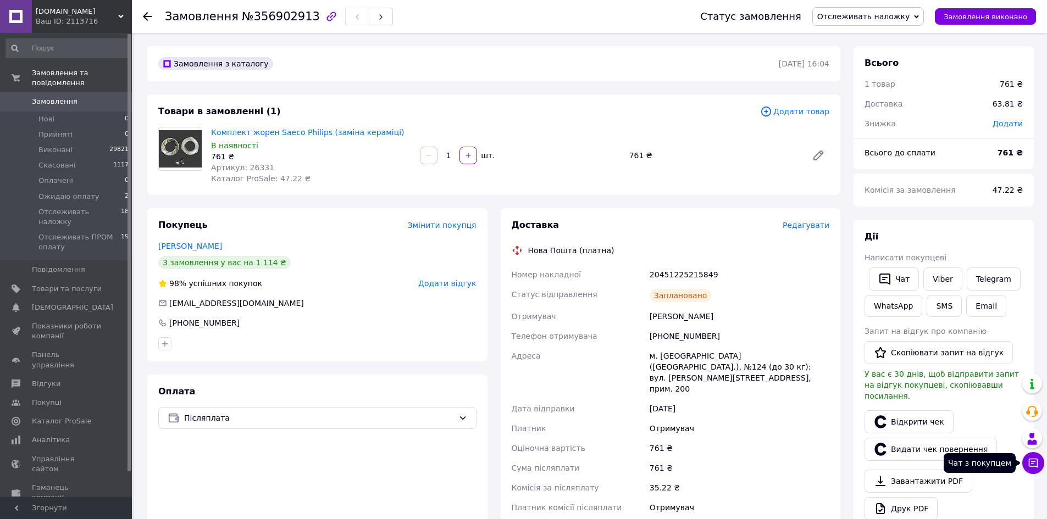
click at [1032, 467] on icon at bounding box center [1033, 463] width 11 height 11
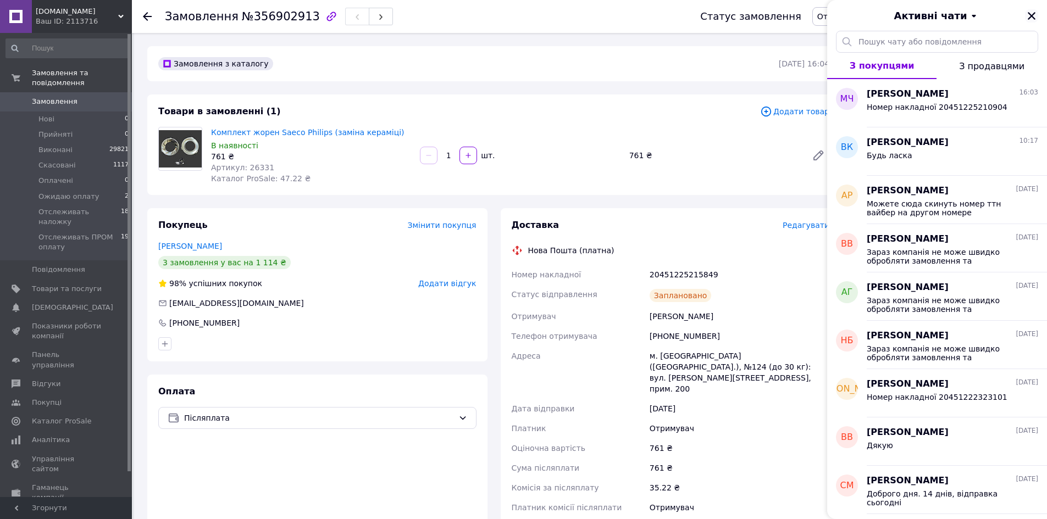
click at [1032, 11] on icon "Закрити" at bounding box center [1031, 16] width 10 height 10
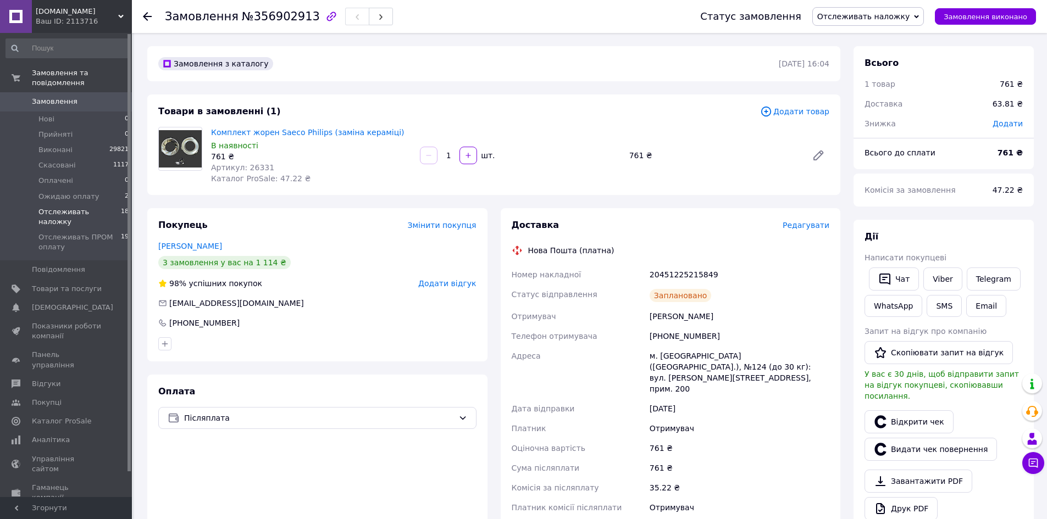
click at [114, 204] on li "Отслеживать наложку 18" at bounding box center [67, 216] width 135 height 25
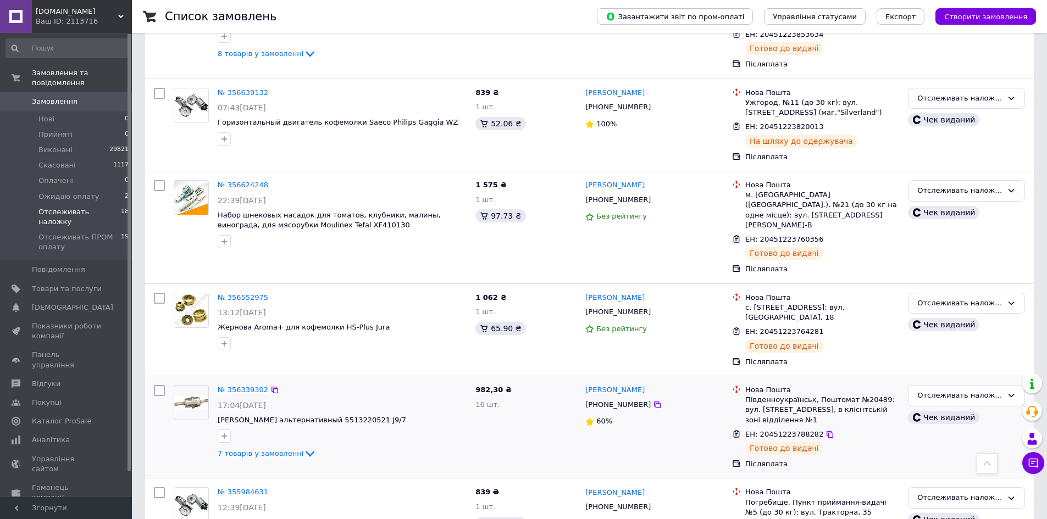
scroll to position [1304, 0]
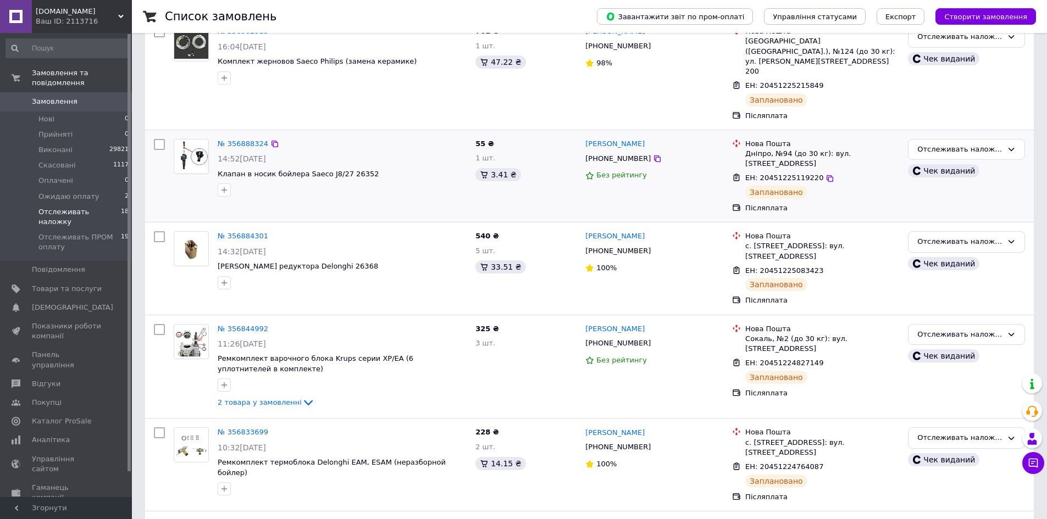
scroll to position [165, 0]
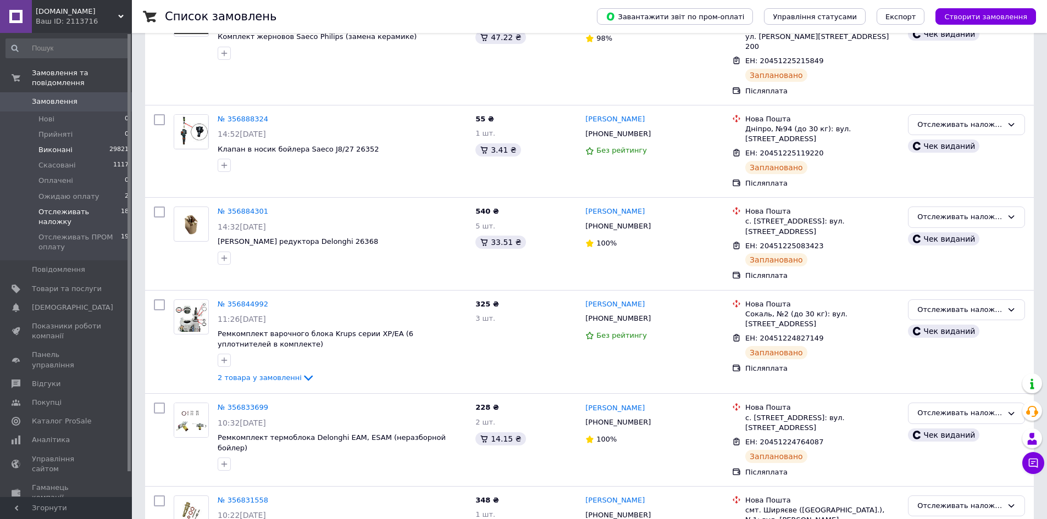
click at [93, 142] on li "Виконані 29821" at bounding box center [67, 149] width 135 height 15
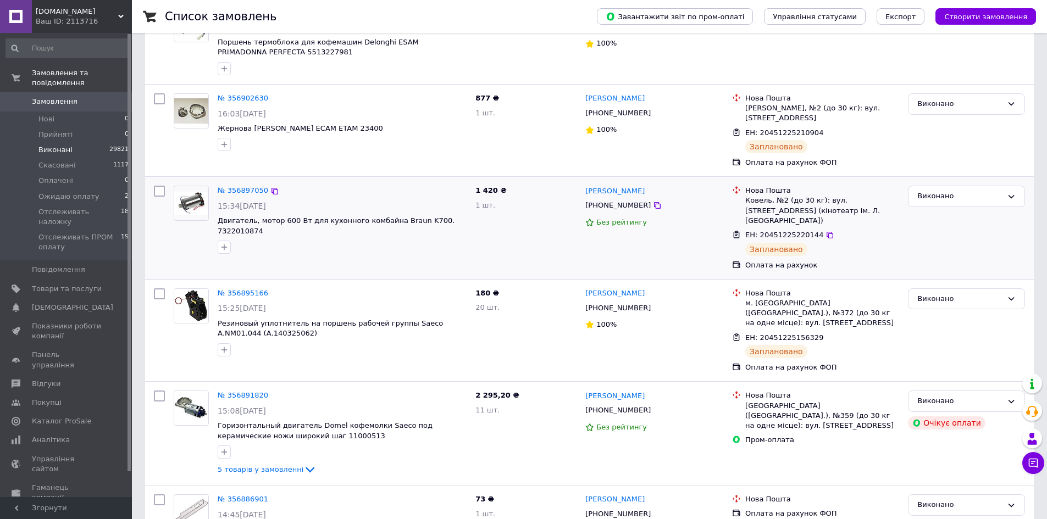
scroll to position [275, 0]
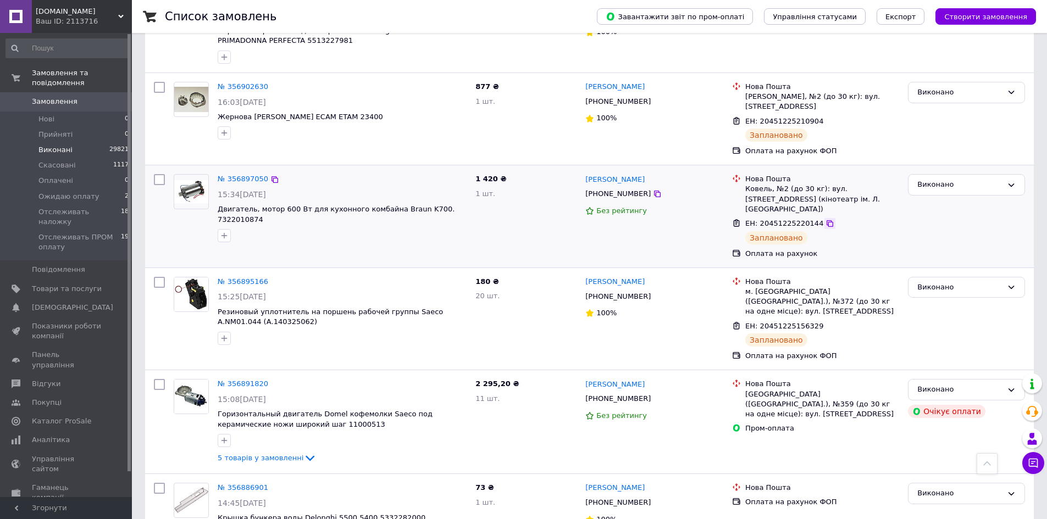
click at [825, 219] on icon at bounding box center [829, 223] width 9 height 9
click at [97, 207] on span "Отслеживать наложку" at bounding box center [79, 217] width 82 height 20
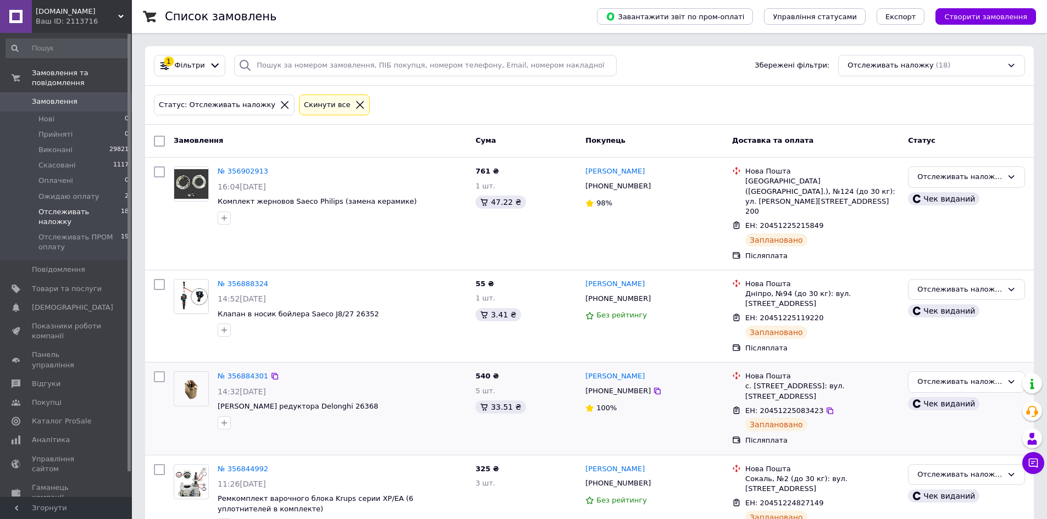
drag, startPoint x: 790, startPoint y: 402, endPoint x: 781, endPoint y: 404, distance: 9.1
drag, startPoint x: 781, startPoint y: 404, endPoint x: 568, endPoint y: 127, distance: 349.8
click at [95, 189] on li "Ожидаю оплату 2" at bounding box center [67, 196] width 135 height 15
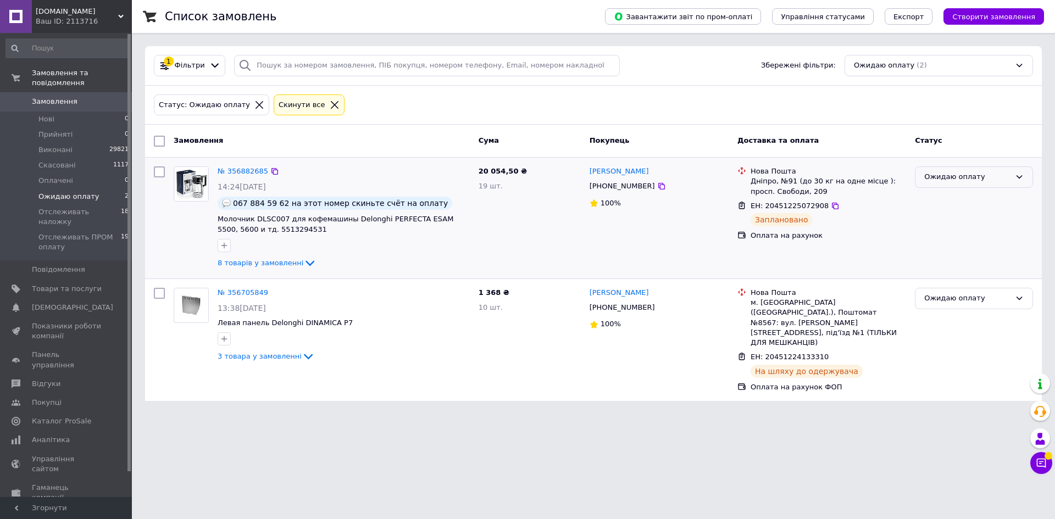
drag, startPoint x: 925, startPoint y: 169, endPoint x: 937, endPoint y: 173, distance: 12.5
click at [926, 169] on div "Ожидаю оплату" at bounding box center [974, 176] width 118 height 21
click at [955, 225] on li "Виконано" at bounding box center [973, 220] width 117 height 20
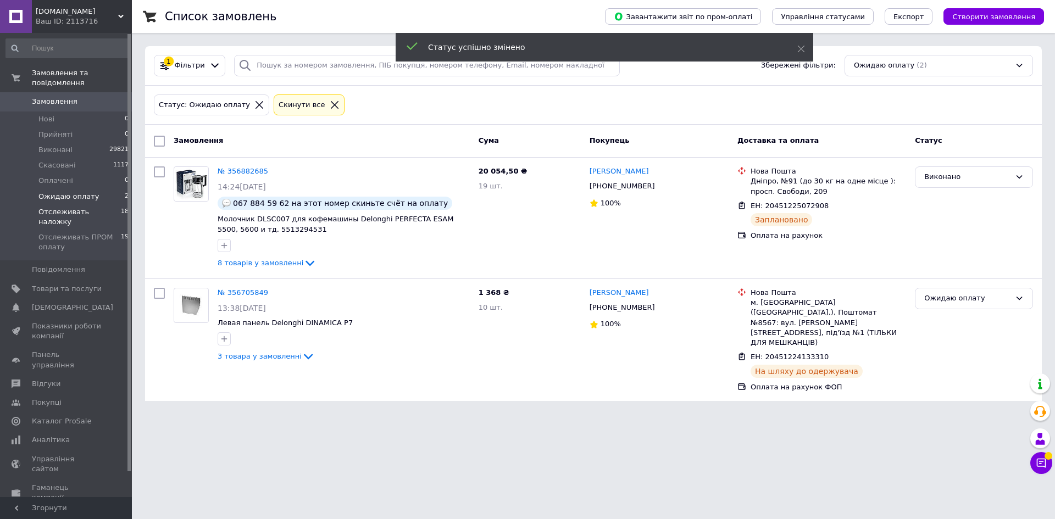
click at [112, 204] on li "Отслеживать наложку 18" at bounding box center [67, 216] width 135 height 25
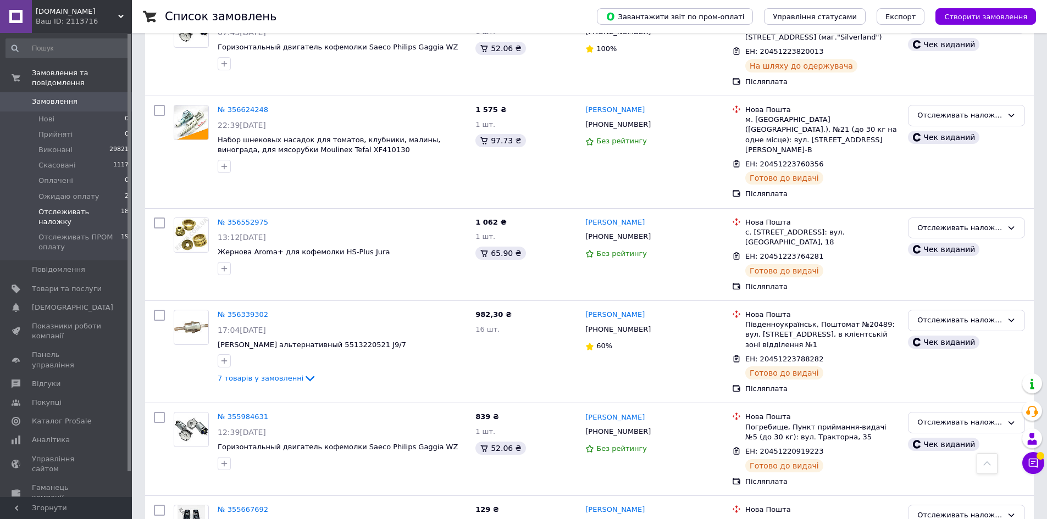
scroll to position [1304, 0]
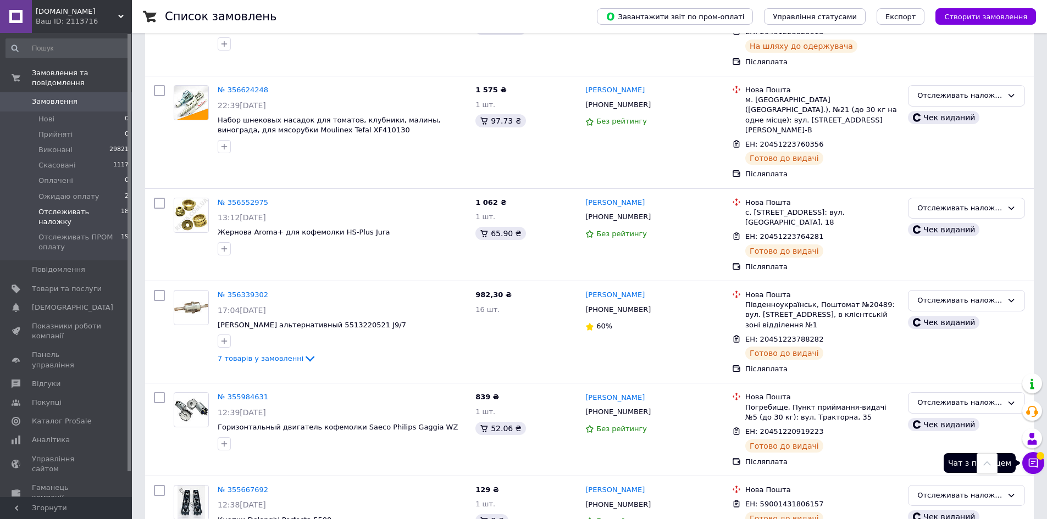
click at [1029, 467] on icon at bounding box center [1033, 463] width 11 height 11
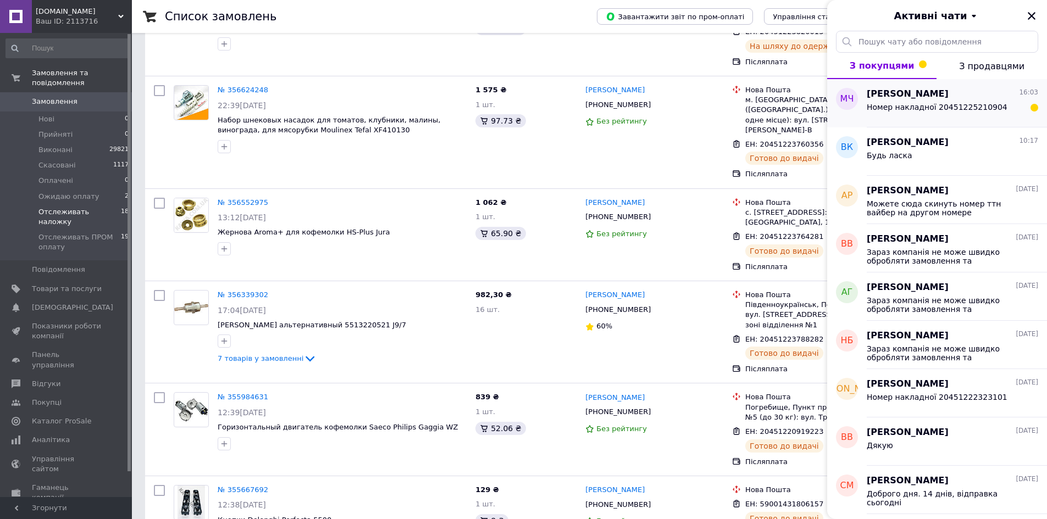
click at [992, 107] on div "Номер накладної 20451225210904" at bounding box center [952, 110] width 171 height 18
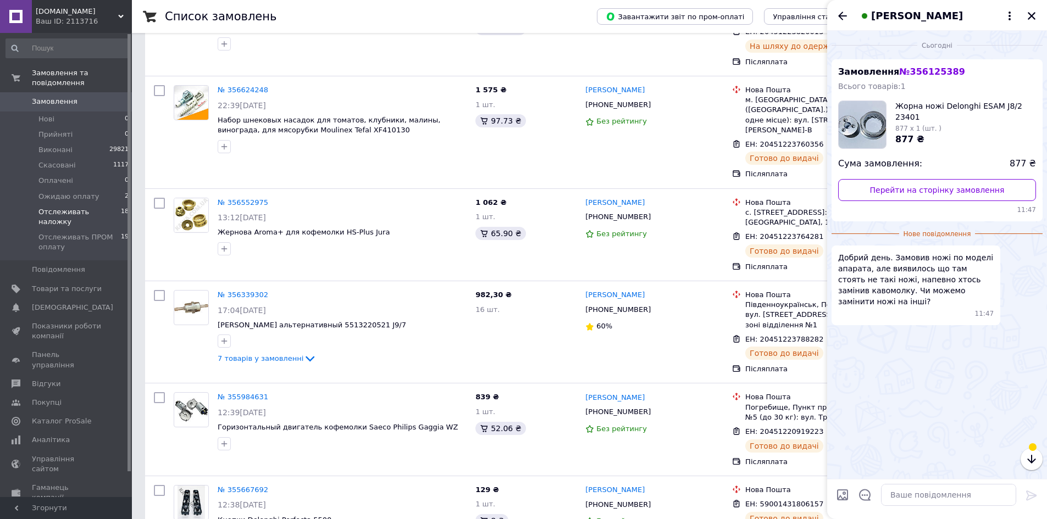
scroll to position [135, 0]
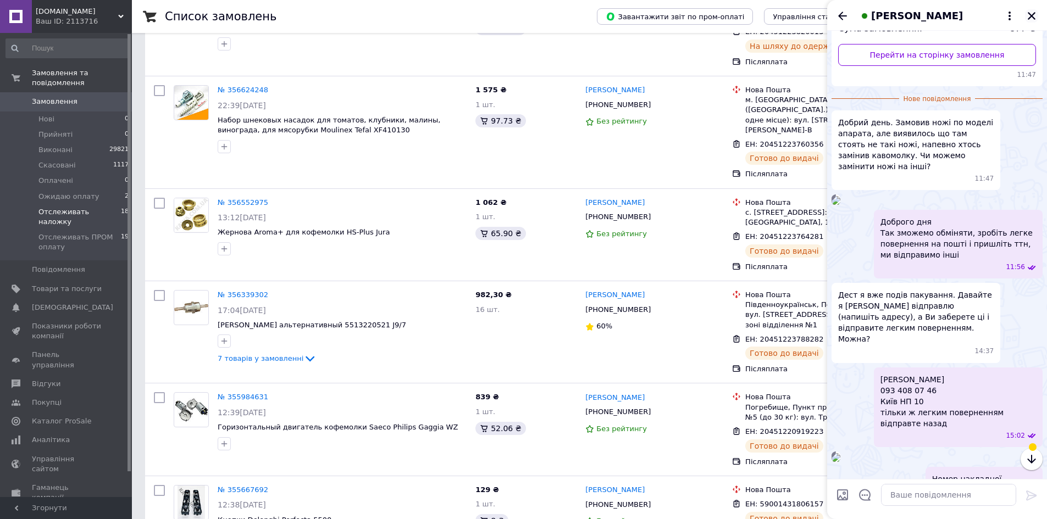
click at [1034, 17] on icon "Закрити" at bounding box center [1031, 16] width 10 height 10
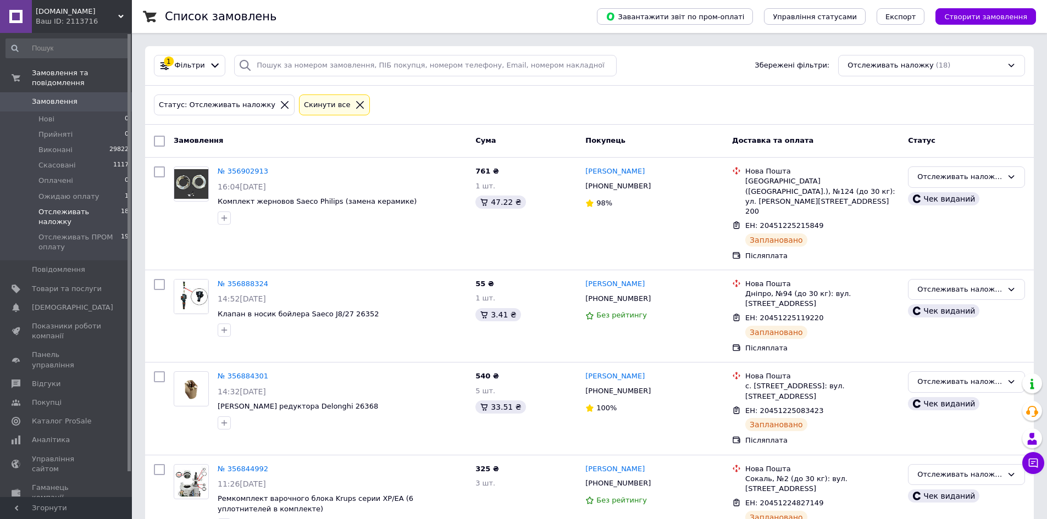
drag, startPoint x: 380, startPoint y: 62, endPoint x: 363, endPoint y: 129, distance: 68.8
drag, startPoint x: 377, startPoint y: 68, endPoint x: 365, endPoint y: 97, distance: 31.5
drag, startPoint x: 488, startPoint y: 66, endPoint x: 473, endPoint y: 108, distance: 44.2
click at [465, 106] on div "Статус: Отслеживать наложку Cкинути все" at bounding box center [589, 105] width 875 height 26
click at [988, 11] on button "Створити замовлення" at bounding box center [985, 16] width 101 height 16
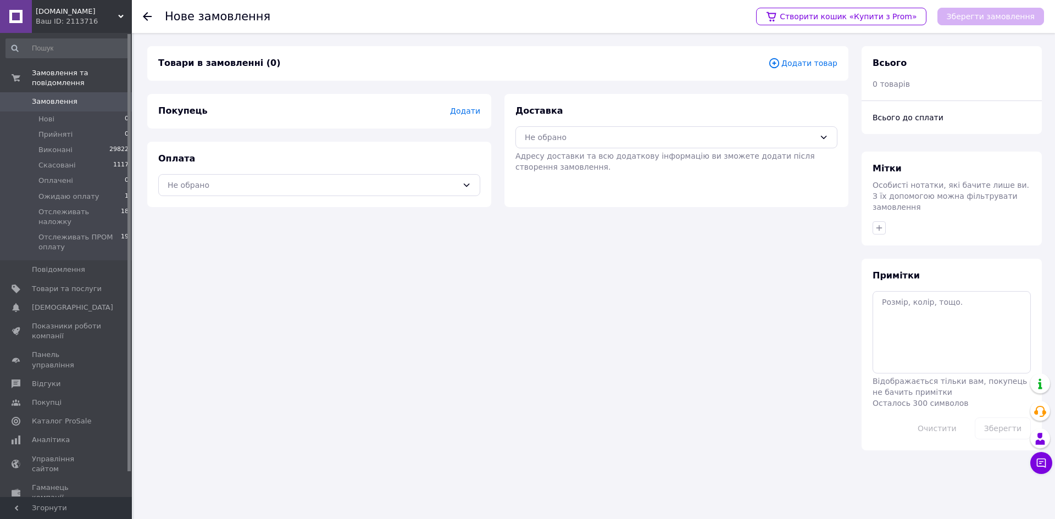
click at [789, 62] on span "Додати товар" at bounding box center [802, 63] width 69 height 12
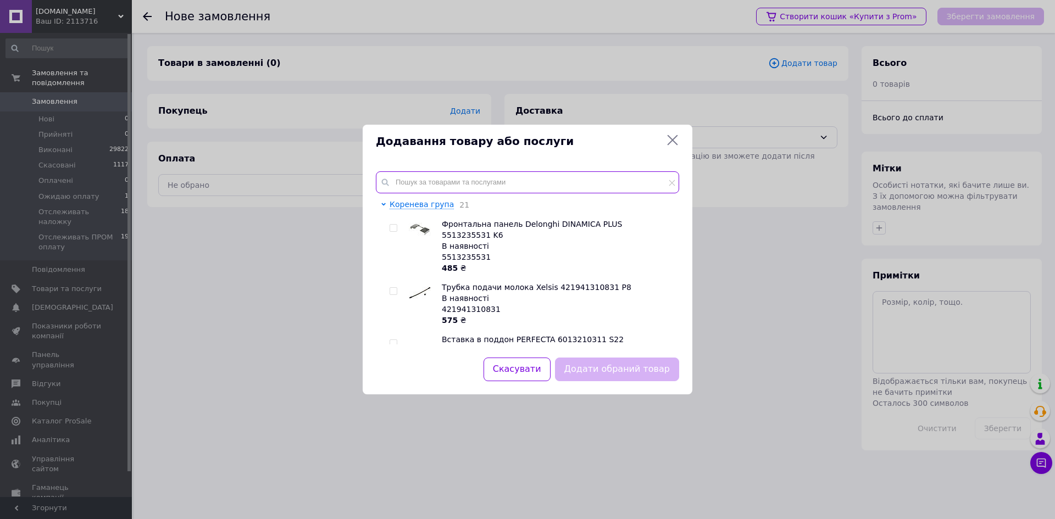
click at [470, 186] on input "text" at bounding box center [527, 182] width 303 height 22
click at [471, 181] on input "text" at bounding box center [527, 182] width 303 height 22
paste input "996530068685"
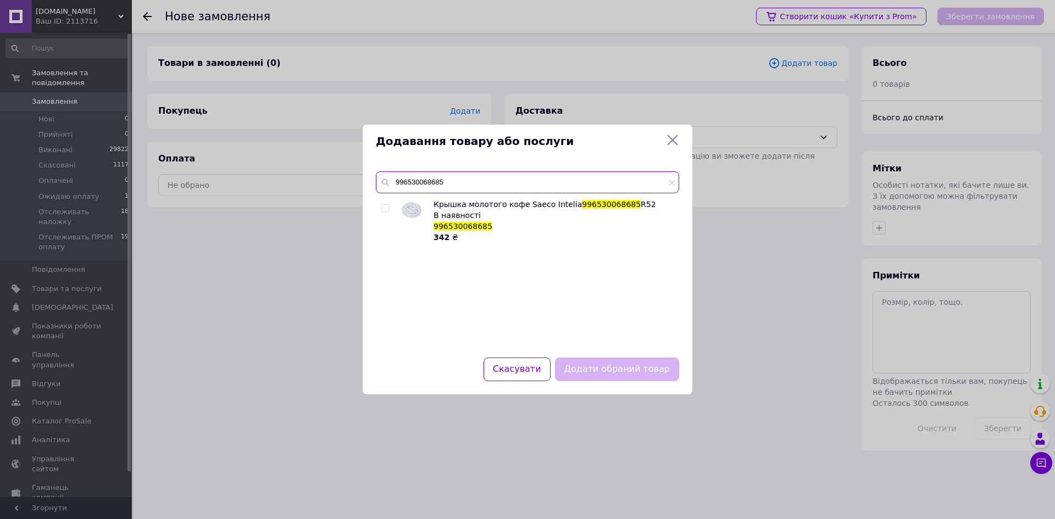
type input "996530068685"
click at [385, 209] on input "checkbox" at bounding box center [384, 208] width 7 height 7
checkbox input "true"
drag, startPoint x: 619, startPoint y: 385, endPoint x: 612, endPoint y: 377, distance: 10.9
click at [612, 377] on div "Скасувати Додати обраний товар" at bounding box center [528, 376] width 330 height 37
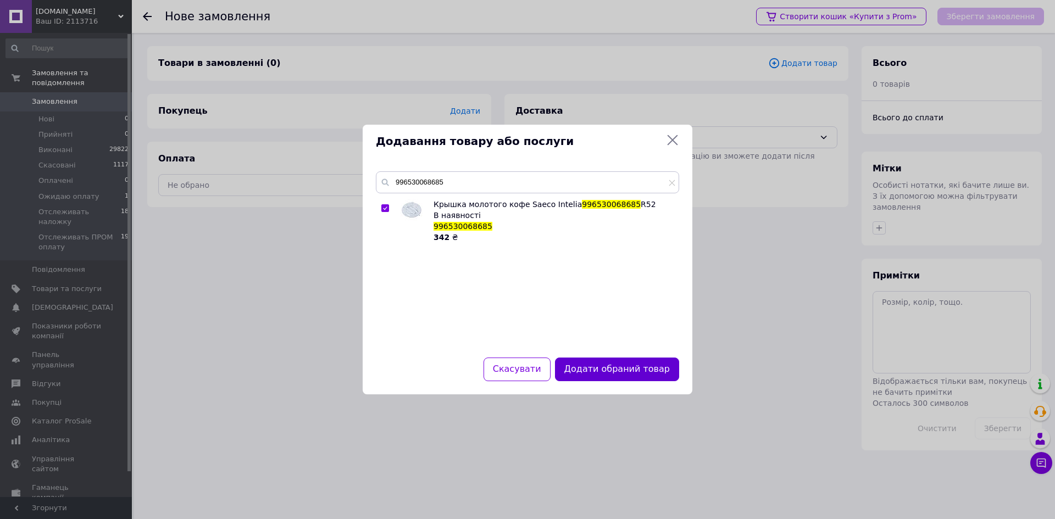
drag, startPoint x: 585, startPoint y: 343, endPoint x: 594, endPoint y: 357, distance: 17.1
click at [588, 349] on div "996530068685 Крышка молотого кофе Saeco Intelia 996530068685 R52 В наявності 99…" at bounding box center [528, 257] width 330 height 199
click at [596, 358] on button "Додати обраний товар" at bounding box center [617, 370] width 124 height 24
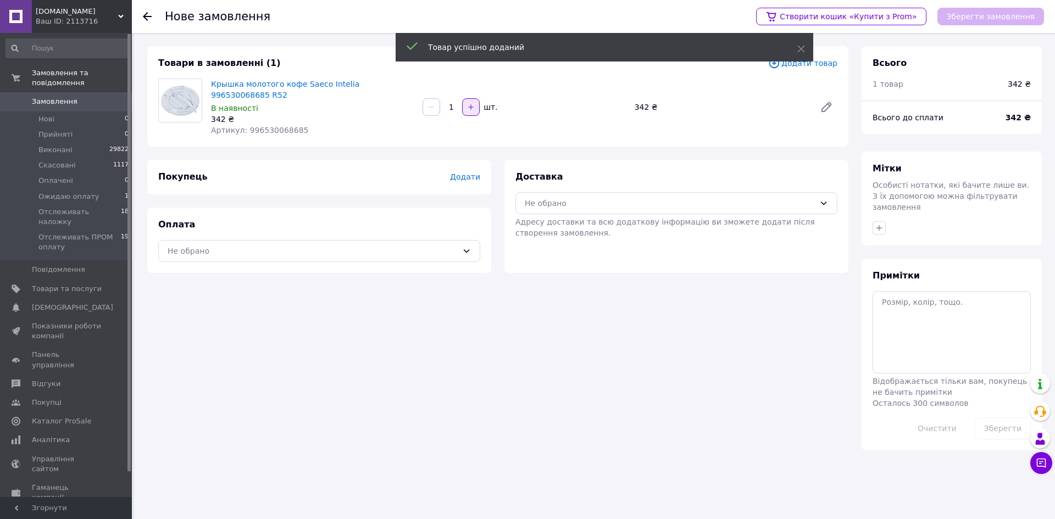
drag, startPoint x: 481, startPoint y: 93, endPoint x: 474, endPoint y: 96, distance: 8.4
click at [480, 98] on div "1   шт." at bounding box center [523, 107] width 205 height 18
click at [474, 98] on button "button" at bounding box center [471, 107] width 18 height 18
type input "2"
click at [468, 173] on span "Додати" at bounding box center [465, 177] width 30 height 9
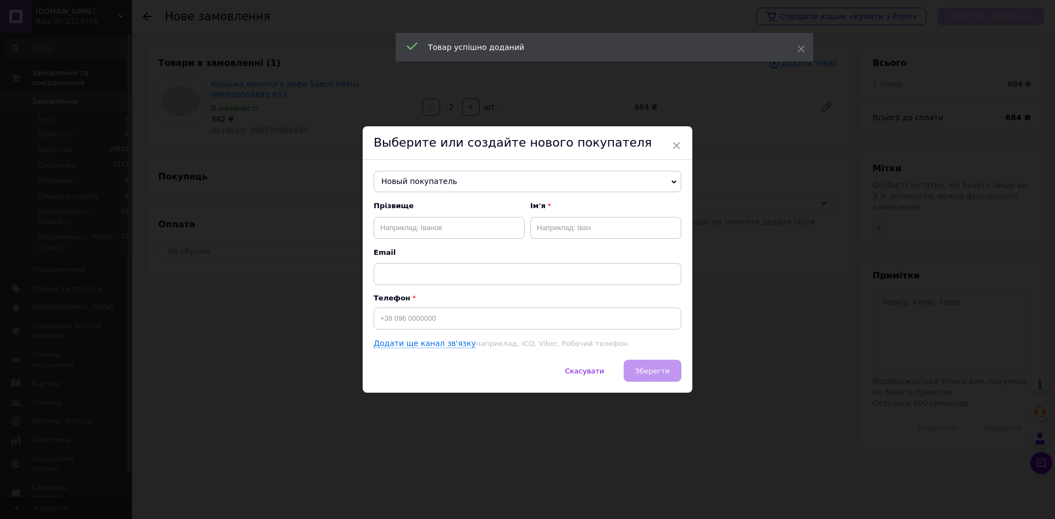
drag, startPoint x: 468, startPoint y: 167, endPoint x: 470, endPoint y: 176, distance: 9.1
click at [464, 153] on div "Выберите или создайте нового покупателя" at bounding box center [528, 143] width 330 height 34
click at [470, 177] on span "Новый покупатель" at bounding box center [528, 182] width 308 height 22
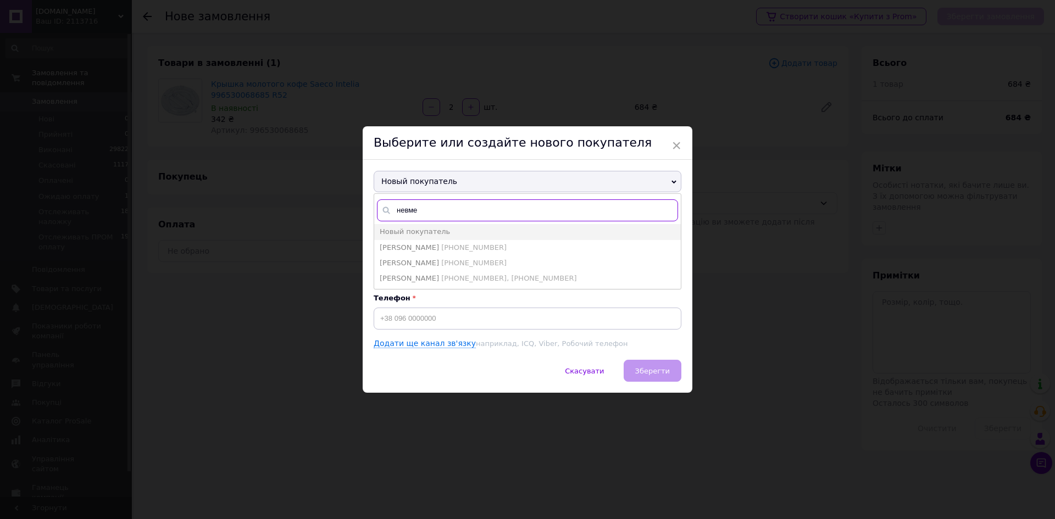
type input "невме"
drag, startPoint x: 442, startPoint y: 246, endPoint x: 452, endPoint y: 248, distance: 9.6
click at [439, 246] on span "[PERSON_NAME]" at bounding box center [409, 247] width 59 height 8
type input "[PERSON_NAME]"
type input "[PHONE_NUMBER]"
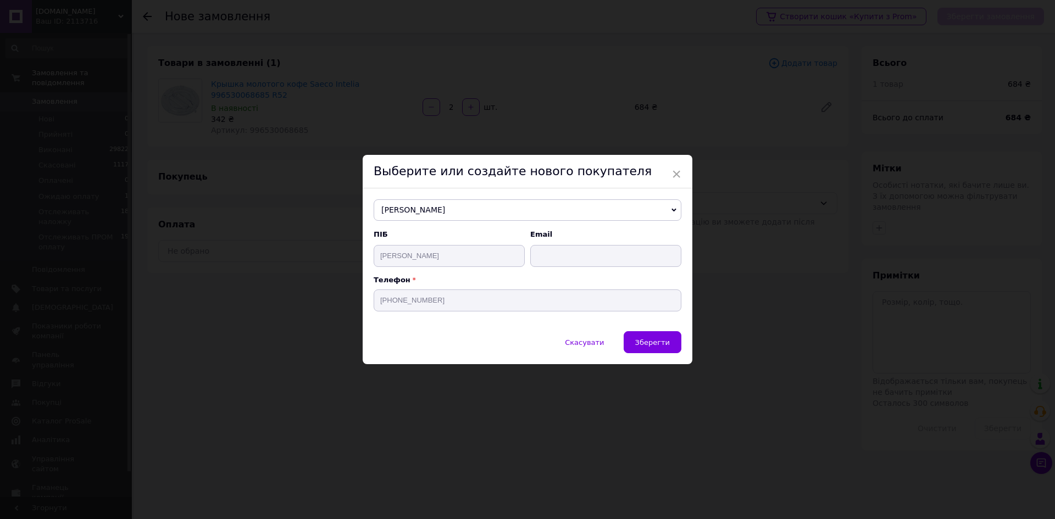
click at [644, 351] on button "Зберегти" at bounding box center [653, 342] width 58 height 22
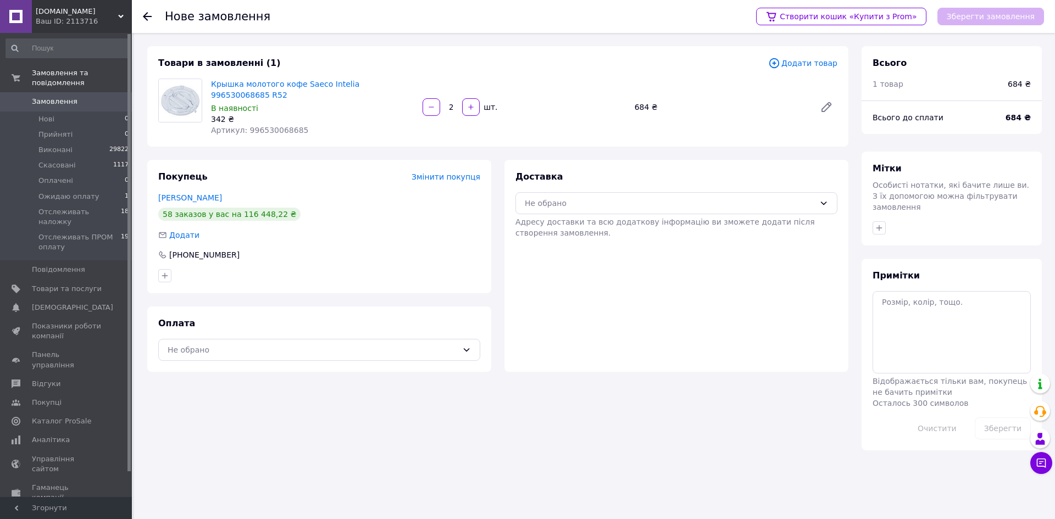
click at [426, 349] on div "Не обрано" at bounding box center [319, 350] width 322 height 22
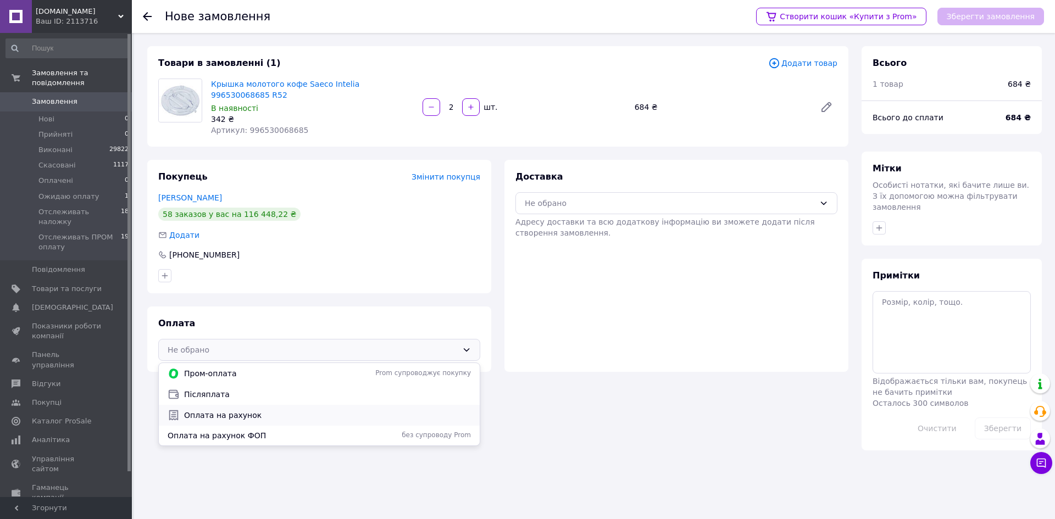
click at [429, 410] on div "Оплата на рахунок" at bounding box center [319, 415] width 308 height 12
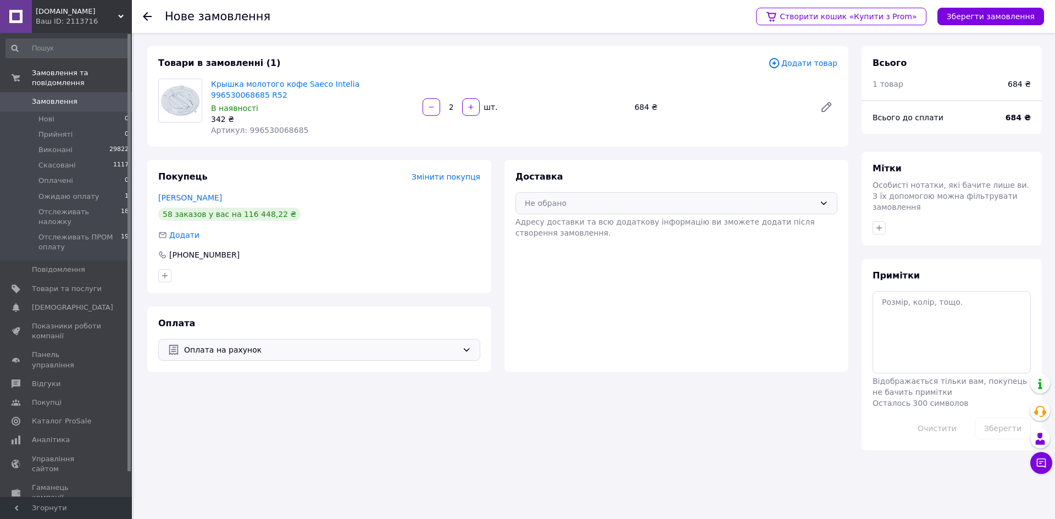
click at [557, 192] on div "Не обрано" at bounding box center [676, 203] width 322 height 22
click at [566, 221] on div "Нова Пошта (платна)" at bounding box center [677, 227] width 308 height 12
click at [991, 14] on button "Зберегти замовлення" at bounding box center [990, 17] width 107 height 18
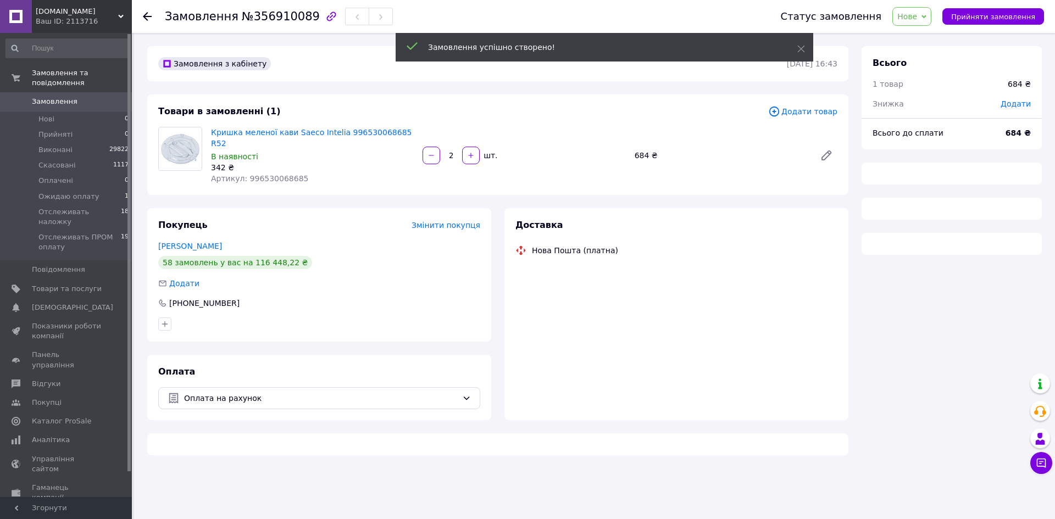
click at [965, 19] on span "Прийняти замовлення" at bounding box center [993, 17] width 84 height 8
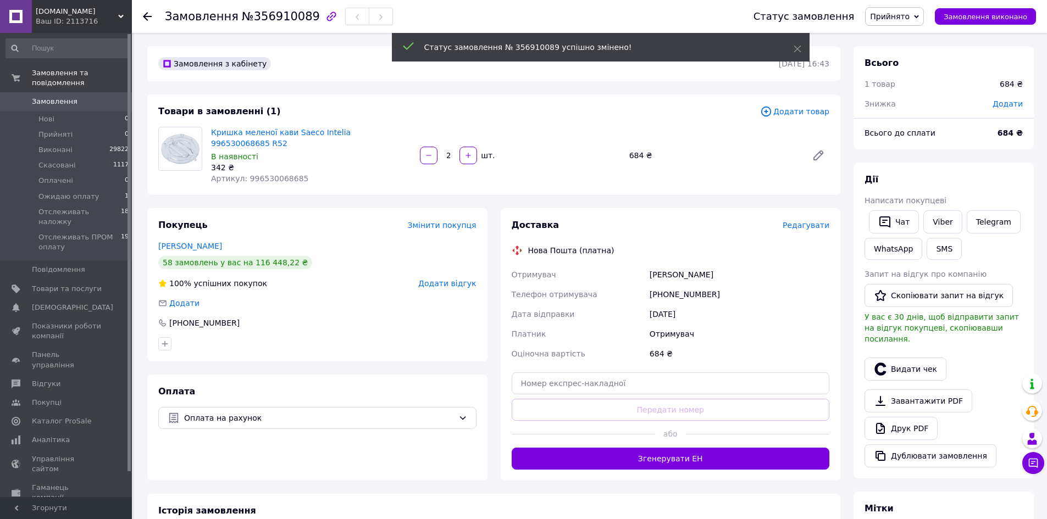
click at [813, 221] on div "Доставка Редагувати Нова Пошта (платна) Отримувач Невмержицкий Алексей Телефон …" at bounding box center [671, 344] width 318 height 251
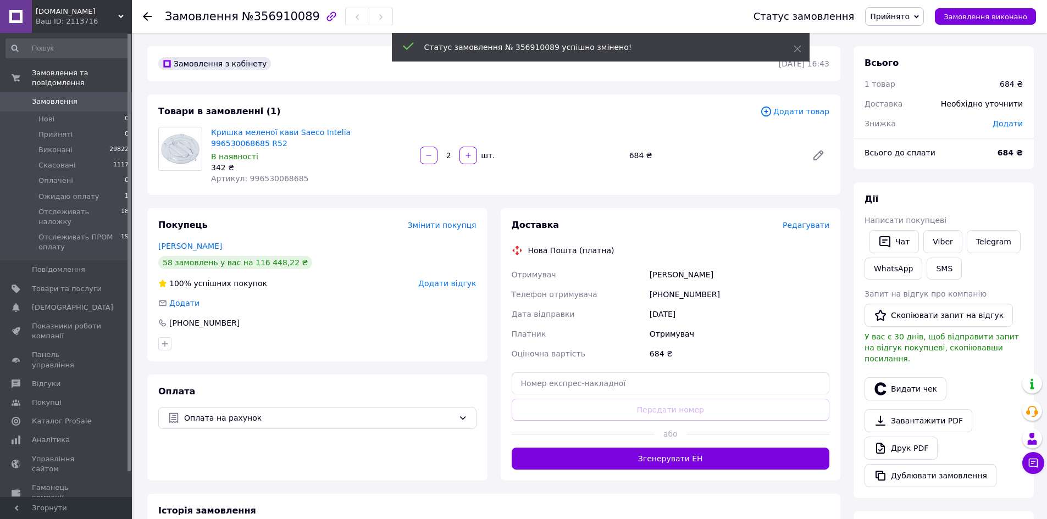
click at [814, 221] on span "Редагувати" at bounding box center [805, 225] width 47 height 9
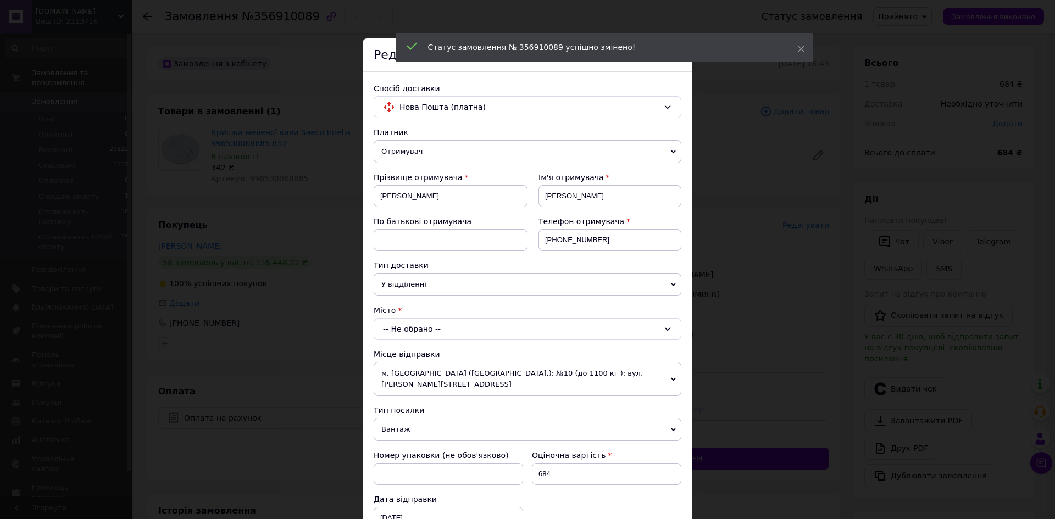
click at [425, 332] on div "-- Не обрано --" at bounding box center [528, 329] width 308 height 22
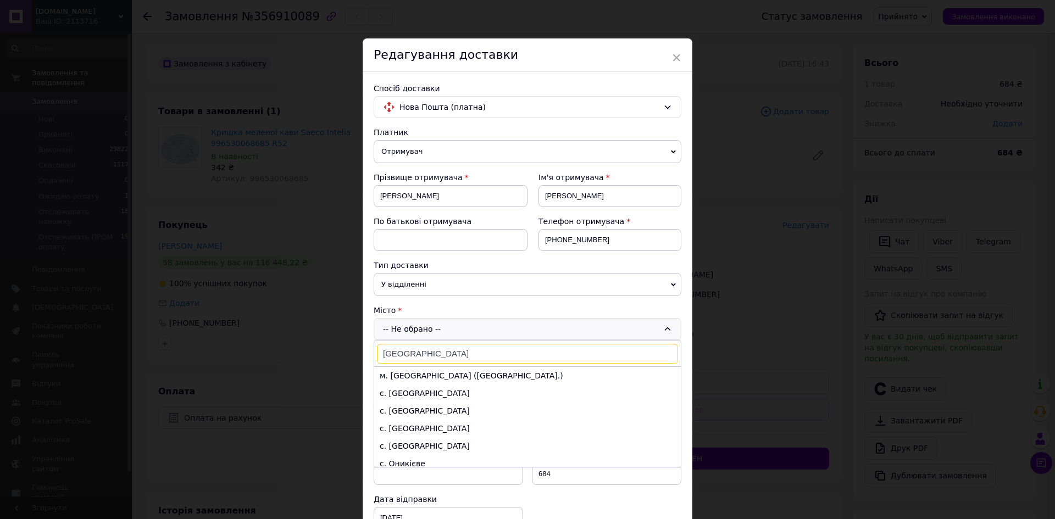
type input "киев"
click at [419, 374] on li "м. [GEOGRAPHIC_DATA] ([GEOGRAPHIC_DATA].)" at bounding box center [527, 376] width 307 height 18
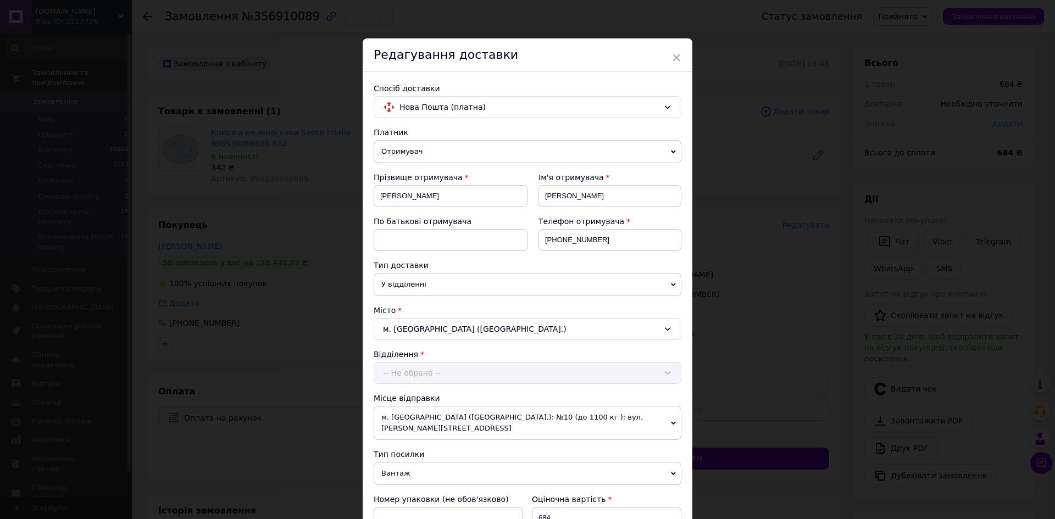
click at [423, 376] on div "Відділення -- Не обрано --" at bounding box center [528, 366] width 308 height 35
click at [424, 376] on div "-- Не обрано --" at bounding box center [528, 373] width 308 height 22
type input "242"
click at [438, 417] on li "№ 242 (до 30 кг на одне місце): вул. Автозаводська, 29А" at bounding box center [527, 420] width 307 height 18
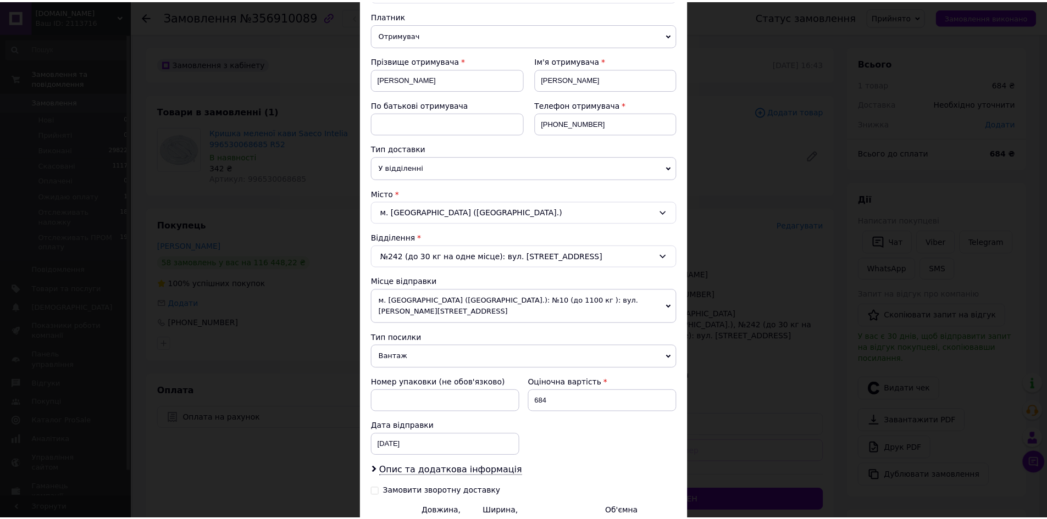
scroll to position [230, 0]
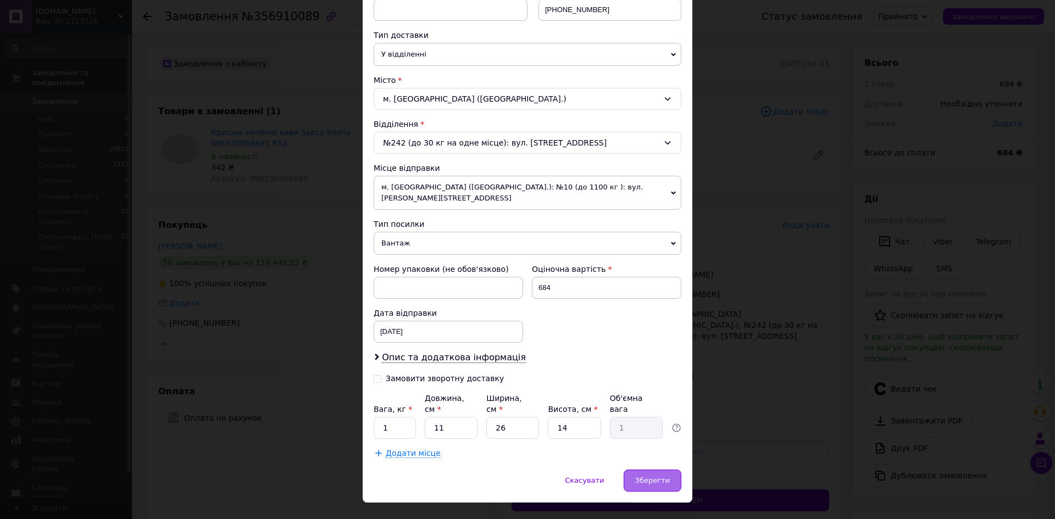
click at [673, 470] on div "Зберегти" at bounding box center [653, 481] width 58 height 22
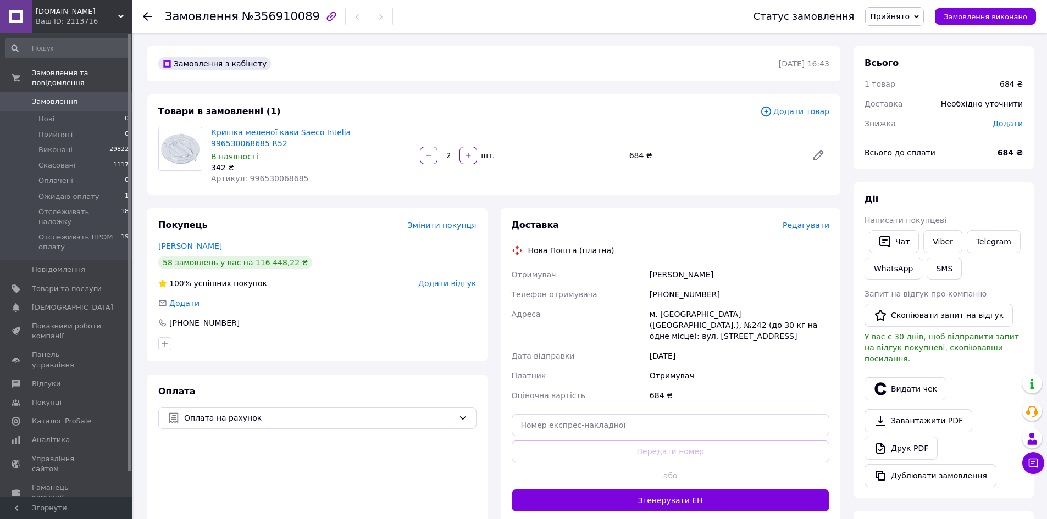
drag, startPoint x: 536, startPoint y: 168, endPoint x: 540, endPoint y: 173, distance: 5.9
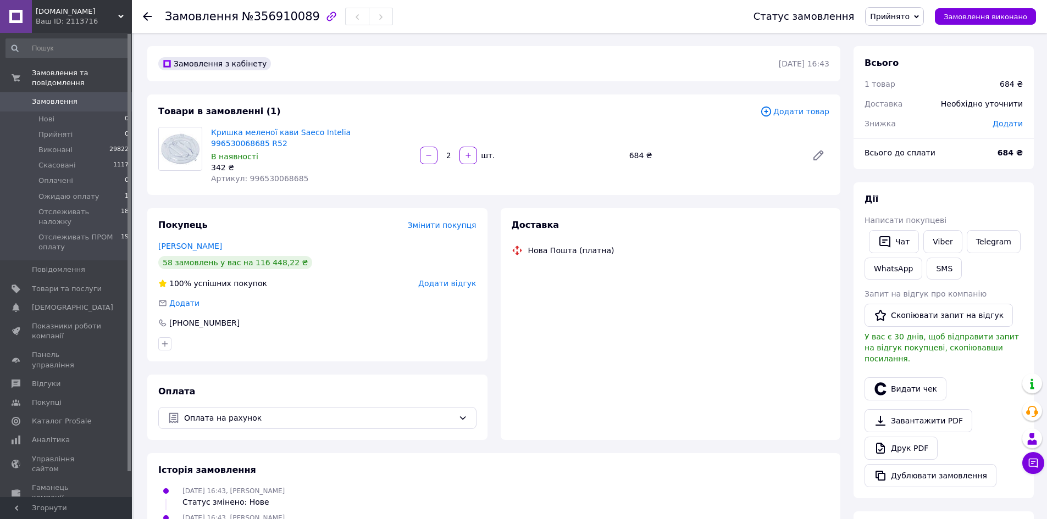
click at [792, 112] on span "Додати товар" at bounding box center [794, 112] width 69 height 12
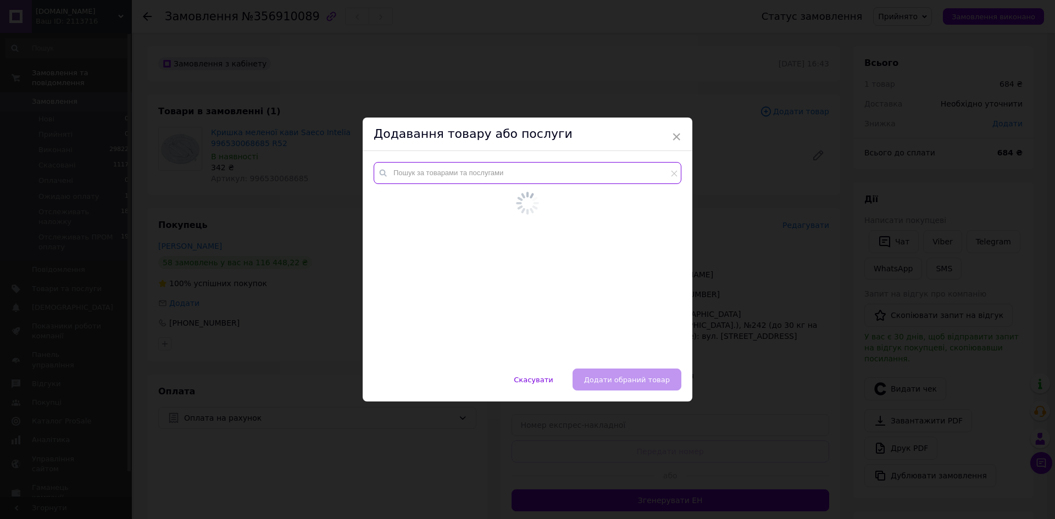
click at [517, 176] on input "text" at bounding box center [528, 173] width 308 height 22
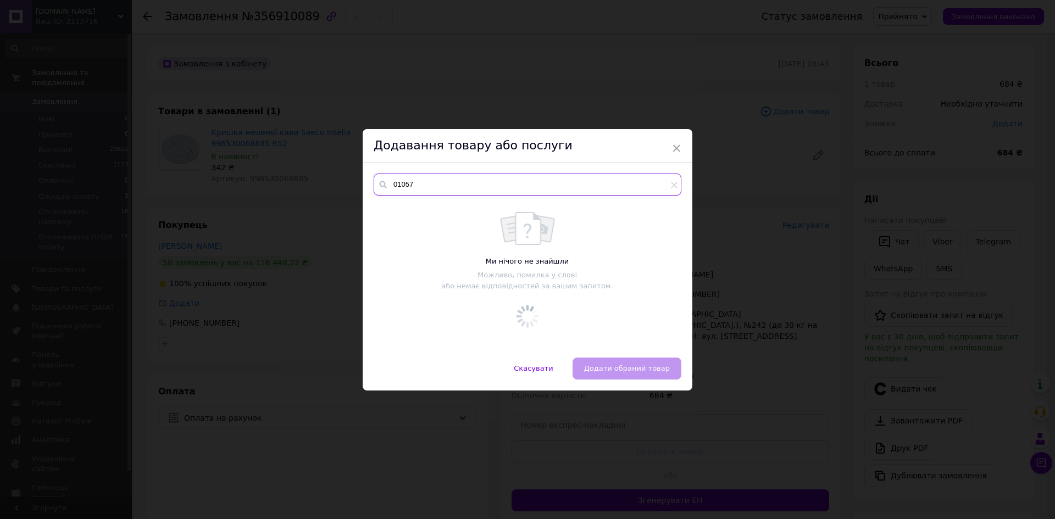
type input "01057"
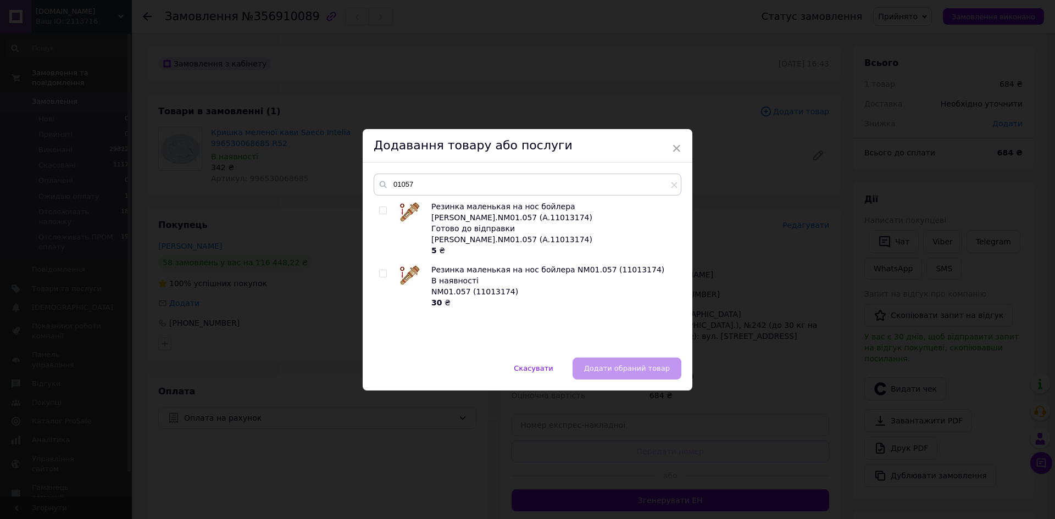
click at [380, 212] on input "checkbox" at bounding box center [382, 210] width 7 height 7
checkbox input "true"
click at [404, 184] on input "01057" at bounding box center [528, 185] width 308 height 22
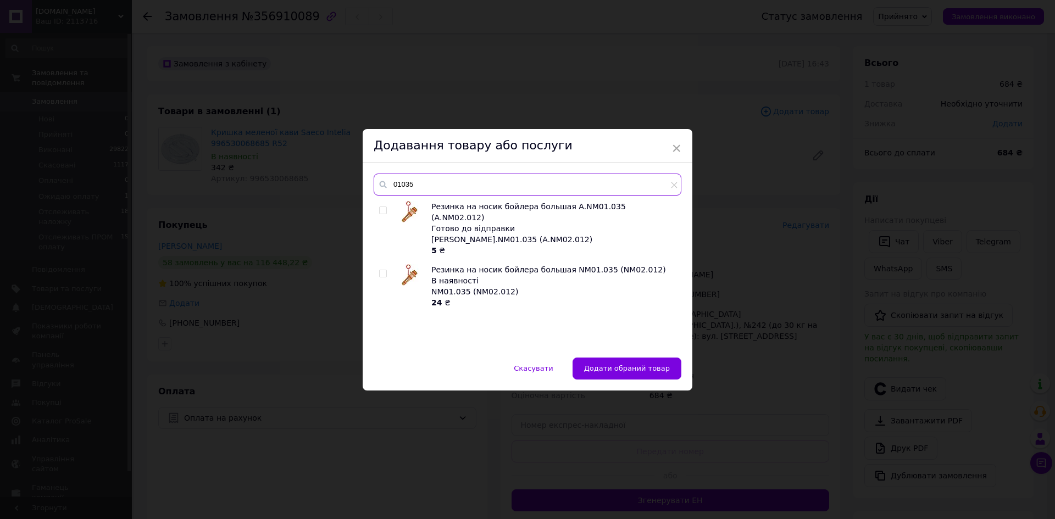
type input "01035"
click at [380, 209] on input "checkbox" at bounding box center [382, 210] width 7 height 7
checkbox input "true"
click at [629, 367] on span "Додати обрані товари" at bounding box center [628, 368] width 84 height 8
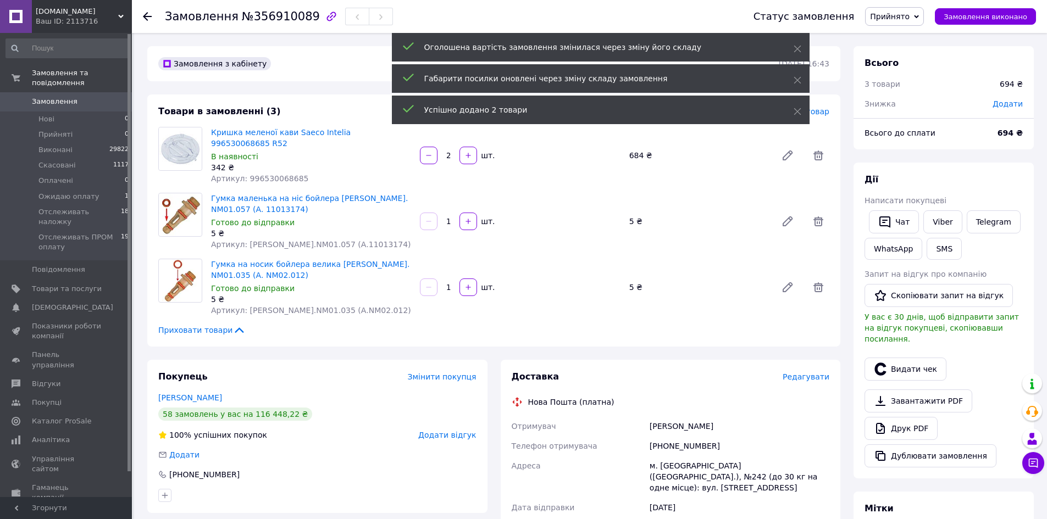
click at [454, 218] on input "1" at bounding box center [449, 222] width 18 height 8
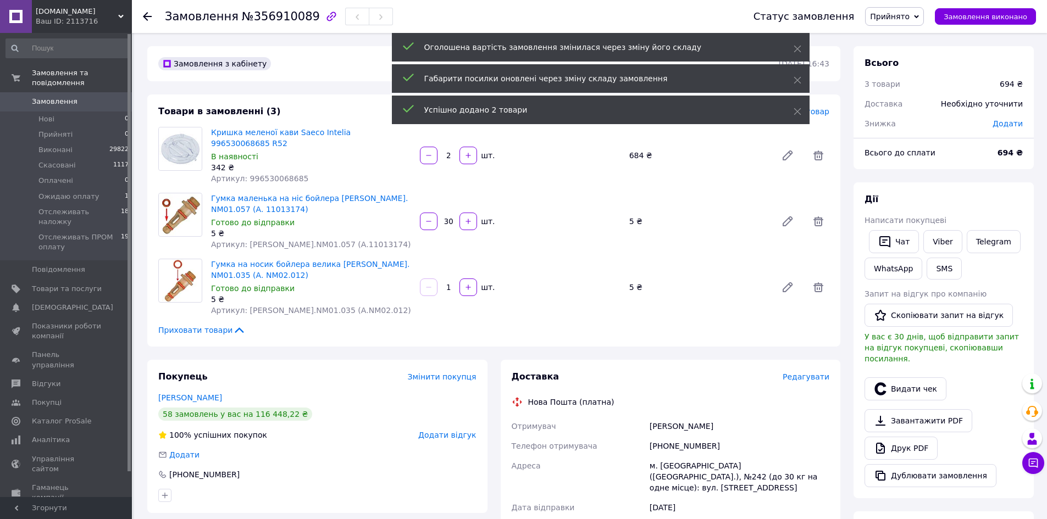
type input "30"
click at [449, 284] on input "1" at bounding box center [449, 288] width 18 height 8
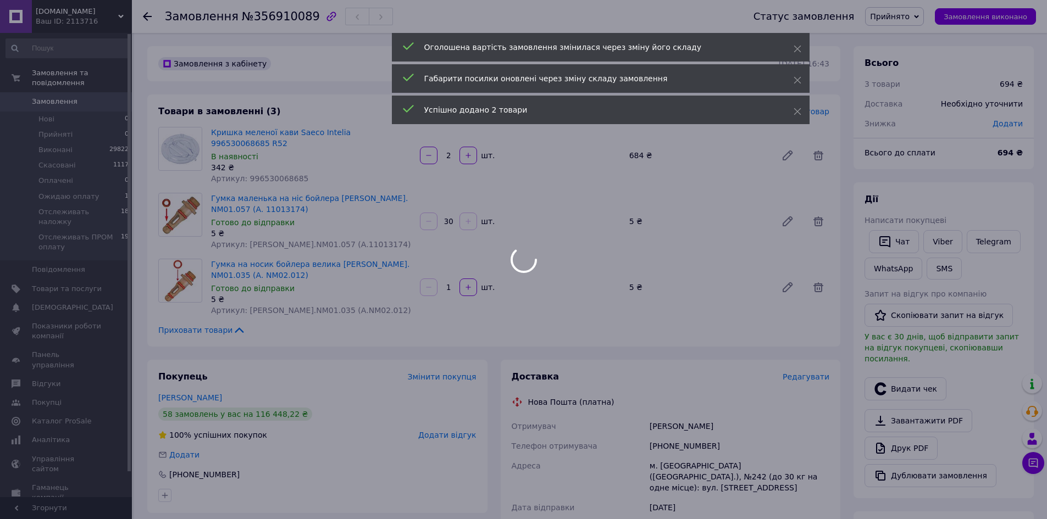
click at [449, 275] on body "Kawa.in.ua Ваш ID: 2113716 Сайт Kawa.in.ua Кабінет покупця Перевірити стан сист…" at bounding box center [523, 457] width 1047 height 915
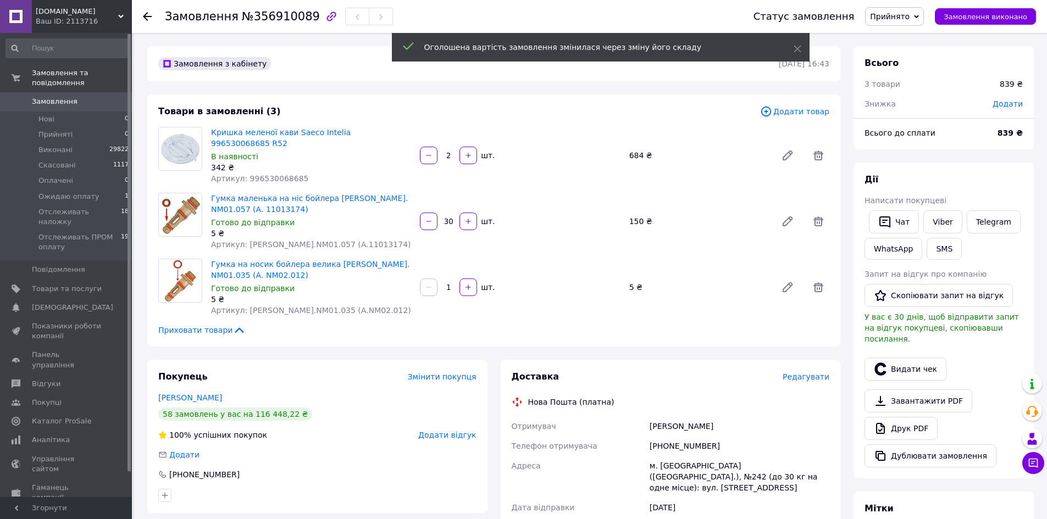
click at [449, 284] on input "1" at bounding box center [449, 288] width 18 height 8
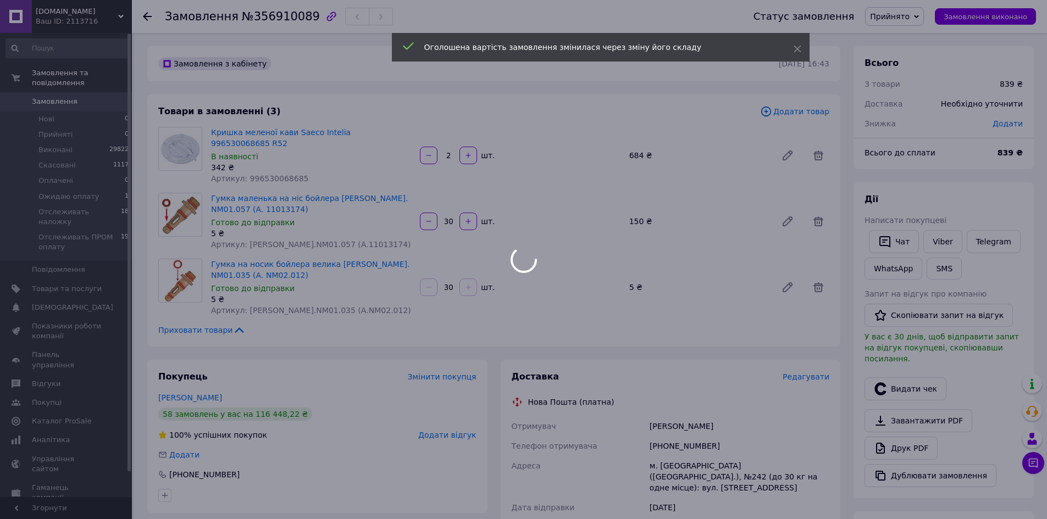
type input "30"
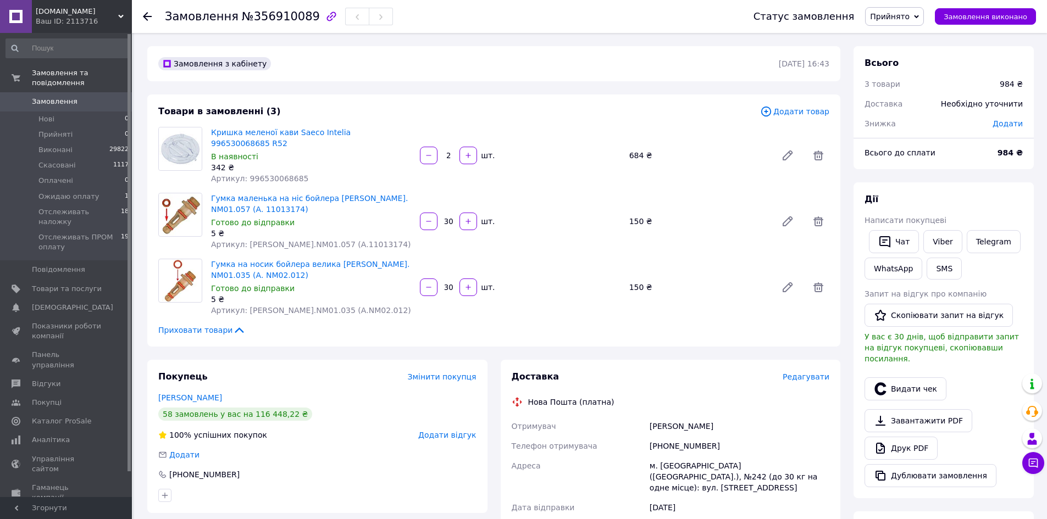
click at [825, 110] on span "Додати товар" at bounding box center [794, 112] width 69 height 12
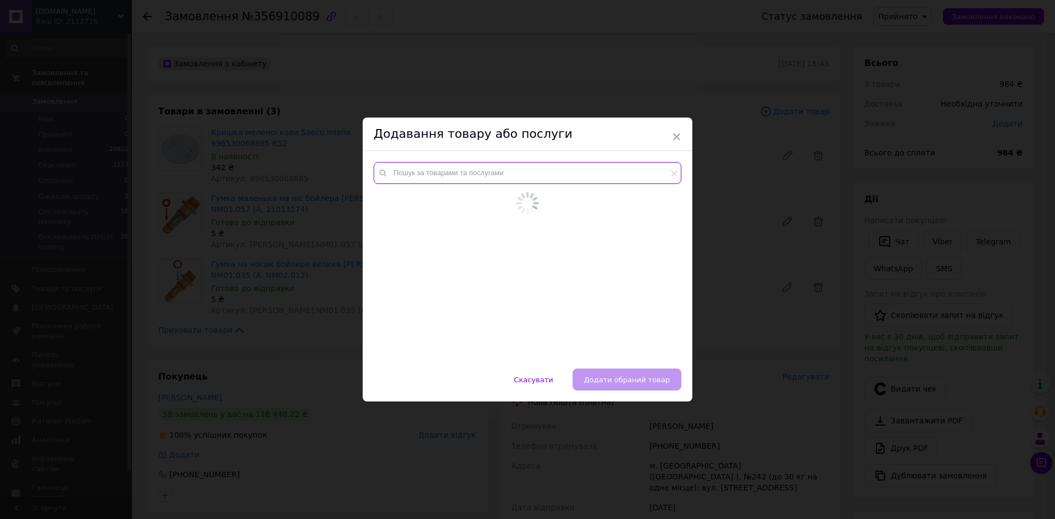
click at [613, 179] on input "text" at bounding box center [528, 173] width 308 height 22
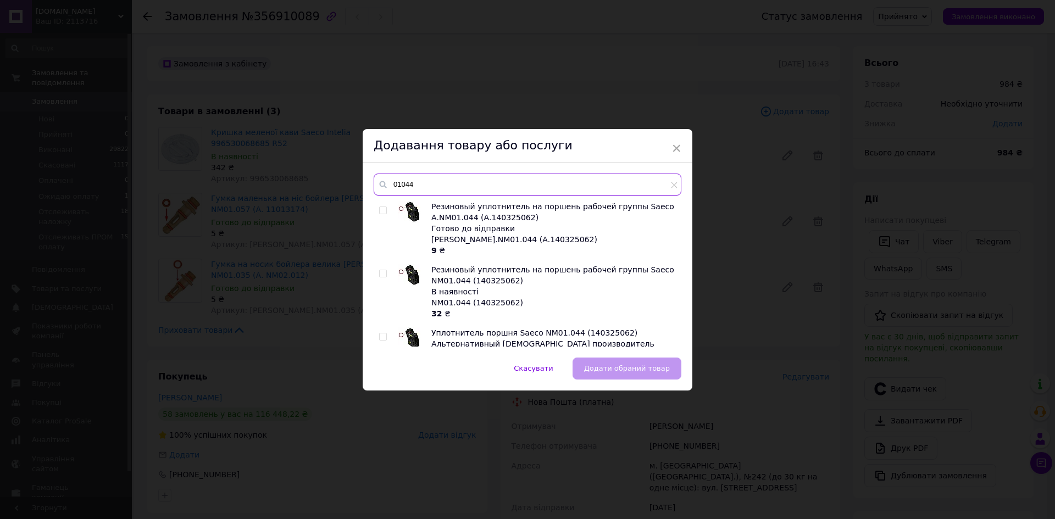
type input "01044"
click at [380, 212] on input "checkbox" at bounding box center [382, 210] width 7 height 7
checkbox input "true"
click at [629, 371] on span "Додати обраний товар" at bounding box center [627, 368] width 86 height 8
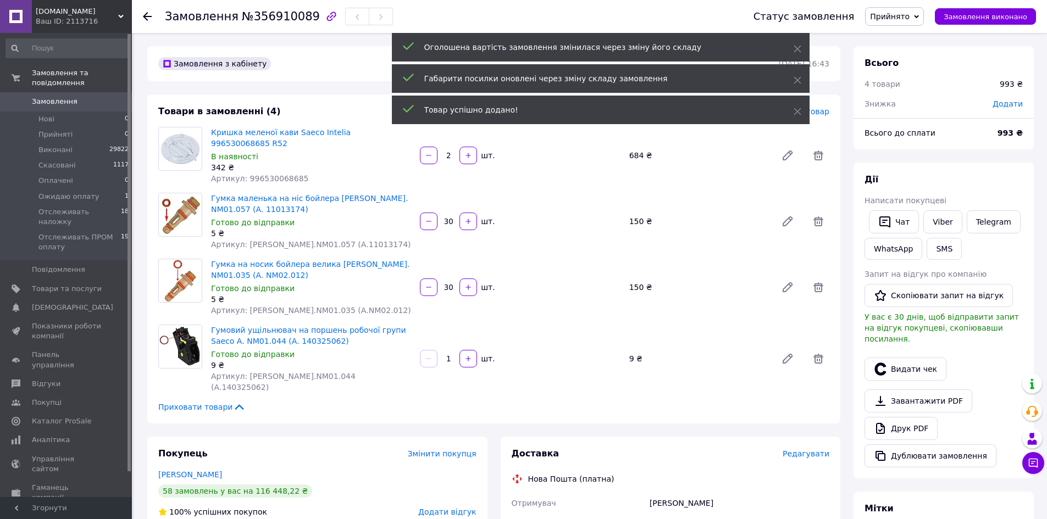
click at [448, 355] on input "1" at bounding box center [449, 359] width 18 height 8
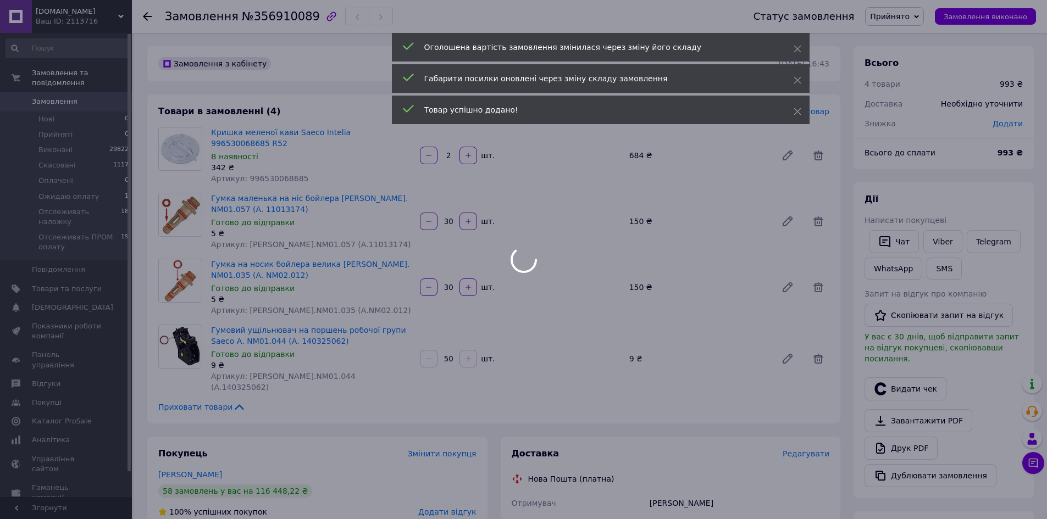
type input "50"
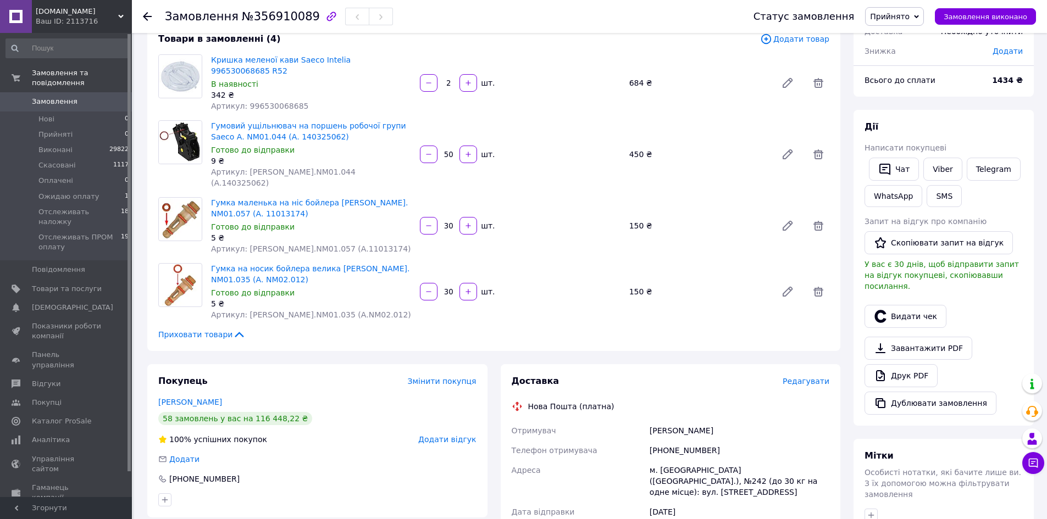
scroll to position [55, 0]
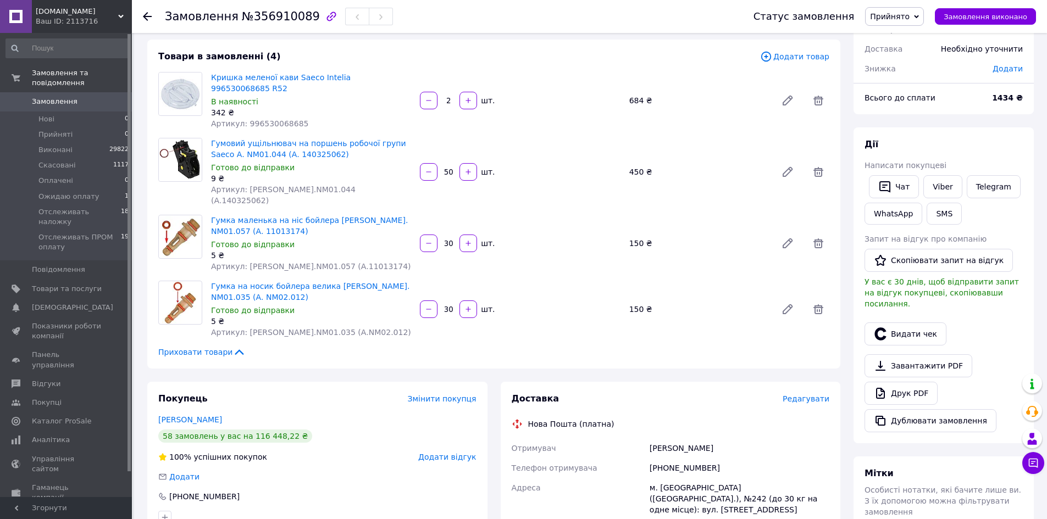
click at [712, 173] on div "Гумовий ущільнювач на поршень робочої групи Saeco А. NM01.044 (А. 140325062) Го…" at bounding box center [520, 172] width 627 height 73
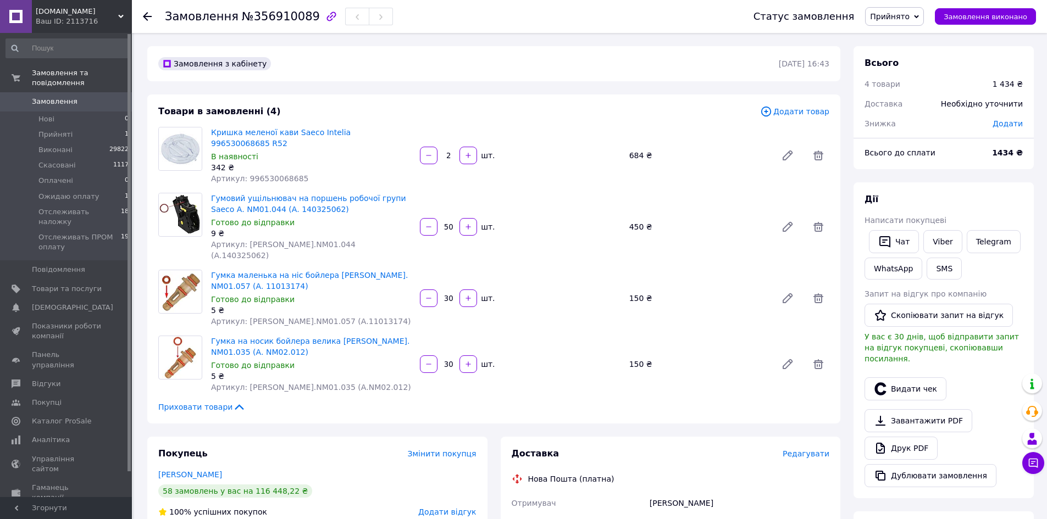
click at [813, 118] on div "Товари в замовленні (4) Додати товар Кришка меленої кави Saeco Intelia 99653006…" at bounding box center [493, 259] width 693 height 329
click at [805, 109] on span "Додати товар" at bounding box center [794, 112] width 69 height 12
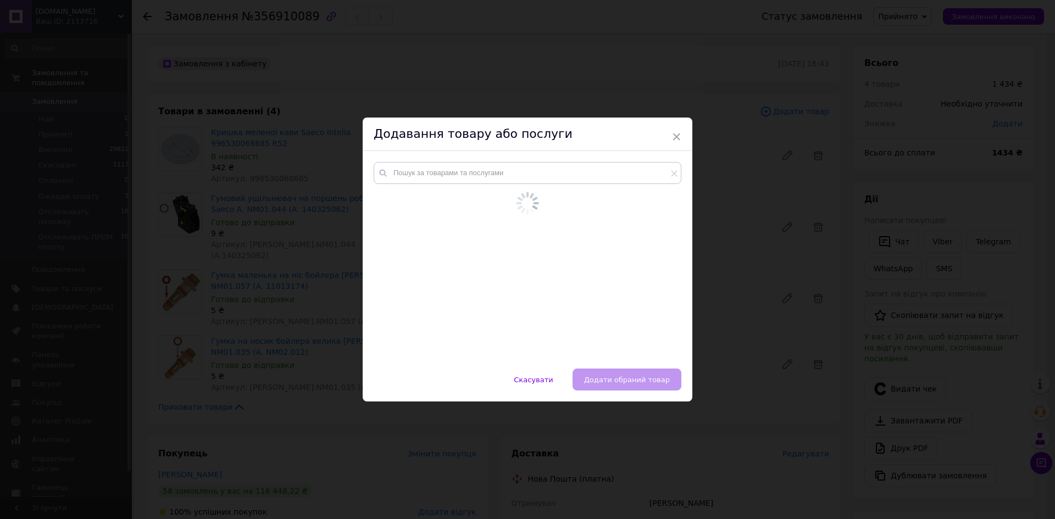
click at [496, 192] on div at bounding box center [527, 203] width 296 height 27
click at [493, 181] on input "text" at bounding box center [528, 173] width 308 height 22
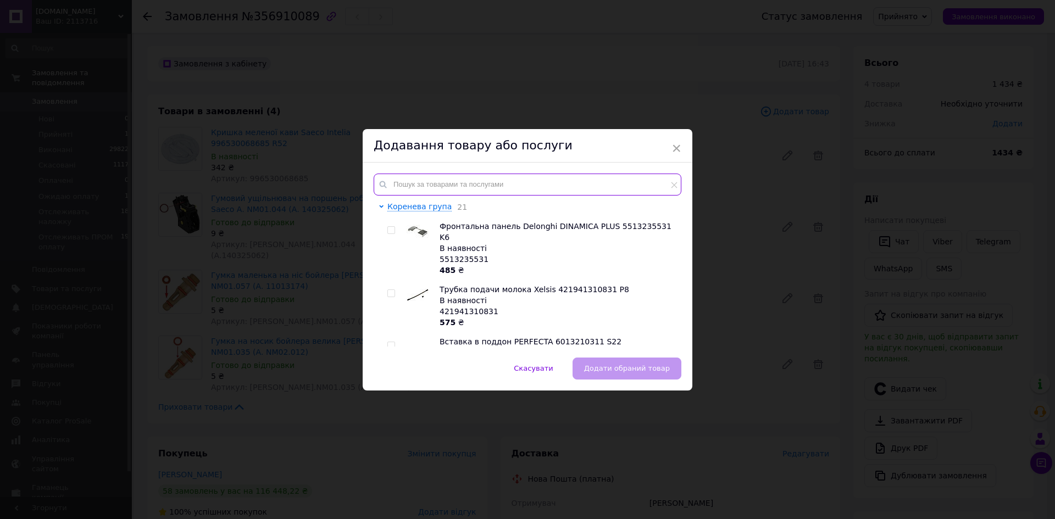
paste input "421946046921"
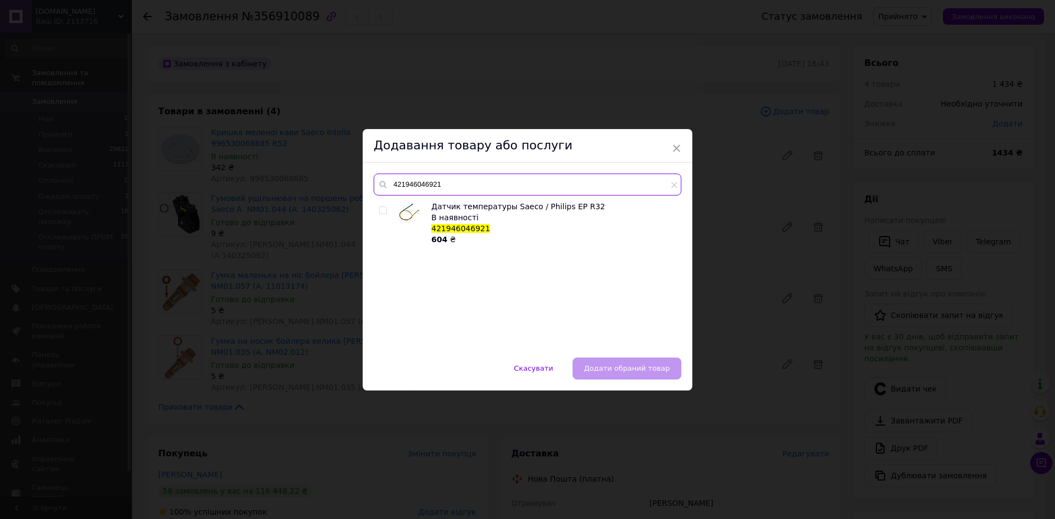
type input "421946046921"
click at [380, 212] on input "checkbox" at bounding box center [382, 210] width 7 height 7
checkbox input "true"
click at [623, 370] on span "Додати обраний товар" at bounding box center [627, 368] width 86 height 8
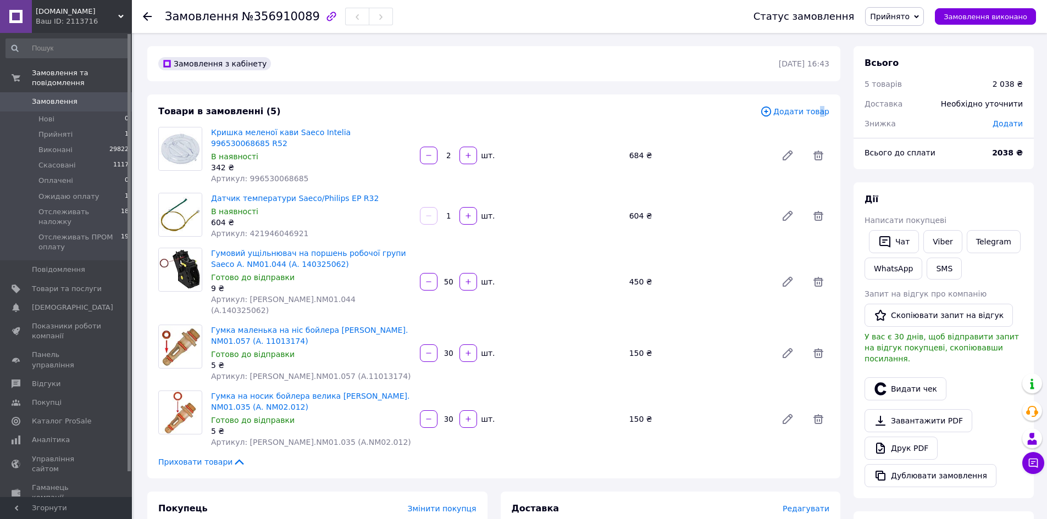
click at [820, 109] on span "Додати товар" at bounding box center [794, 112] width 69 height 12
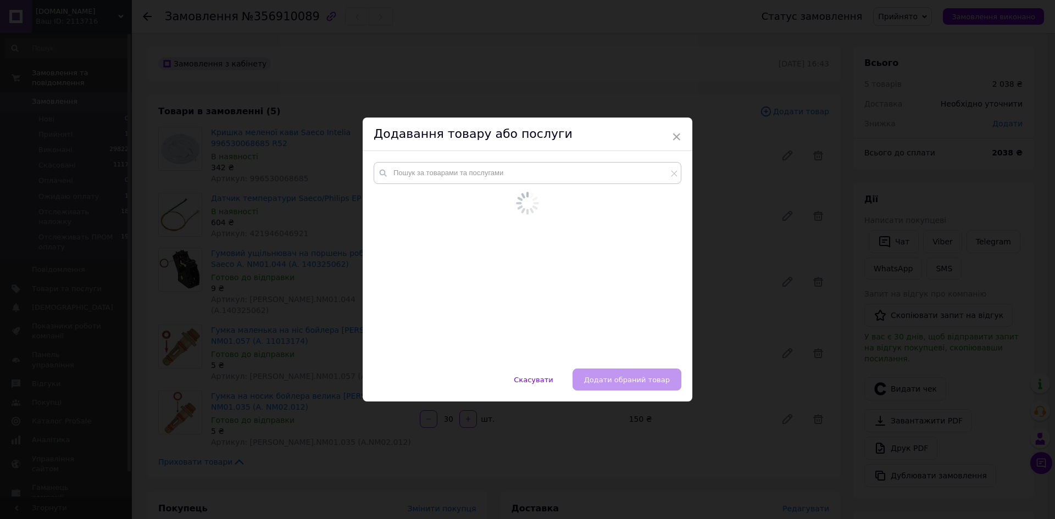
click at [495, 193] on div at bounding box center [527, 203] width 296 height 27
click at [485, 166] on div at bounding box center [528, 260] width 330 height 218
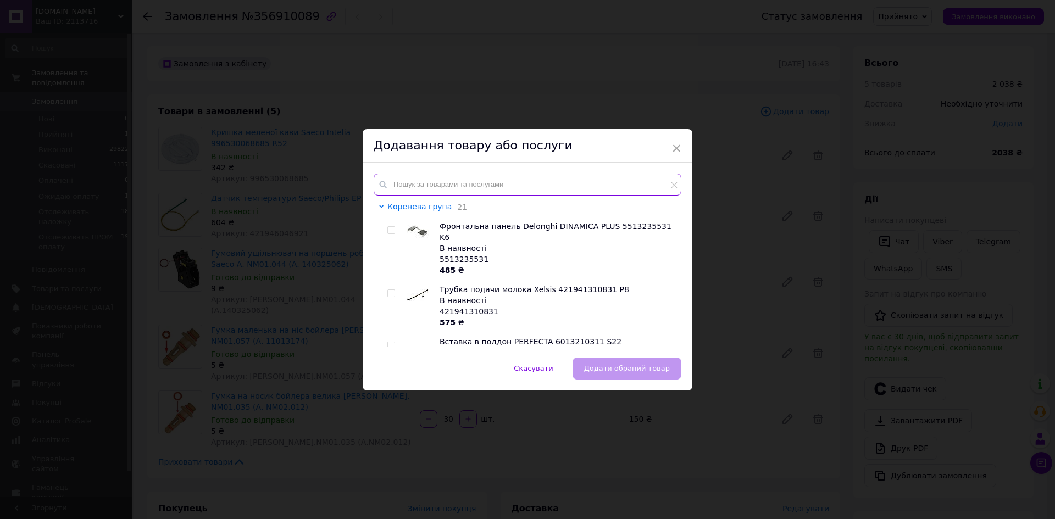
paste input "421945031811"
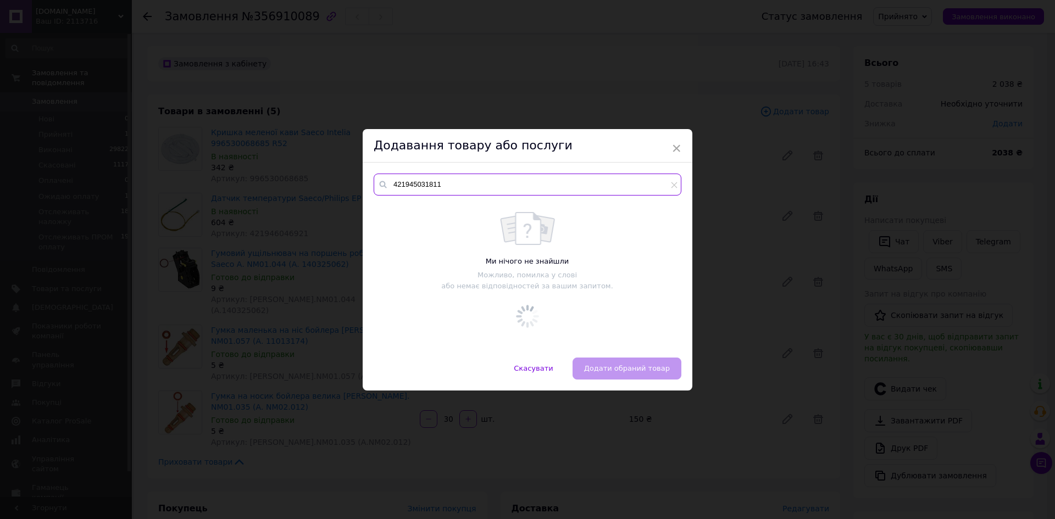
type input "421945031811"
click at [382, 210] on input "checkbox" at bounding box center [382, 210] width 7 height 7
checkbox input "true"
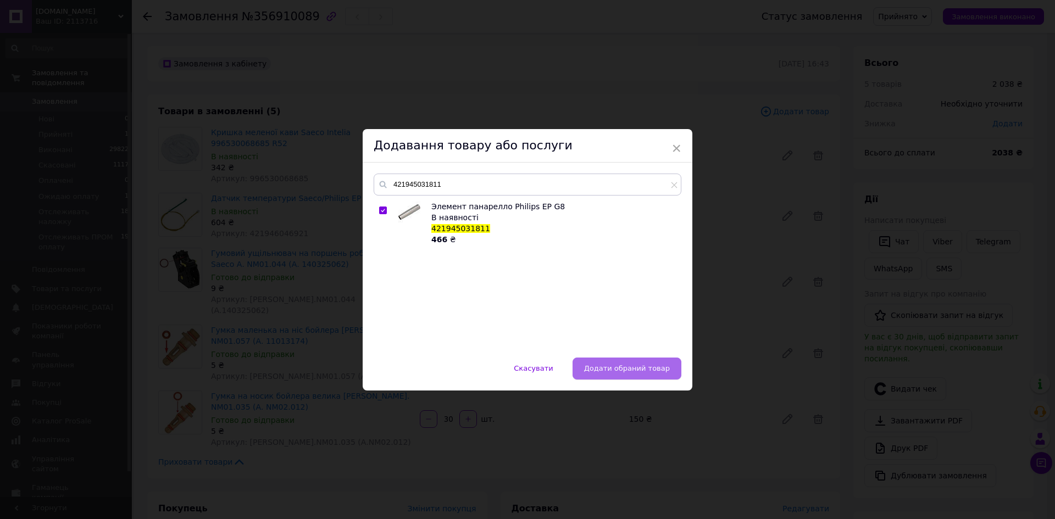
click at [625, 362] on button "Додати обраний товар" at bounding box center [627, 369] width 109 height 22
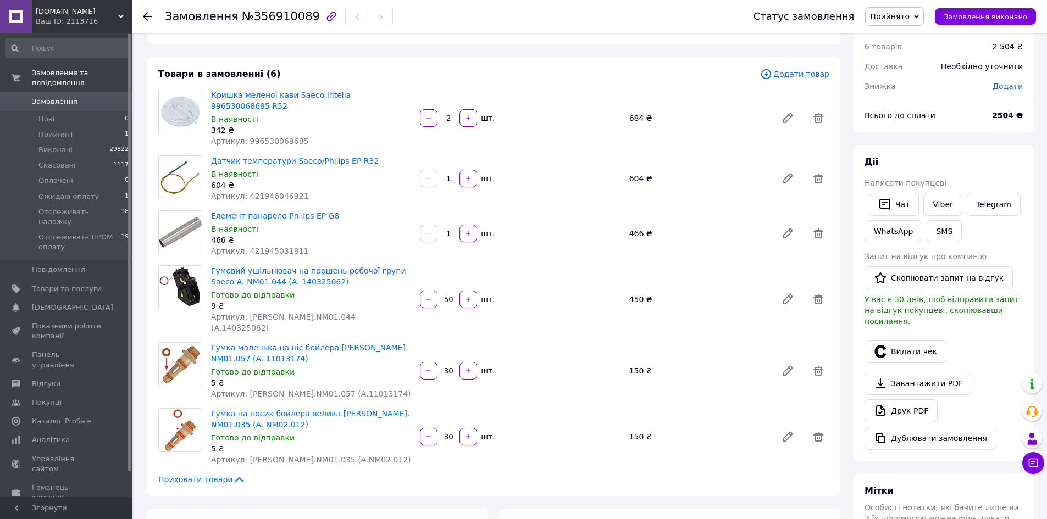
scroll to position [55, 0]
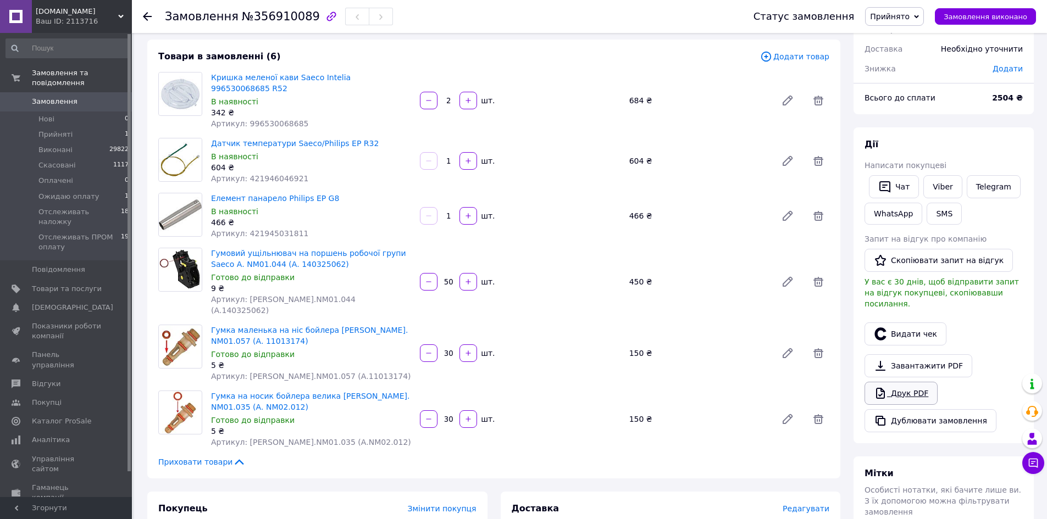
click at [900, 386] on link "Друк PDF" at bounding box center [900, 393] width 73 height 23
click at [898, 20] on span "Прийнято" at bounding box center [890, 16] width 40 height 9
click at [908, 88] on li "Ожидаю оплату" at bounding box center [922, 88] width 114 height 16
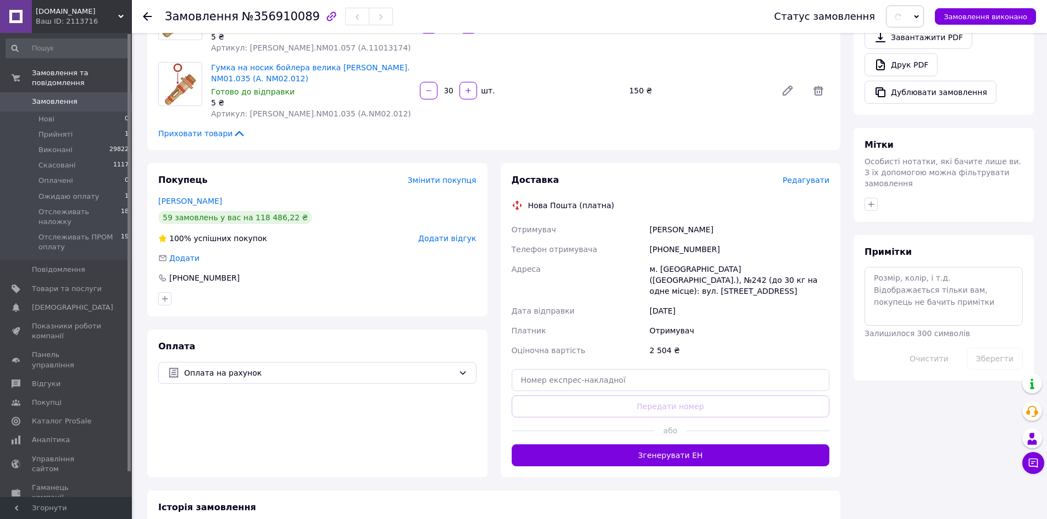
scroll to position [440, 0]
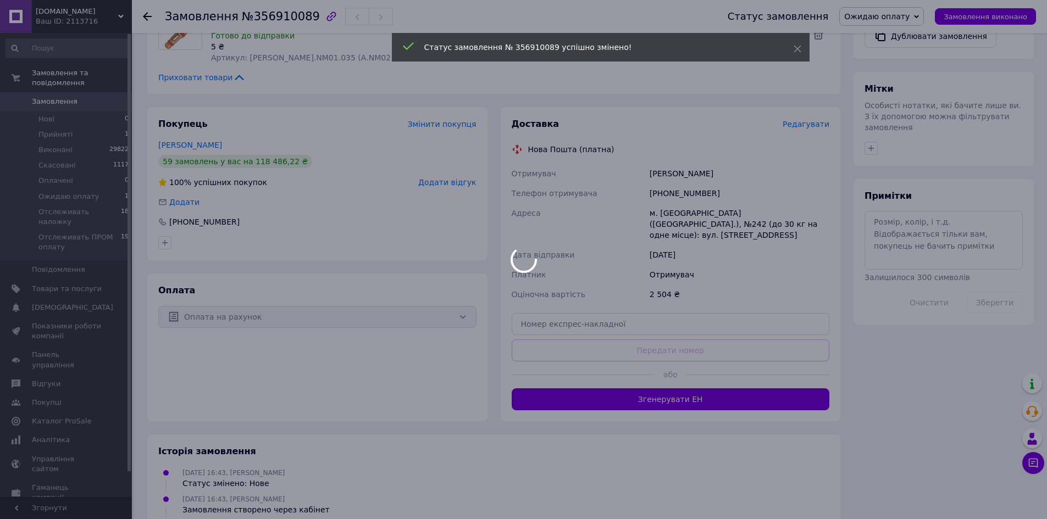
click at [903, 221] on div at bounding box center [523, 259] width 1047 height 519
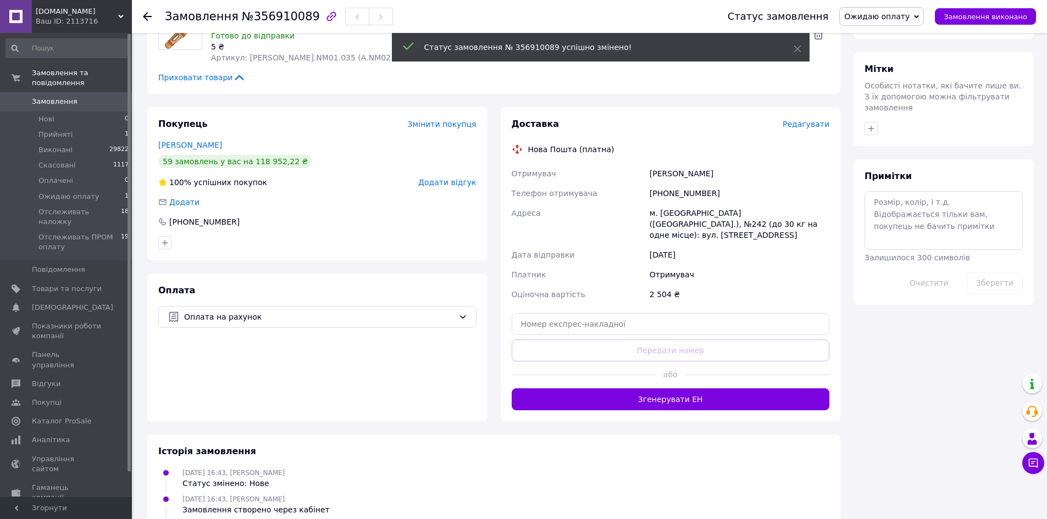
scroll to position [15, 0]
click at [898, 218] on textarea at bounding box center [943, 220] width 158 height 58
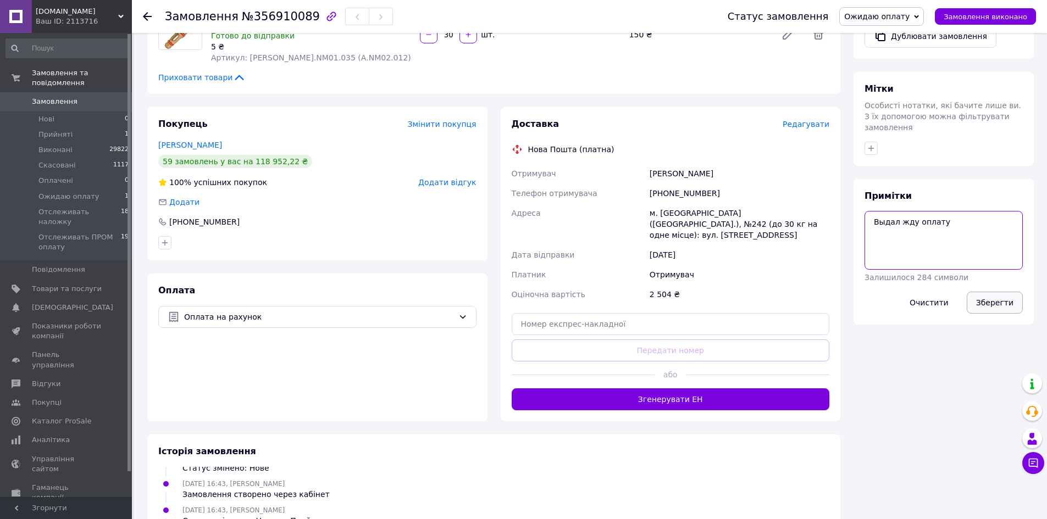
type textarea "Выдал жду оплату"
click at [1011, 292] on button "Зберегти" at bounding box center [995, 303] width 56 height 22
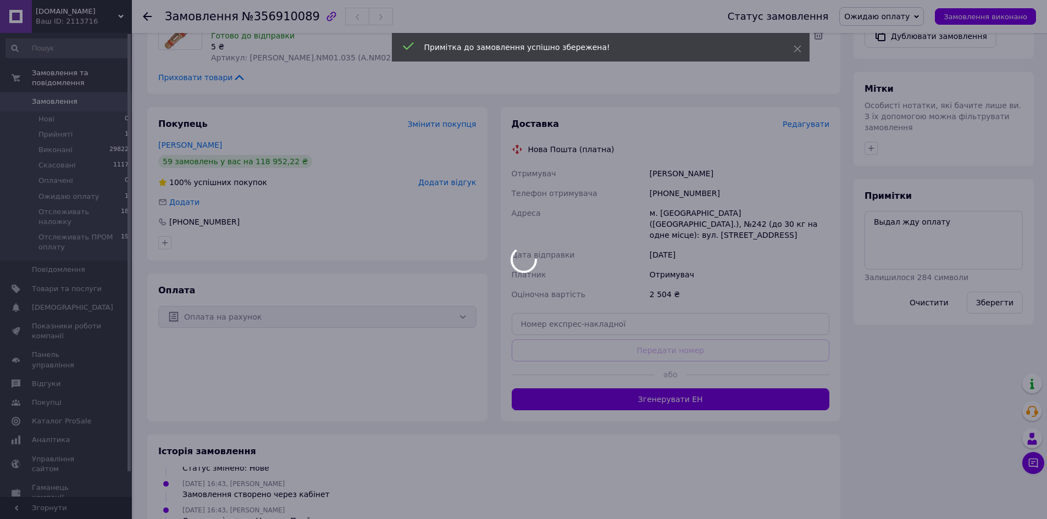
scroll to position [42, 0]
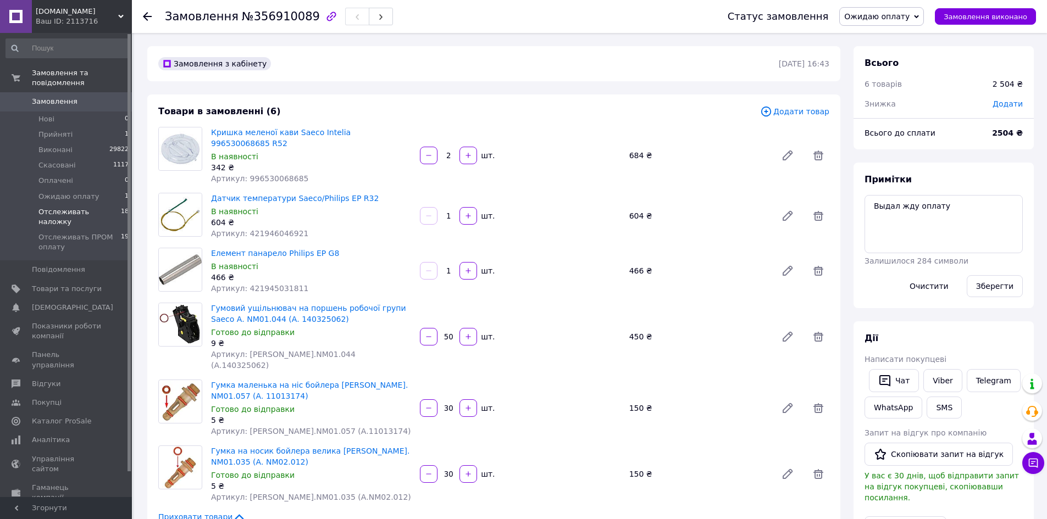
scroll to position [42, 0]
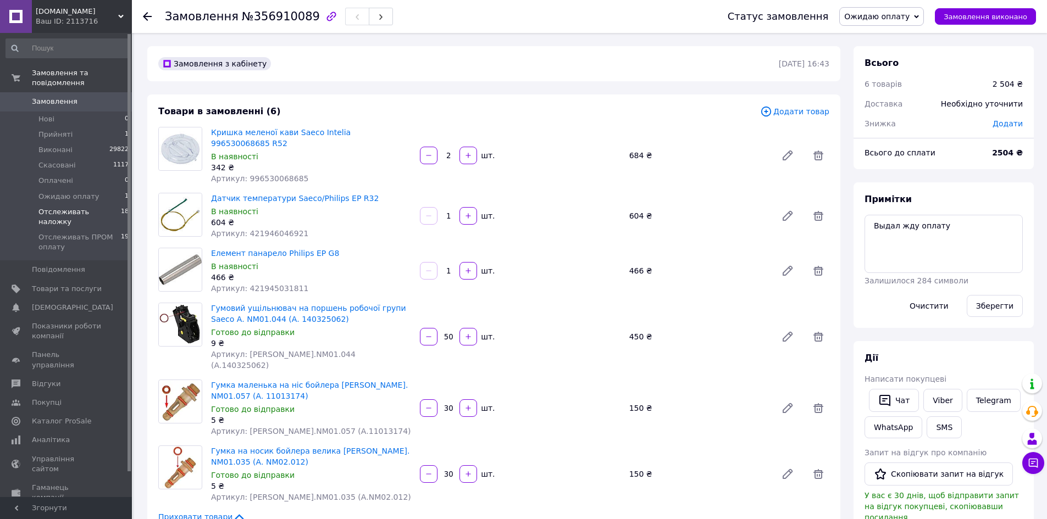
click at [121, 207] on span "18" at bounding box center [125, 217] width 8 height 20
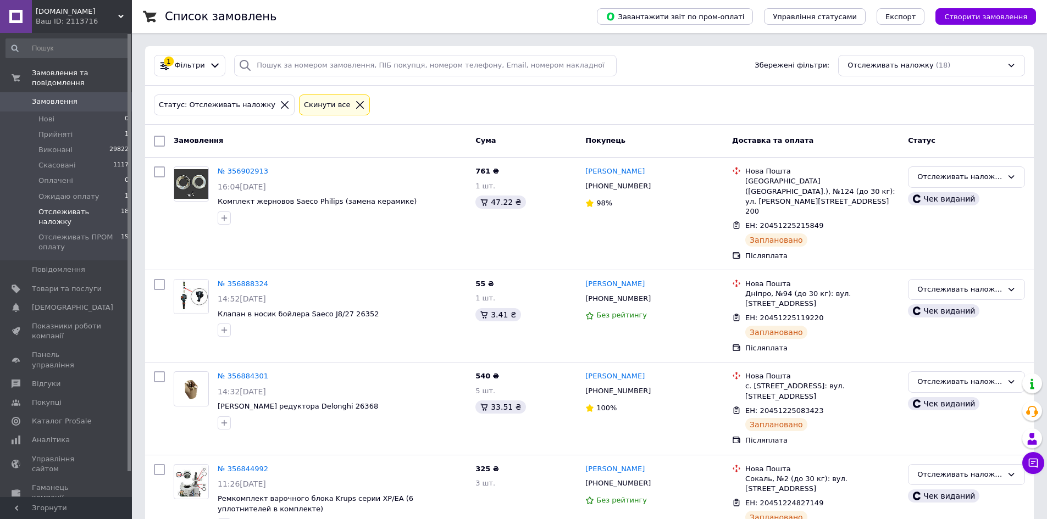
drag, startPoint x: 444, startPoint y: 75, endPoint x: 424, endPoint y: 113, distance: 43.0
